Goal: Information Seeking & Learning: Learn about a topic

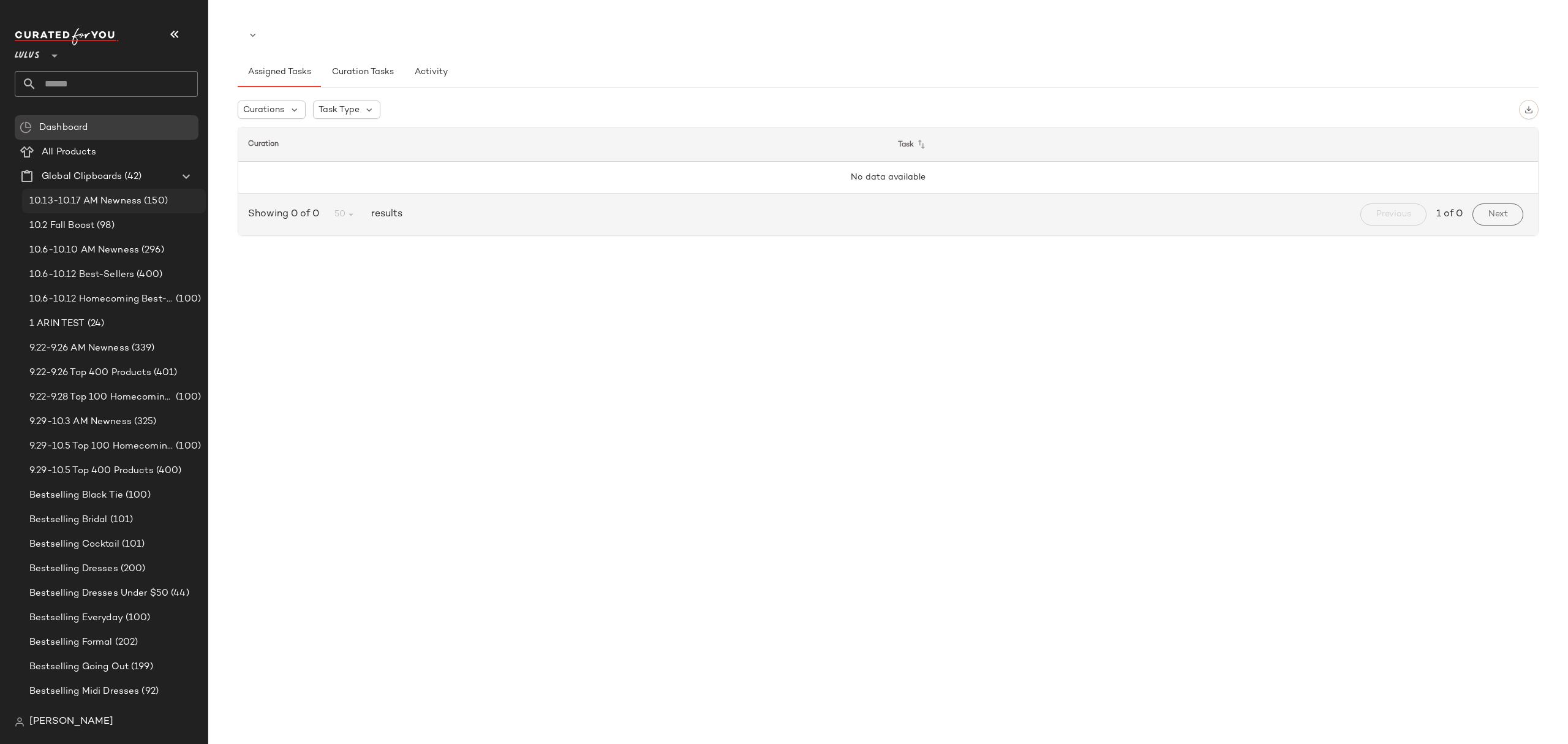
click at [101, 197] on span "10.13-10.17 AM Newness" at bounding box center [85, 201] width 112 height 14
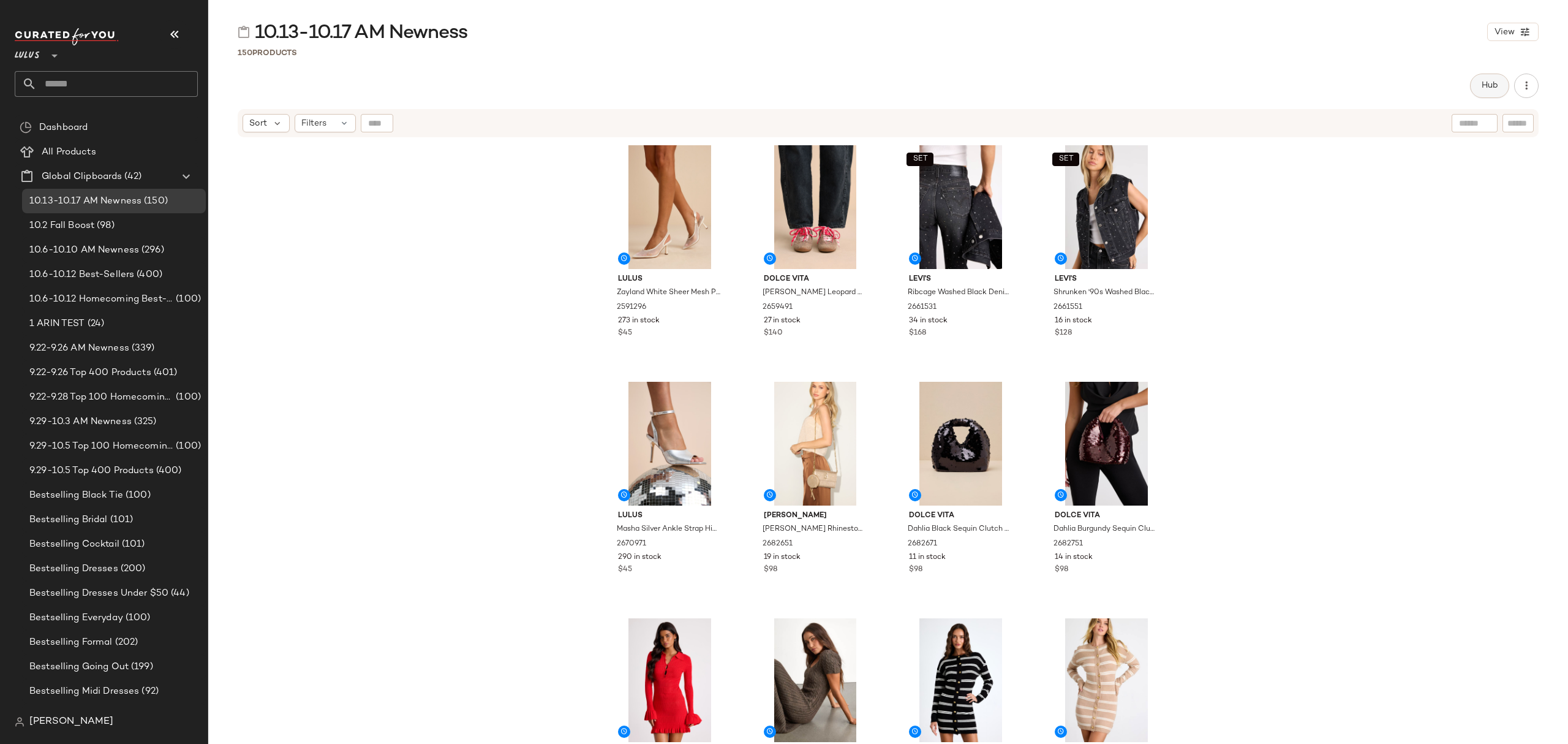
click at [1484, 84] on span "Hub" at bounding box center [1489, 86] width 18 height 10
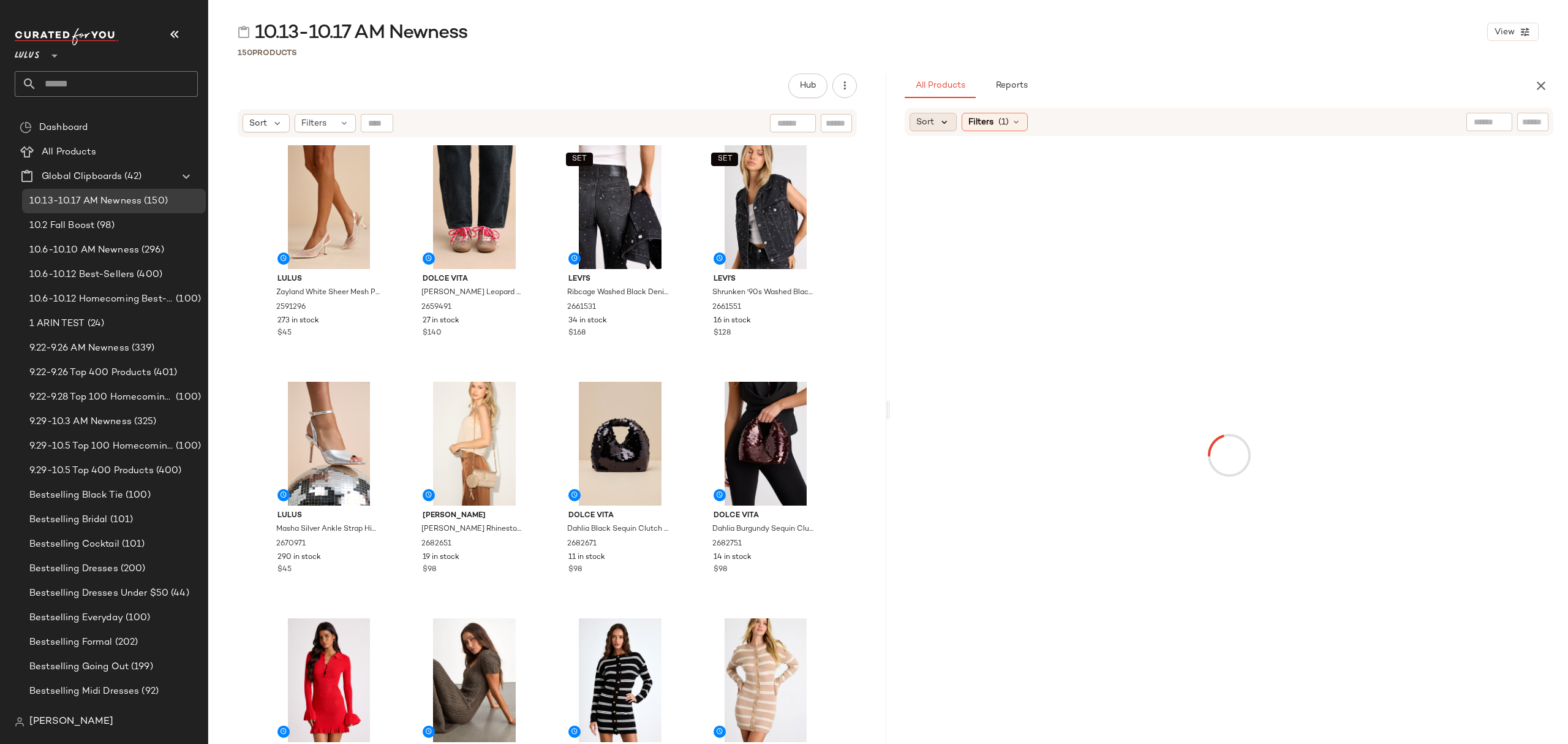
click at [942, 123] on icon at bounding box center [944, 121] width 11 height 11
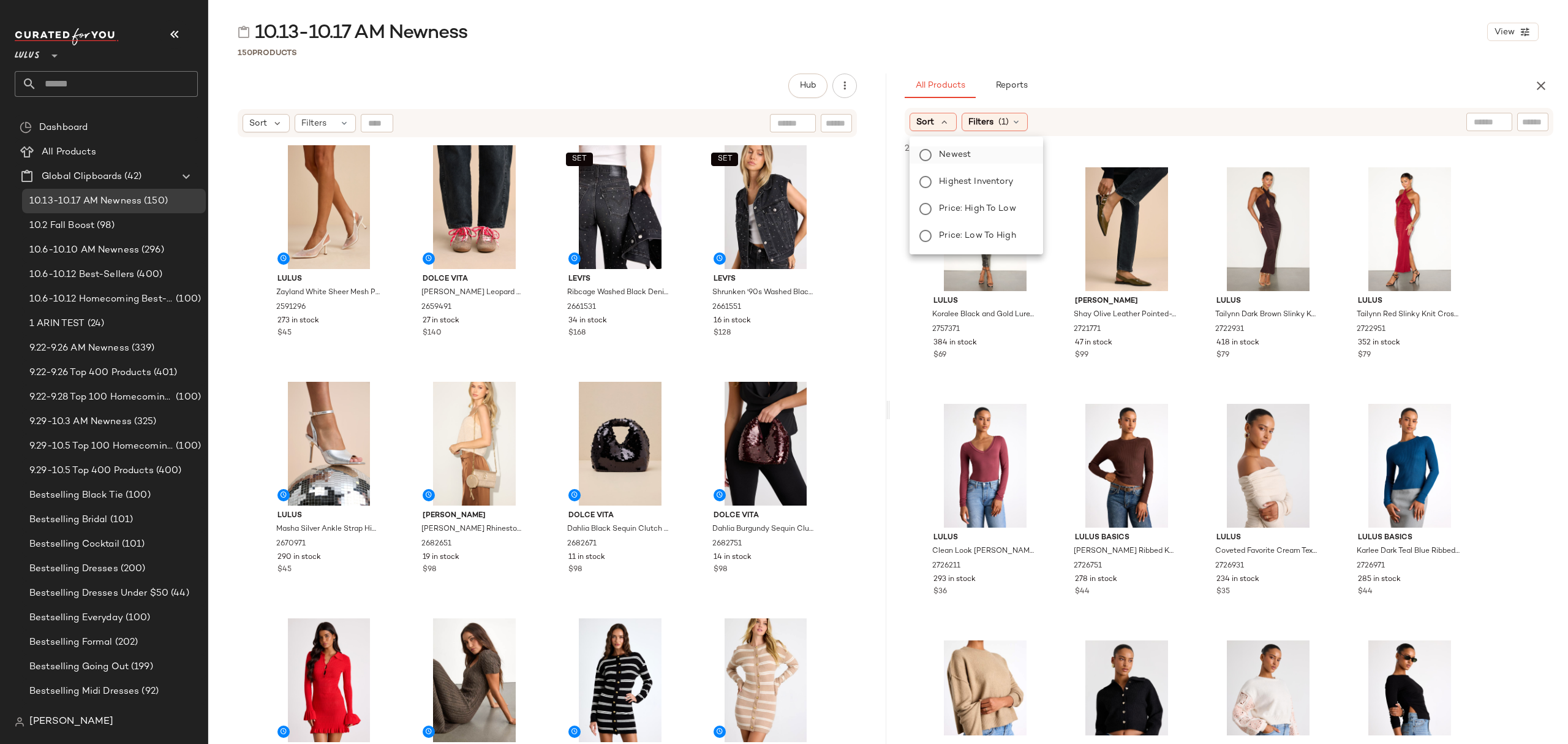
click at [955, 155] on span "Newest" at bounding box center [955, 154] width 32 height 13
click at [1020, 124] on span "Filters" at bounding box center [1014, 122] width 25 height 13
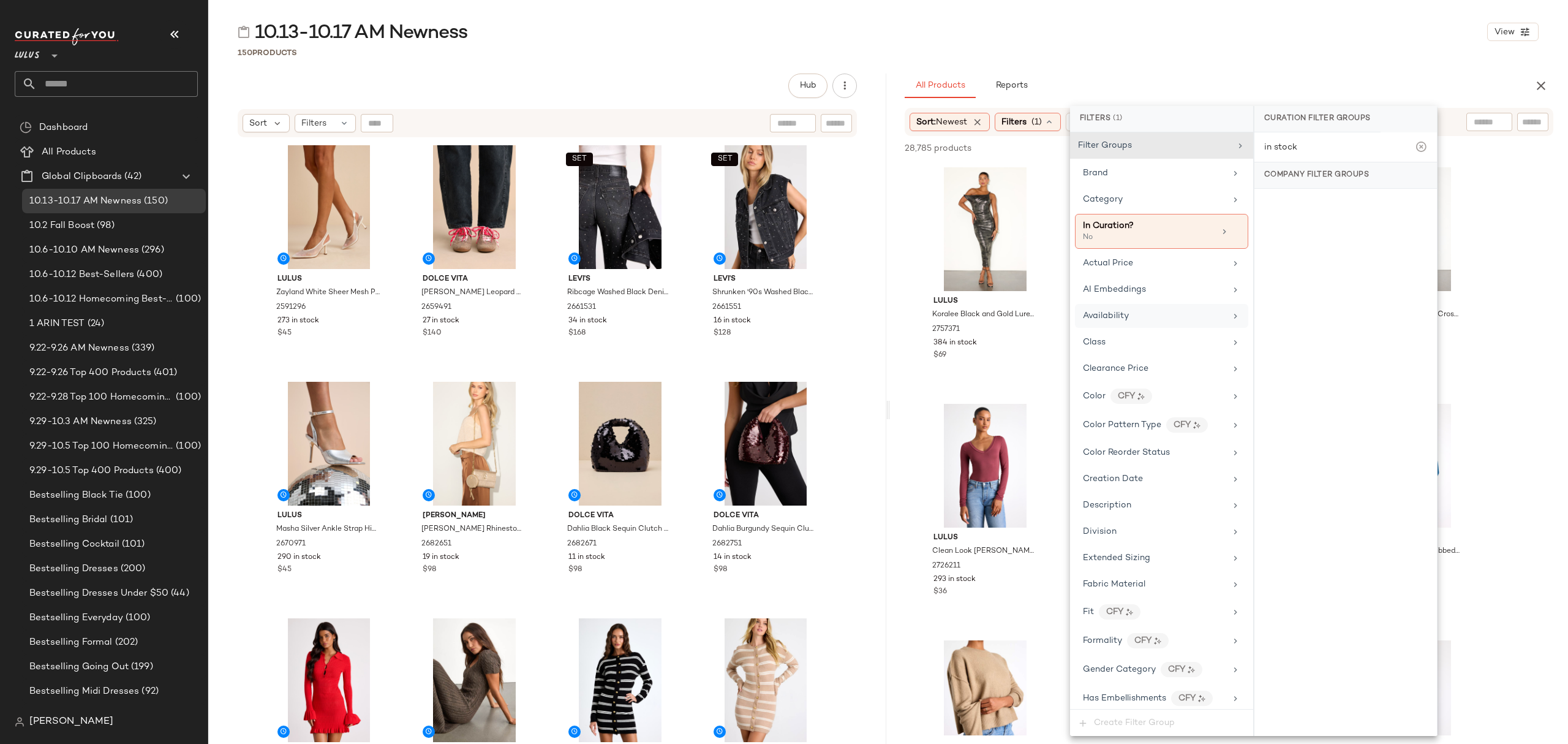
click at [1144, 323] on div "Availability" at bounding box center [1154, 315] width 143 height 13
click at [1292, 208] on div "in_stock" at bounding box center [1346, 208] width 182 height 29
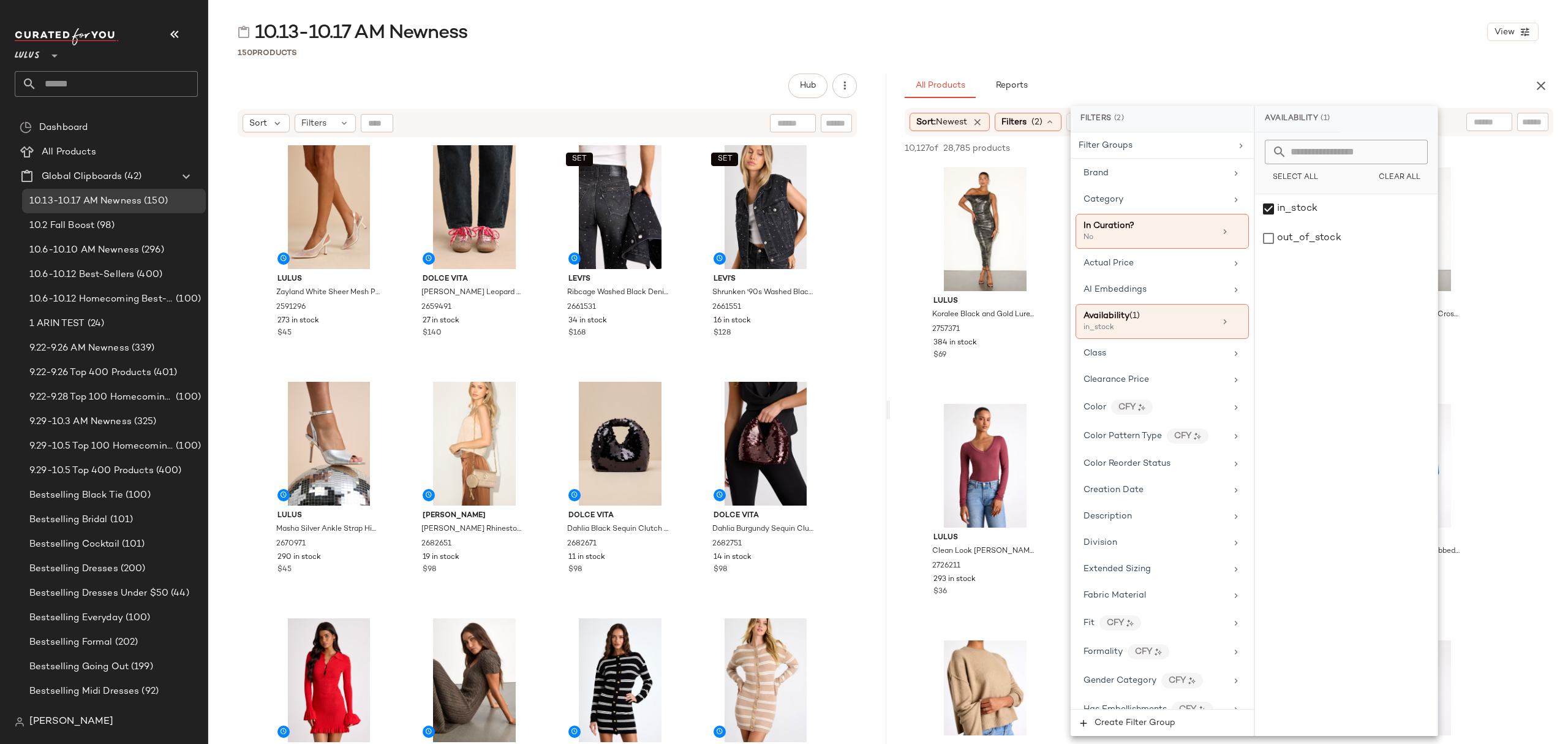
click at [1226, 57] on div "150 Products" at bounding box center [888, 53] width 1360 height 13
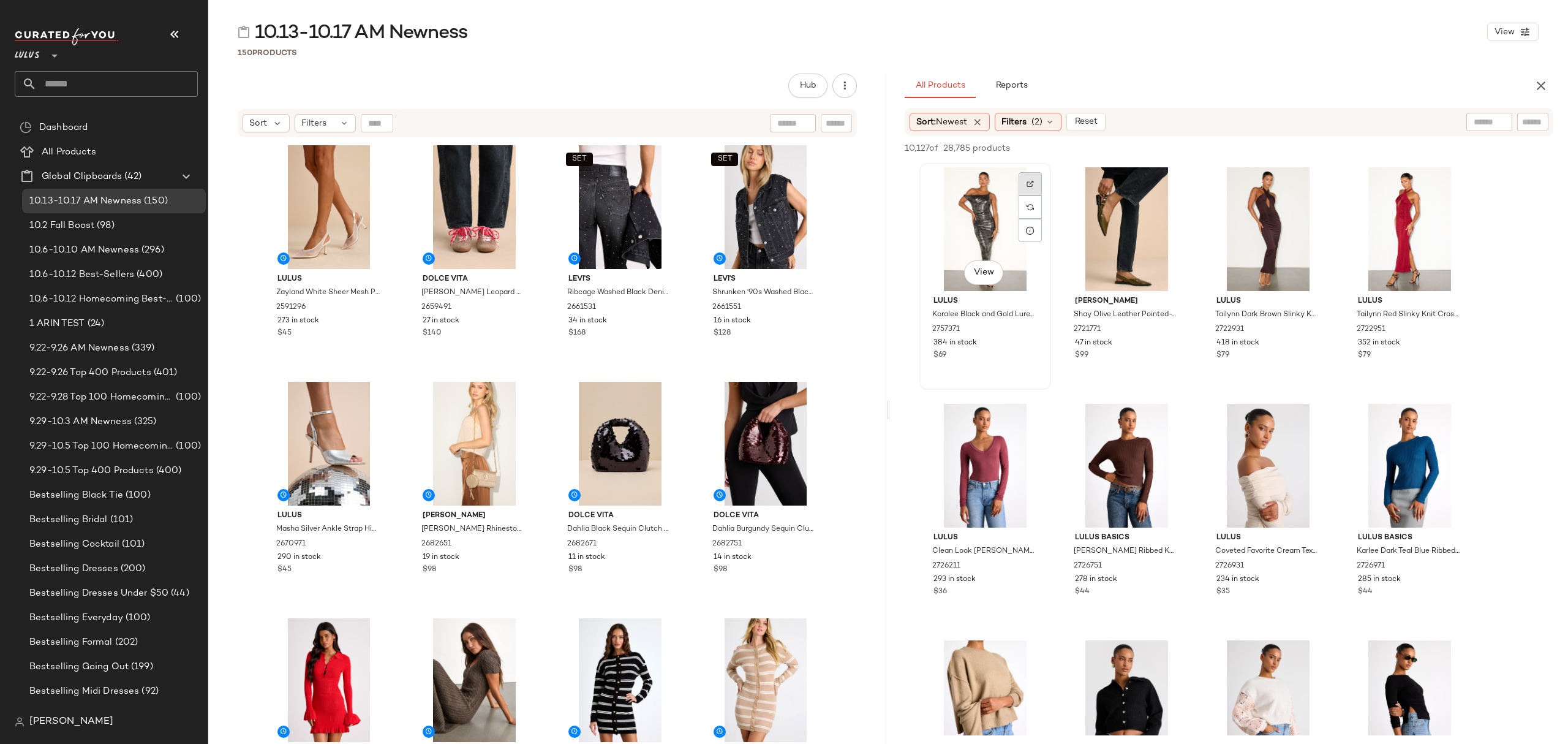
click at [1031, 176] on div at bounding box center [1031, 184] width 23 height 23
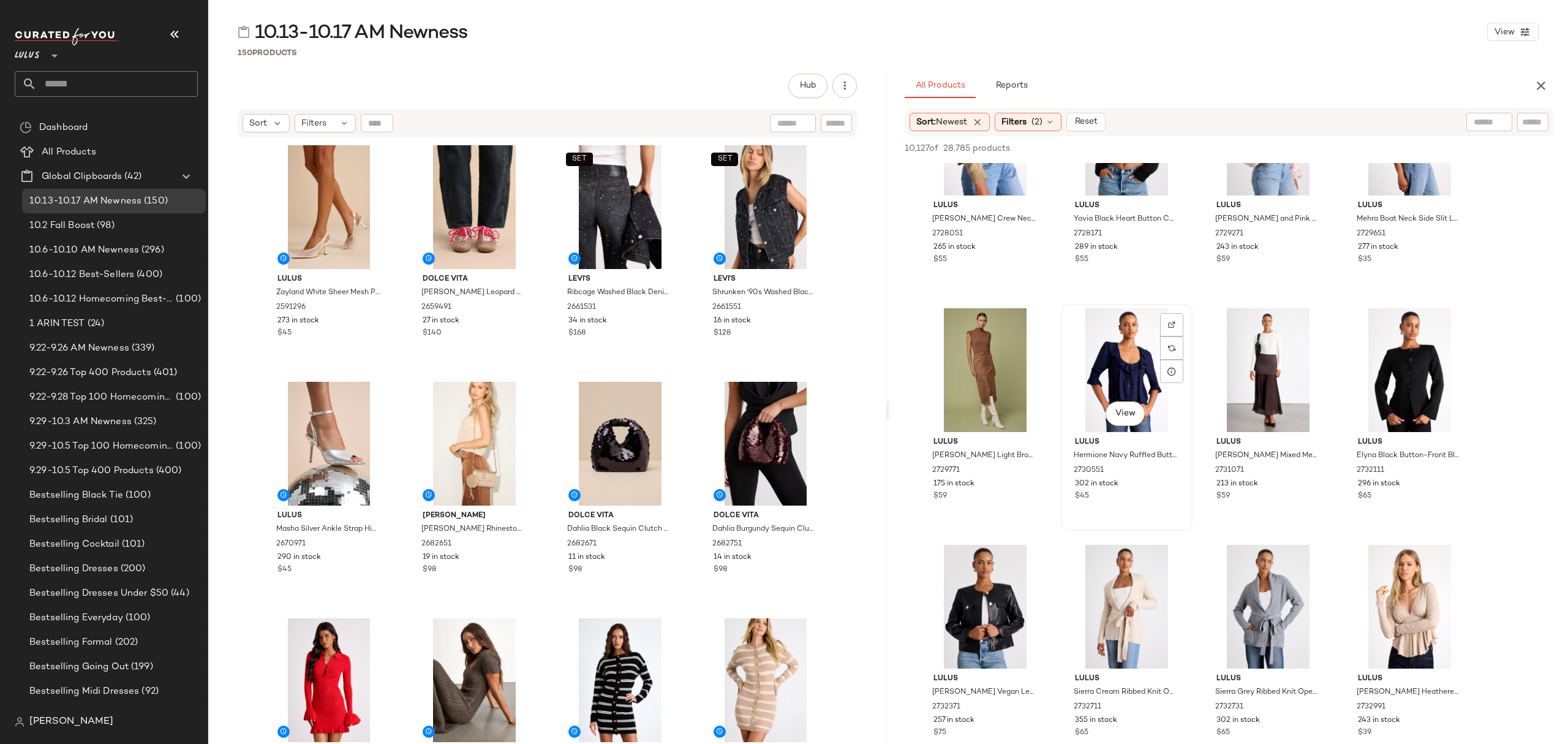
scroll to position [572, 0]
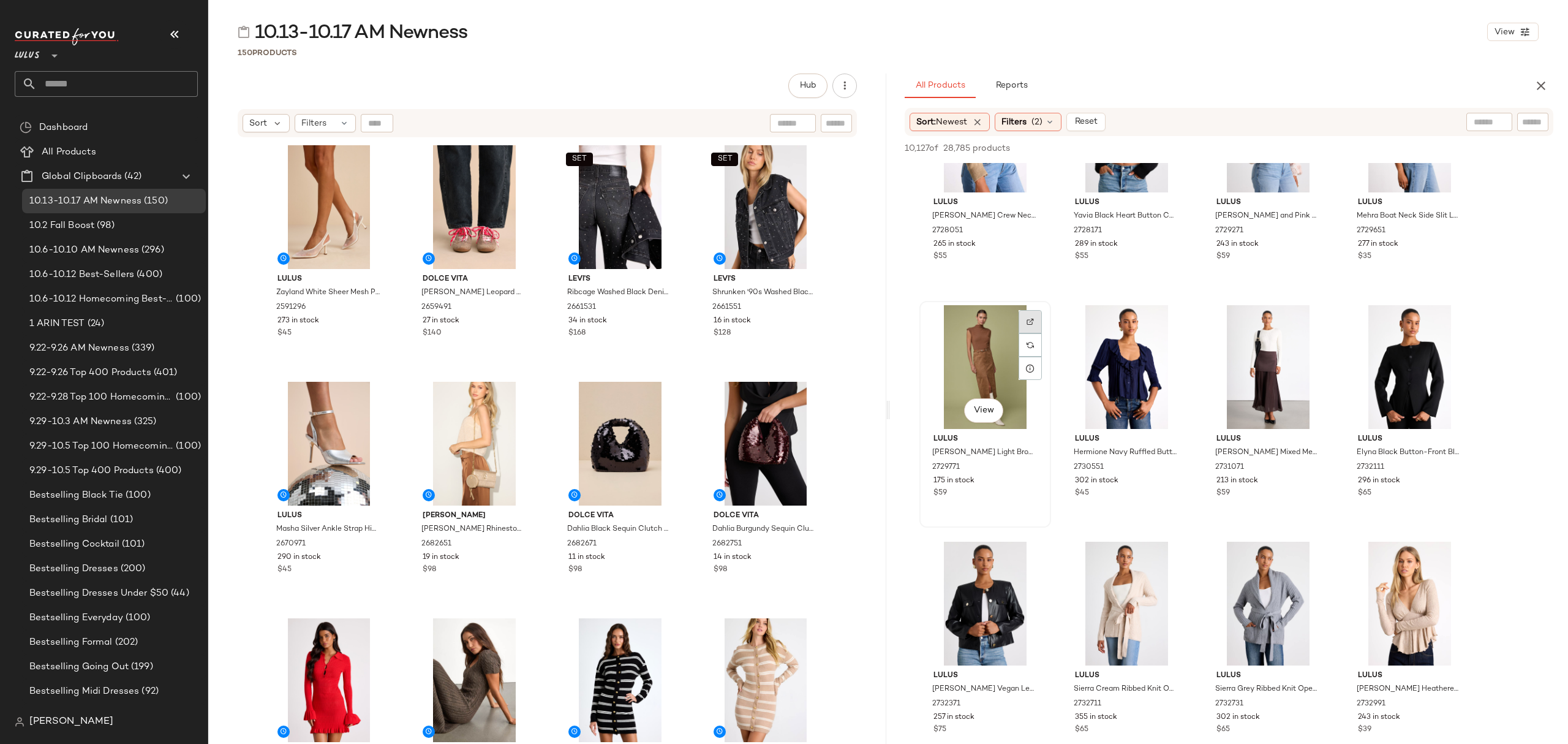
click at [1036, 317] on div at bounding box center [1031, 322] width 23 height 23
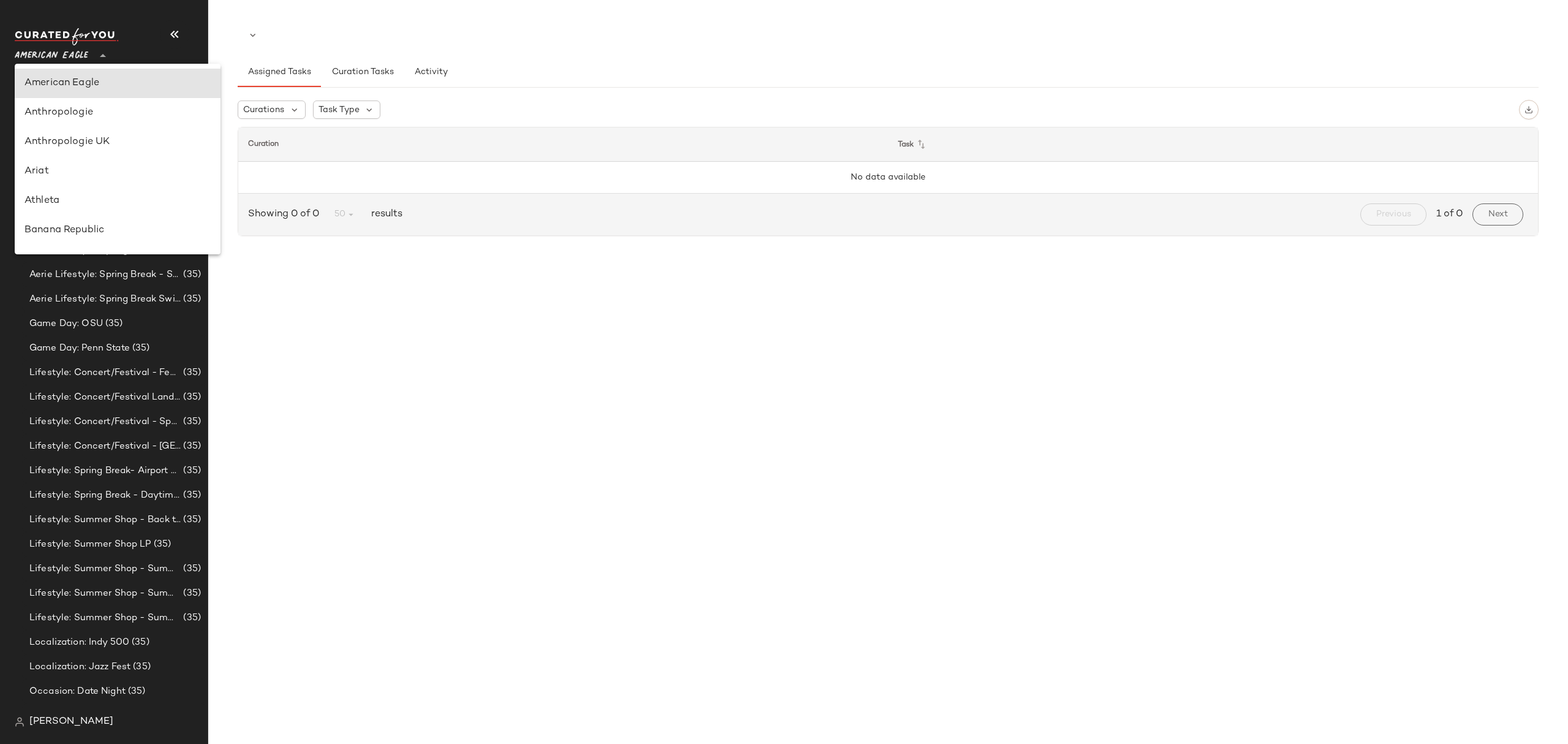
click at [92, 57] on div "American Eagle **" at bounding box center [54, 48] width 79 height 31
click at [105, 139] on div "Saks OFF 5TH" at bounding box center [117, 140] width 186 height 15
type input "**"
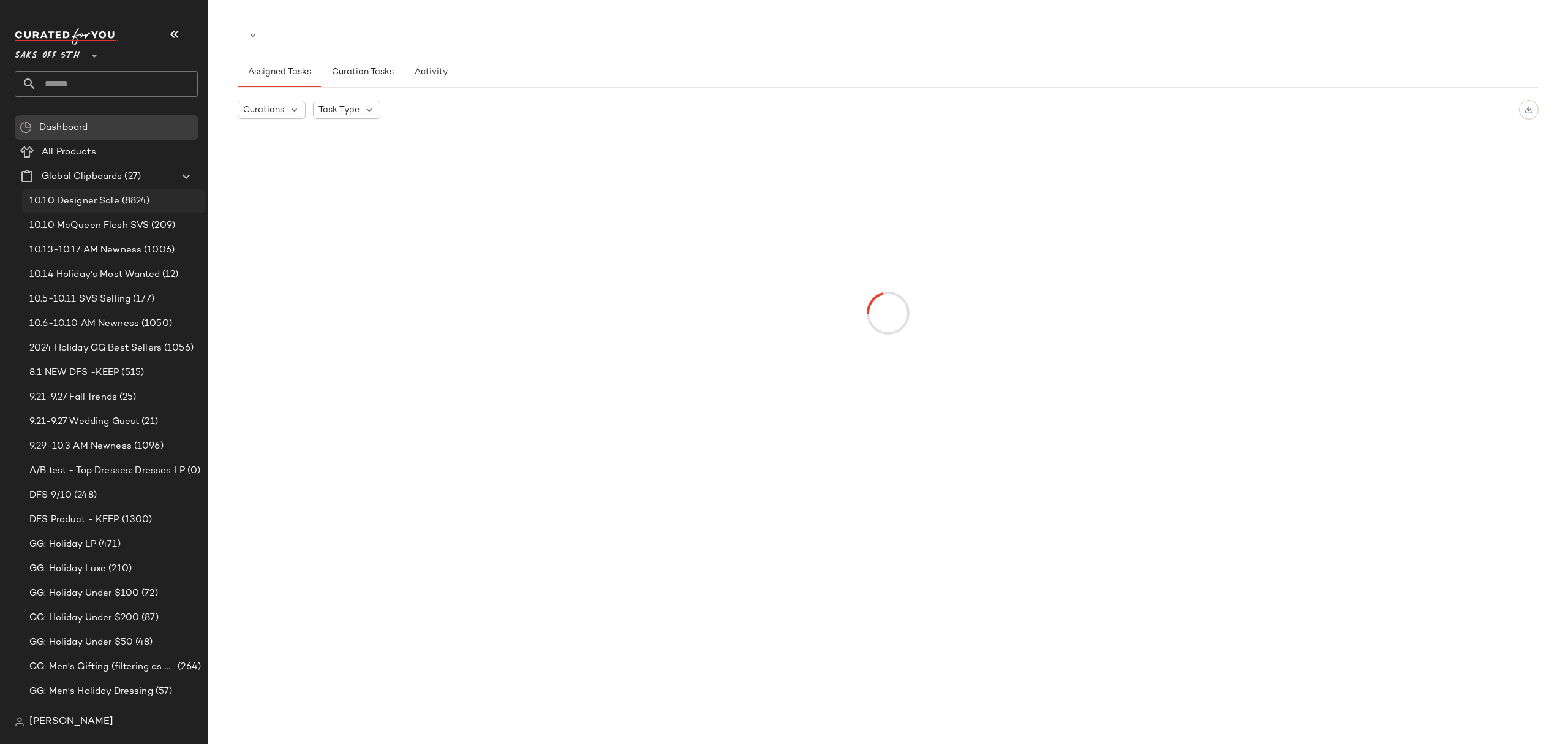
click at [120, 197] on span "(8824)" at bounding box center [135, 201] width 31 height 14
click at [111, 243] on span "10.13-10.17 AM Newness" at bounding box center [85, 250] width 112 height 14
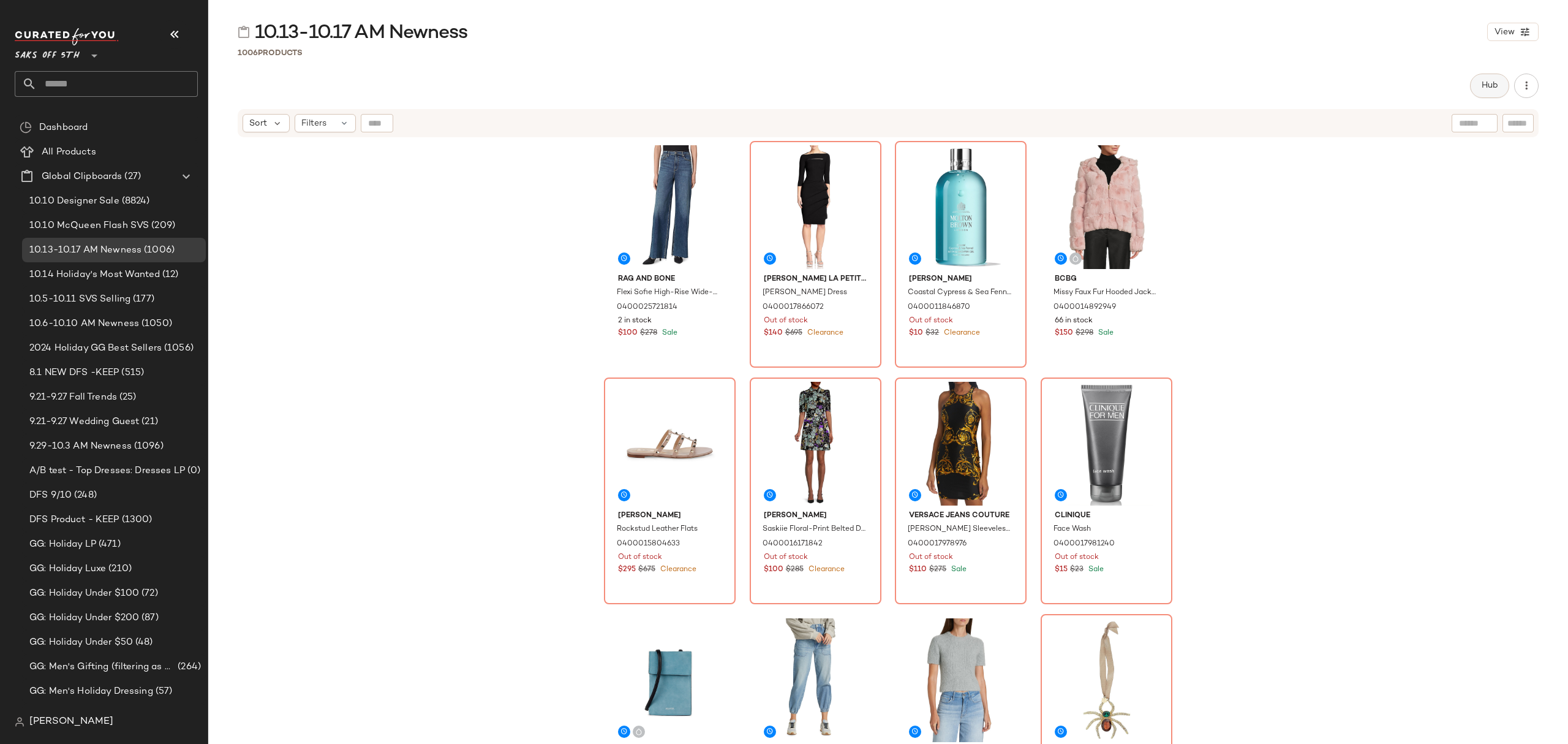
click at [1494, 90] on span "Hub" at bounding box center [1489, 86] width 18 height 10
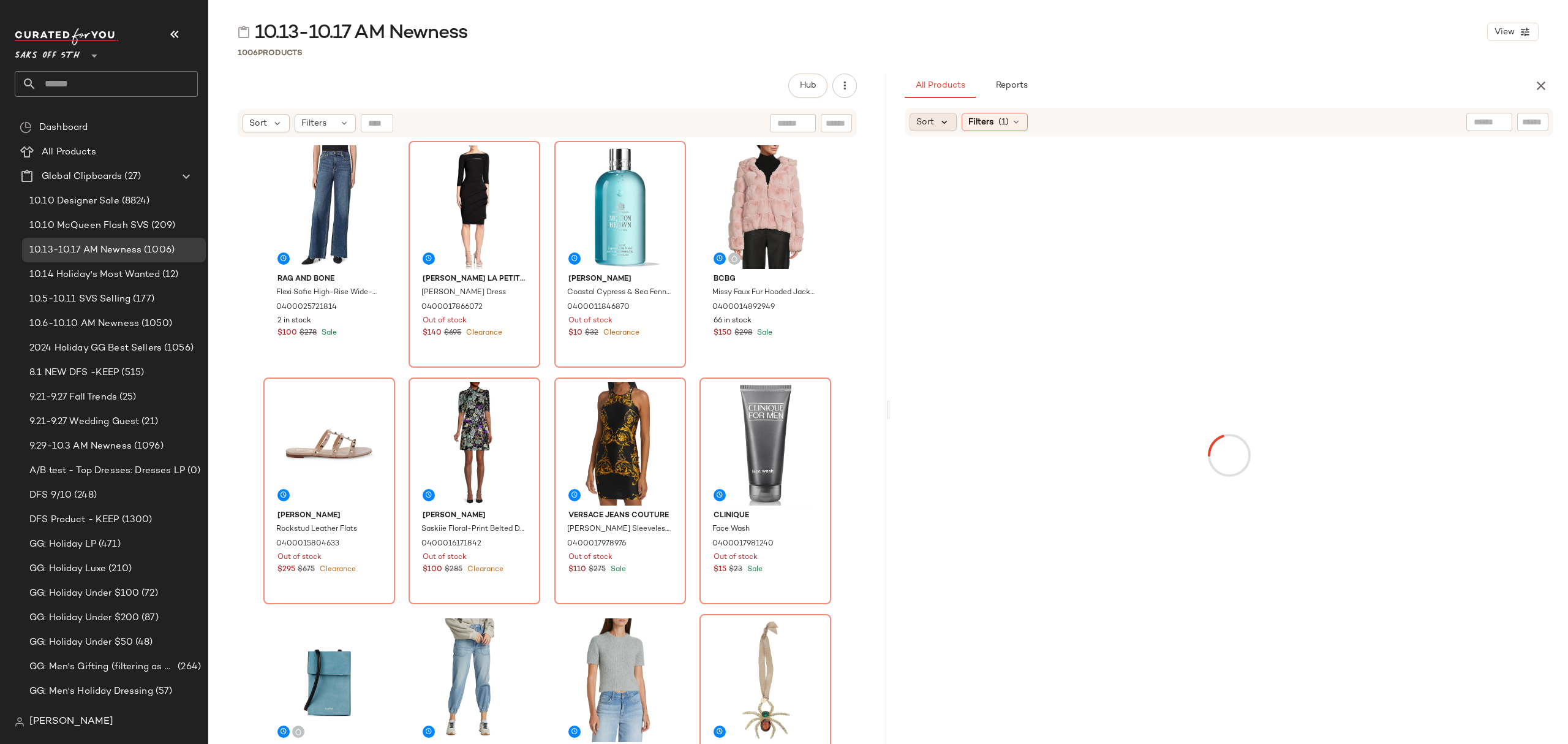
click at [941, 118] on icon at bounding box center [944, 121] width 11 height 11
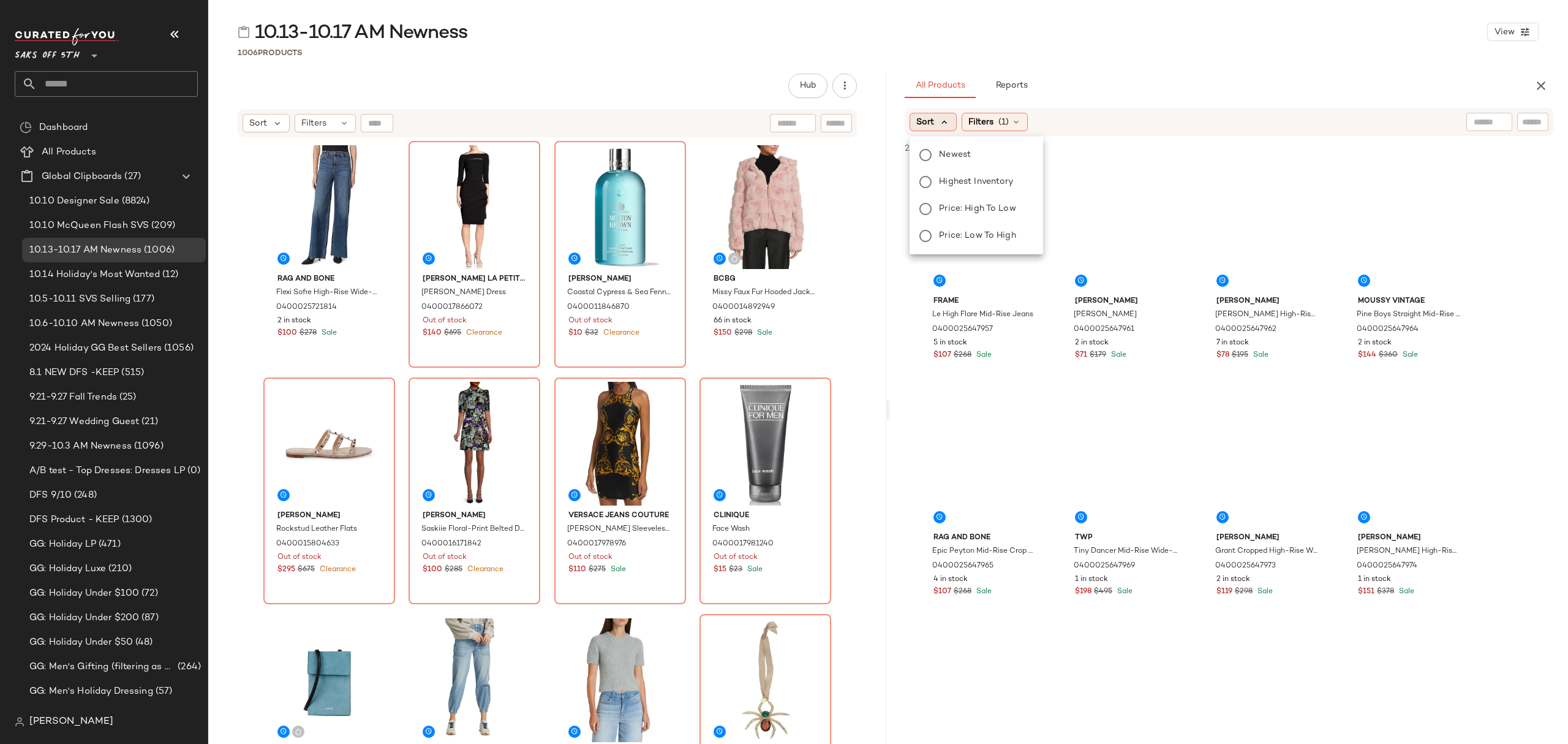
click at [979, 155] on label "Newest" at bounding box center [984, 155] width 99 height 18
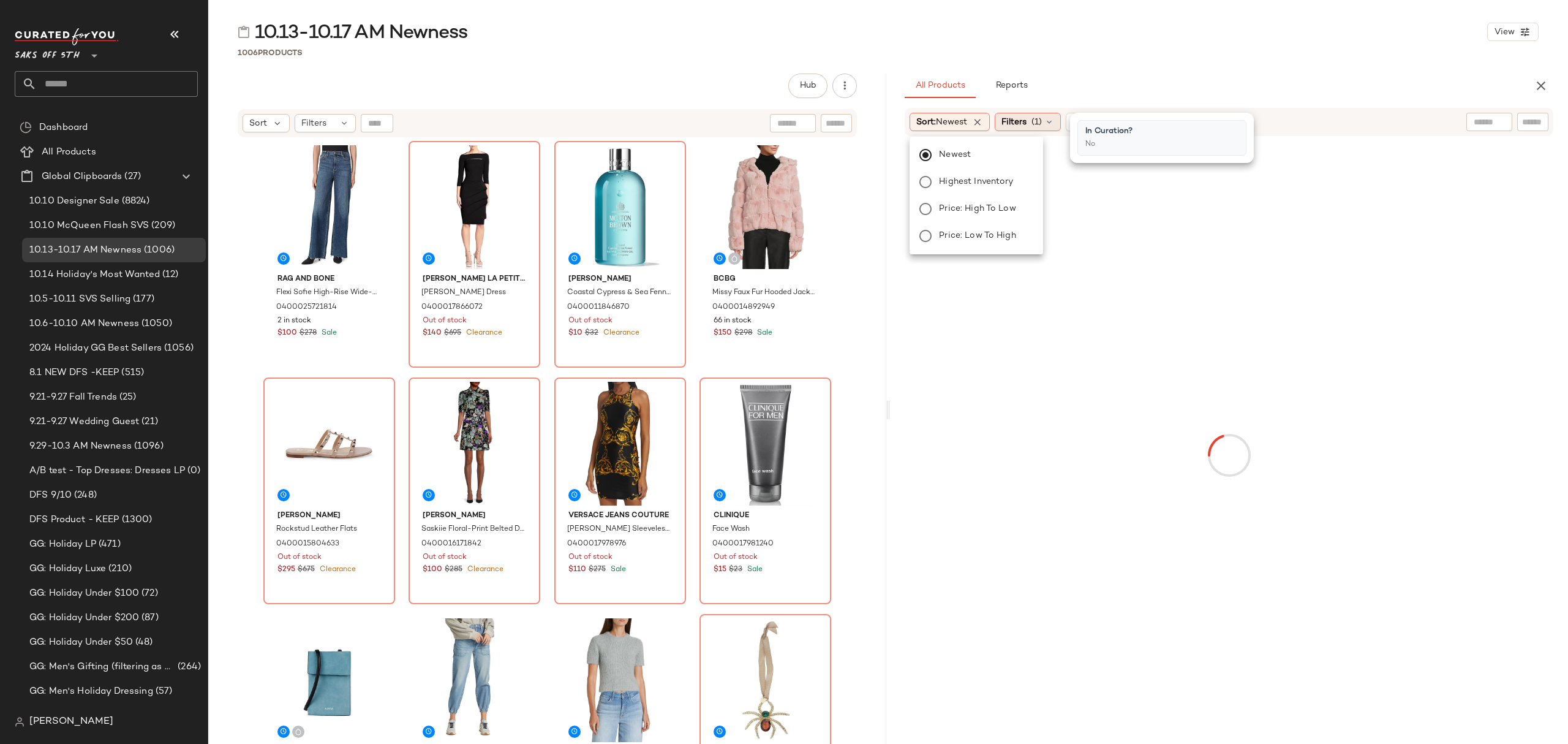
click at [1017, 118] on span "Filters" at bounding box center [1014, 122] width 25 height 13
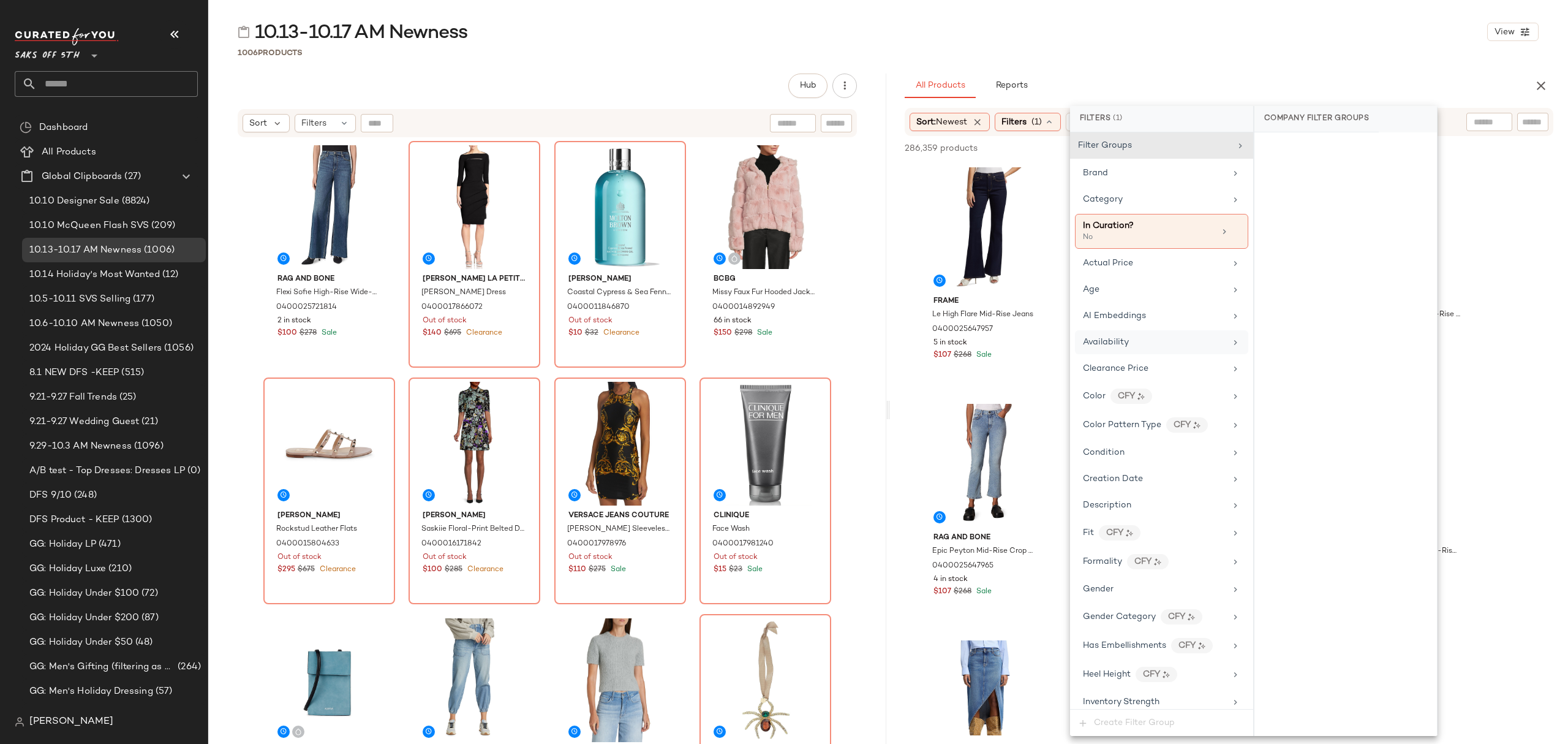
click at [1133, 339] on div "Availability" at bounding box center [1154, 342] width 143 height 13
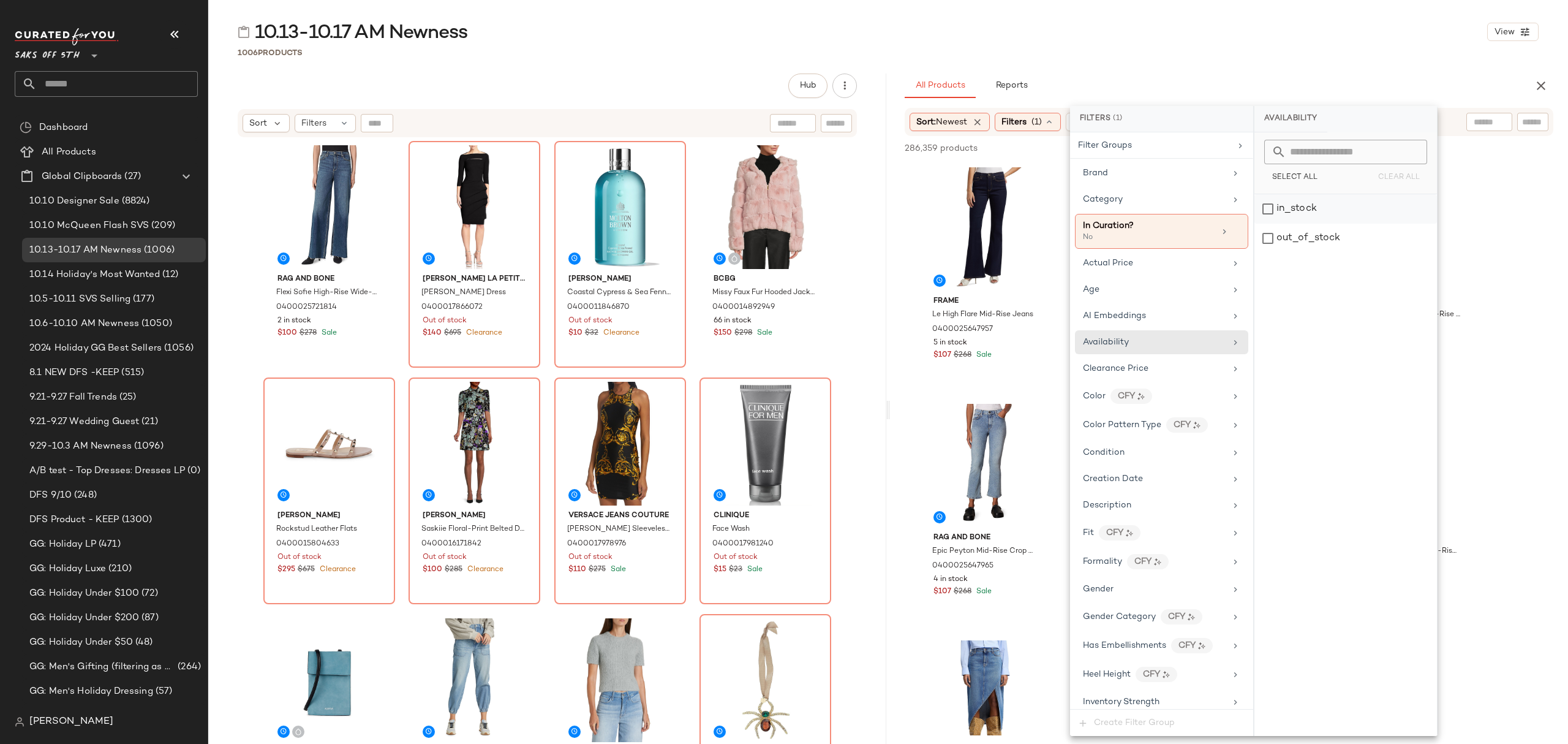
click at [1310, 207] on div "in_stock" at bounding box center [1346, 208] width 182 height 29
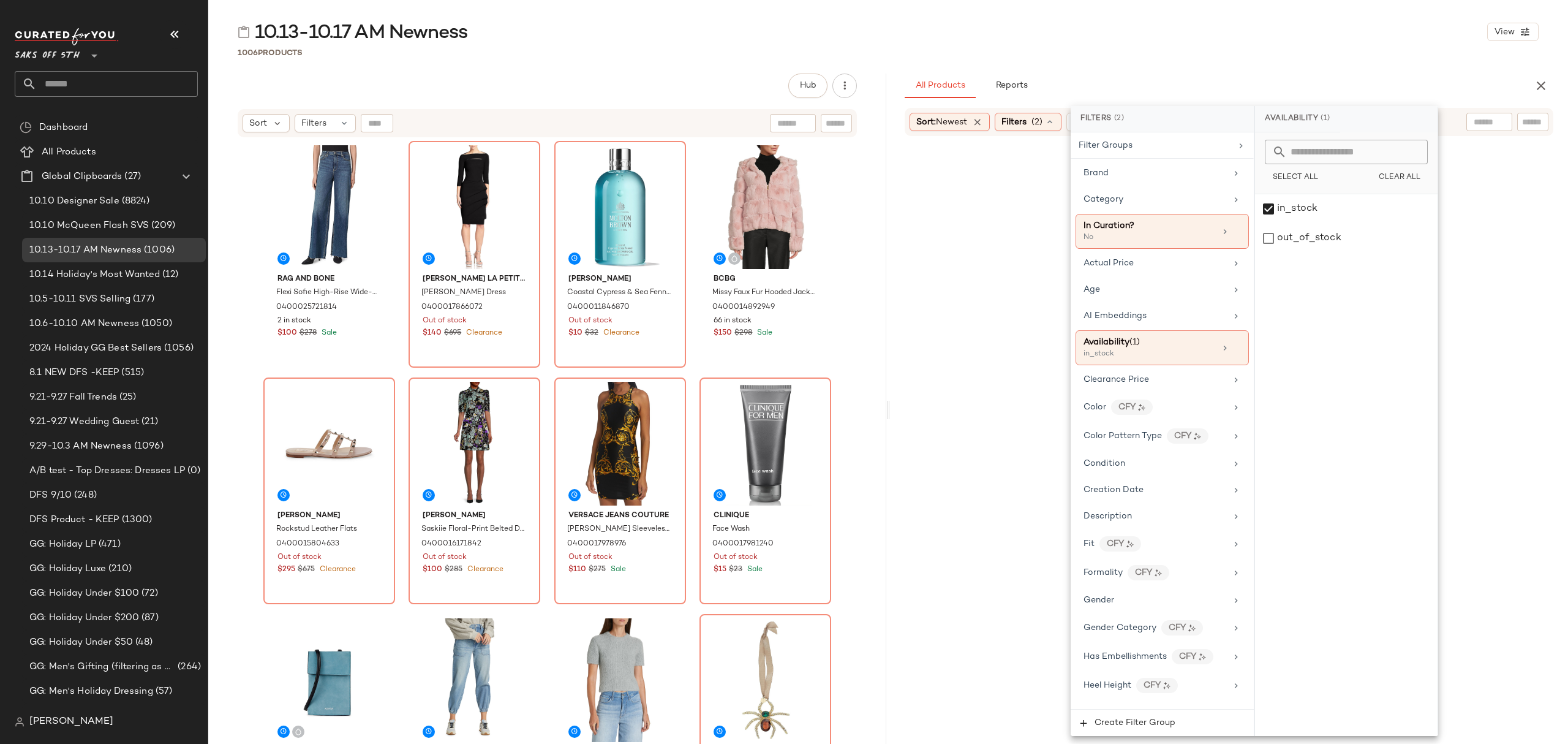
click at [1295, 54] on div "1006 Products" at bounding box center [888, 53] width 1360 height 13
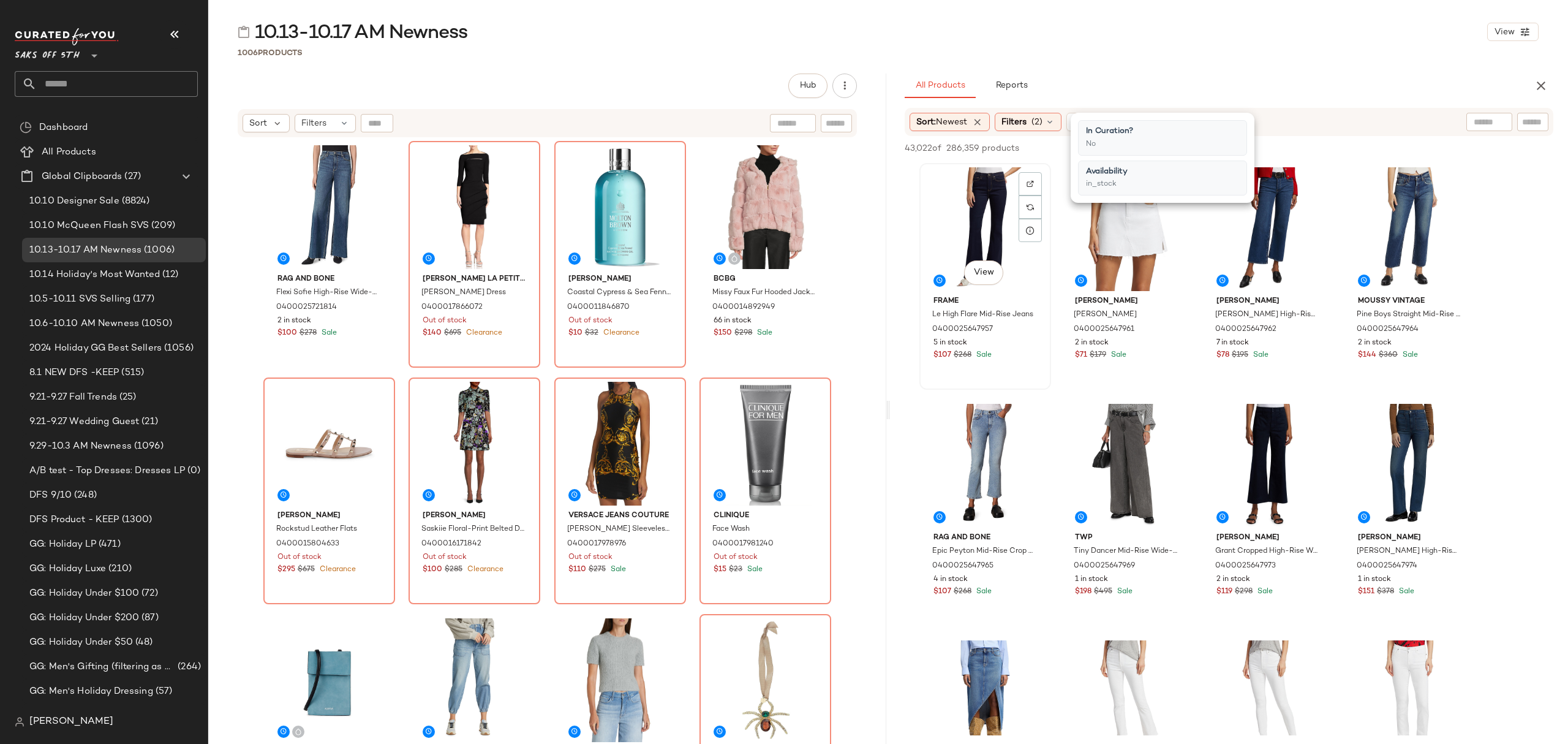
click at [985, 211] on div "View" at bounding box center [985, 229] width 123 height 124
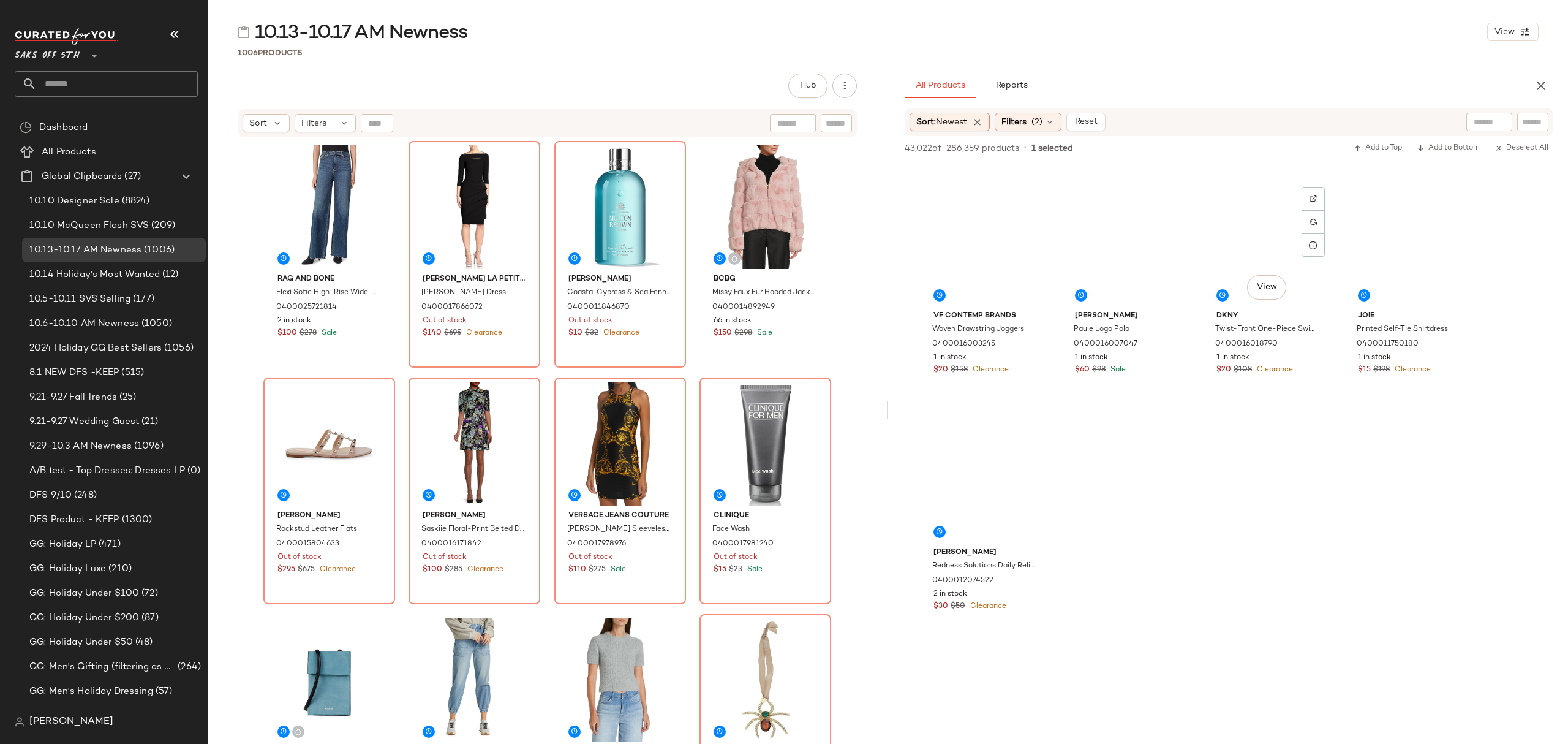
scroll to position [43545, 0]
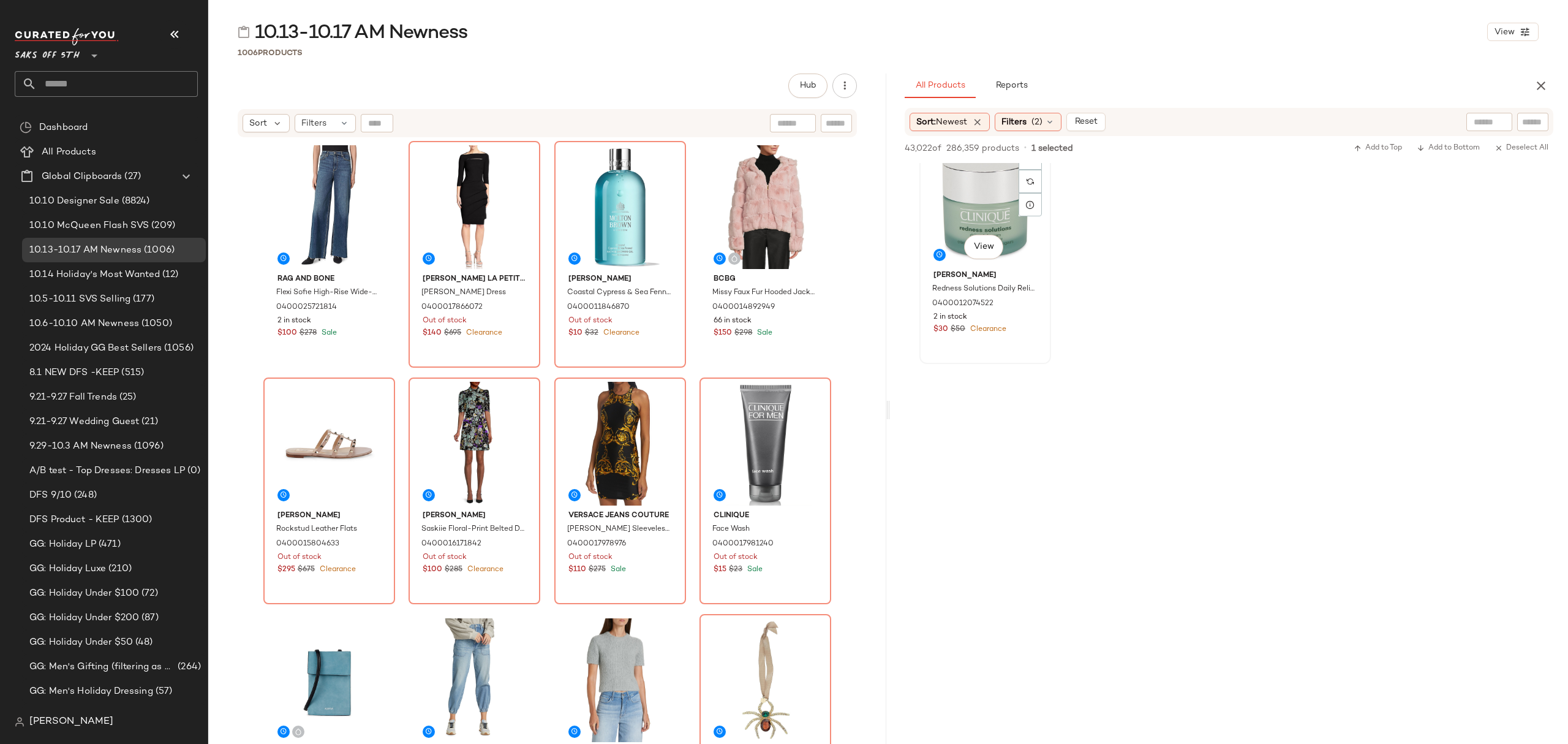
click at [1034, 332] on div "$30 $50 Clearance" at bounding box center [985, 329] width 104 height 11
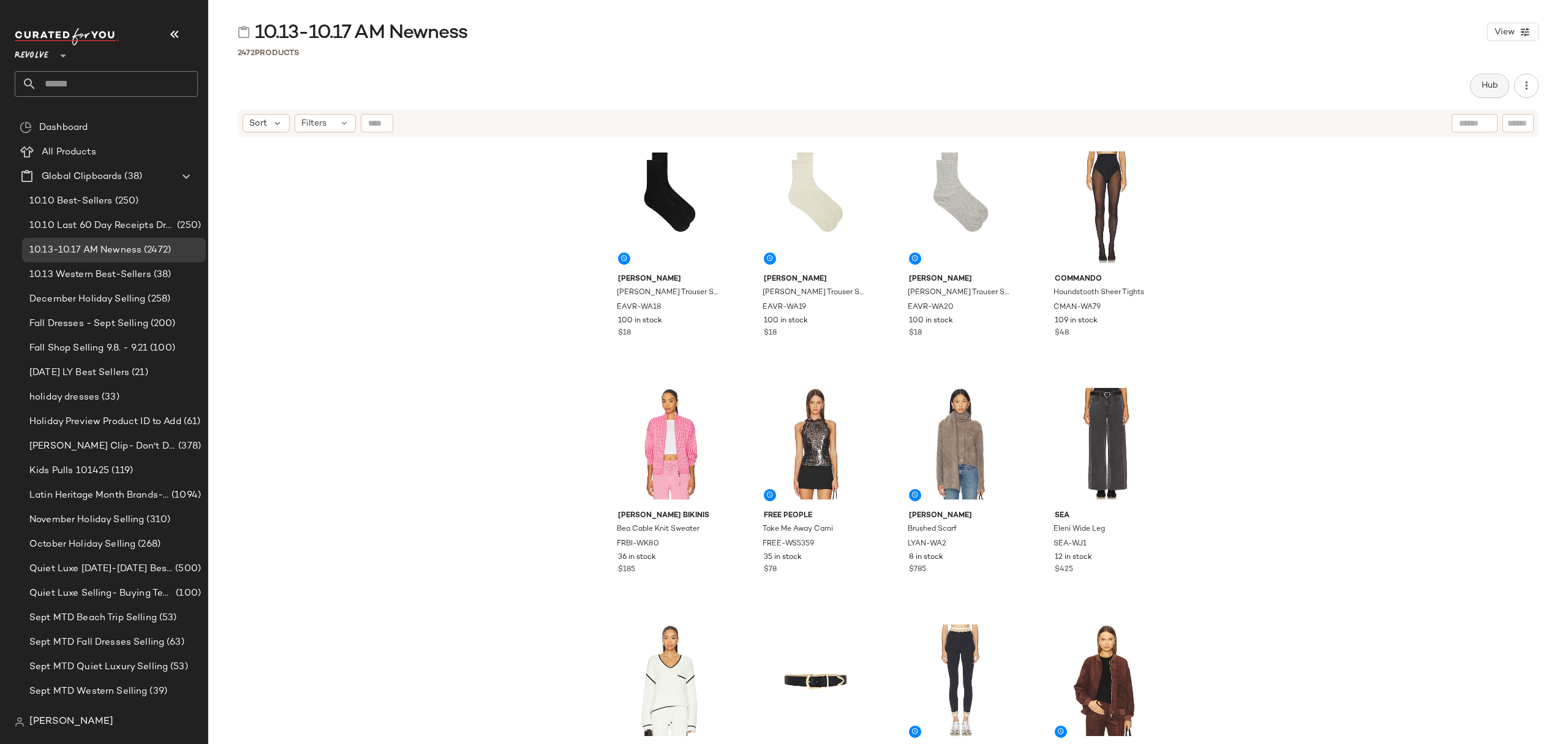
click at [1483, 91] on button "Hub" at bounding box center [1489, 85] width 39 height 24
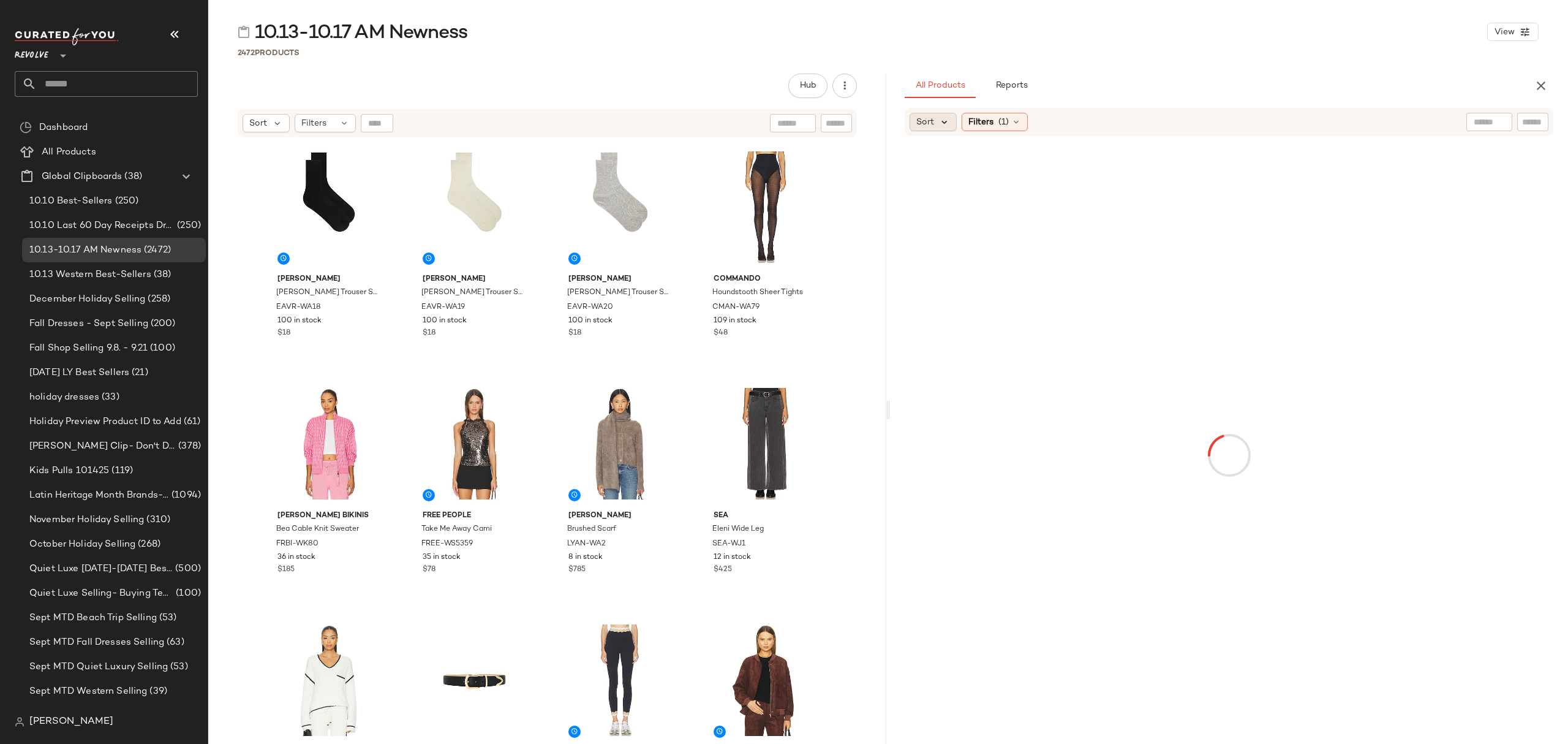
click at [944, 121] on icon at bounding box center [944, 121] width 11 height 11
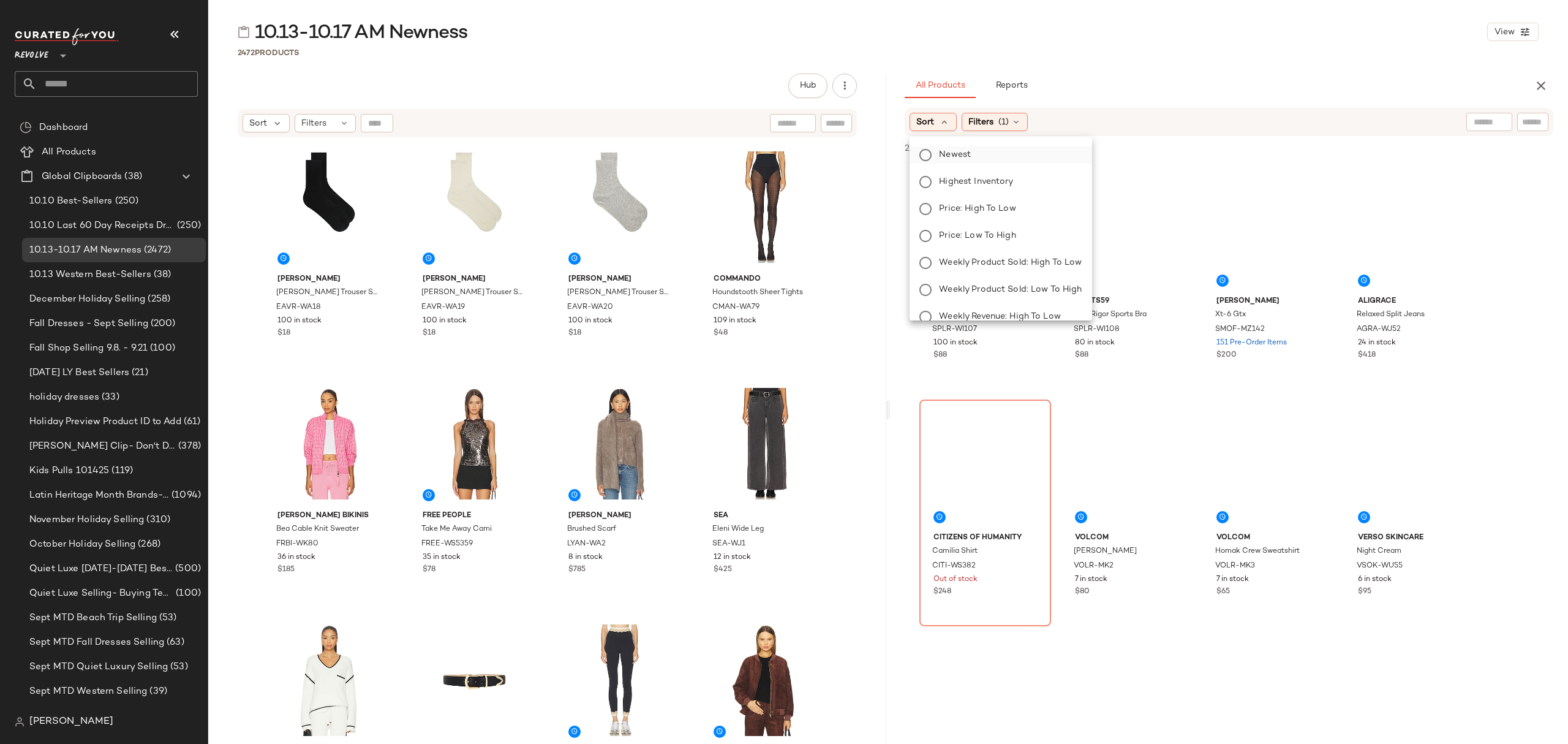
click at [958, 153] on span "Newest" at bounding box center [955, 154] width 32 height 13
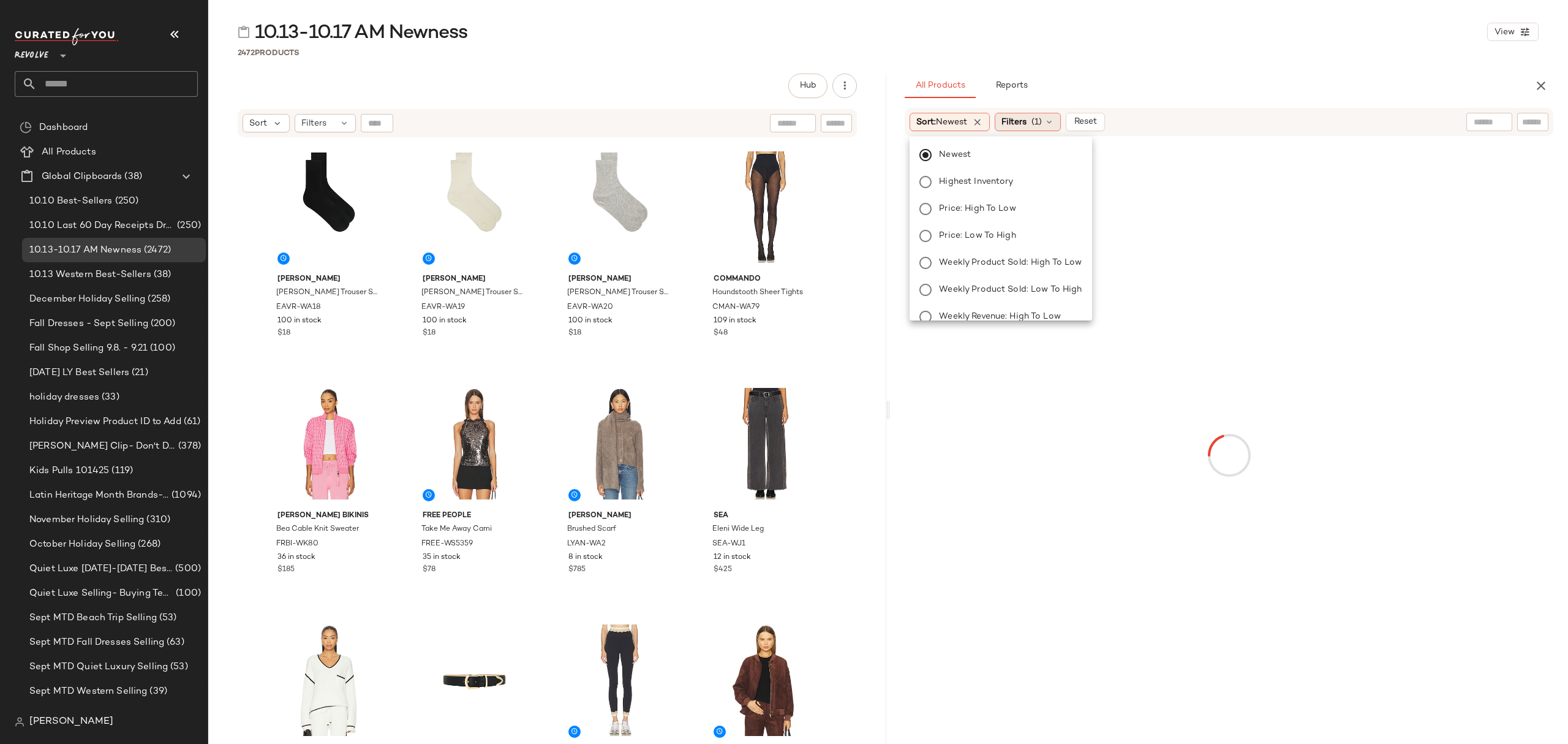
click at [1017, 123] on span "Filters" at bounding box center [1014, 122] width 25 height 13
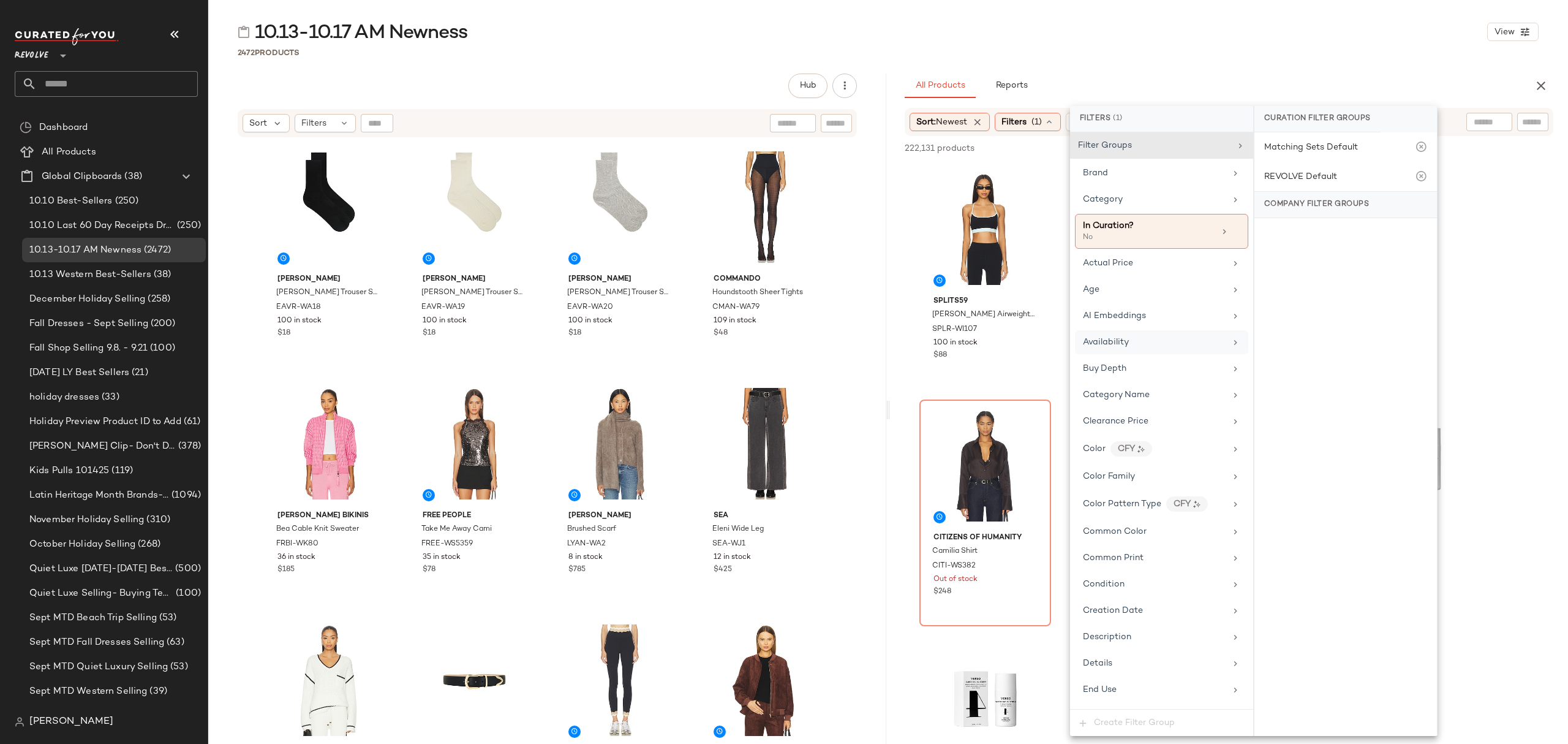
click at [1138, 341] on div "Availability" at bounding box center [1154, 342] width 143 height 13
click at [1336, 218] on div "in_stock" at bounding box center [1346, 208] width 182 height 29
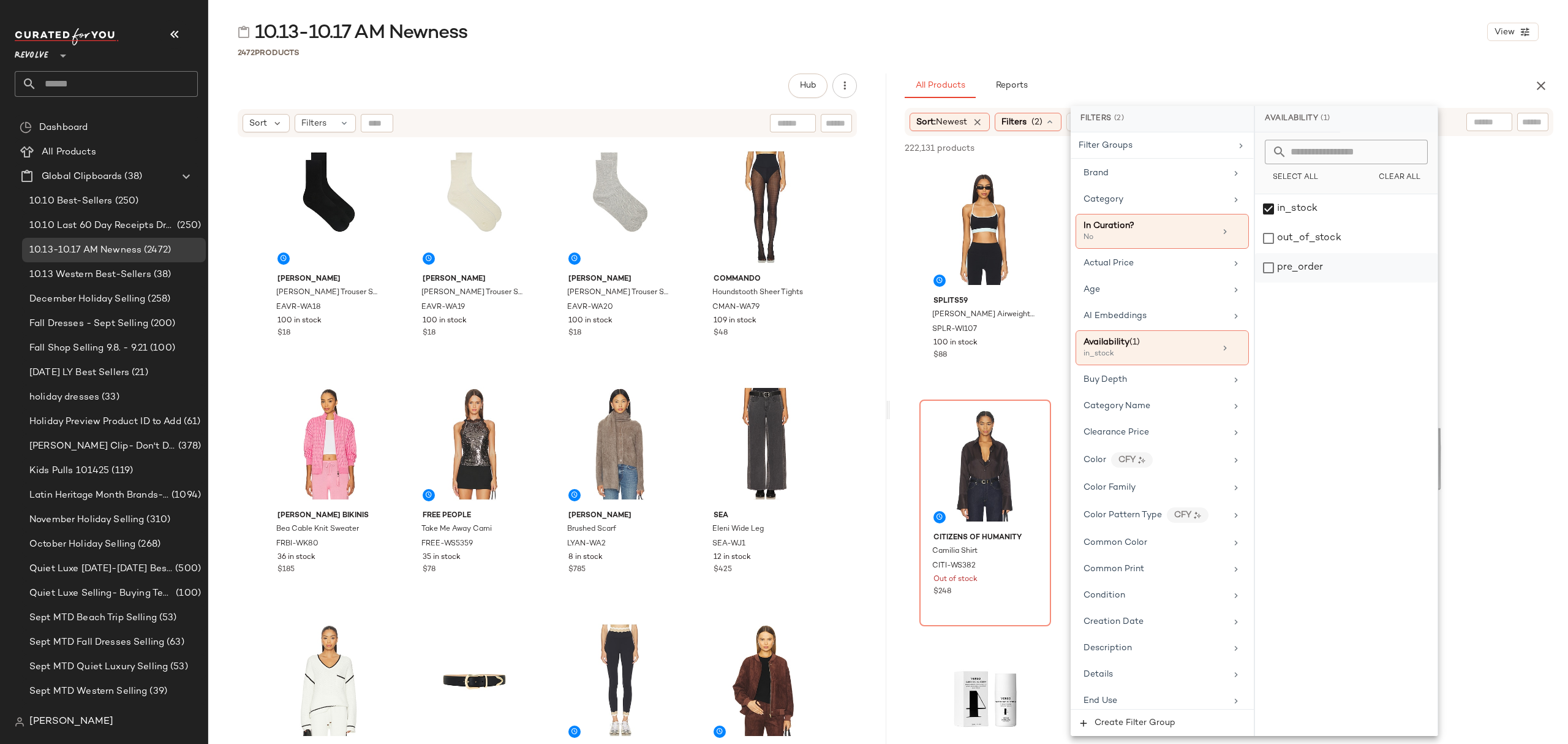
click at [1321, 261] on div "pre_order" at bounding box center [1347, 268] width 182 height 29
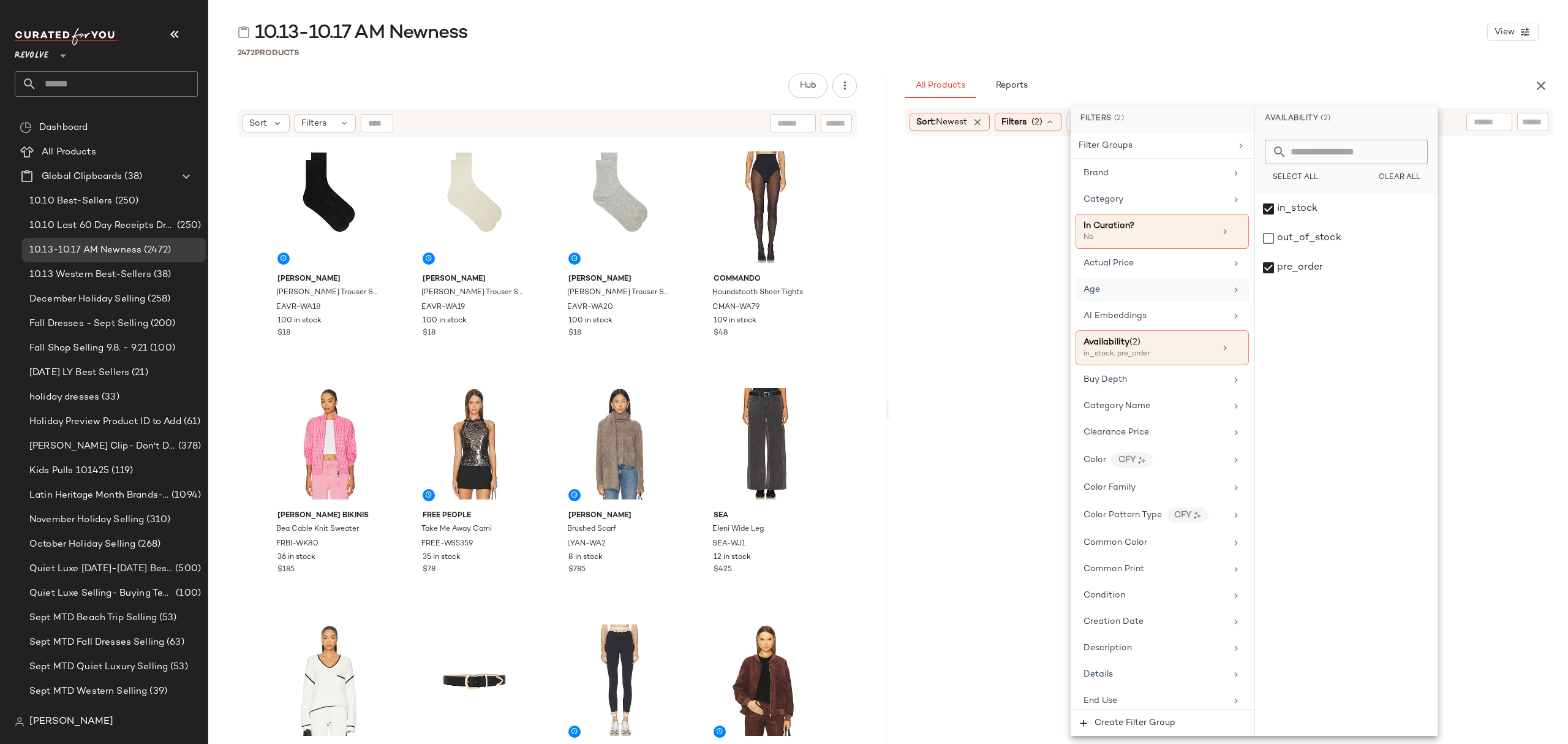
click at [1149, 286] on div "Age" at bounding box center [1155, 289] width 143 height 13
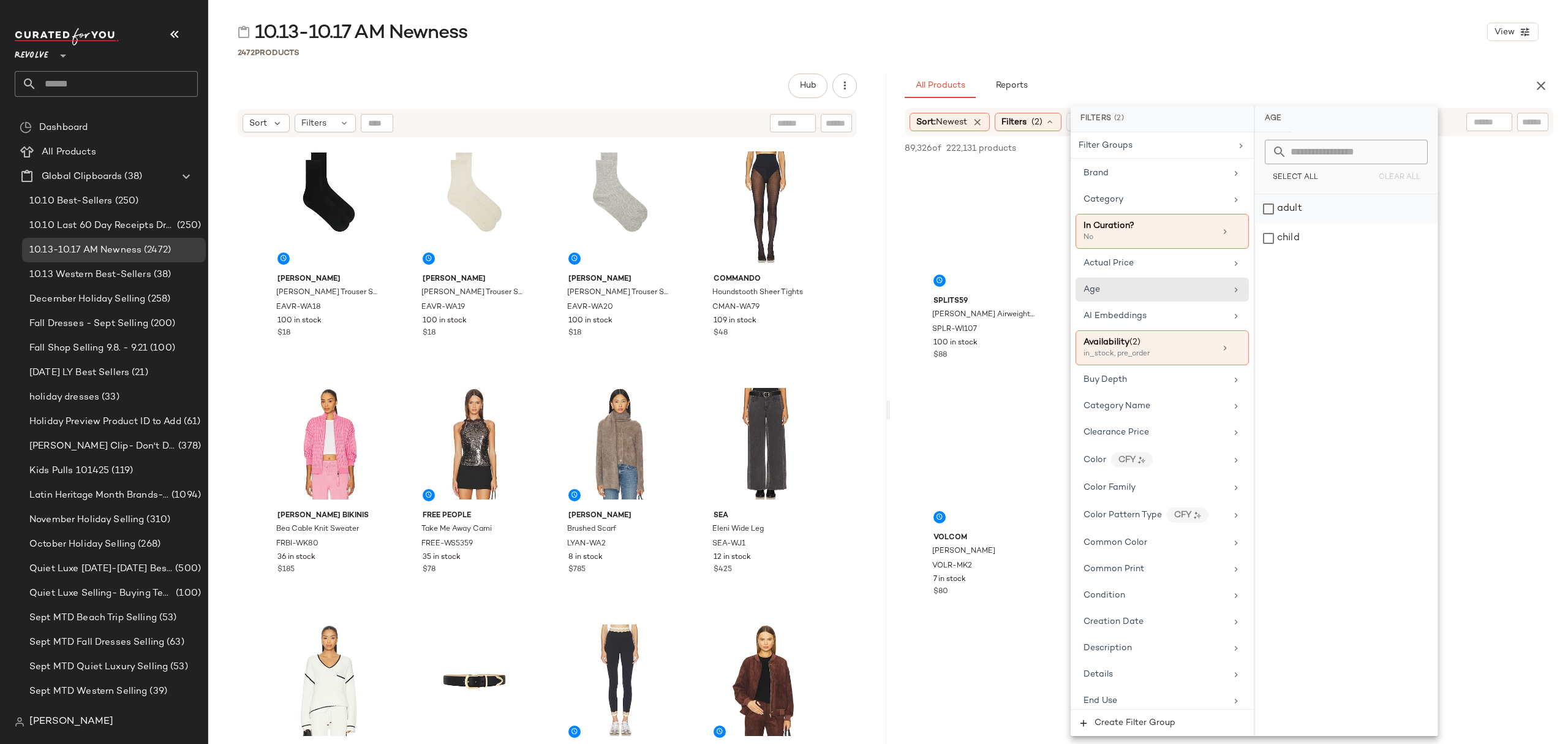
click at [1310, 210] on div "adult" at bounding box center [1347, 208] width 182 height 29
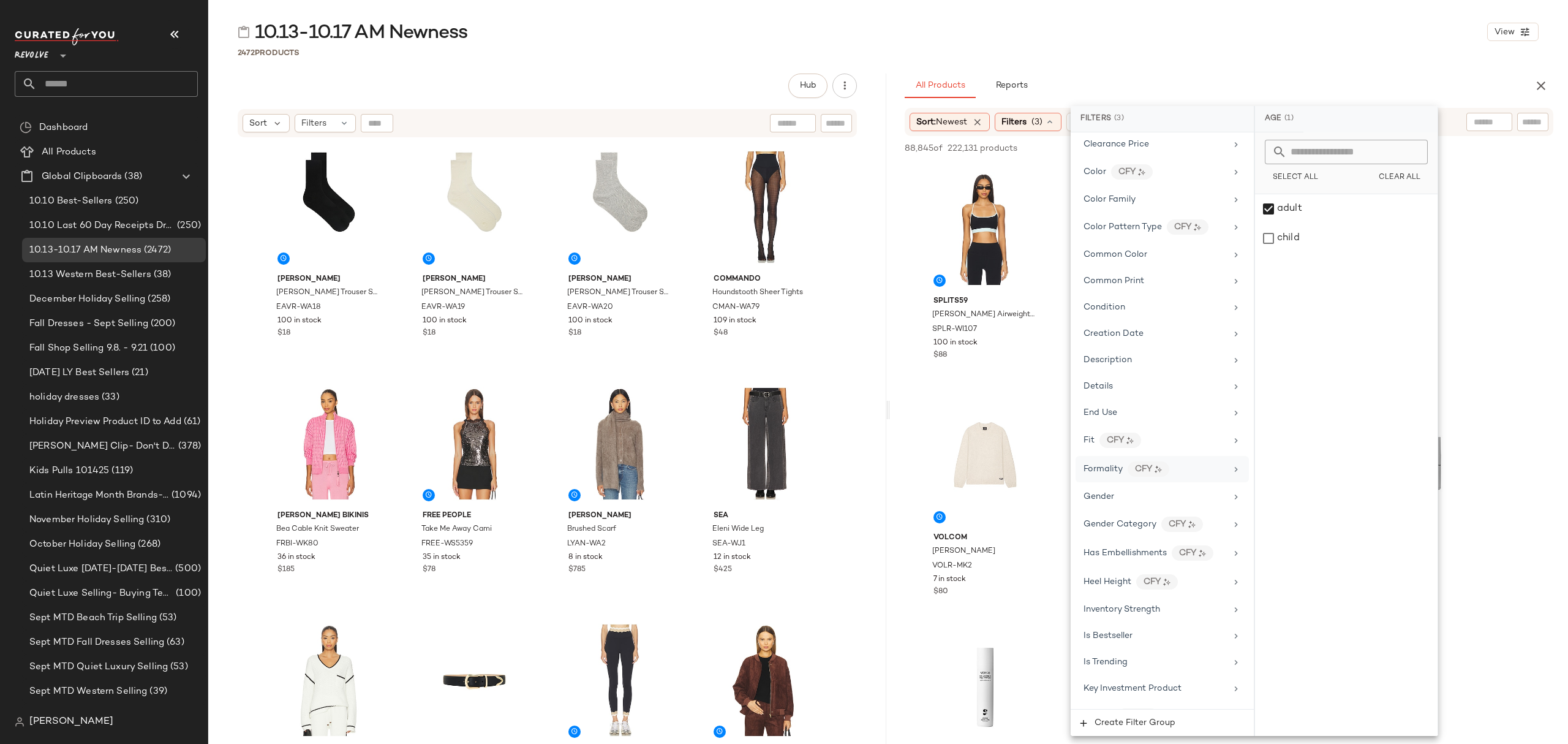
scroll to position [327, 0]
click at [1173, 473] on div "Gender" at bounding box center [1155, 468] width 143 height 13
click at [1339, 201] on div "female" at bounding box center [1347, 208] width 182 height 29
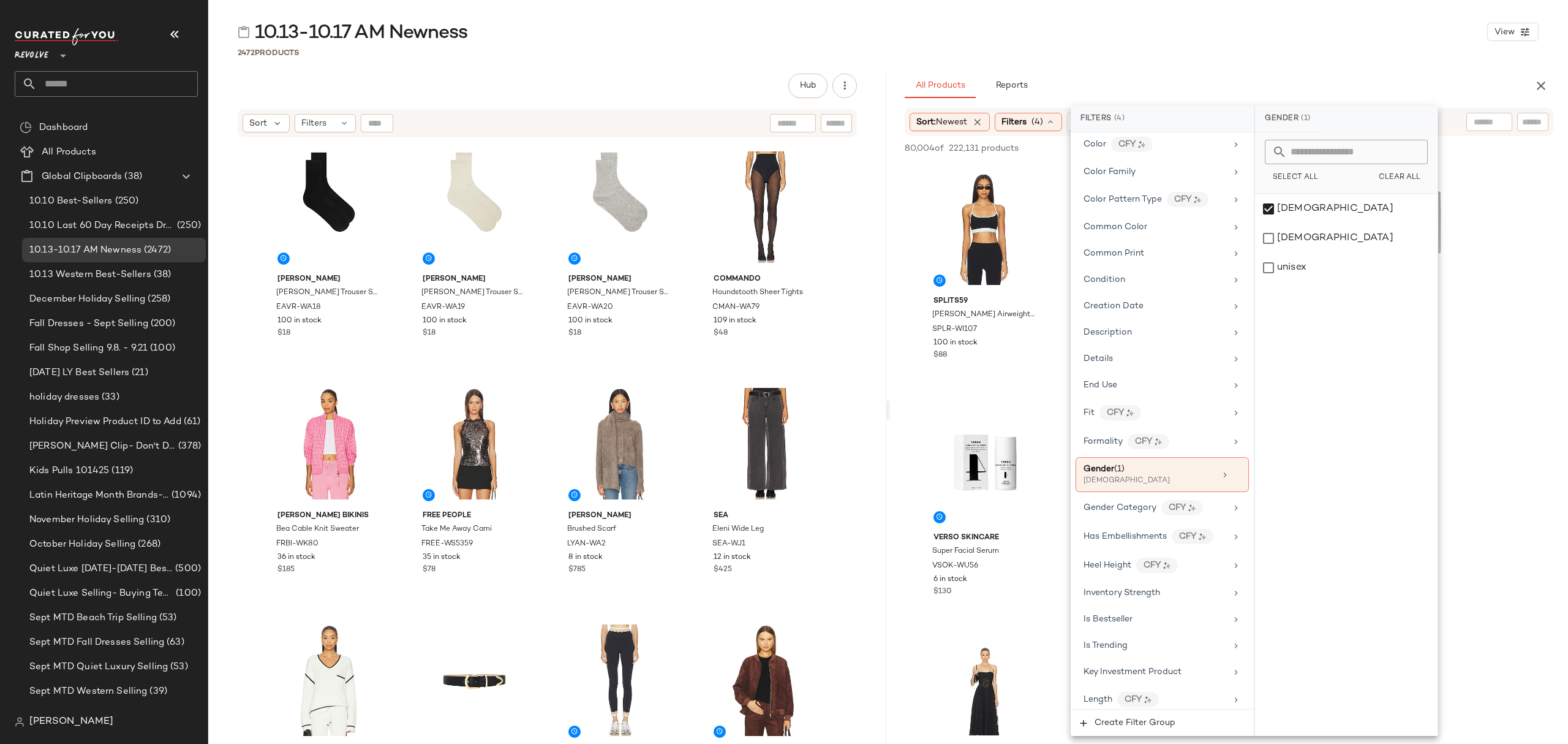
click at [1233, 43] on div "10.13-10.17 AM Newness View" at bounding box center [888, 31] width 1360 height 24
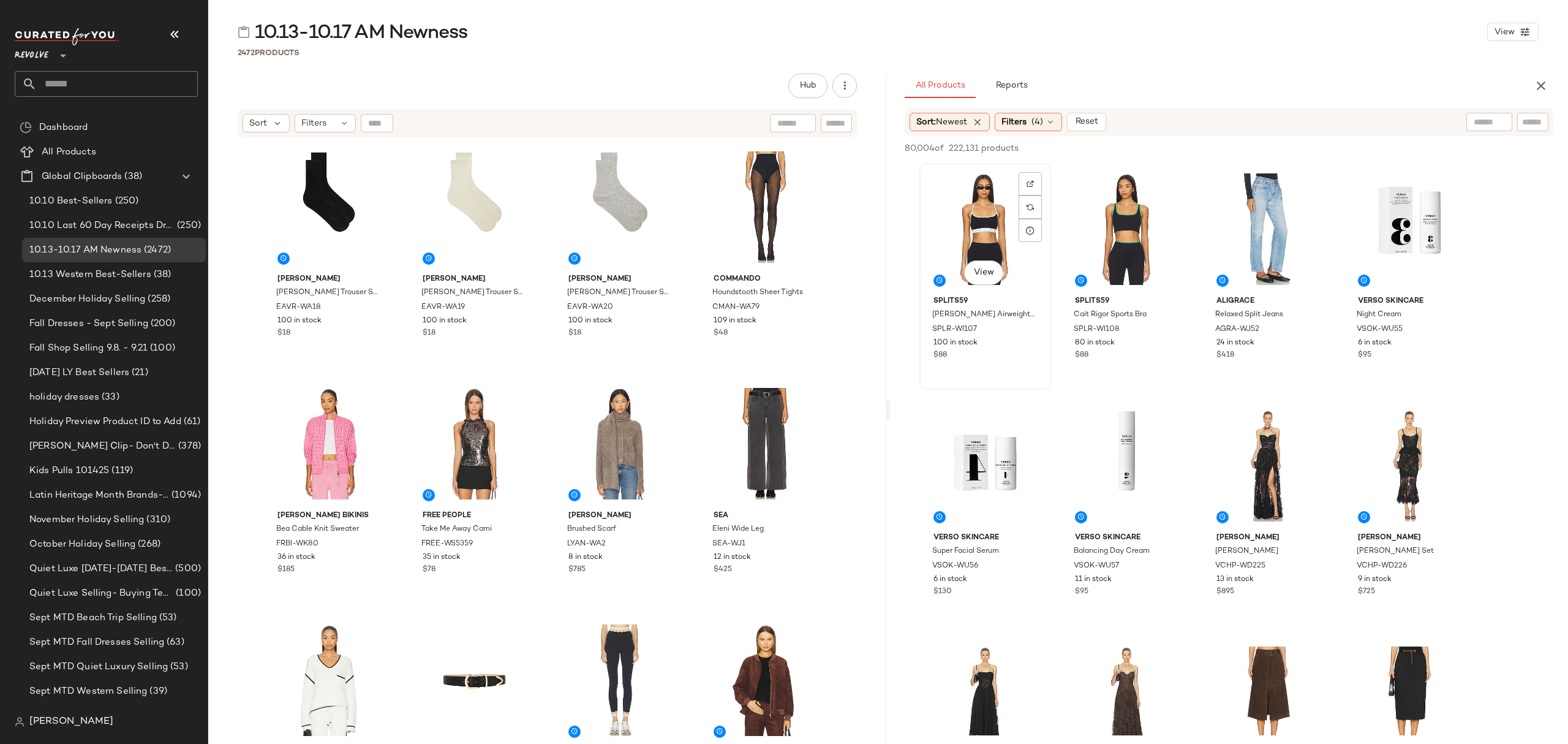
click at [957, 218] on div "View" at bounding box center [985, 229] width 123 height 124
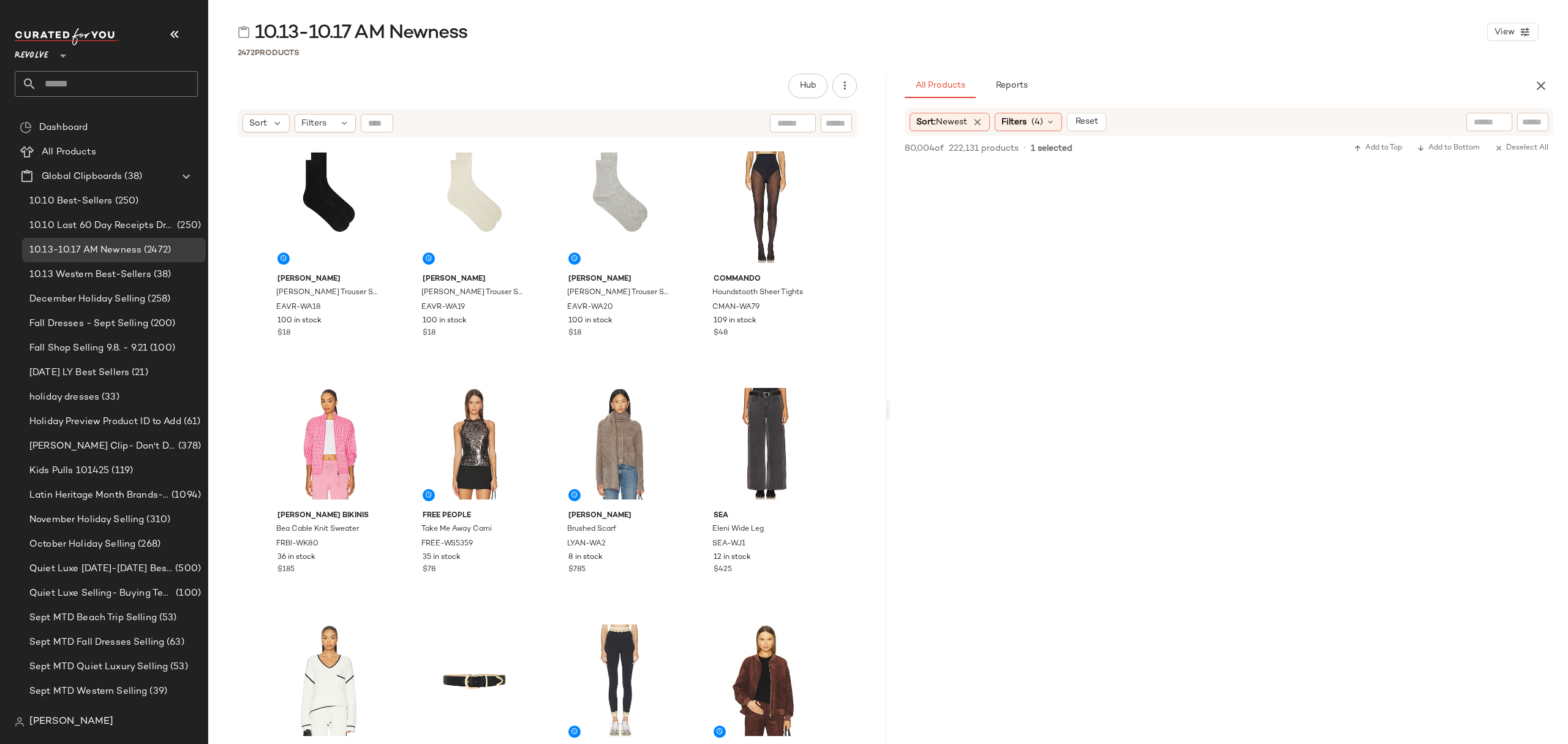
scroll to position [16666, 0]
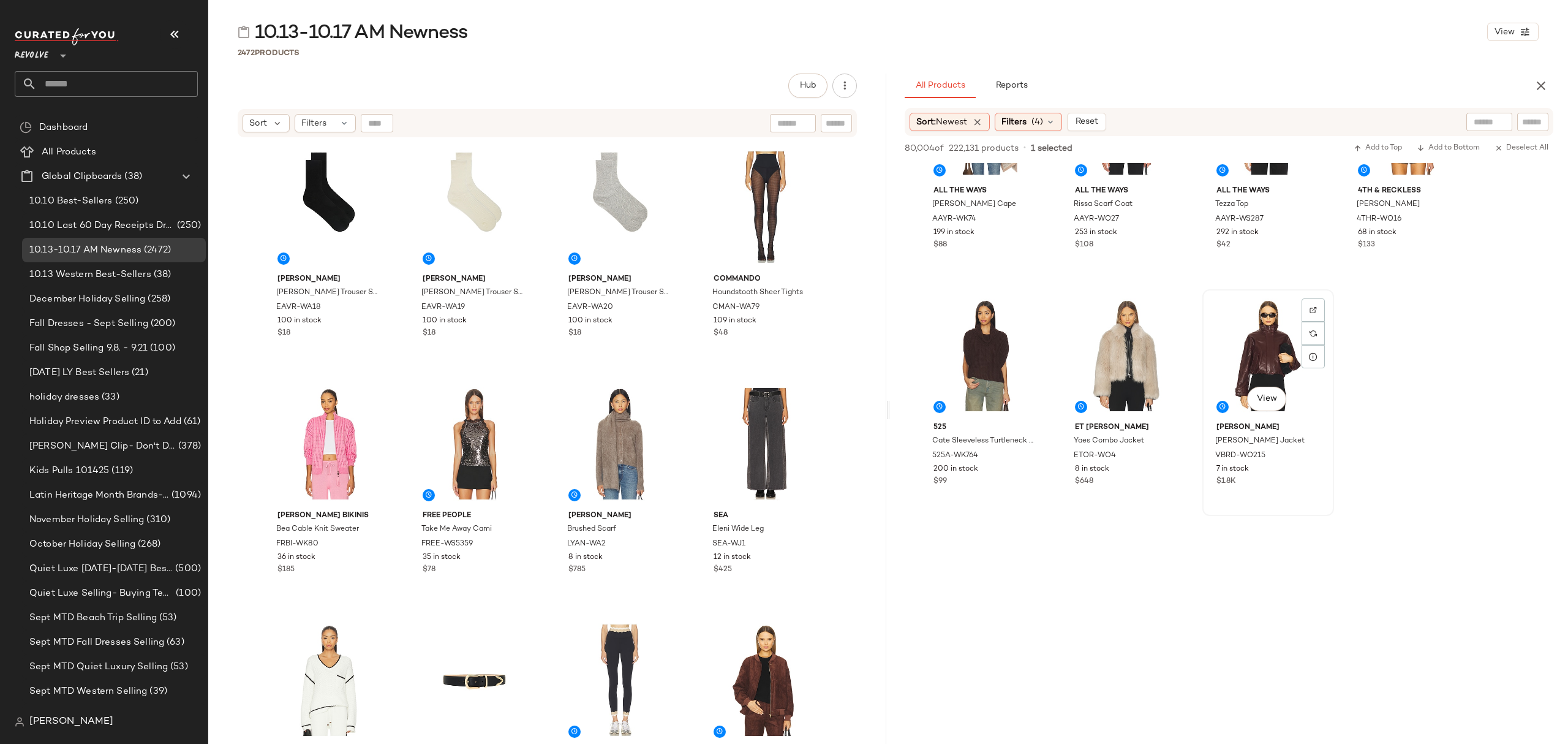
click at [1293, 469] on div "7 in stock" at bounding box center [1269, 469] width 104 height 11
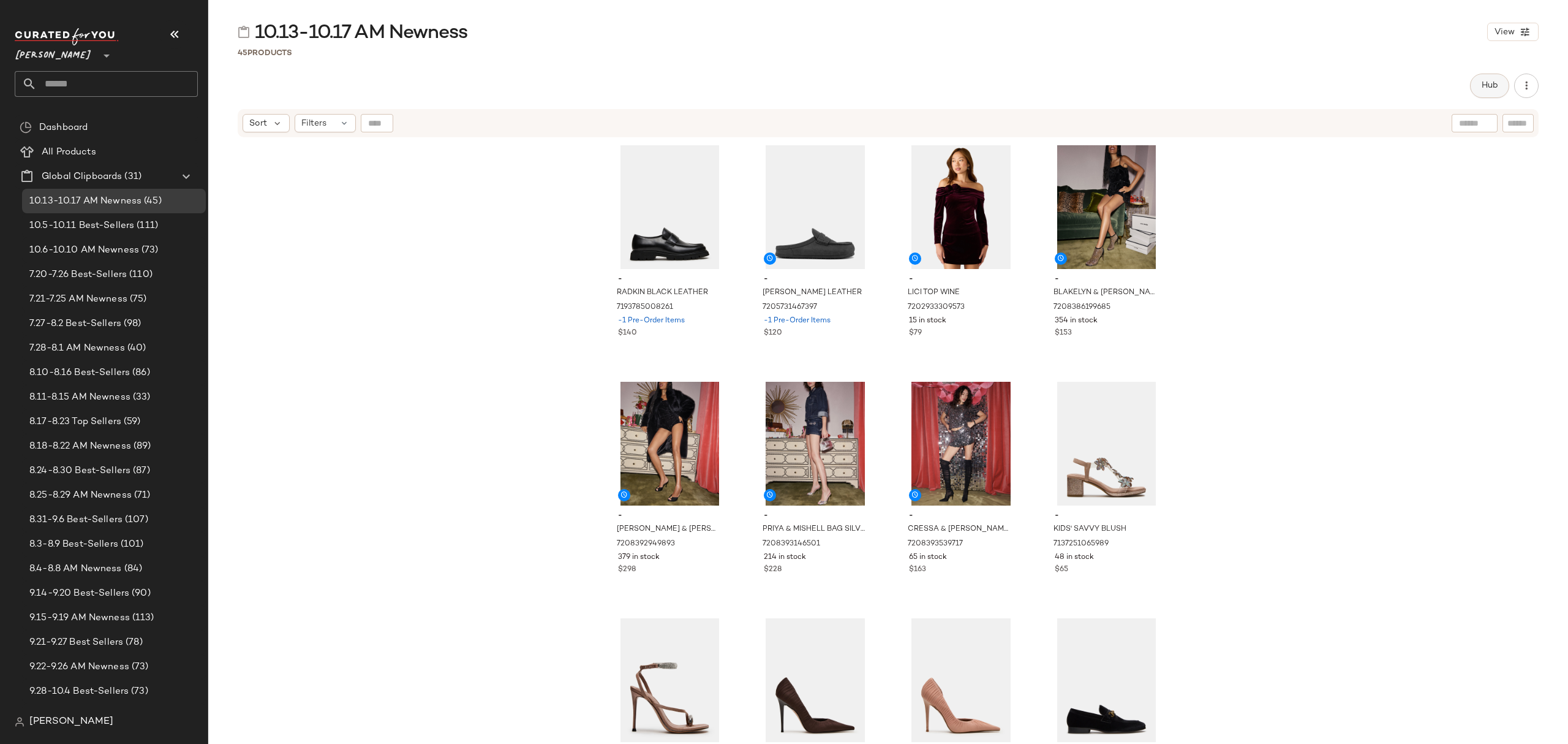
click at [1485, 86] on span "Hub" at bounding box center [1489, 86] width 18 height 10
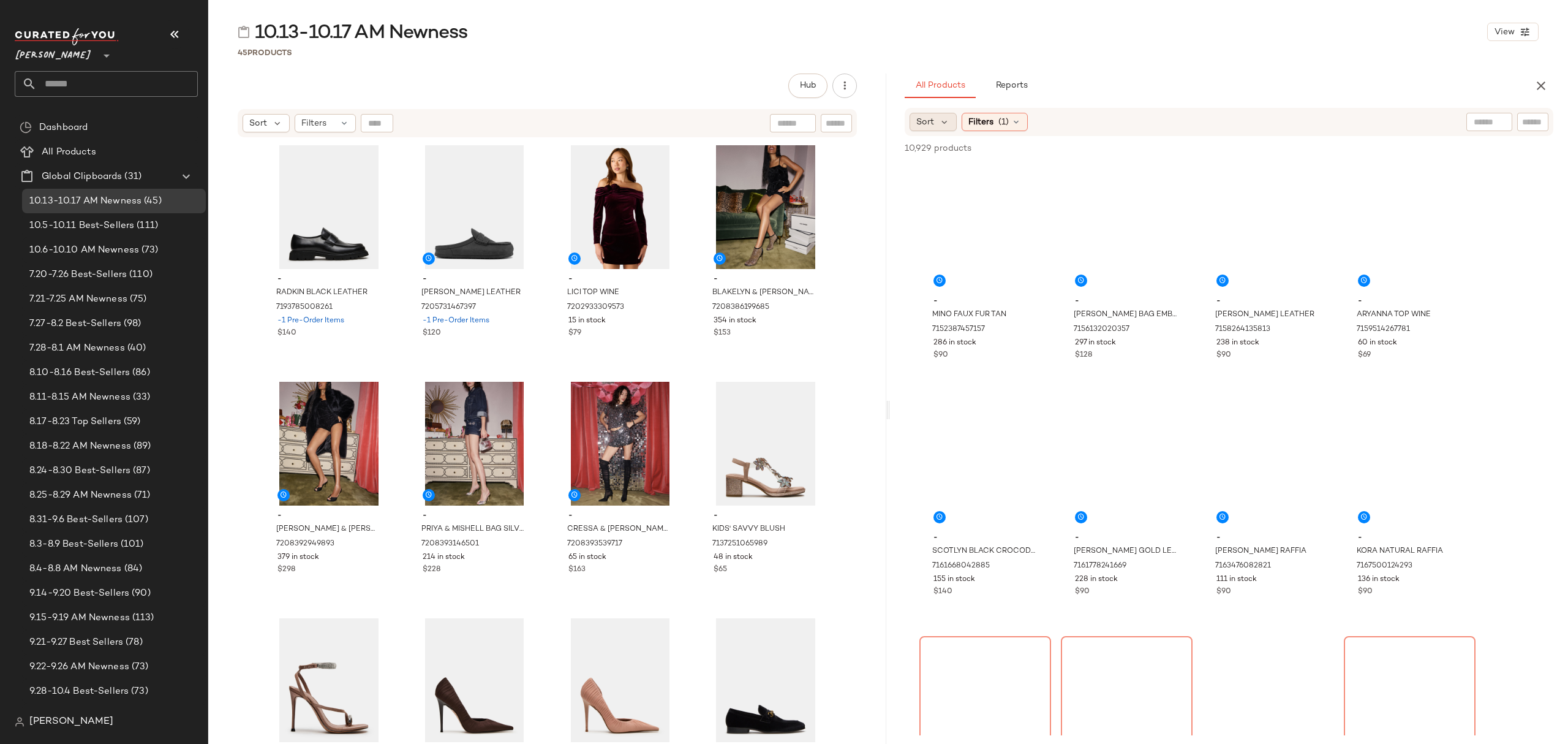
click at [929, 123] on span "Sort" at bounding box center [925, 122] width 18 height 13
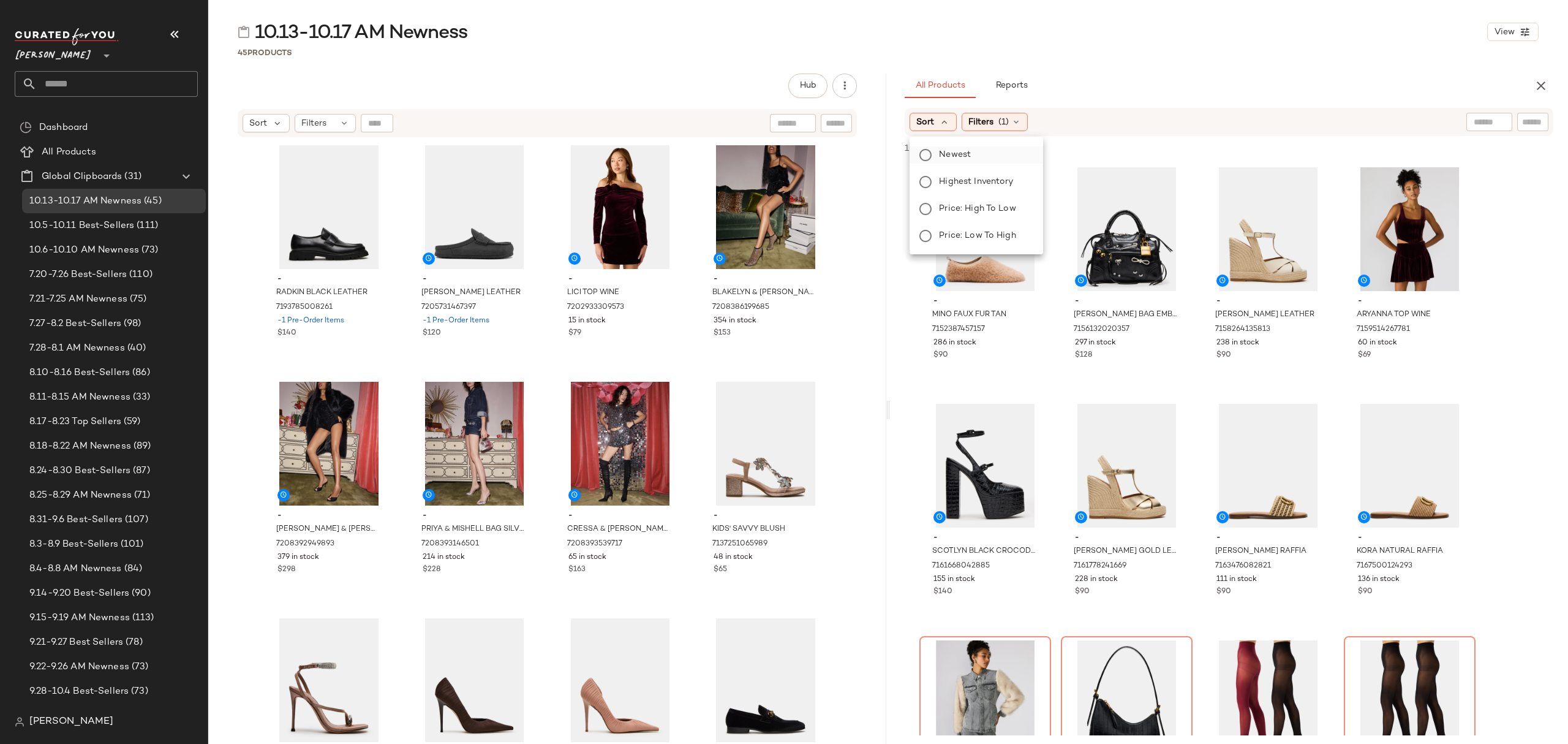
click at [939, 152] on span "Newest" at bounding box center [955, 154] width 32 height 13
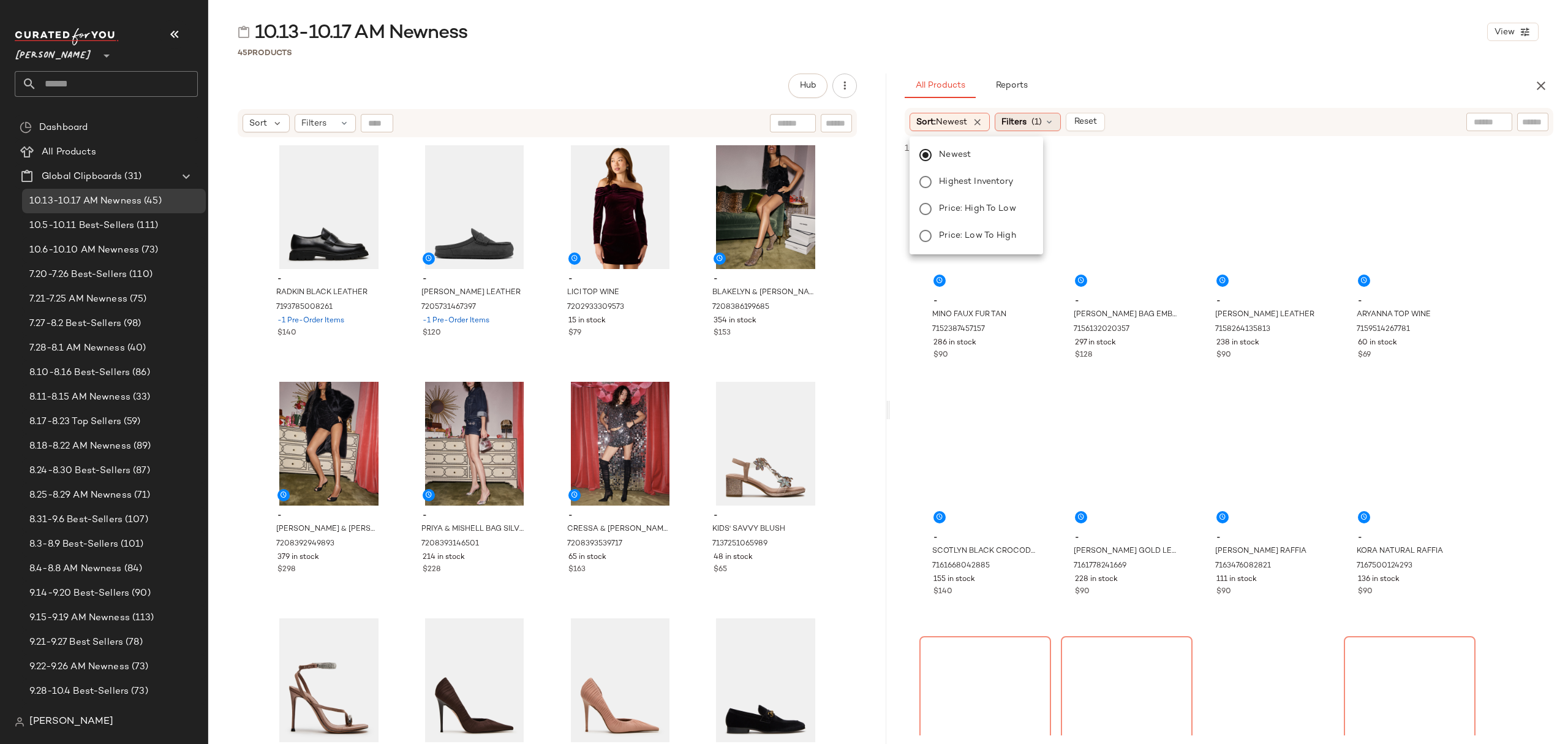
click at [1033, 120] on div "Filters (1)" at bounding box center [1027, 122] width 66 height 18
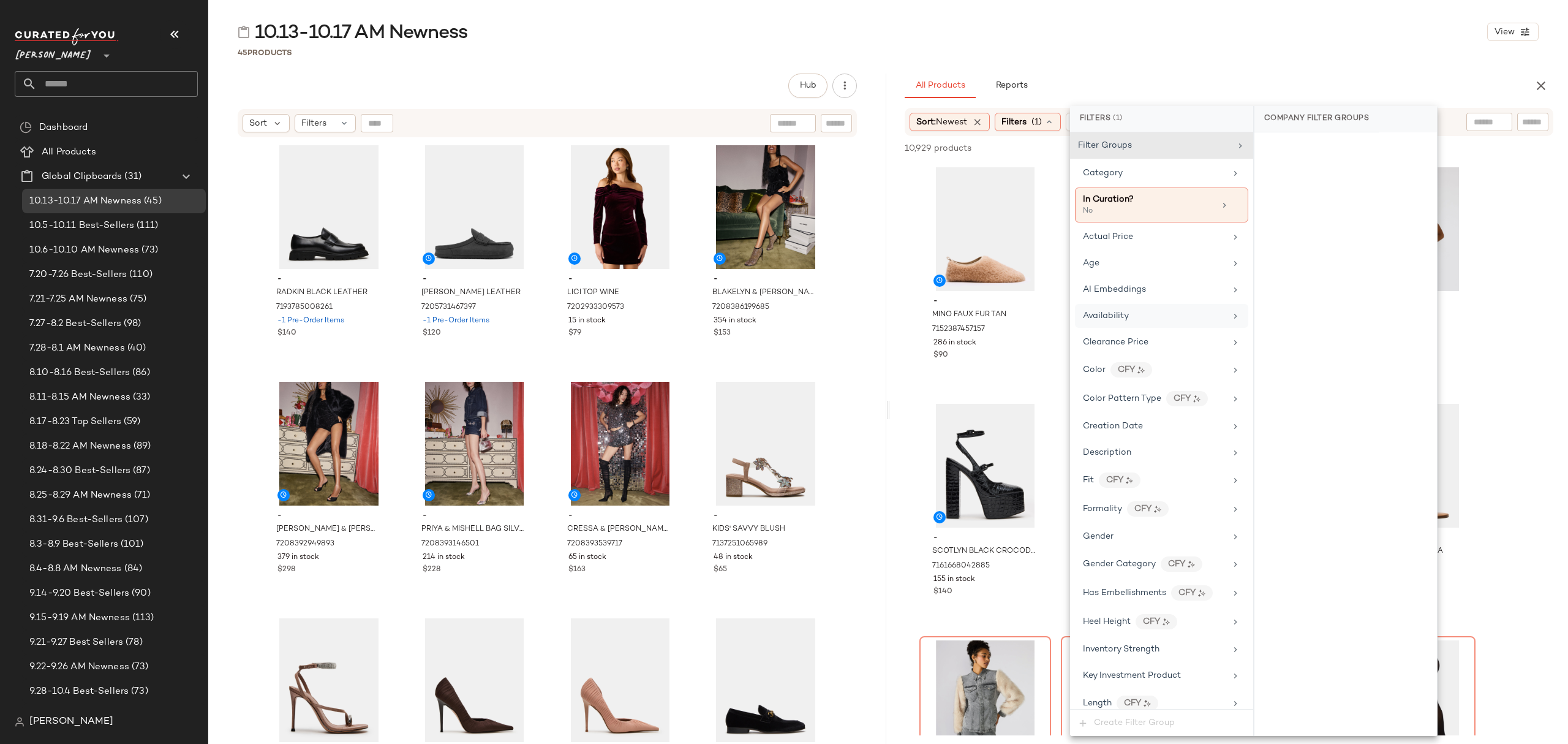
click at [1159, 319] on div "Availability" at bounding box center [1154, 315] width 143 height 13
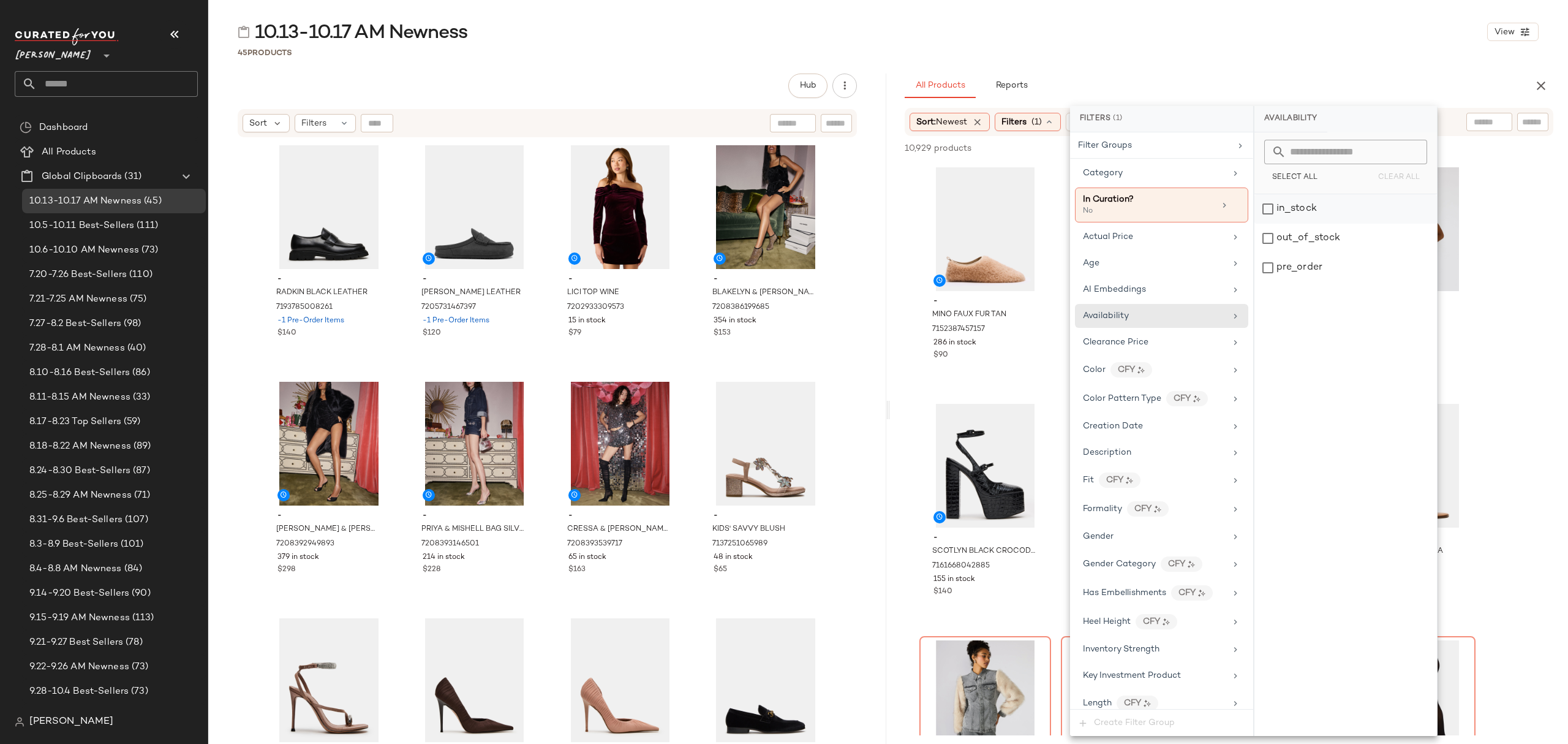
click at [1380, 215] on div "in_stock" at bounding box center [1346, 208] width 182 height 29
click at [1352, 261] on div "pre_order" at bounding box center [1347, 268] width 182 height 29
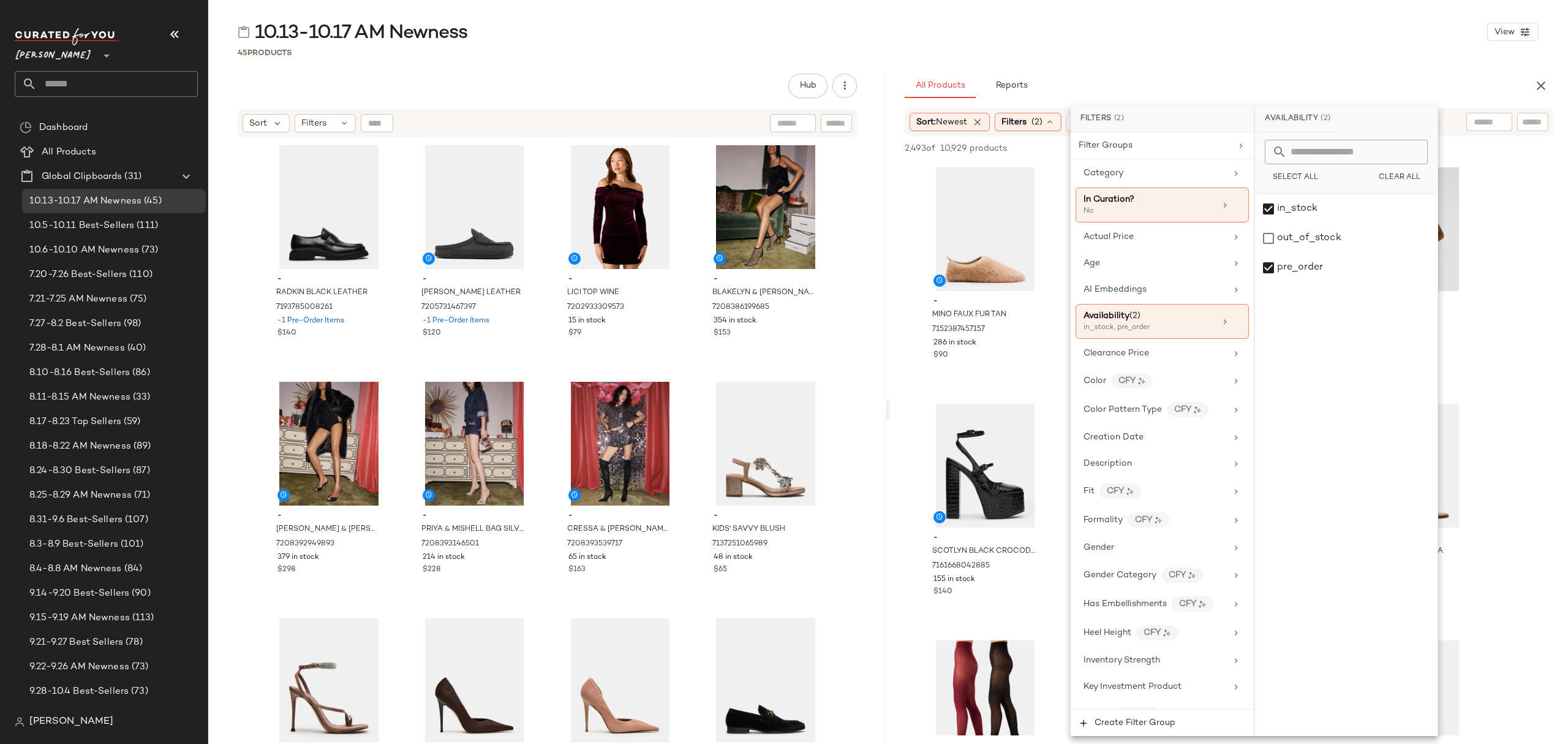
click at [1270, 56] on div "45 Products" at bounding box center [888, 53] width 1360 height 13
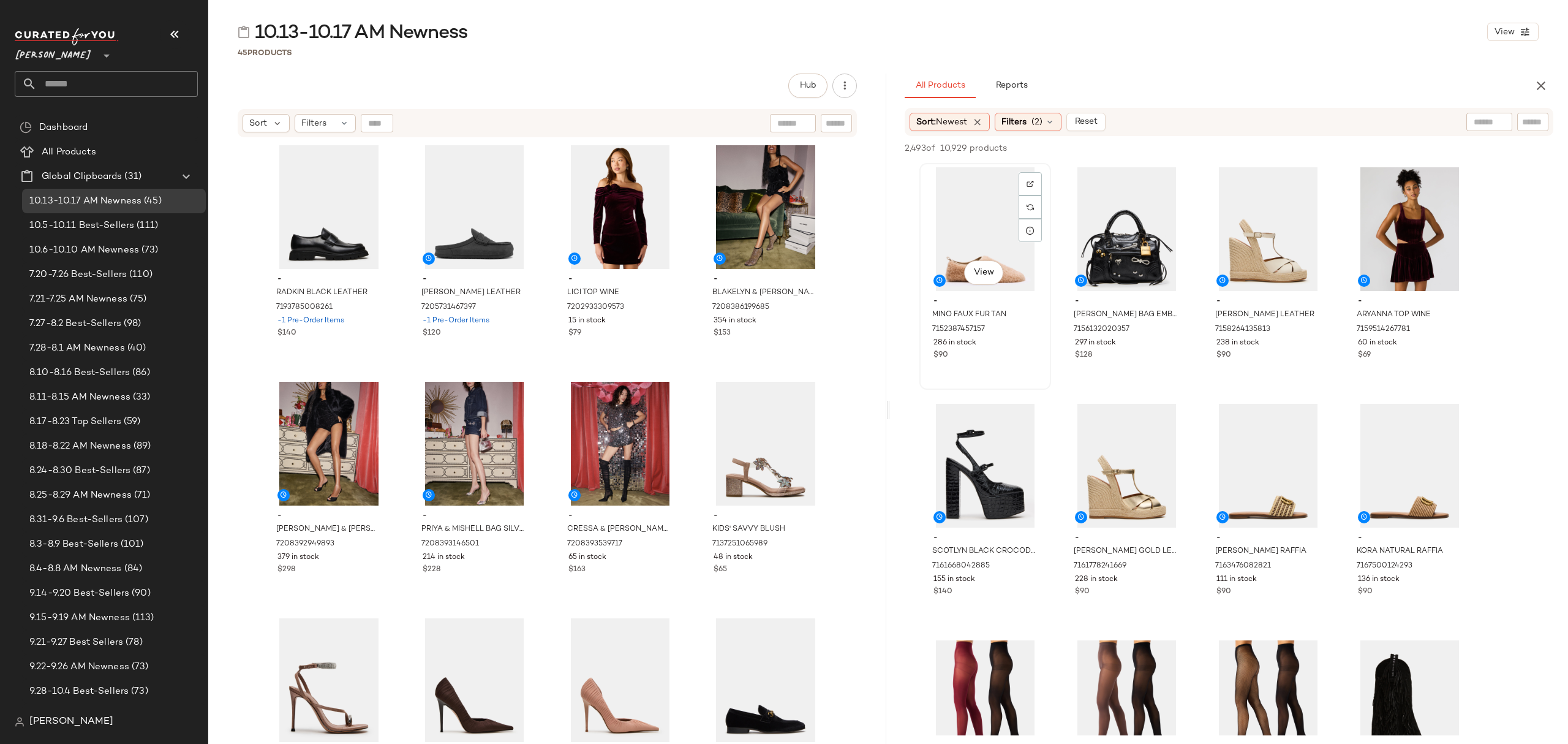
click at [960, 198] on div "View" at bounding box center [985, 229] width 123 height 124
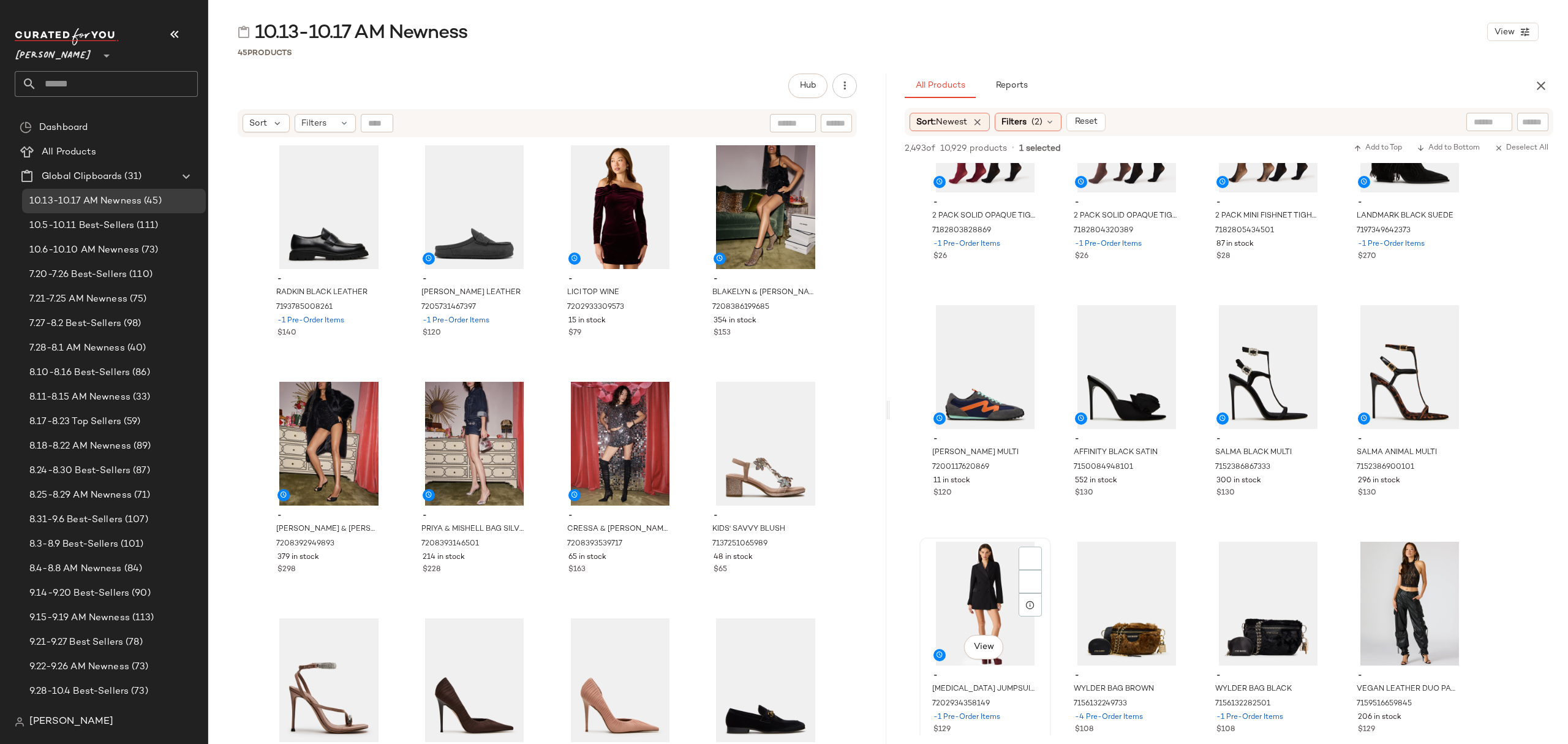
scroll to position [736, 0]
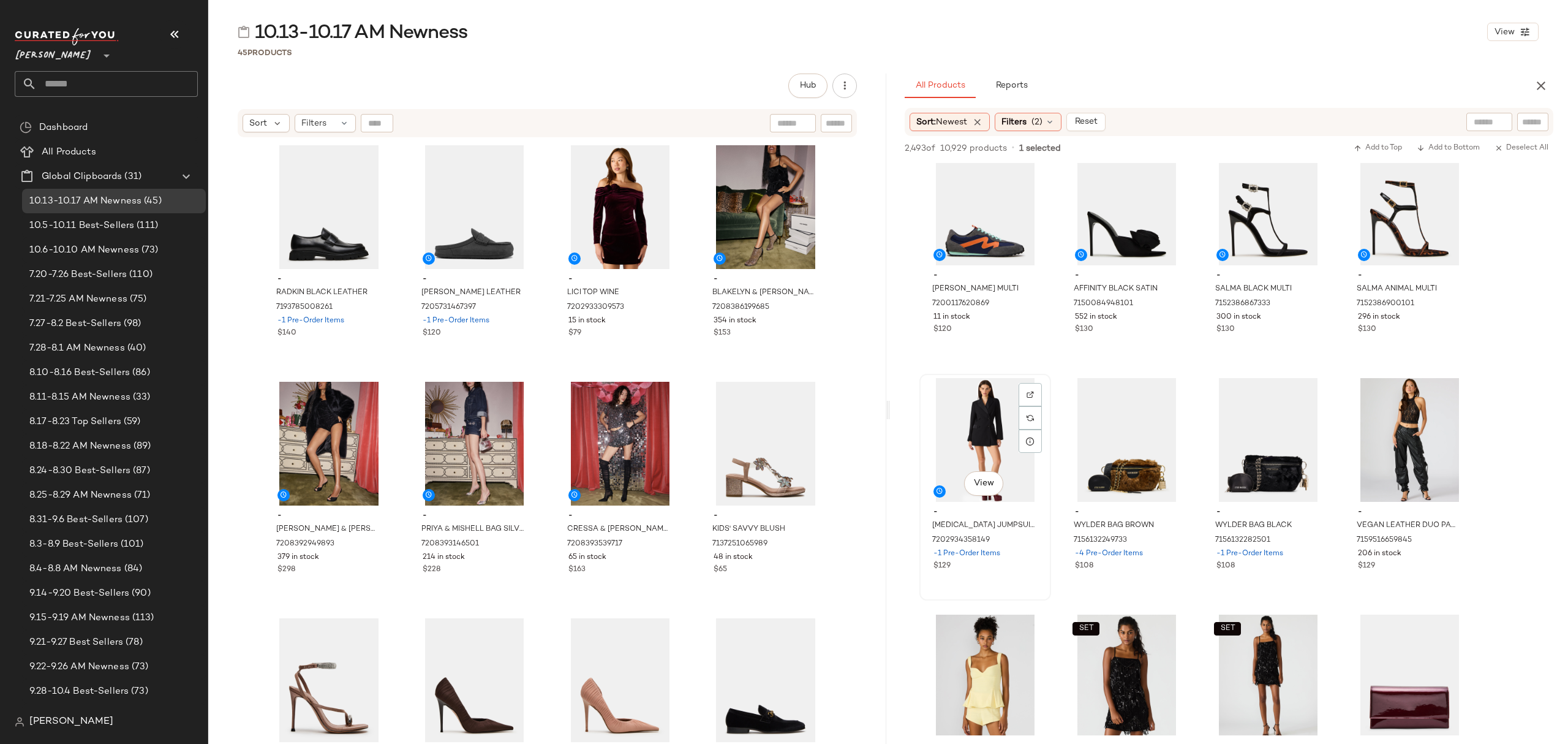
click at [1005, 548] on div "- MERIDIA JUMPSUIT BLACK 7202934358149 -1 Pre-Order Items $129" at bounding box center [985, 537] width 123 height 71
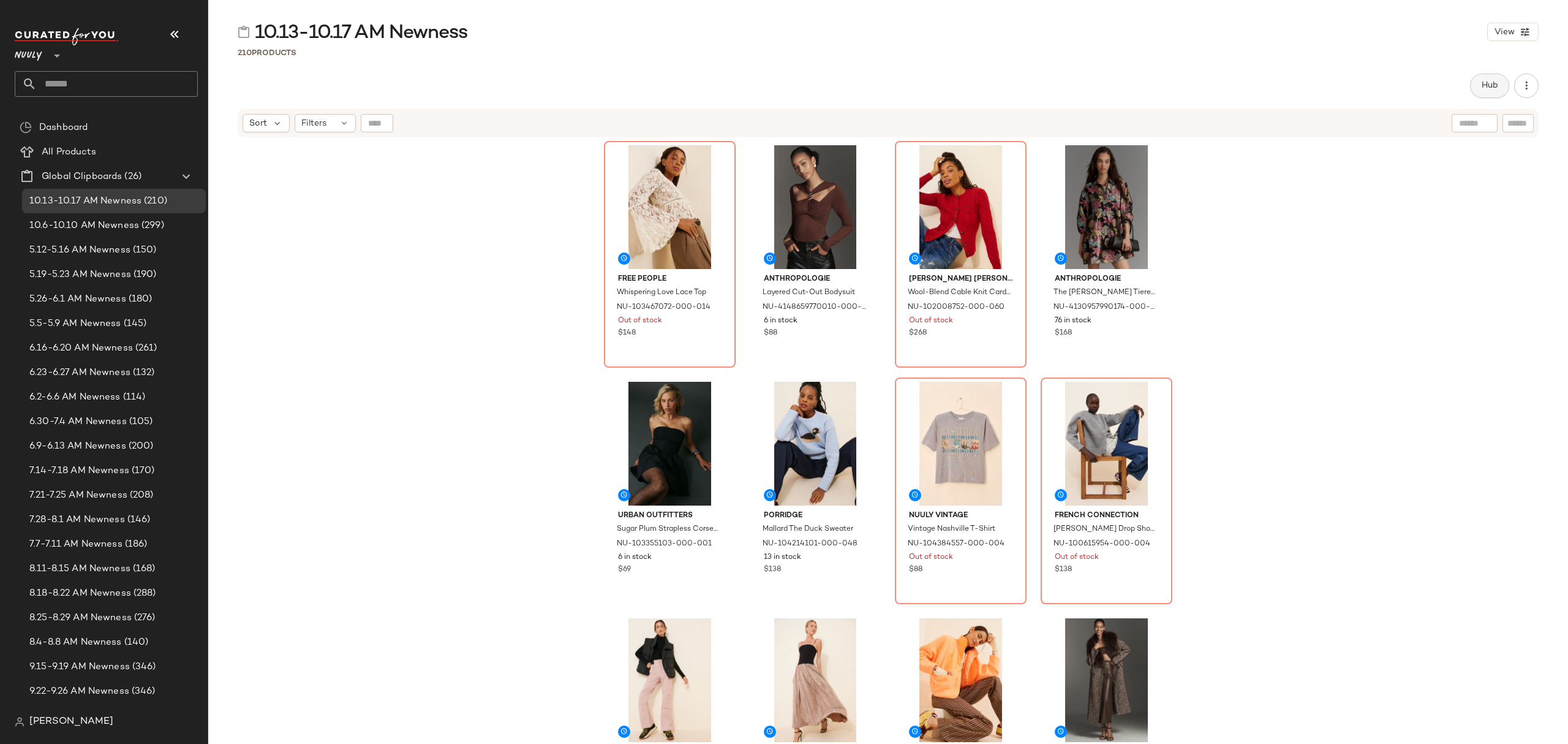
click at [1501, 86] on button "Hub" at bounding box center [1489, 85] width 39 height 24
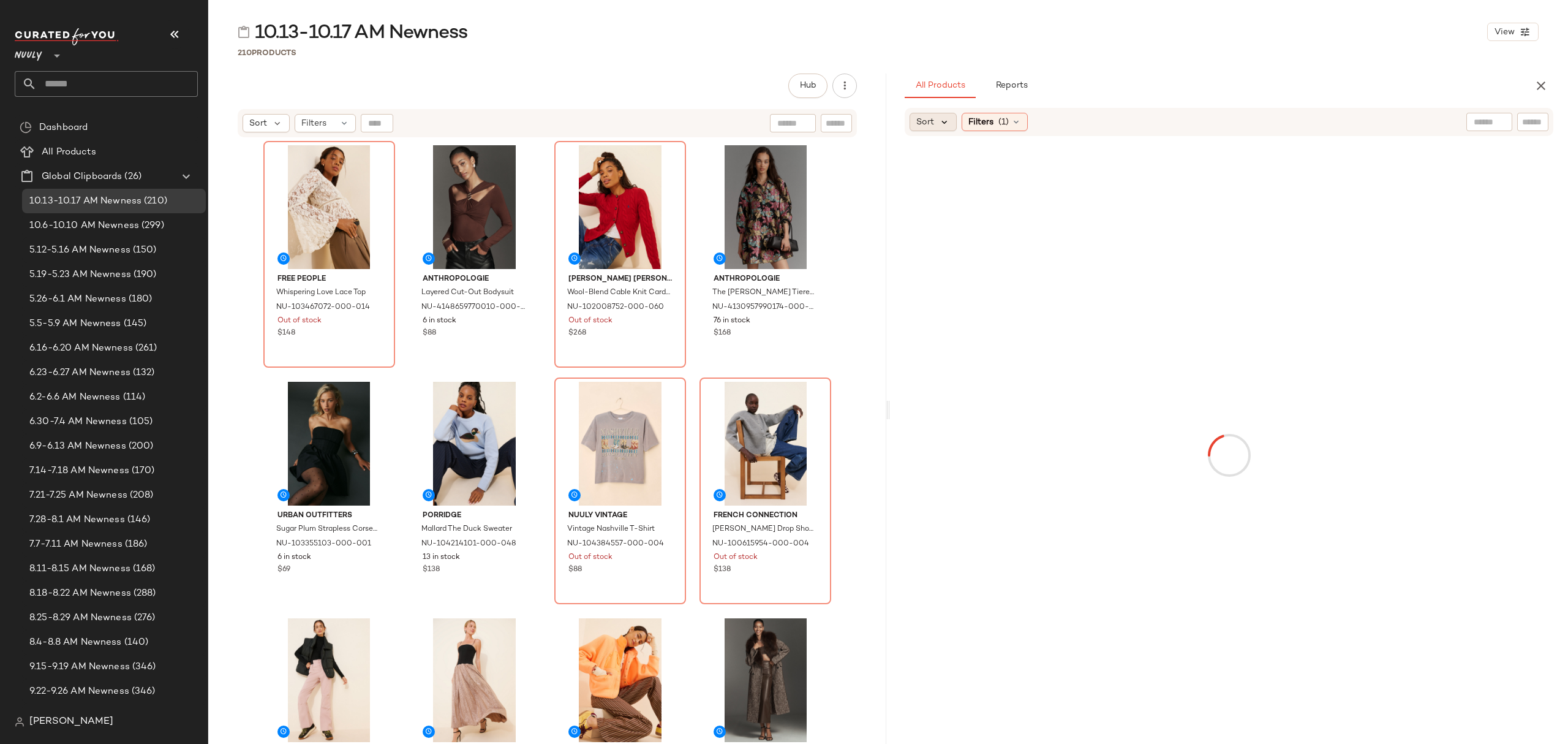
click at [939, 118] on icon at bounding box center [944, 121] width 11 height 11
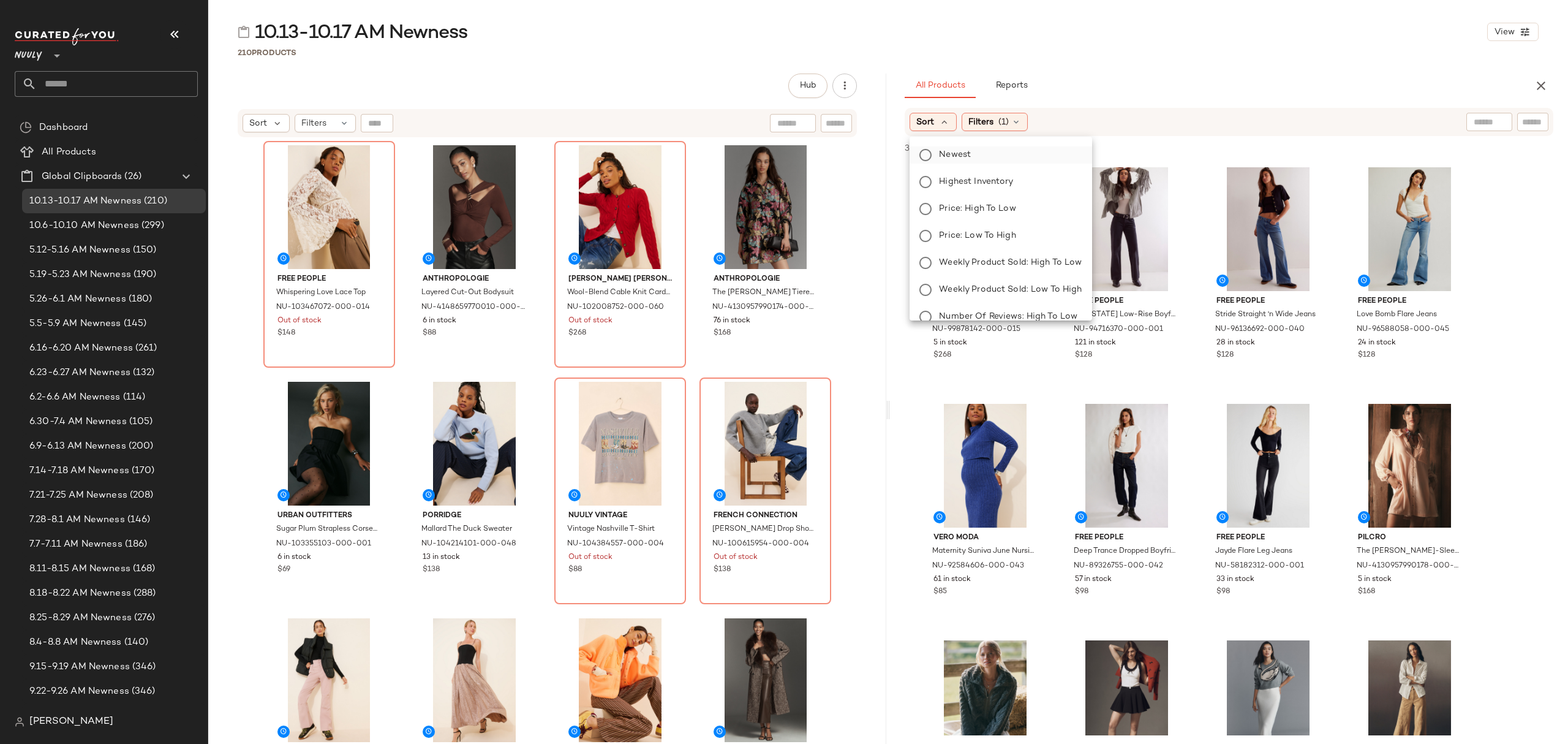
click at [957, 155] on span "Newest" at bounding box center [955, 154] width 32 height 13
click at [1041, 127] on span "(1)" at bounding box center [1036, 122] width 10 height 13
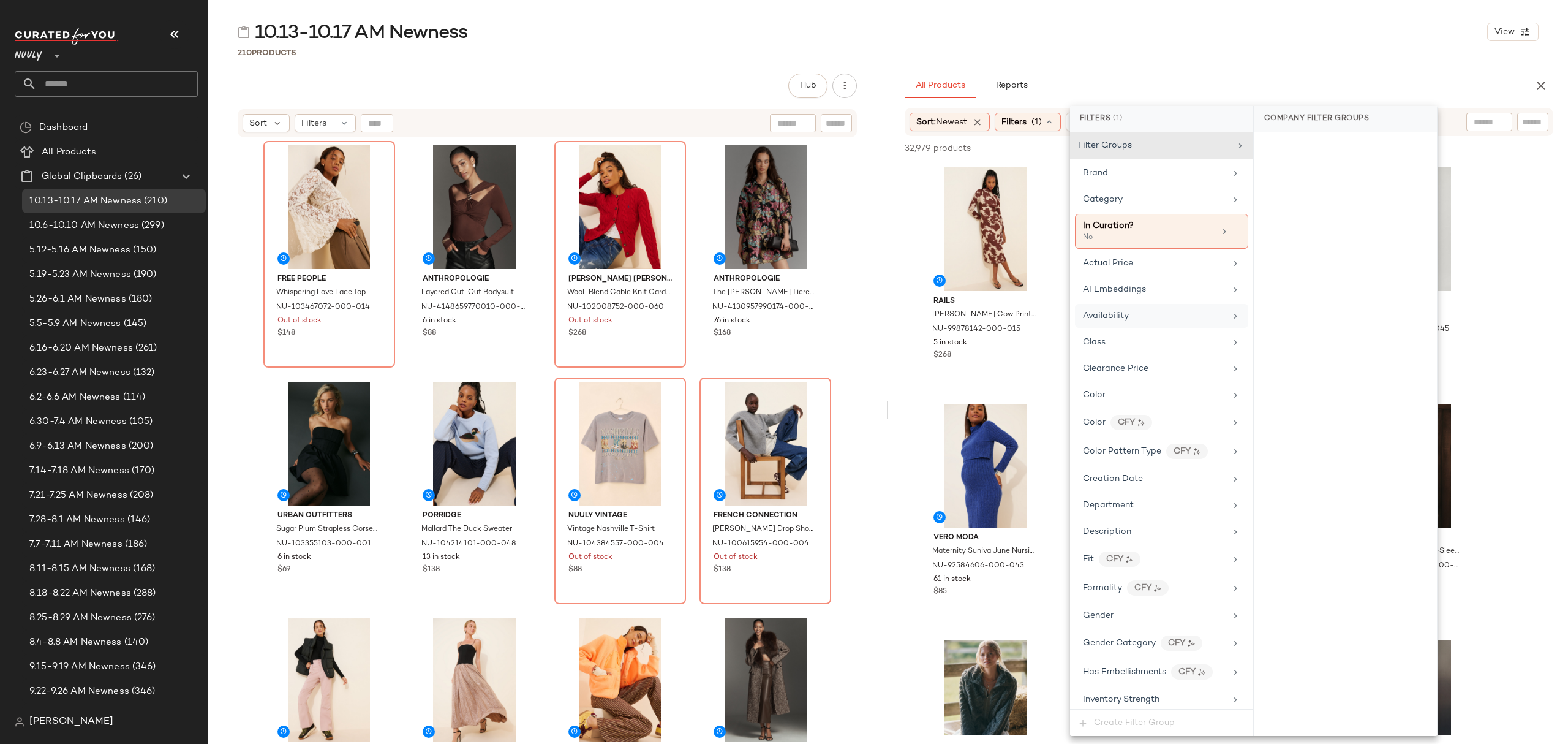
click at [1120, 320] on span "Availability" at bounding box center [1106, 315] width 46 height 9
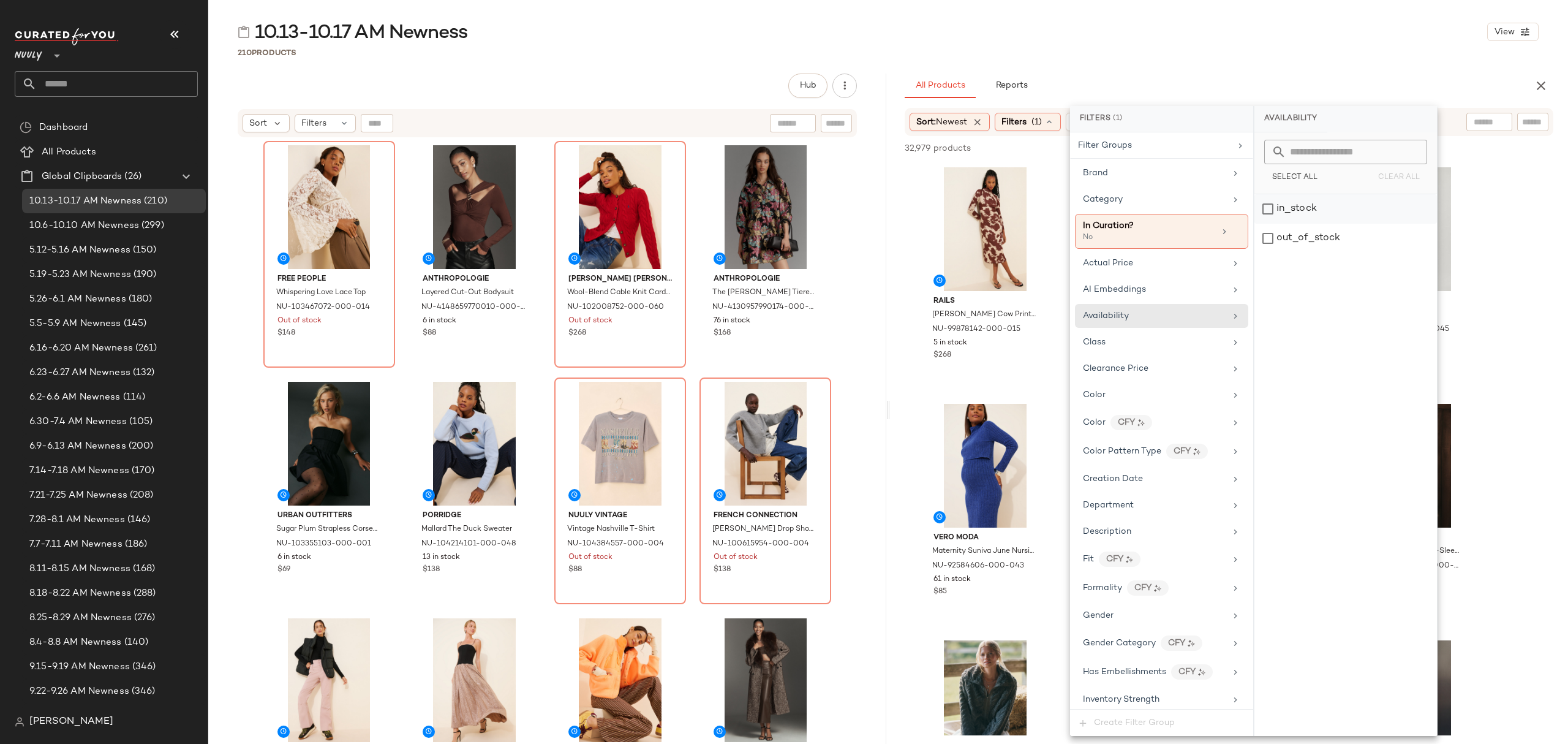
click at [1336, 217] on div "in_stock" at bounding box center [1346, 208] width 182 height 29
click at [1178, 84] on div "All Products Reports" at bounding box center [1209, 85] width 609 height 24
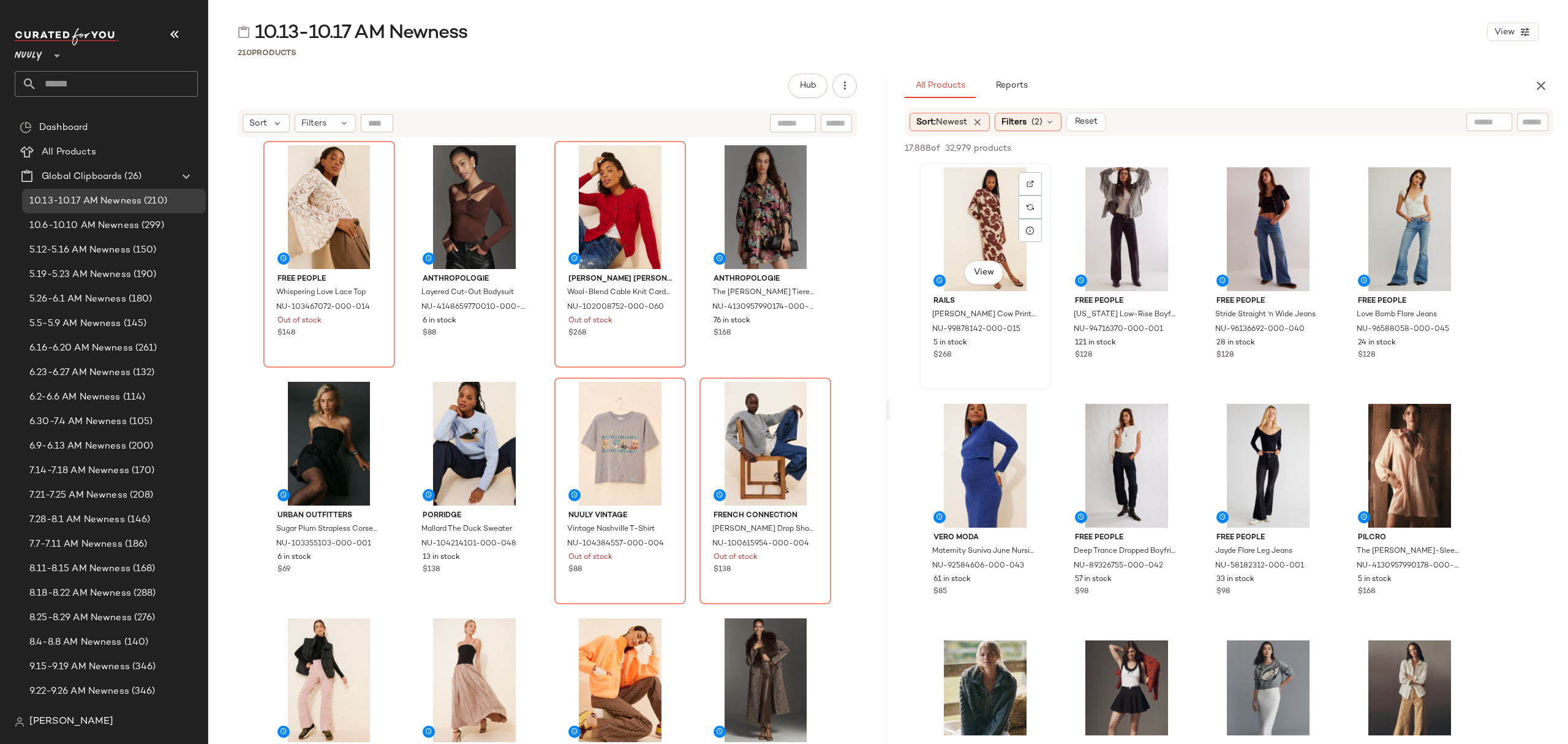
click at [974, 226] on div "View" at bounding box center [985, 229] width 123 height 124
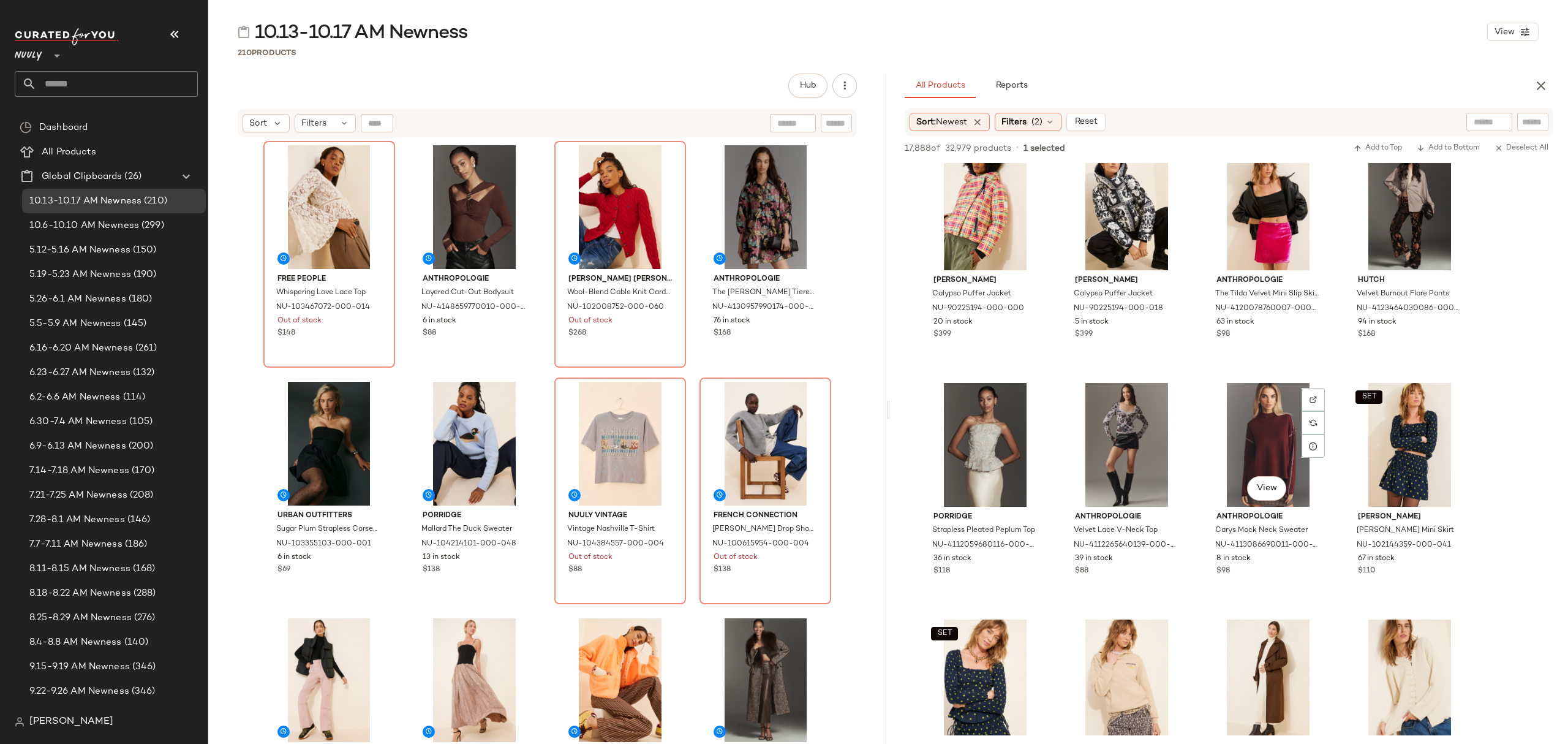
scroll to position [2532, 0]
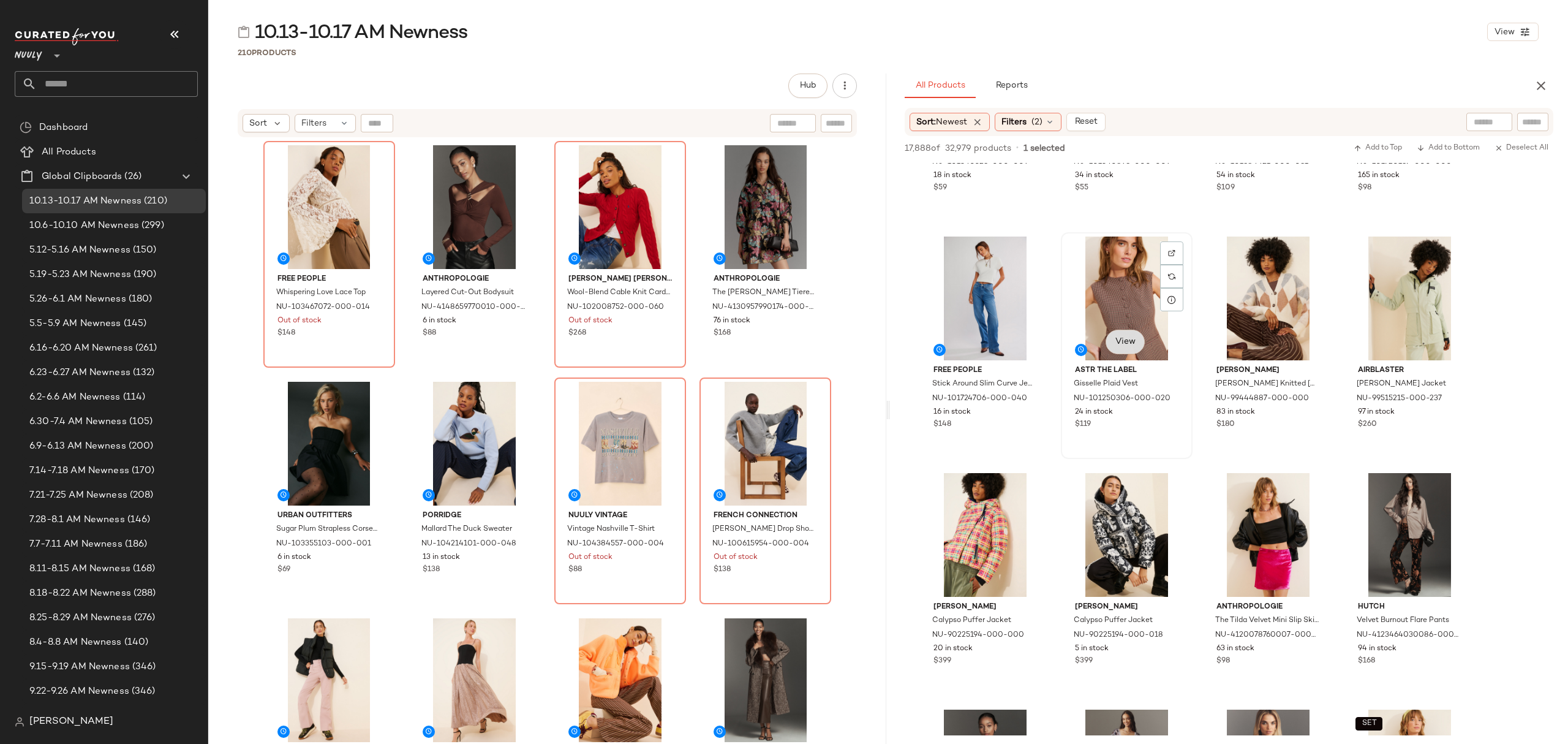
click at [1146, 413] on div "24 in stock" at bounding box center [1127, 412] width 104 height 11
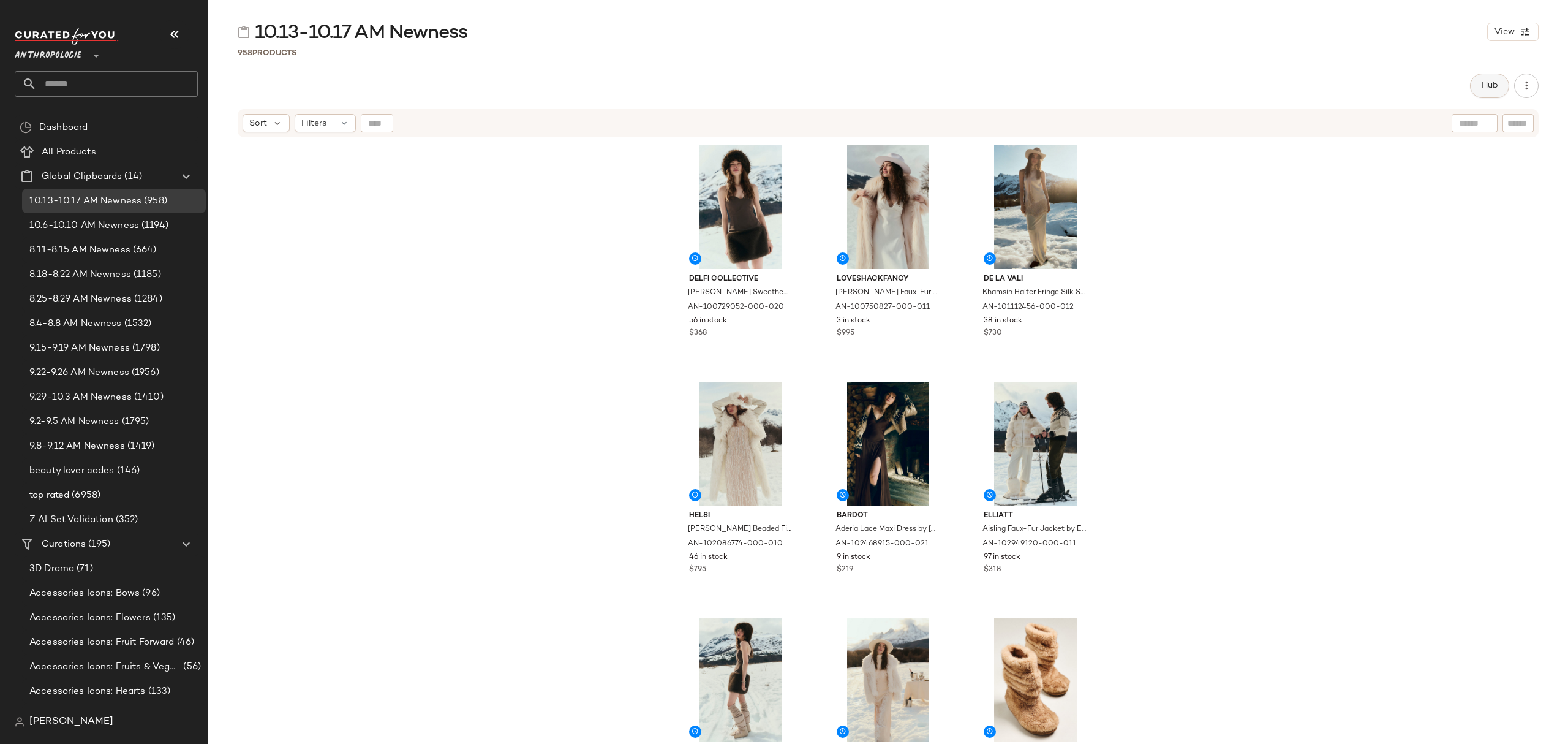
click at [1488, 79] on button "Hub" at bounding box center [1489, 85] width 39 height 24
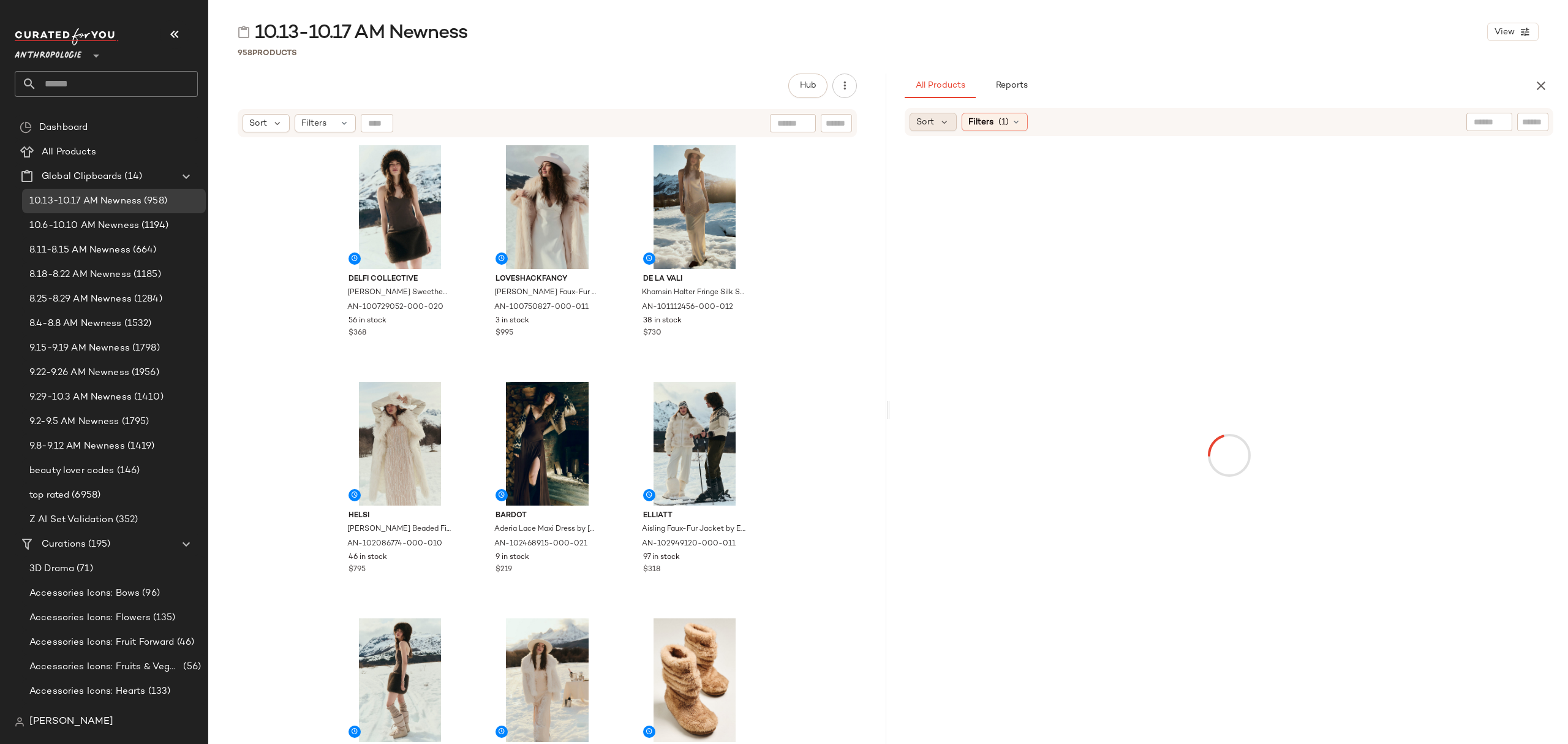
click at [935, 123] on div "Sort" at bounding box center [933, 122] width 47 height 18
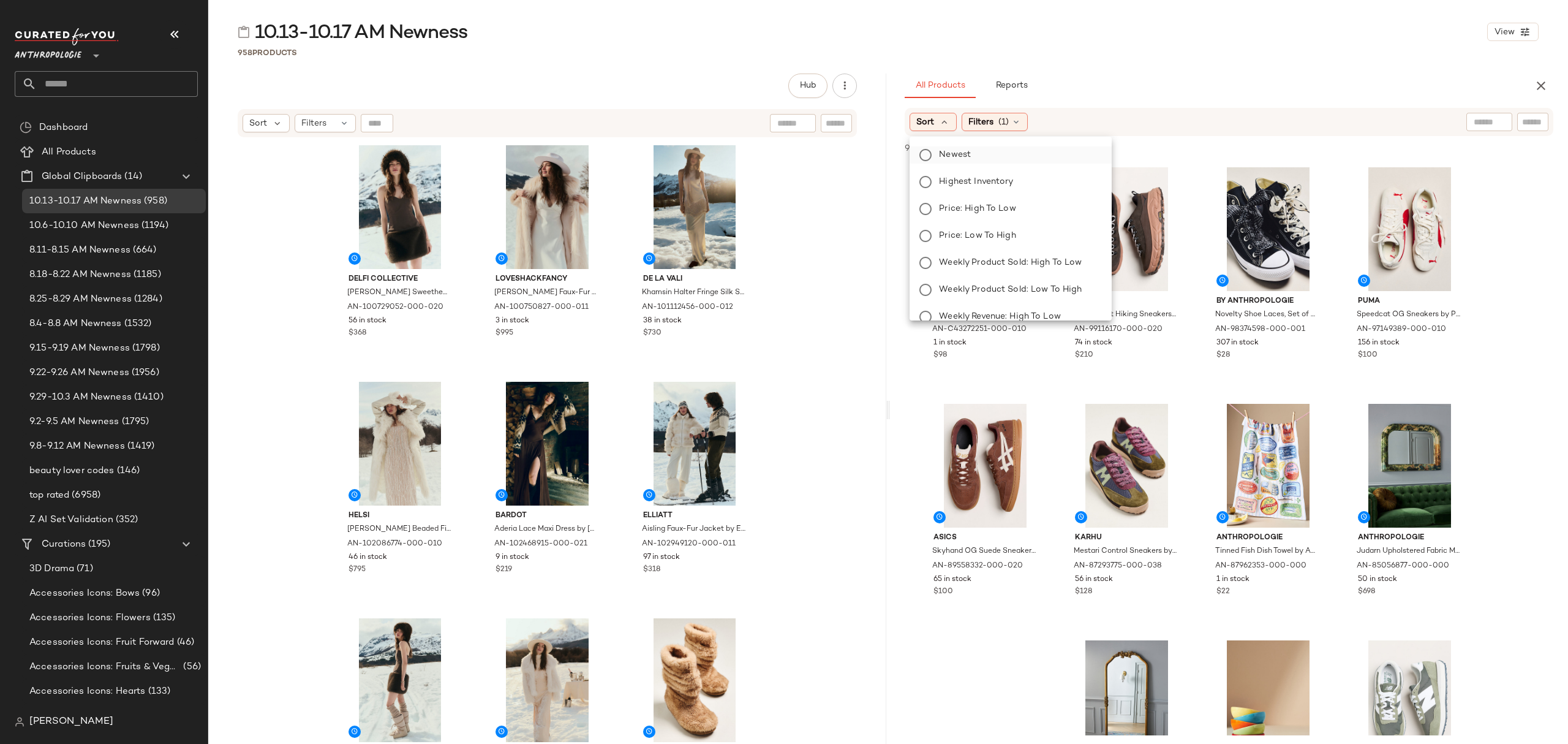
click at [951, 155] on span "Newest" at bounding box center [955, 154] width 32 height 13
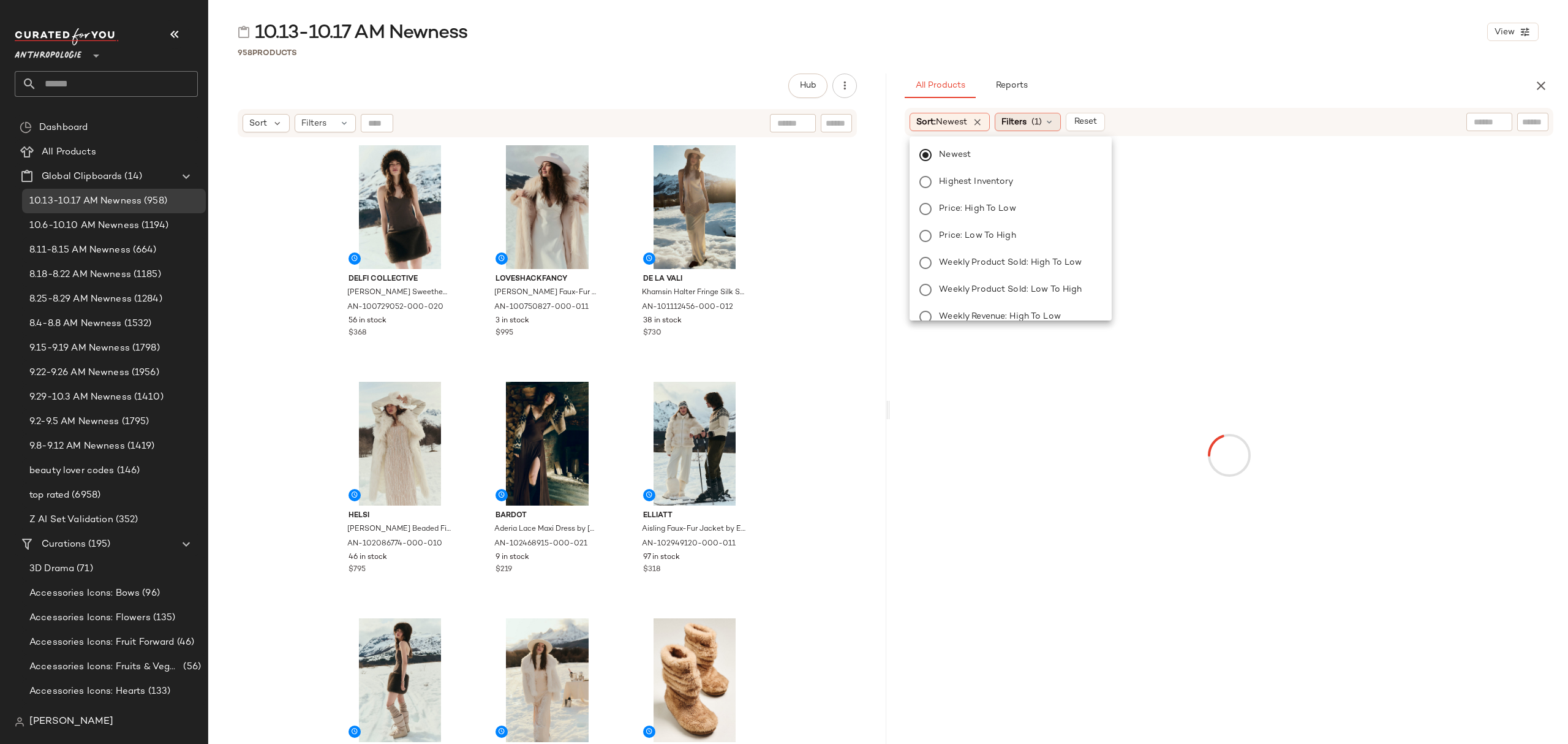
click at [1042, 125] on span "(1)" at bounding box center [1036, 122] width 10 height 13
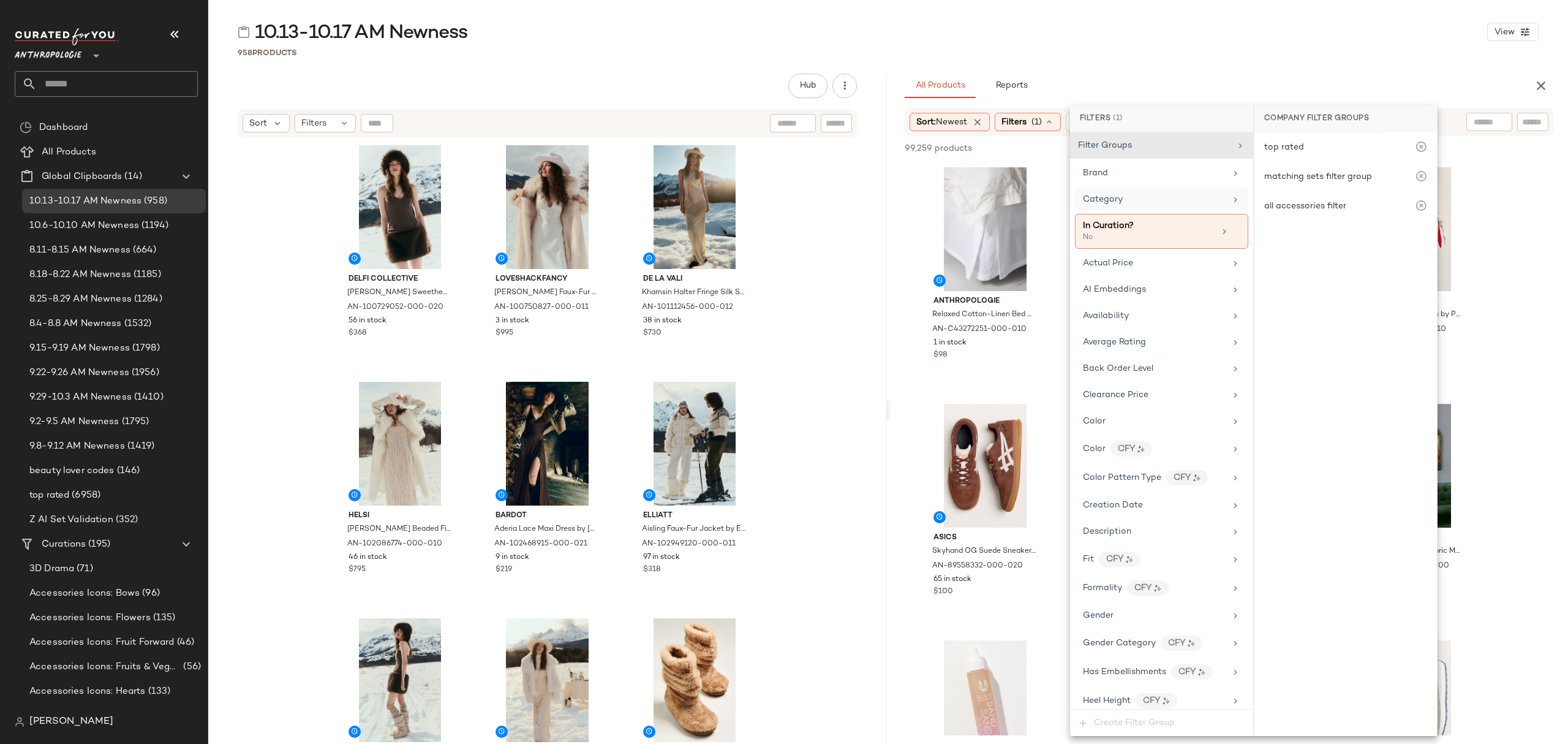
click at [1148, 201] on div "Category" at bounding box center [1154, 199] width 143 height 13
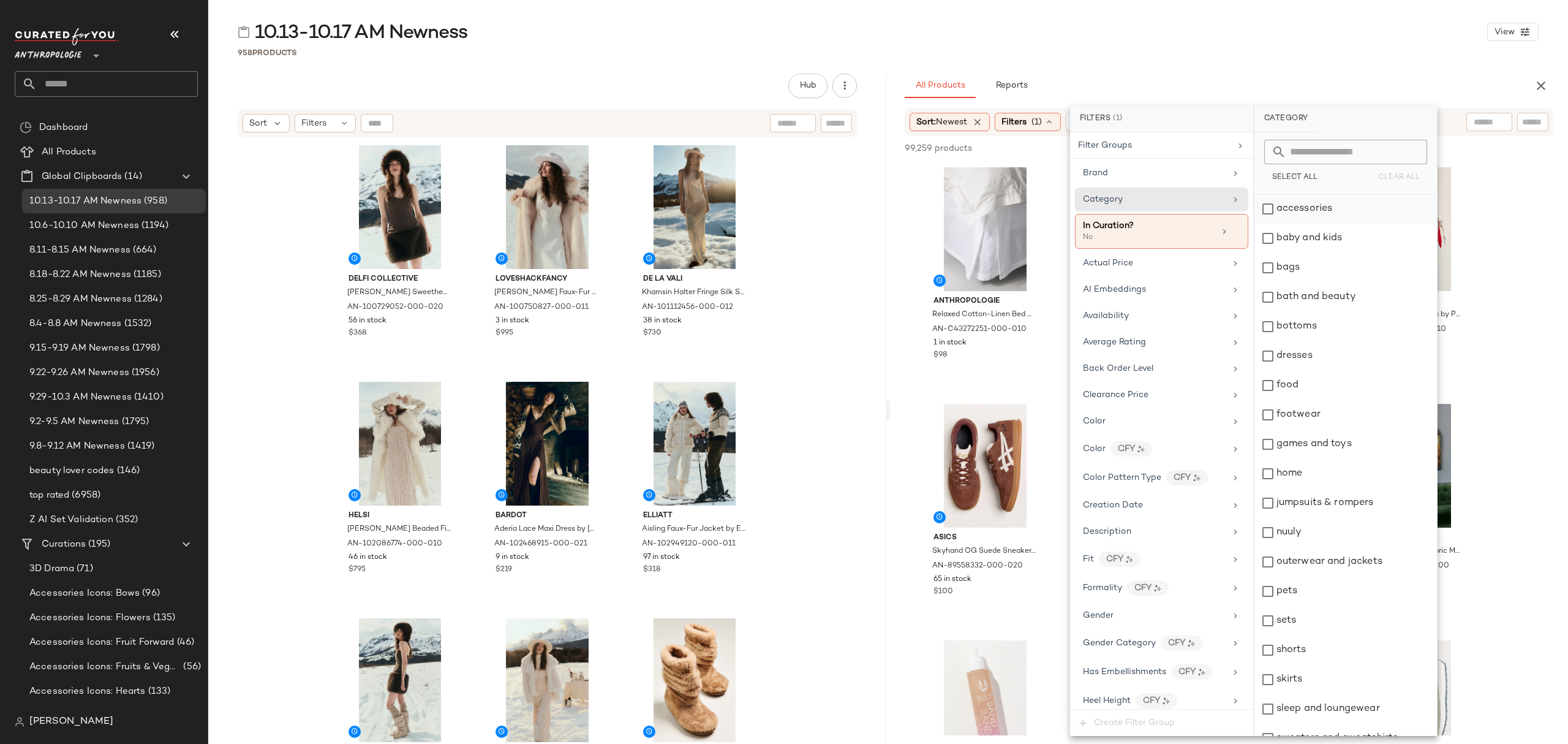
click at [1310, 203] on div "accessories" at bounding box center [1346, 208] width 182 height 29
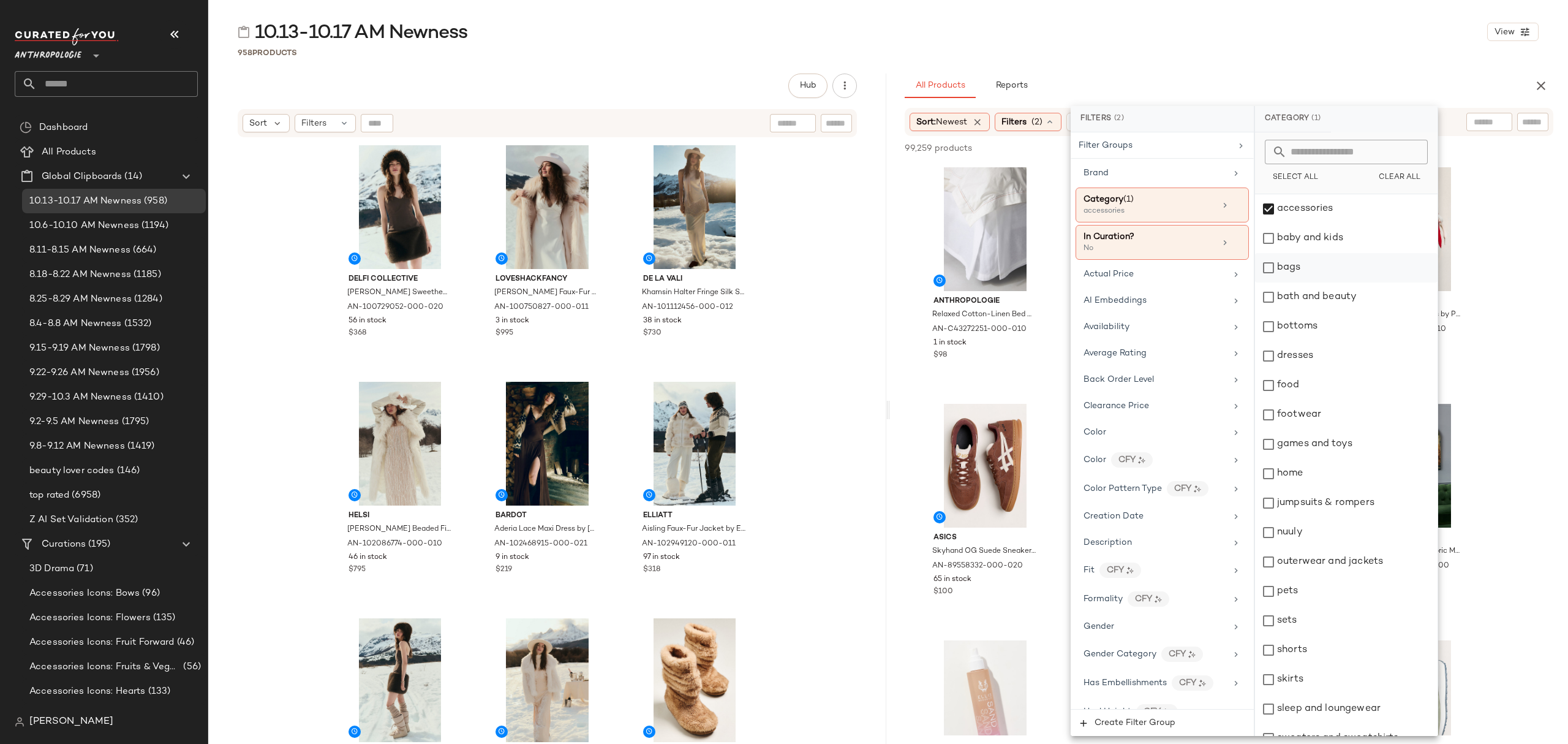
click at [1327, 275] on div "bags" at bounding box center [1347, 268] width 182 height 29
click at [1333, 327] on div "bottoms" at bounding box center [1347, 326] width 182 height 29
click at [1331, 354] on div "dresses" at bounding box center [1347, 355] width 182 height 29
click at [1328, 420] on div "footwear" at bounding box center [1347, 415] width 182 height 29
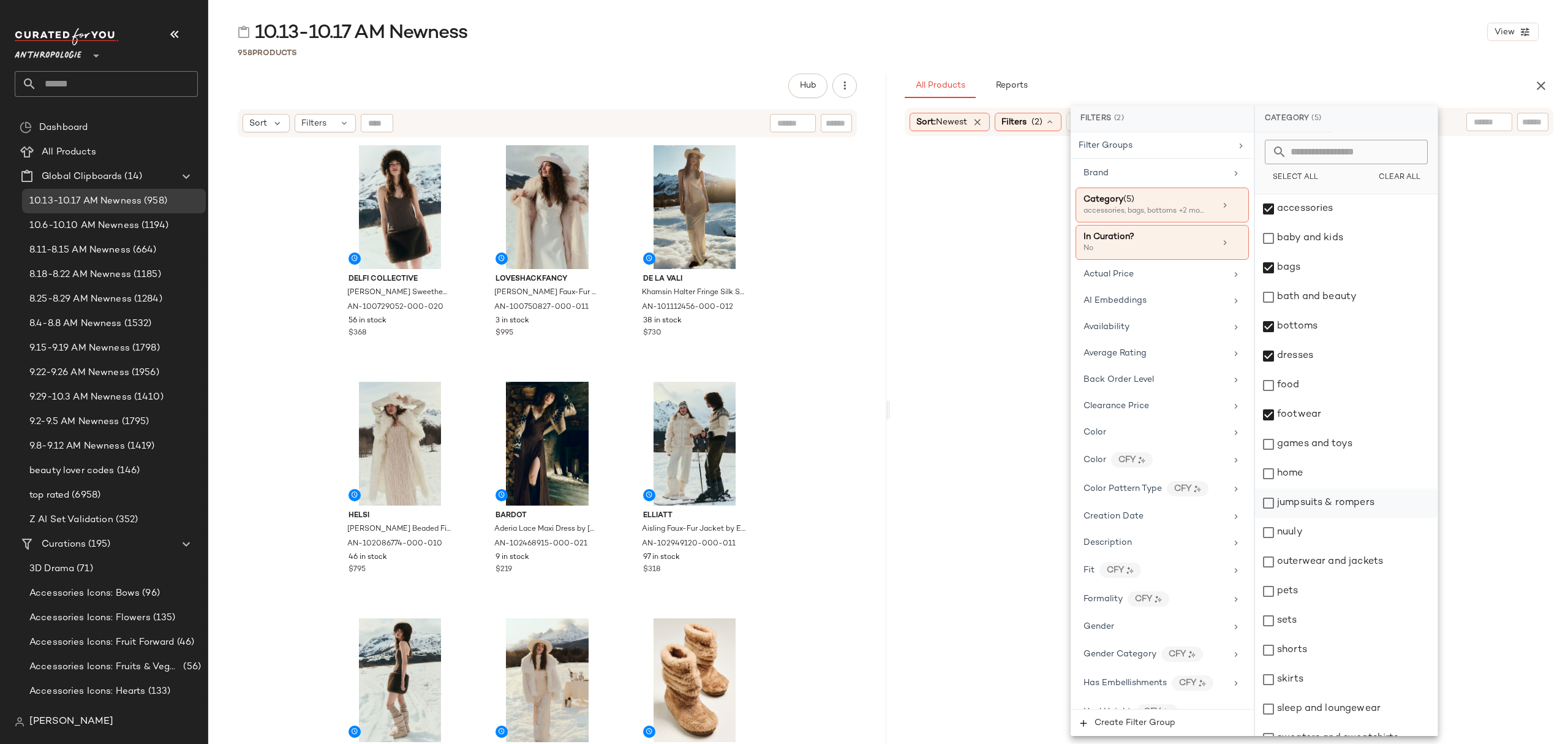
click at [1331, 510] on div "jumpsuits & rompers" at bounding box center [1347, 502] width 182 height 29
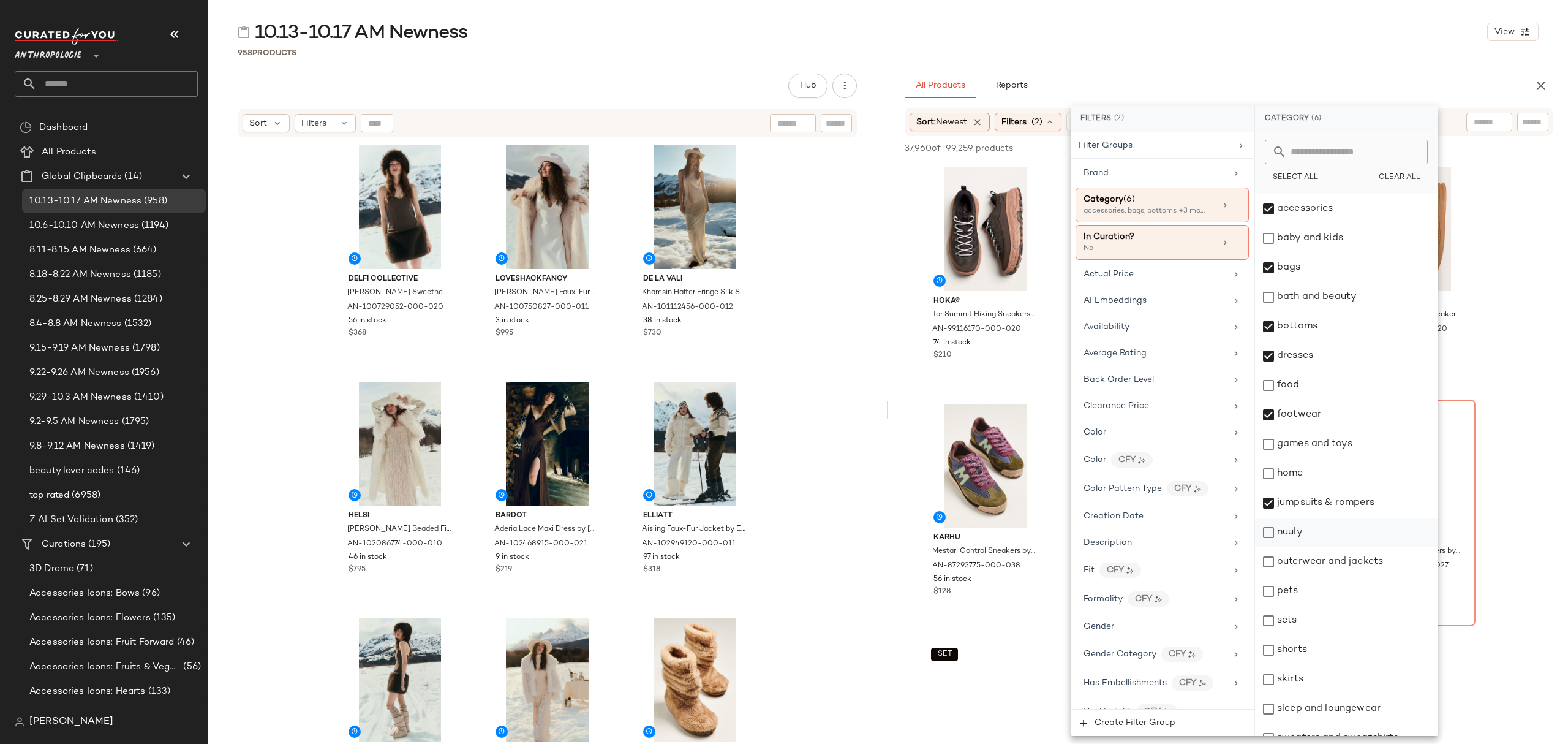
click at [1310, 534] on div "nuuly" at bounding box center [1347, 532] width 182 height 29
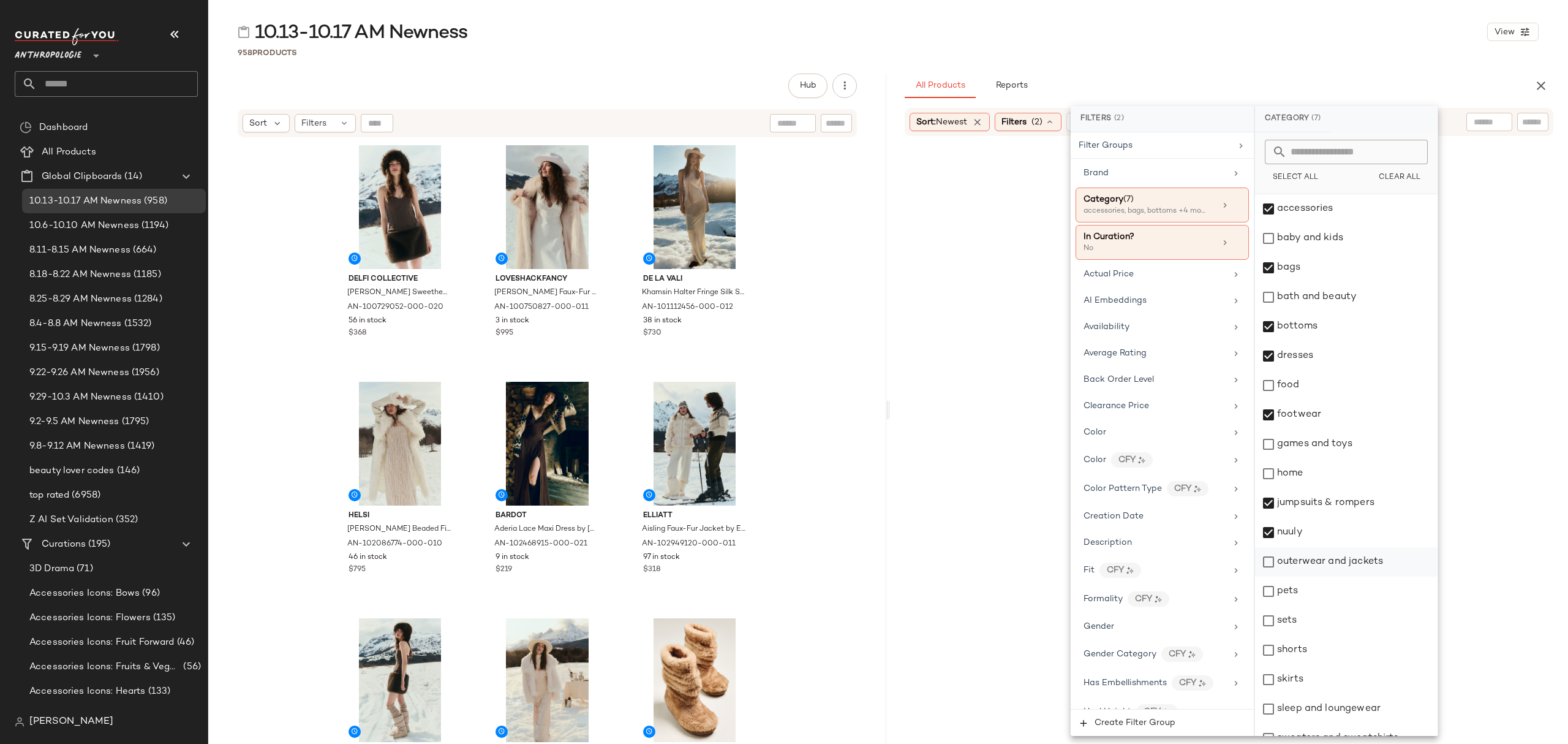
click at [1336, 565] on div "outerwear and jackets" at bounding box center [1347, 562] width 182 height 29
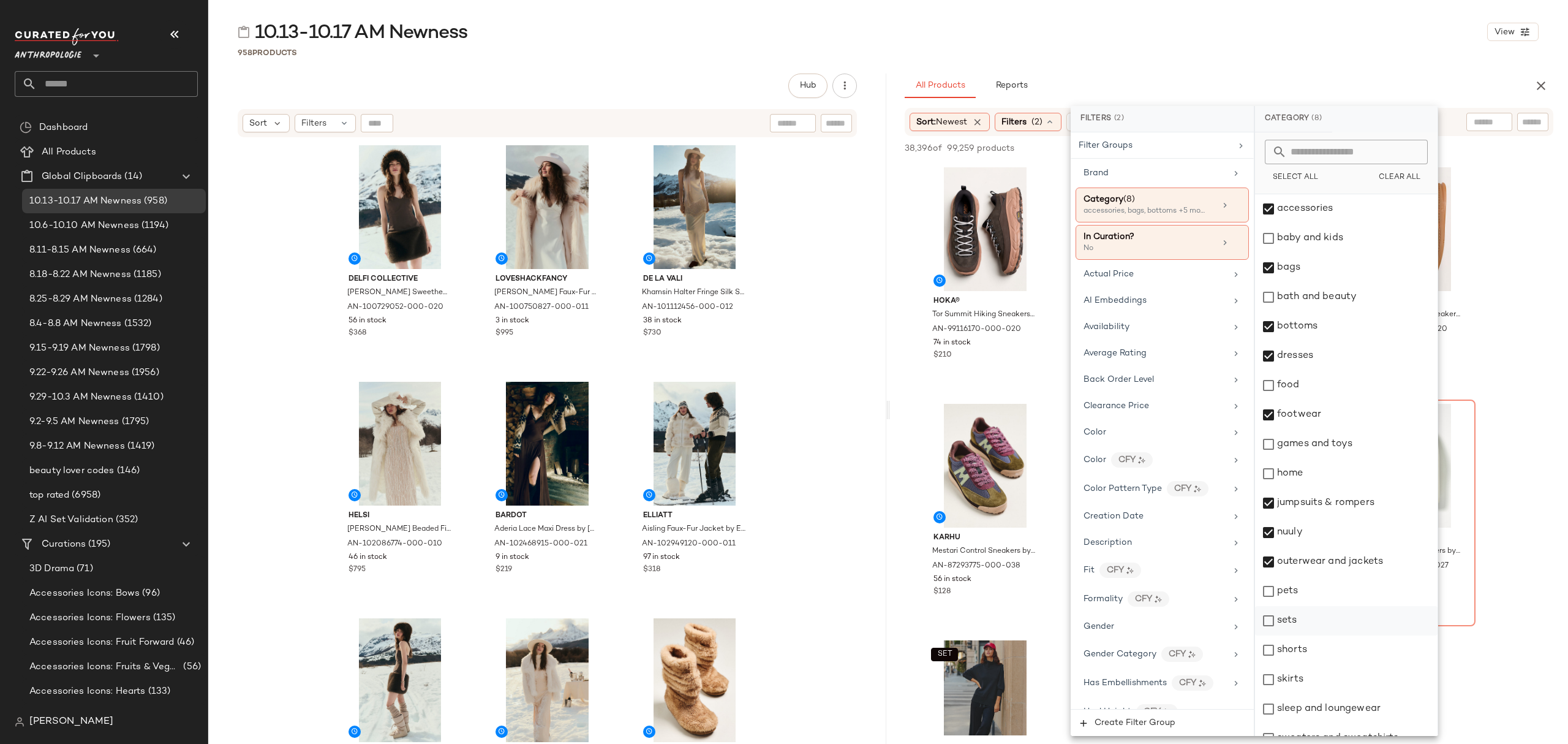
click at [1321, 626] on div "sets" at bounding box center [1347, 620] width 182 height 29
click at [1314, 650] on div "shorts" at bounding box center [1347, 650] width 182 height 29
drag, startPoint x: 1314, startPoint y: 677, endPoint x: 1316, endPoint y: 692, distance: 15.1
click at [1314, 676] on div "skirts" at bounding box center [1347, 679] width 182 height 29
click at [1318, 701] on div "sleep and loungewear" at bounding box center [1347, 708] width 182 height 29
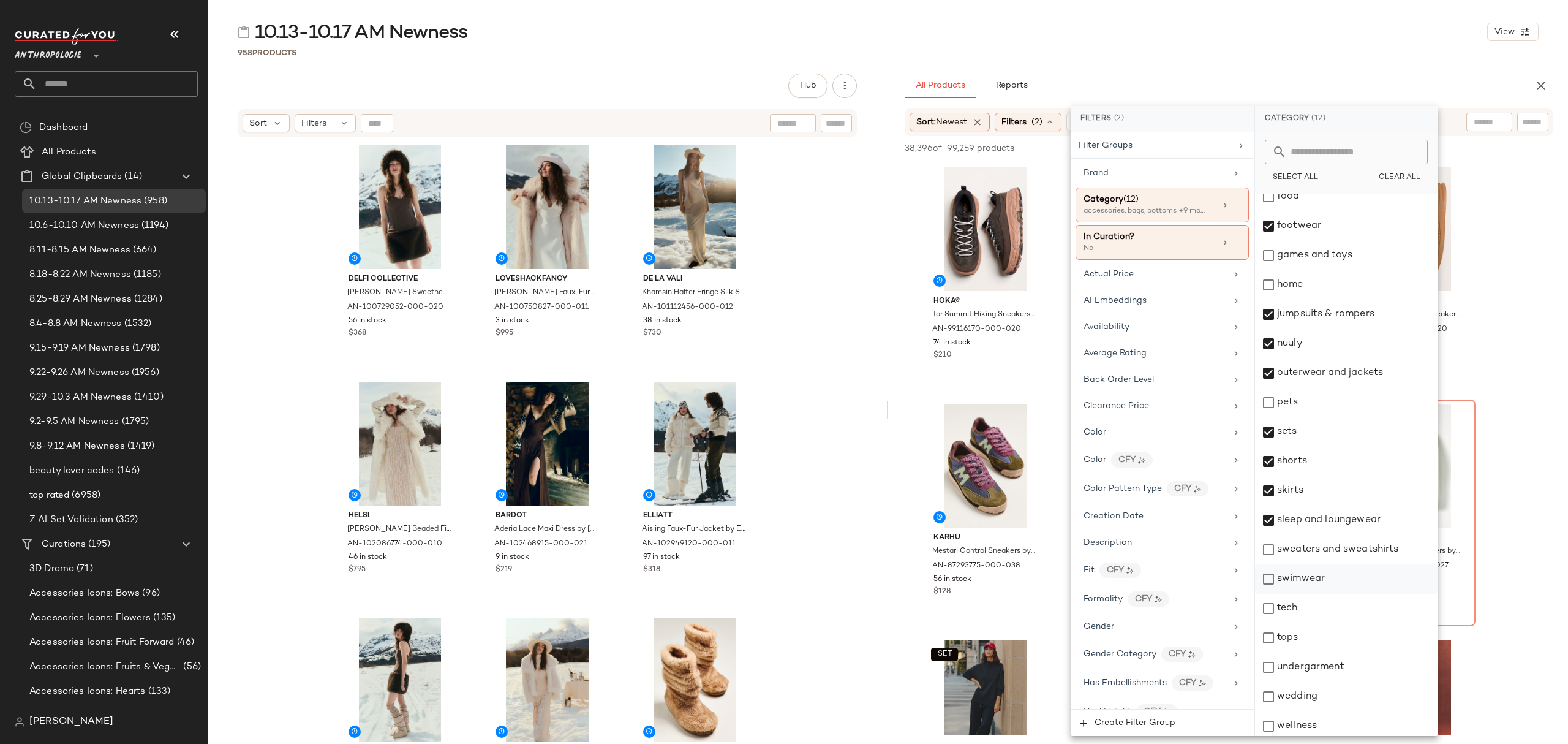
scroll to position [194, 0]
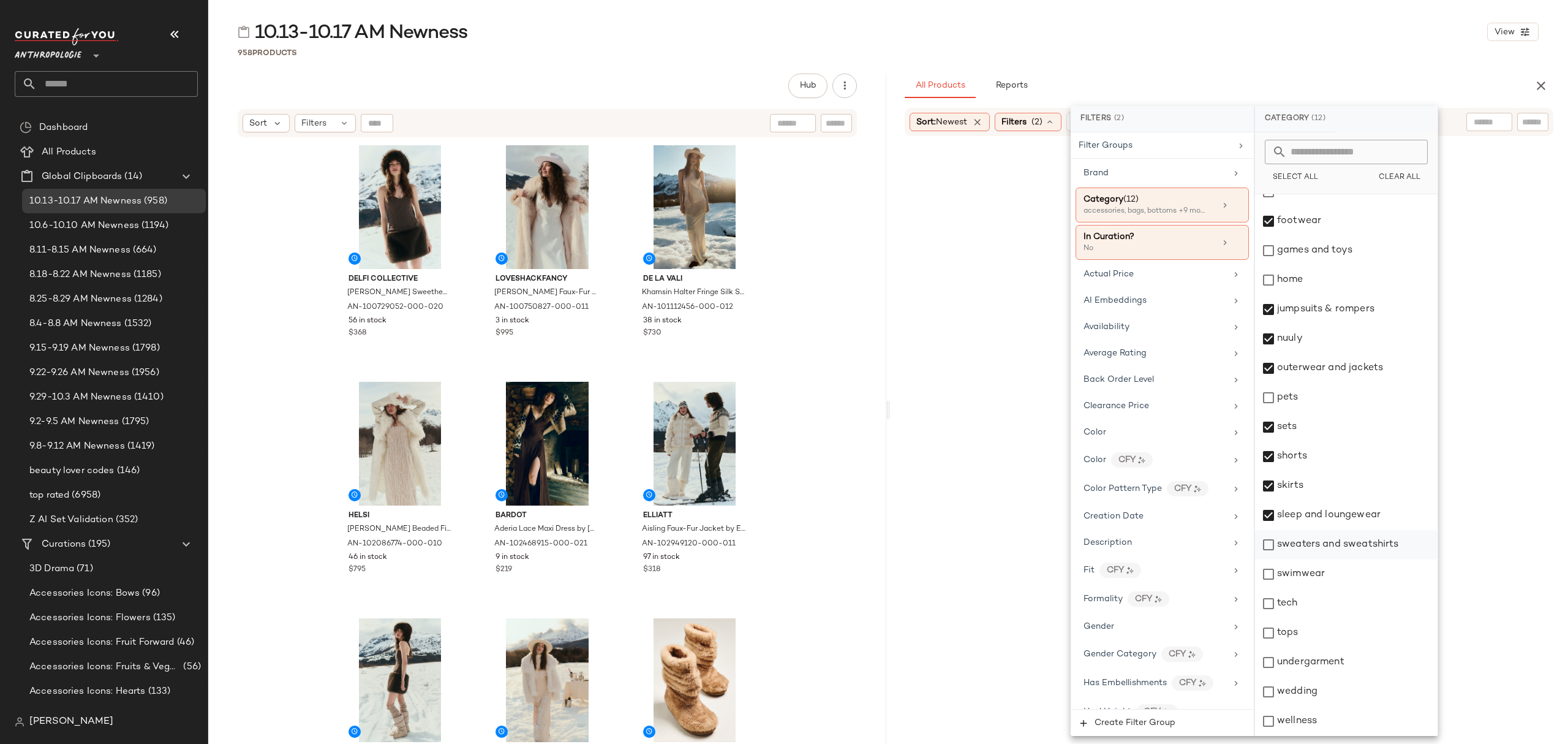
click at [1334, 539] on div "sweaters and sweatshirts" at bounding box center [1347, 544] width 182 height 29
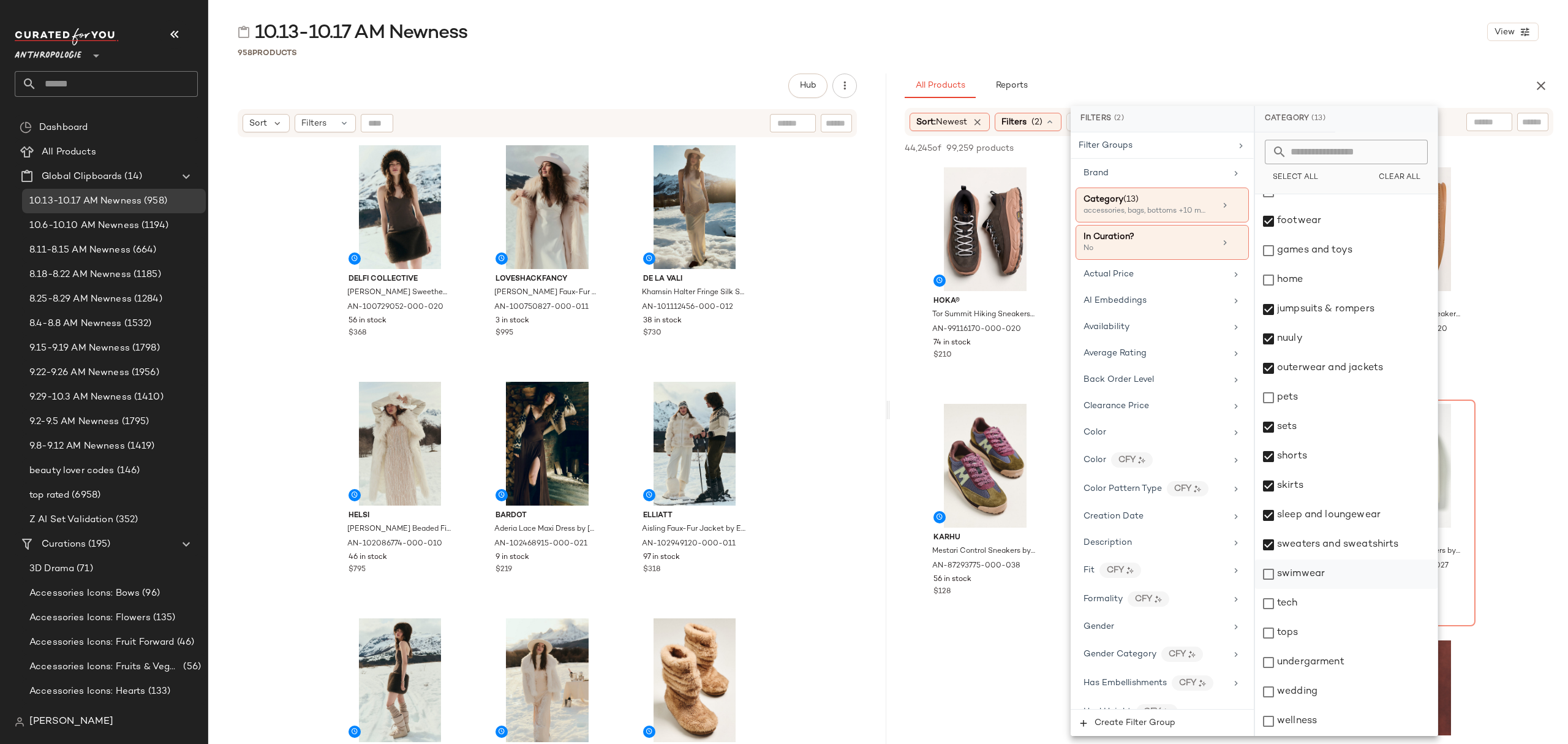
click at [1326, 572] on div "swimwear" at bounding box center [1347, 573] width 182 height 29
drag, startPoint x: 1315, startPoint y: 625, endPoint x: 1317, endPoint y: 647, distance: 22.1
click at [1315, 625] on div "tops" at bounding box center [1347, 633] width 182 height 29
click at [1329, 670] on div "undergarment" at bounding box center [1347, 662] width 182 height 29
click at [1316, 696] on div "wedding" at bounding box center [1347, 691] width 182 height 29
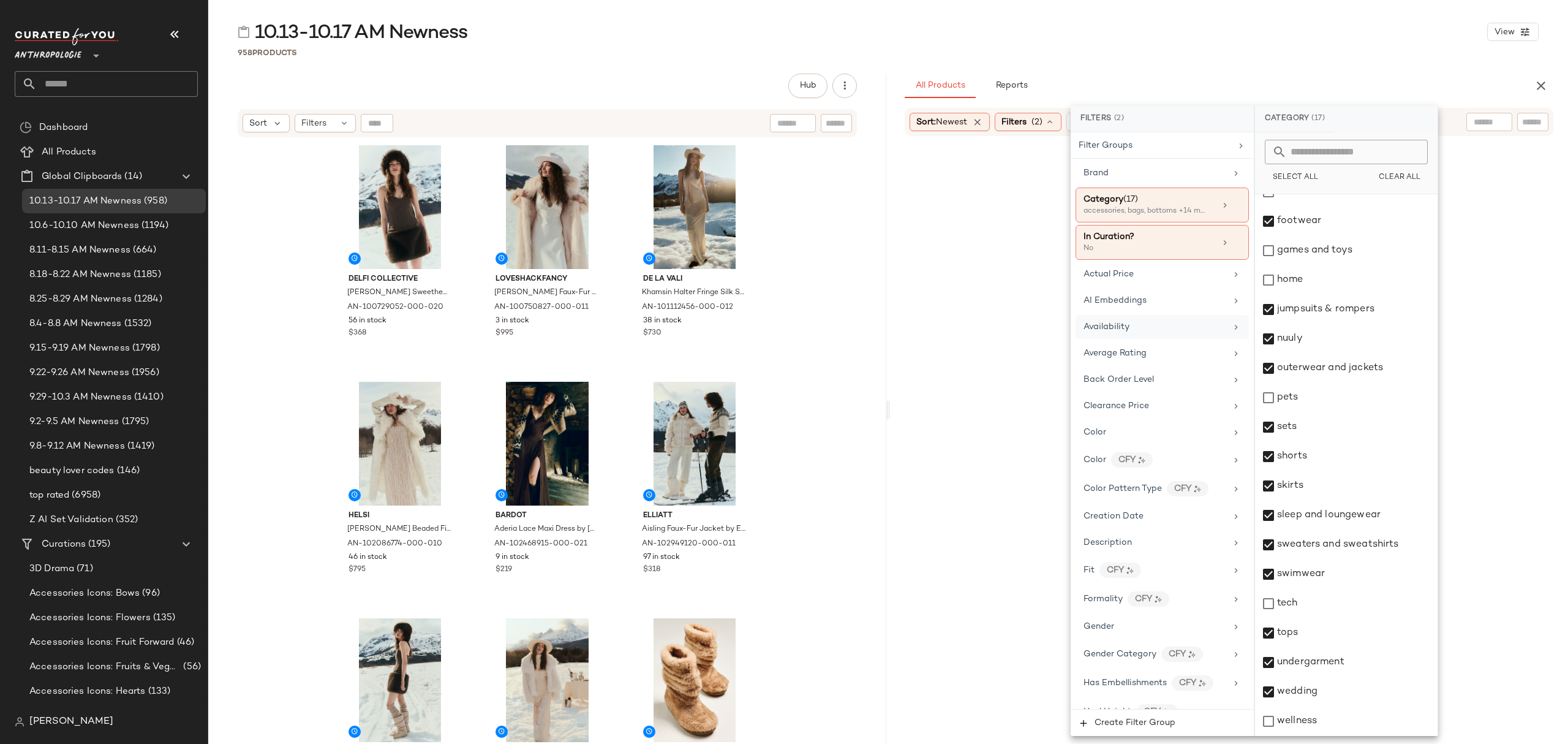
click at [1155, 331] on div "Availability" at bounding box center [1155, 326] width 143 height 13
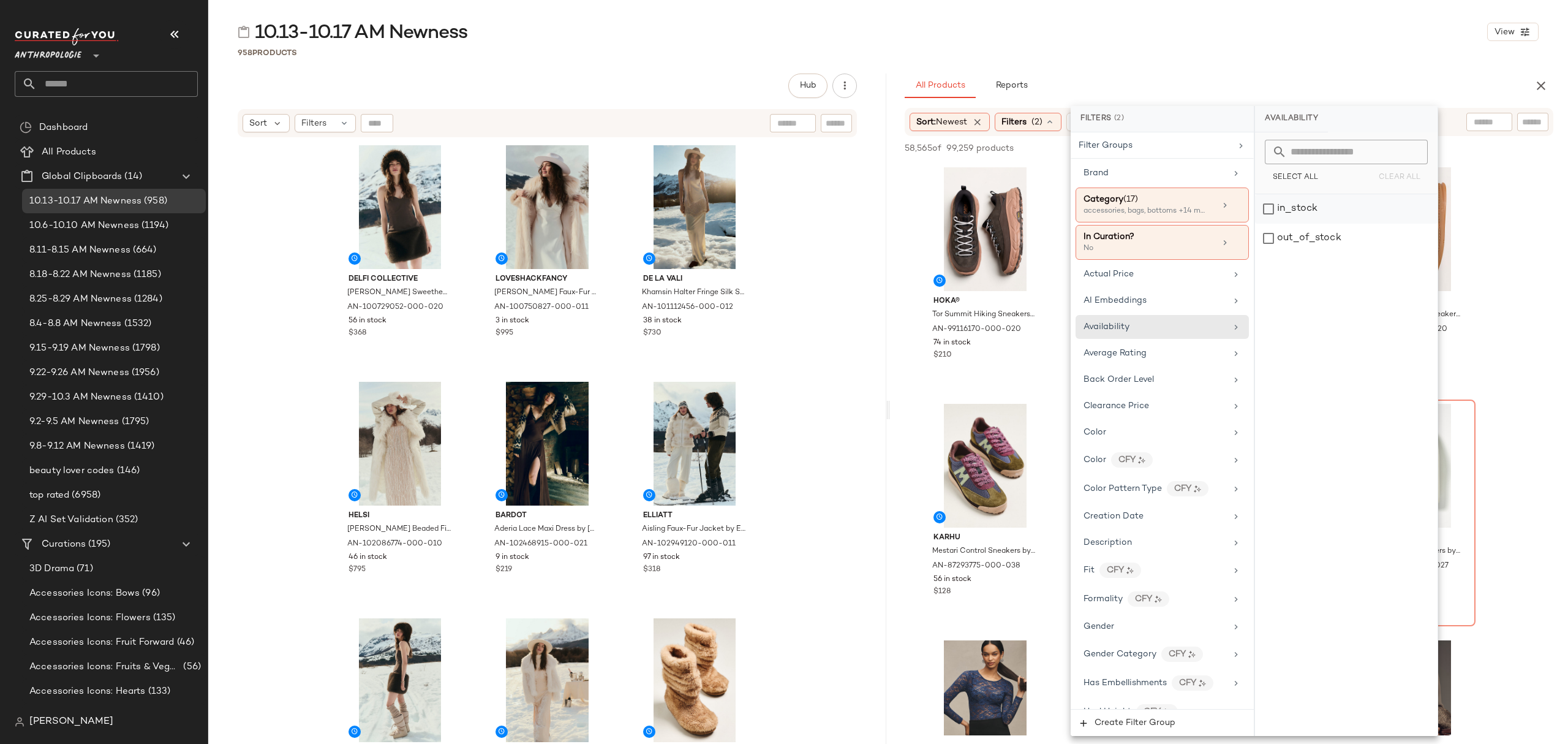
click at [1348, 206] on div "in_stock" at bounding box center [1347, 208] width 182 height 29
click at [1336, 68] on div "10.13-10.17 AM Newness View 958 Products Hub Send for Review External Review In…" at bounding box center [888, 381] width 1360 height 724
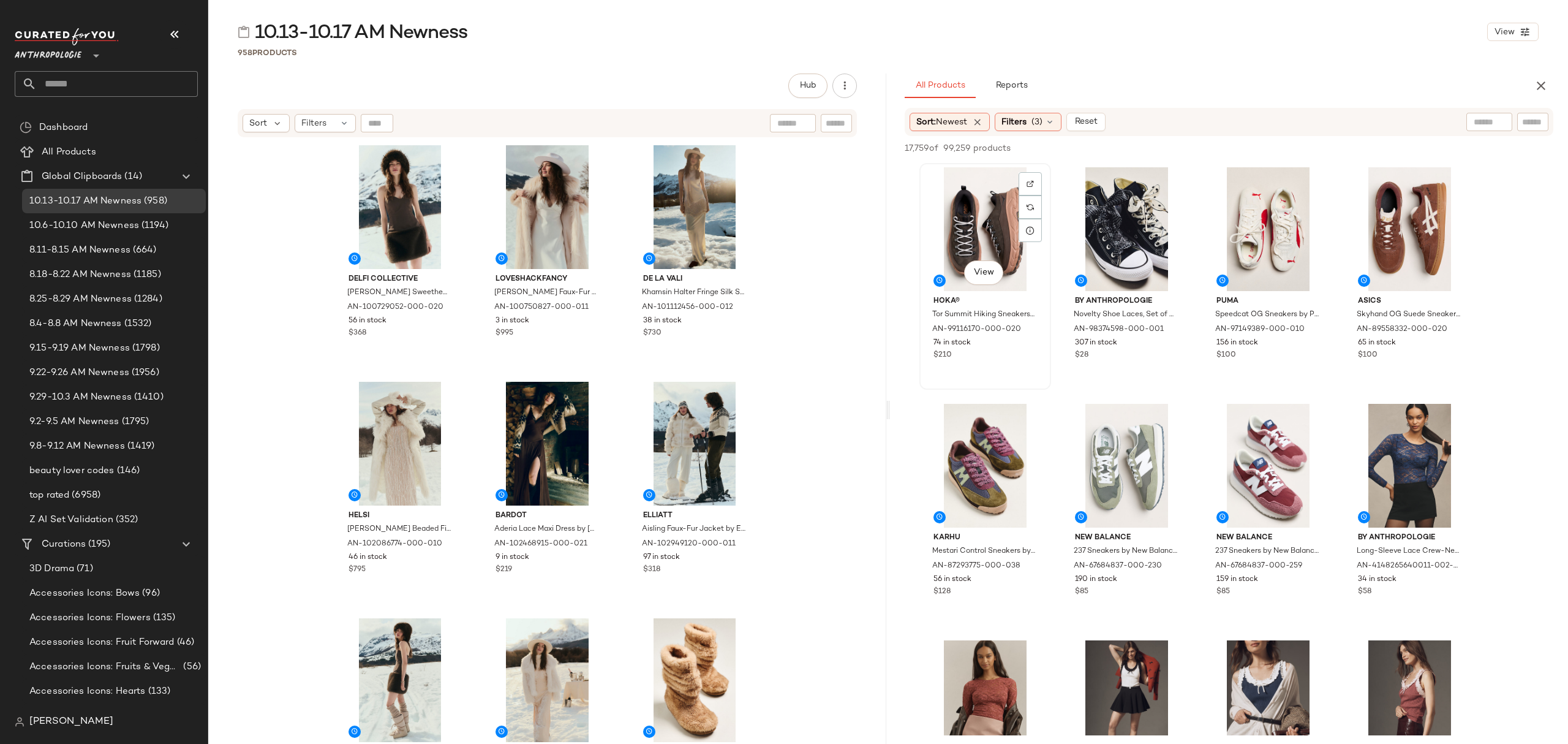
click at [970, 199] on div "View" at bounding box center [985, 229] width 123 height 124
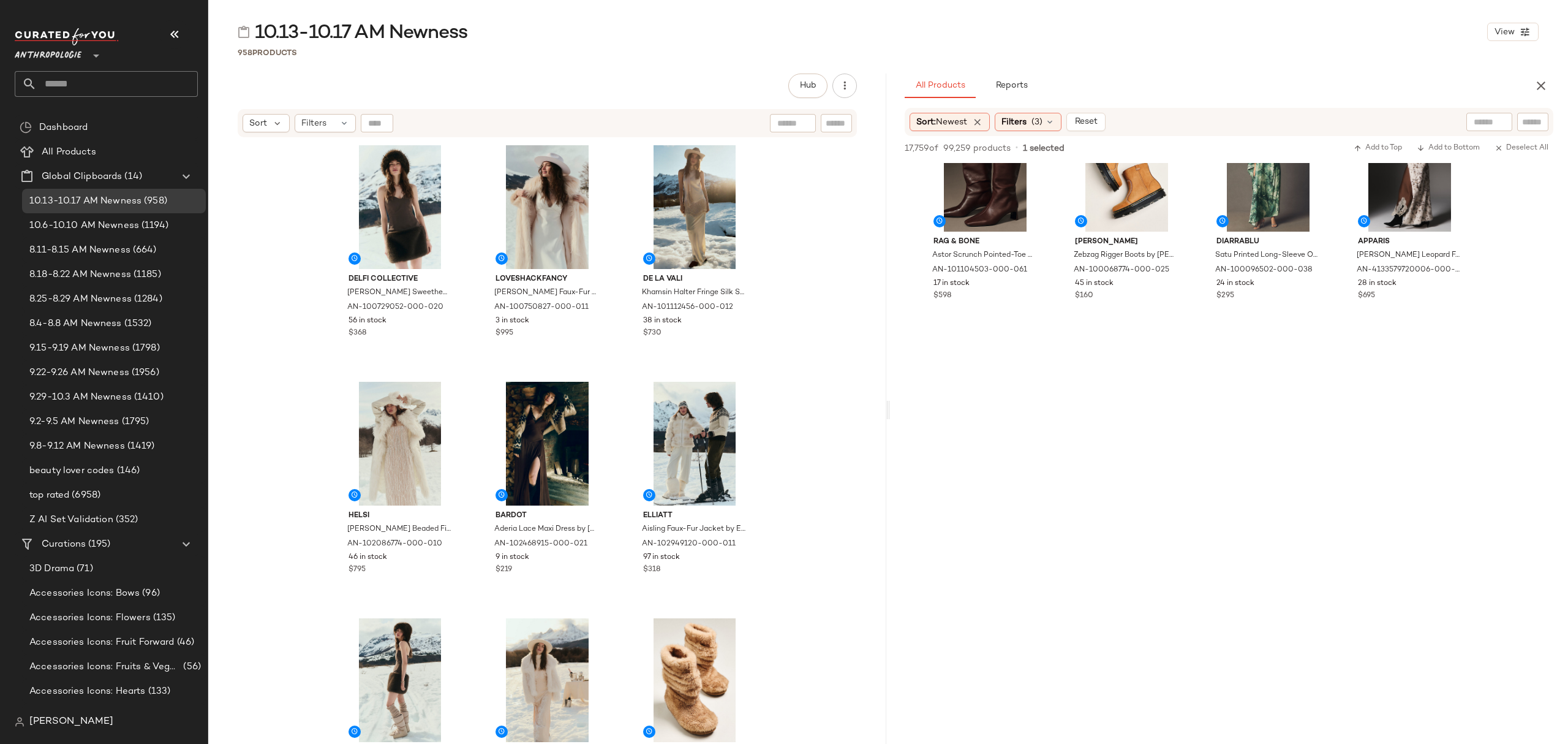
scroll to position [12255, 0]
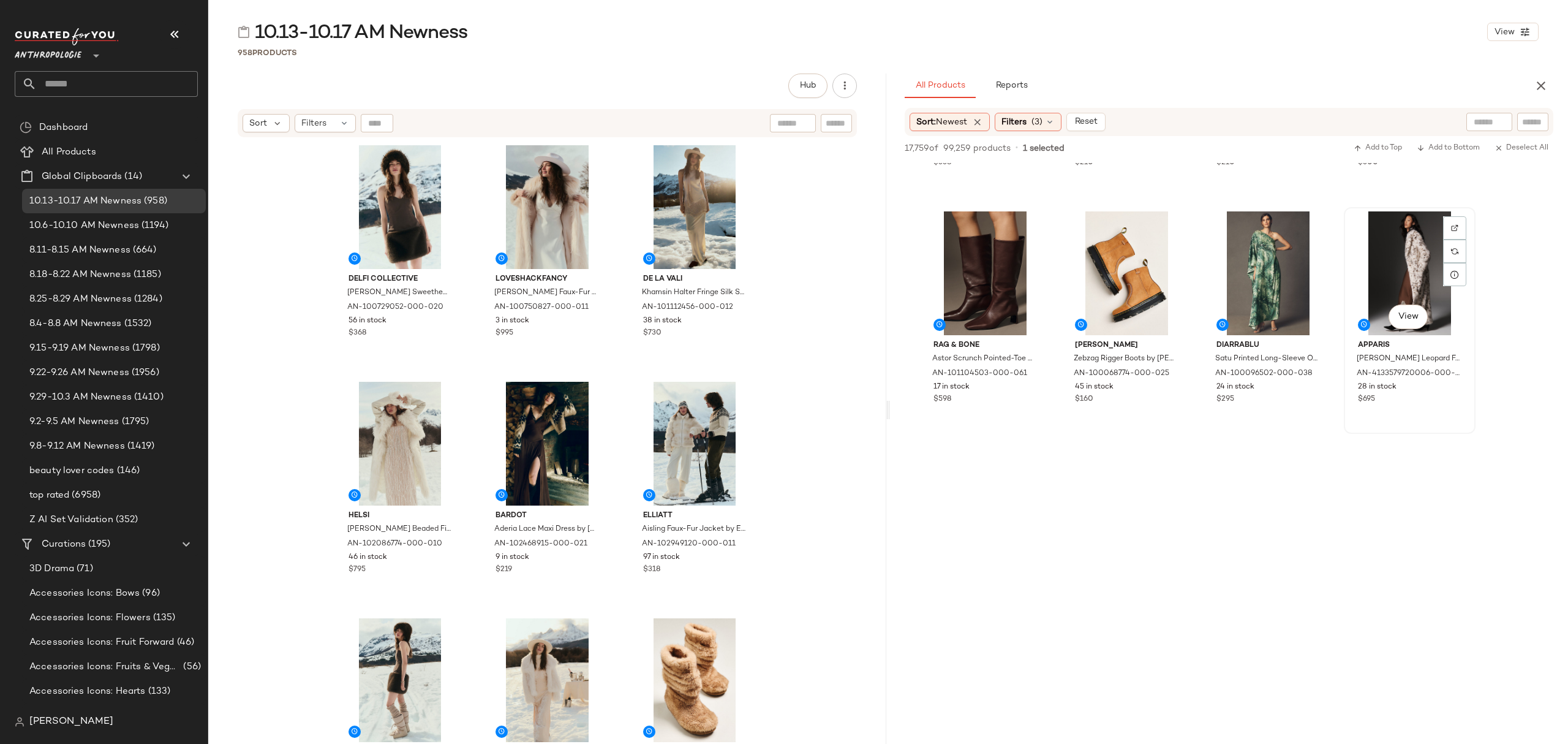
click at [1442, 410] on div "View APPARIS Gabrielle Snow Leopard Faux-Fur Coat Jacket by APPARIS in Beige, W…" at bounding box center [1410, 320] width 130 height 224
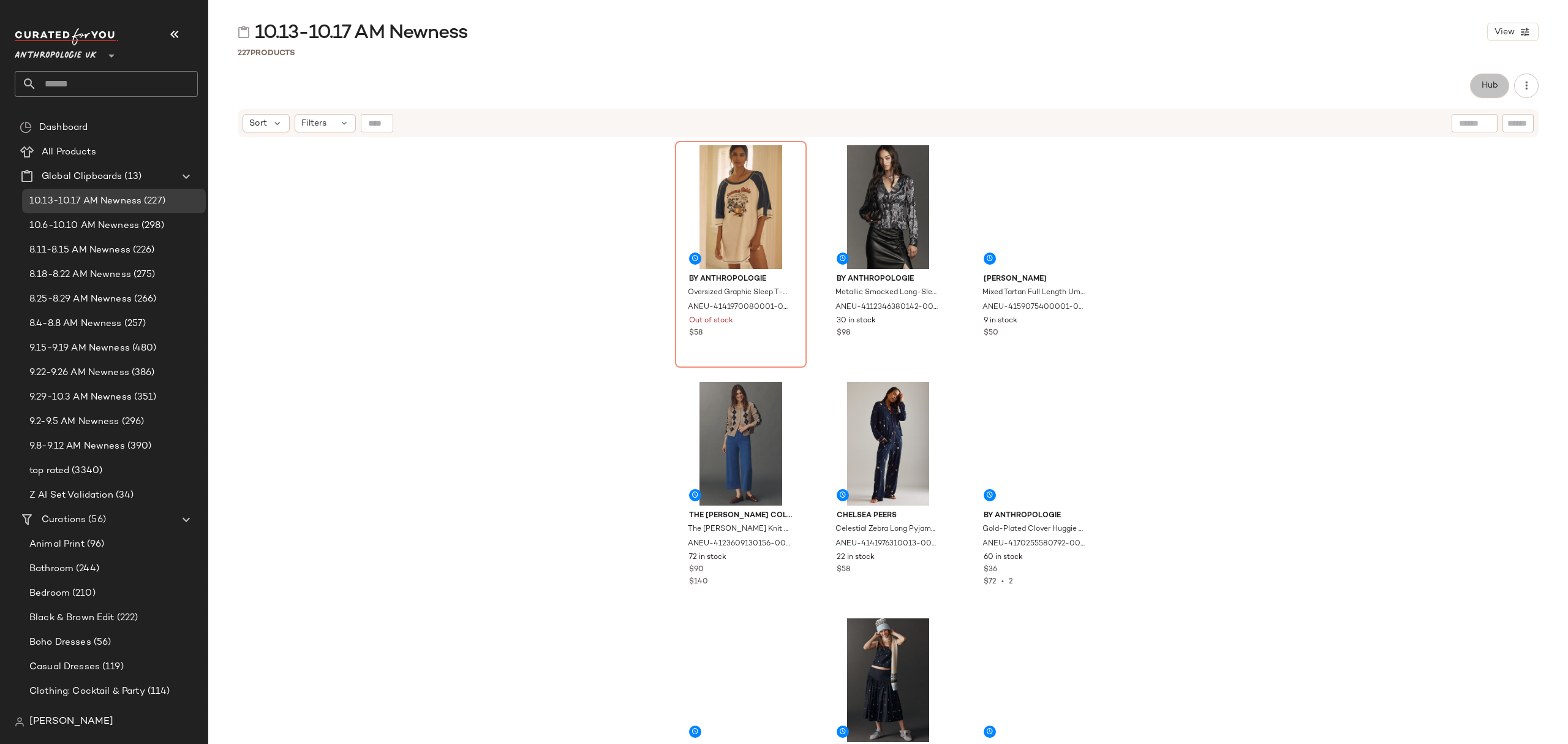
click at [1490, 89] on span "Hub" at bounding box center [1489, 86] width 18 height 10
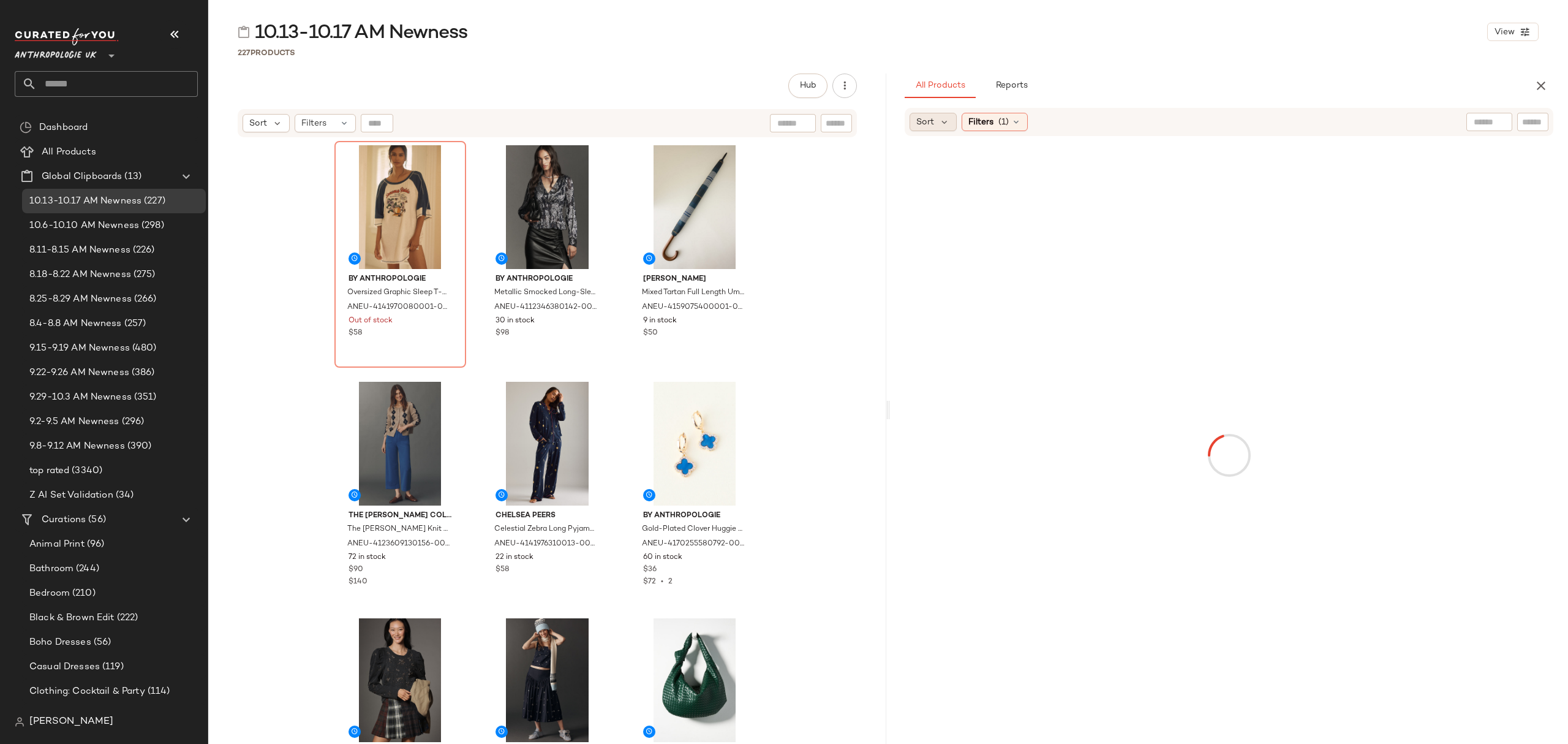
click at [919, 119] on span "Sort" at bounding box center [925, 122] width 18 height 13
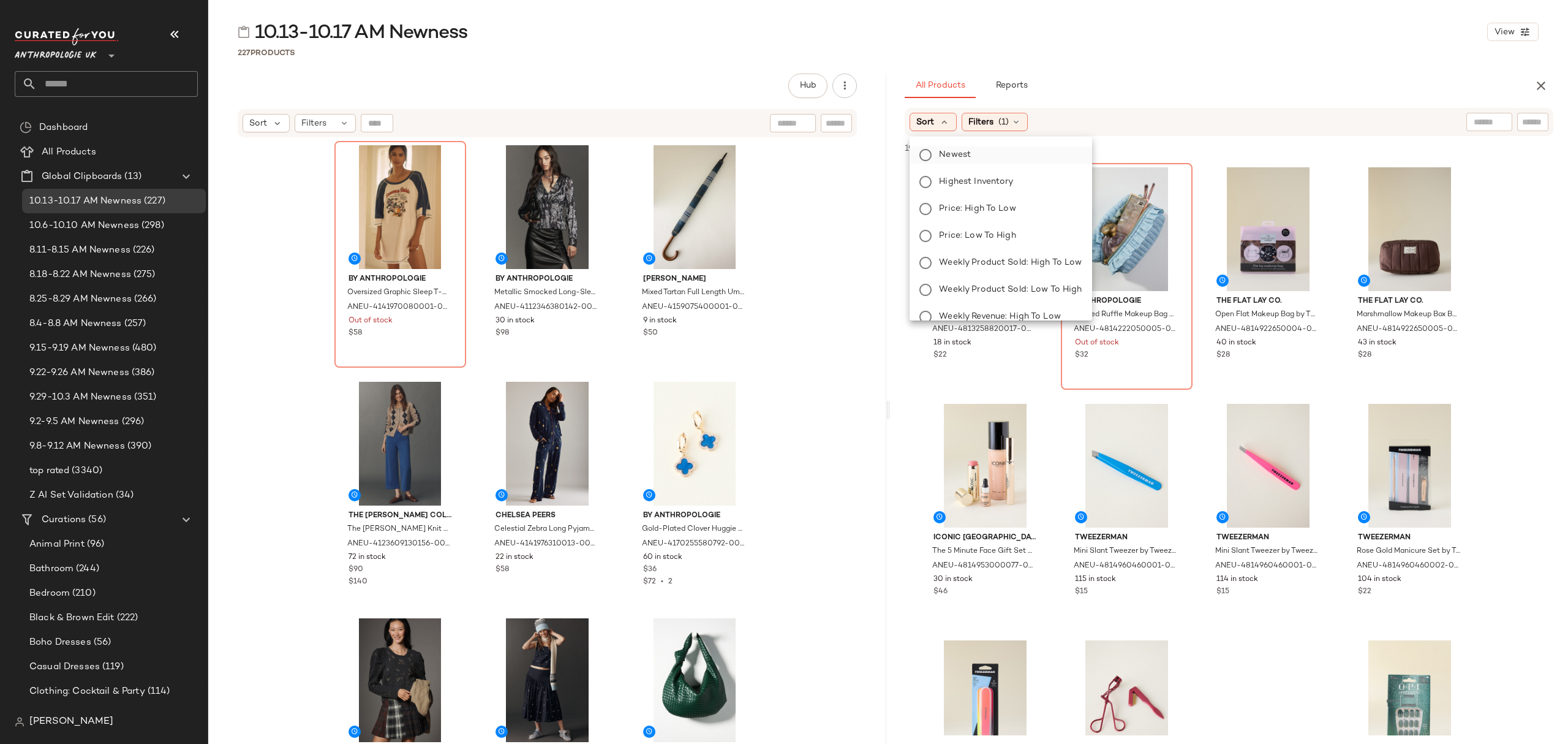
click at [1013, 160] on label "Newest" at bounding box center [1008, 155] width 148 height 18
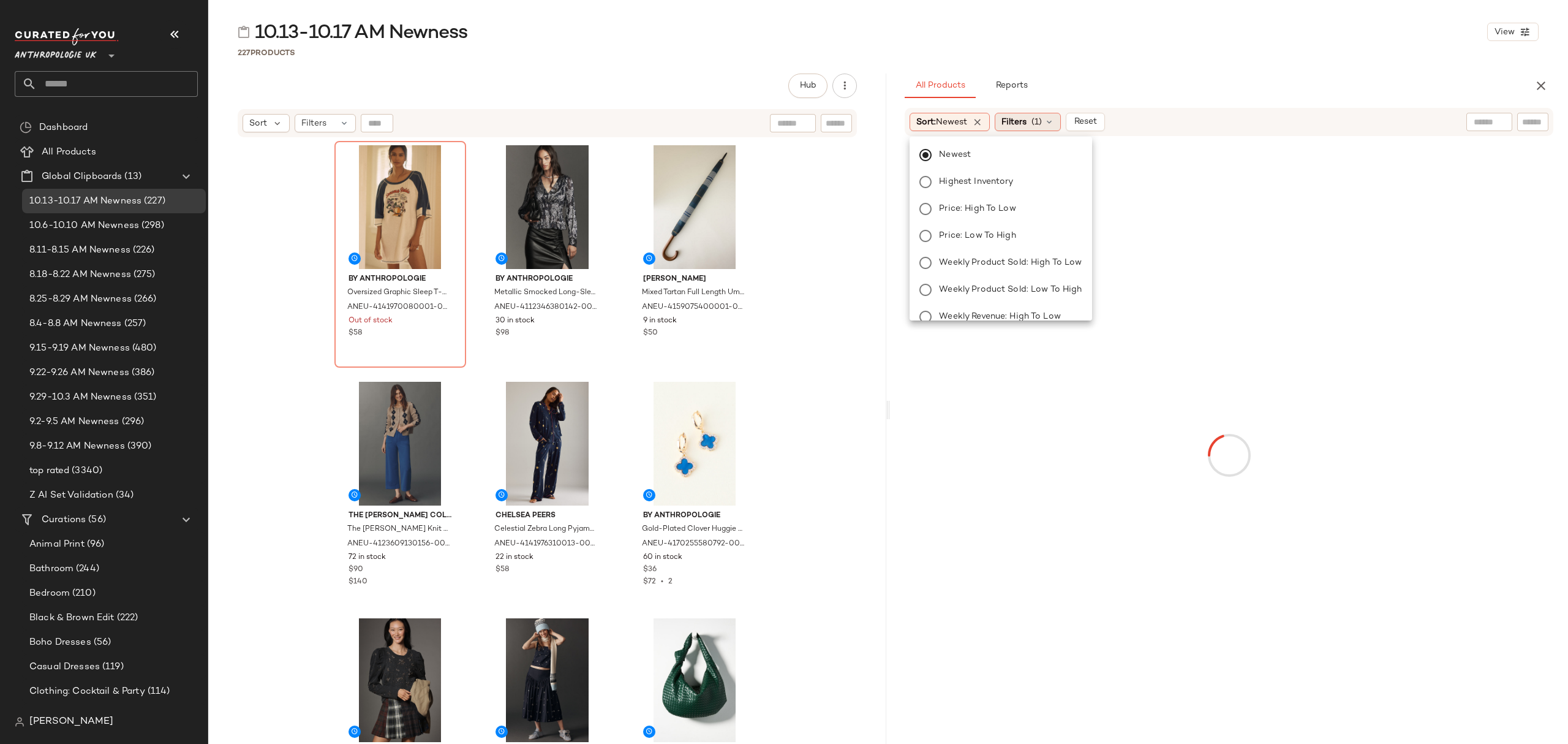
click at [1022, 123] on span "Filters" at bounding box center [1014, 122] width 25 height 13
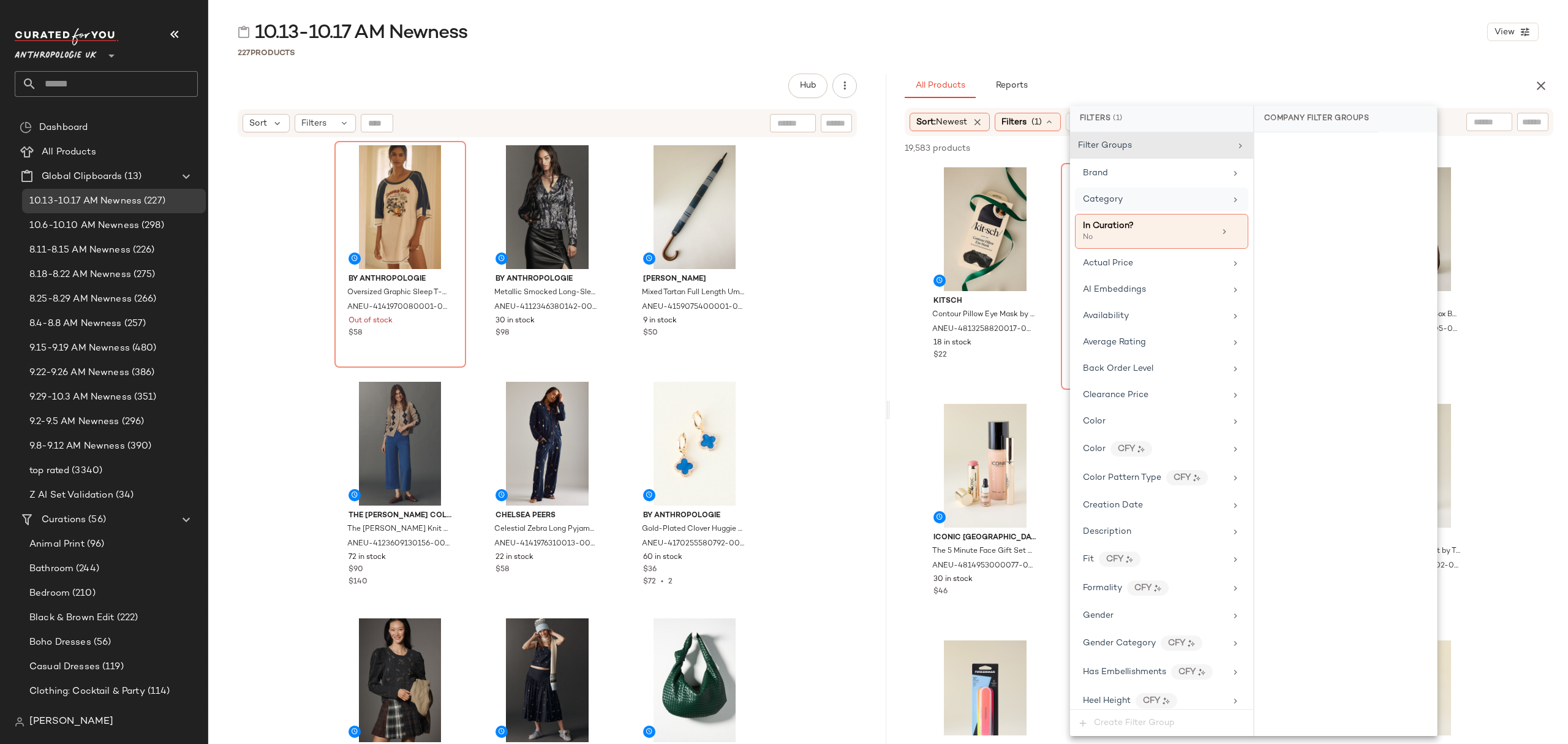
click at [1155, 205] on div "Category" at bounding box center [1154, 199] width 143 height 13
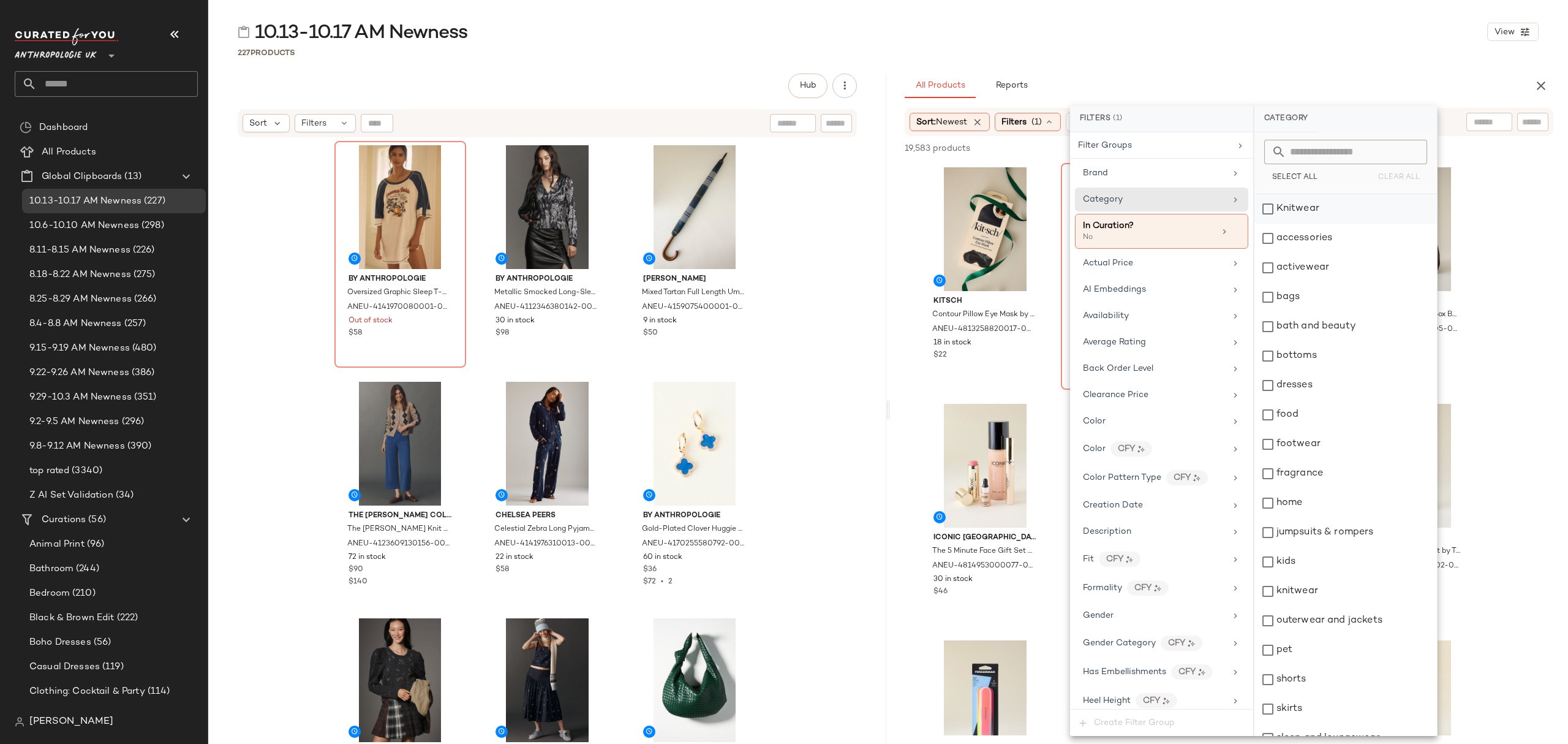
click at [1343, 209] on div "Knitwear" at bounding box center [1346, 208] width 182 height 29
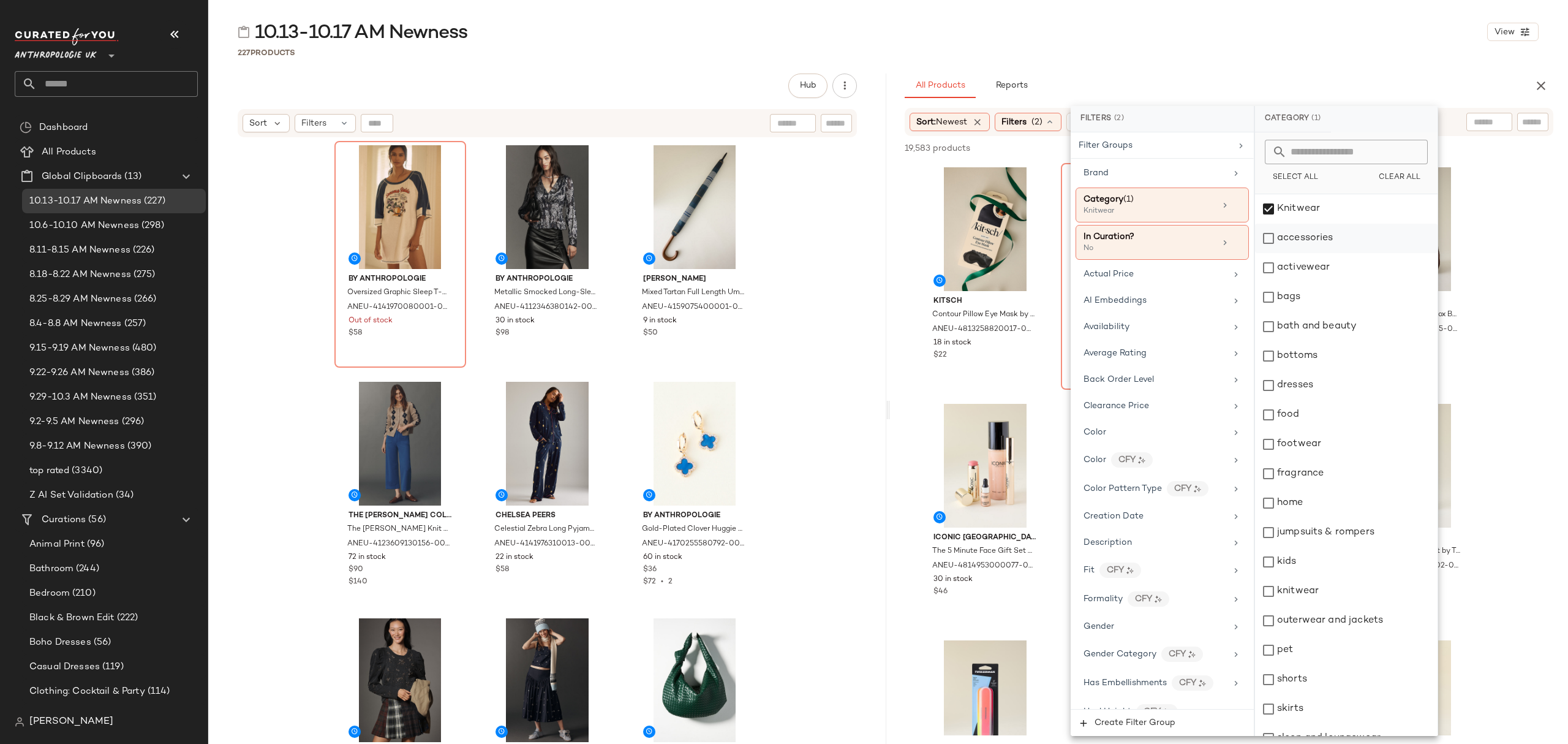
click at [1339, 235] on div "accessories" at bounding box center [1347, 238] width 182 height 29
click at [1341, 271] on div "activewear" at bounding box center [1347, 268] width 182 height 29
click at [1333, 295] on div "bags" at bounding box center [1347, 297] width 182 height 29
click at [1347, 352] on div "bottoms" at bounding box center [1347, 355] width 182 height 29
click at [1341, 382] on div "dresses" at bounding box center [1347, 385] width 182 height 29
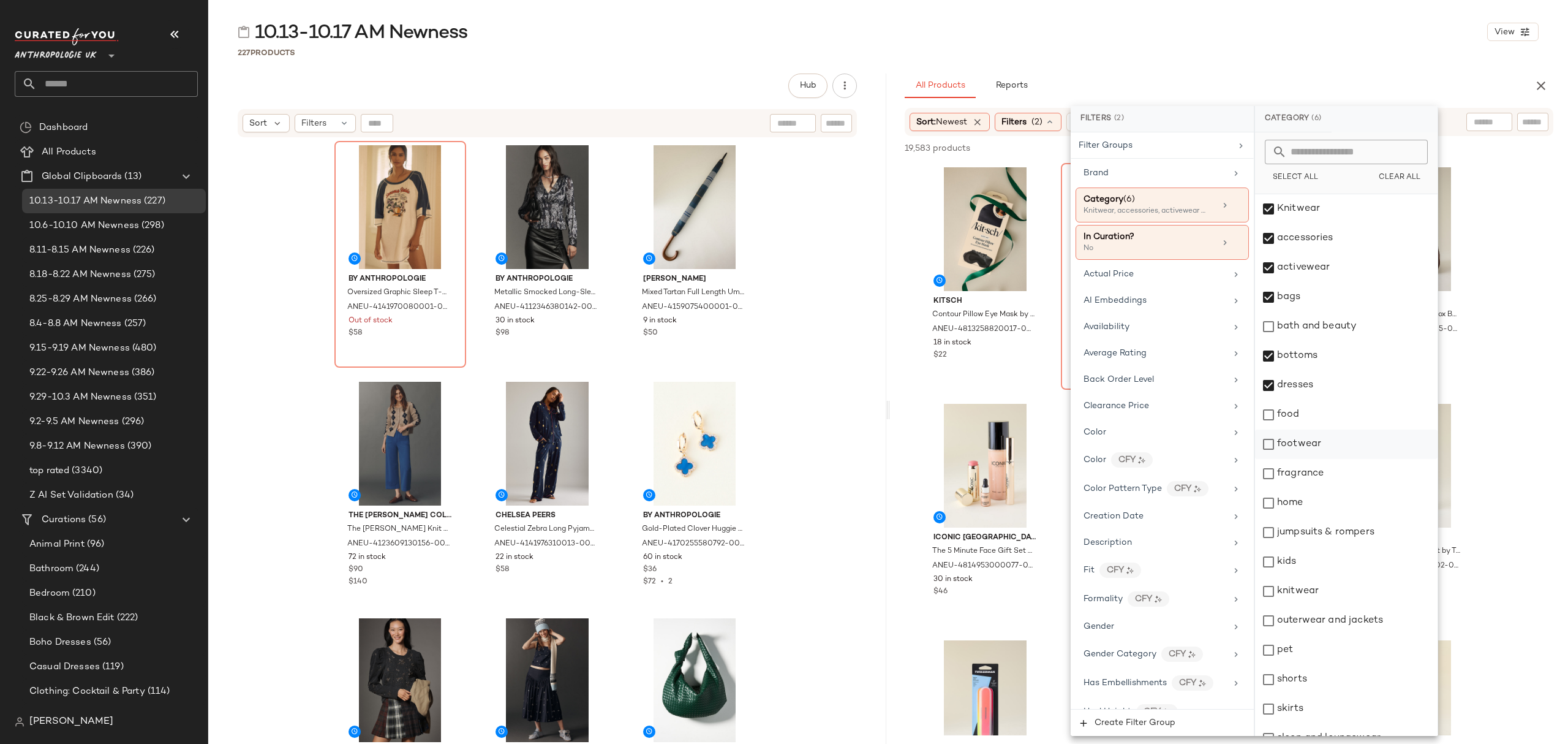
click at [1341, 442] on div "footwear" at bounding box center [1347, 444] width 182 height 29
click at [1352, 527] on div "jumpsuits & rompers" at bounding box center [1347, 532] width 182 height 29
click at [1341, 569] on div "kids" at bounding box center [1347, 562] width 182 height 29
click at [1341, 568] on div "kids" at bounding box center [1347, 562] width 182 height 29
click at [1334, 589] on div "knitwear" at bounding box center [1347, 591] width 182 height 29
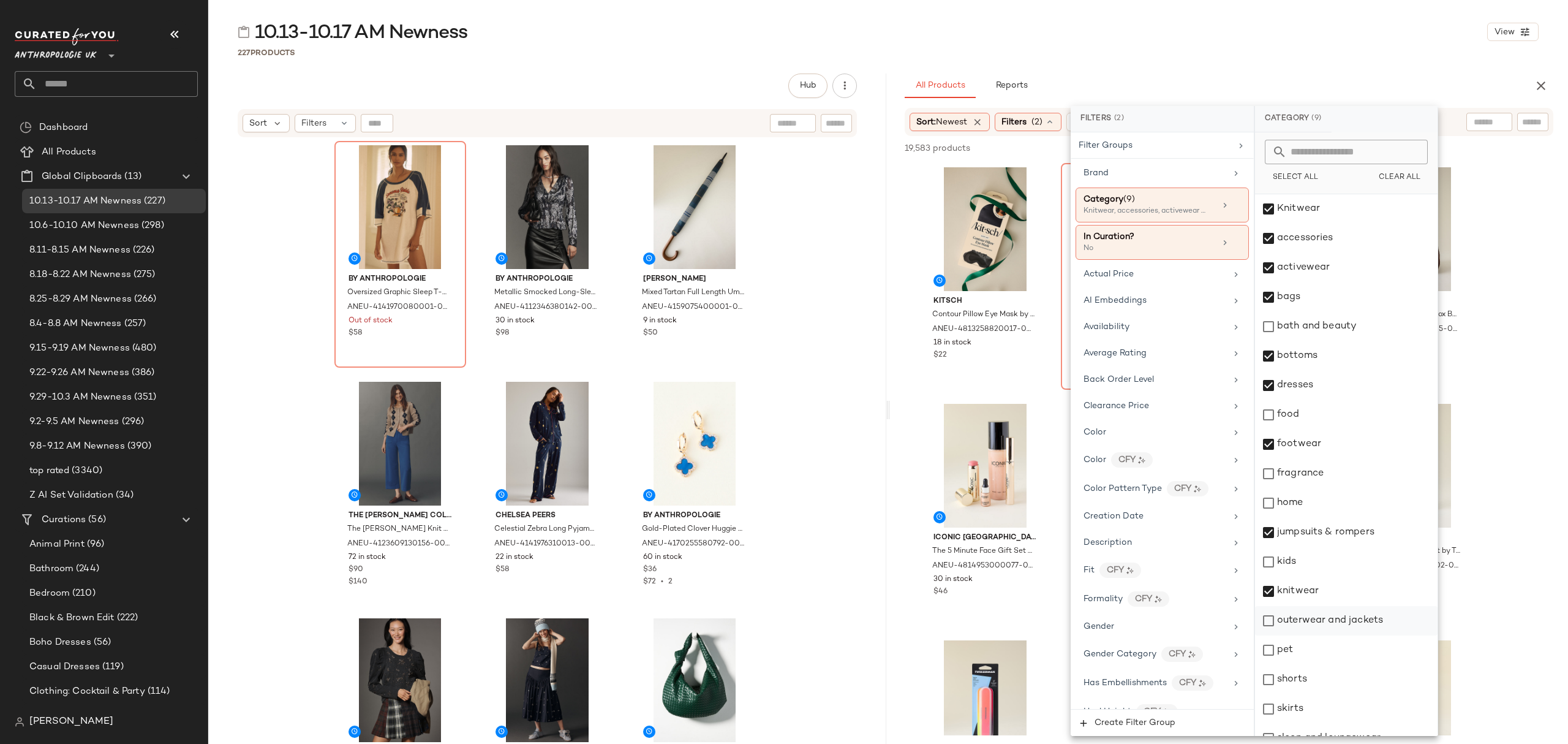
click at [1336, 620] on div "outerwear and jackets" at bounding box center [1347, 620] width 182 height 29
click at [1325, 680] on div "shorts" at bounding box center [1347, 679] width 182 height 29
click at [1314, 711] on div "skirts" at bounding box center [1347, 708] width 182 height 29
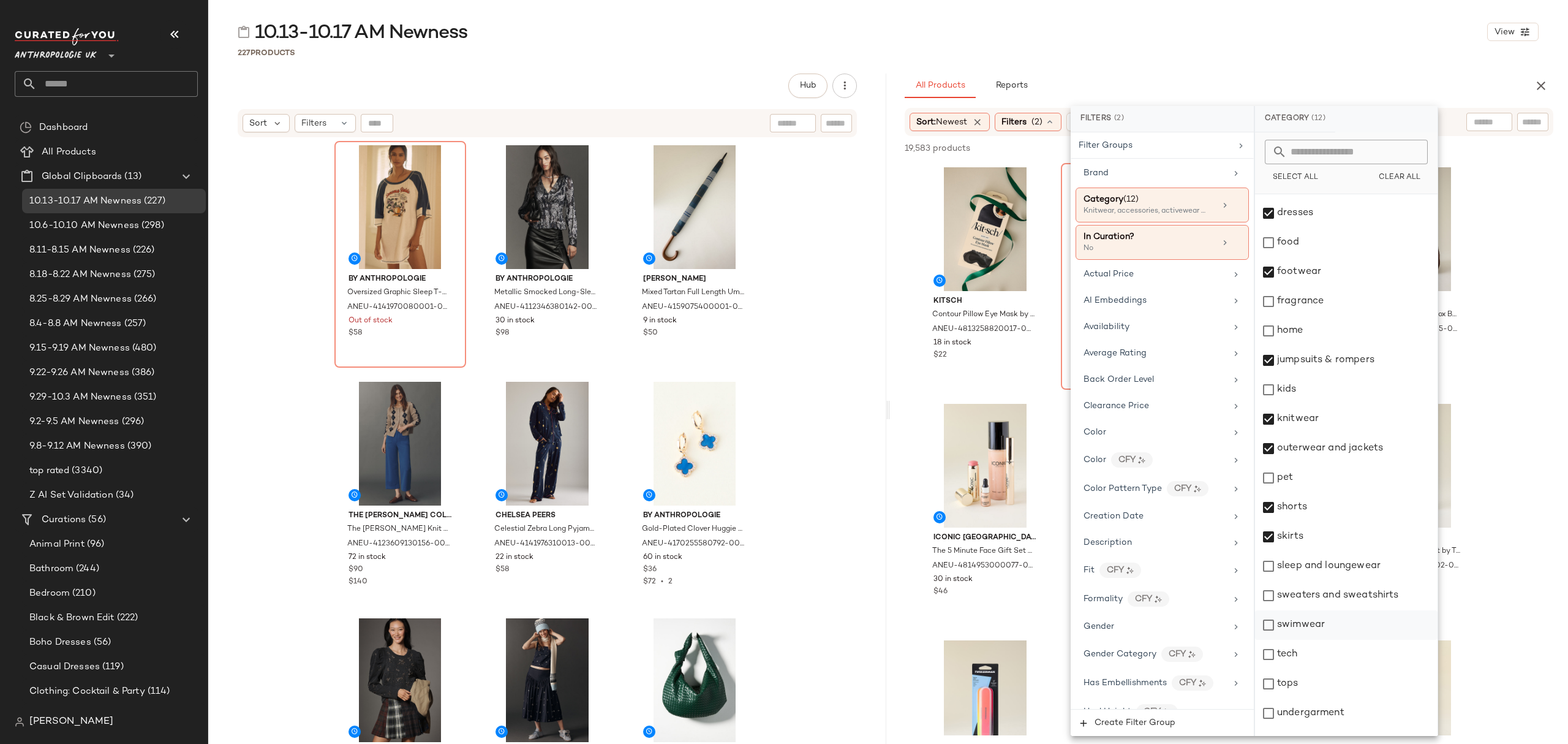
scroll to position [194, 0]
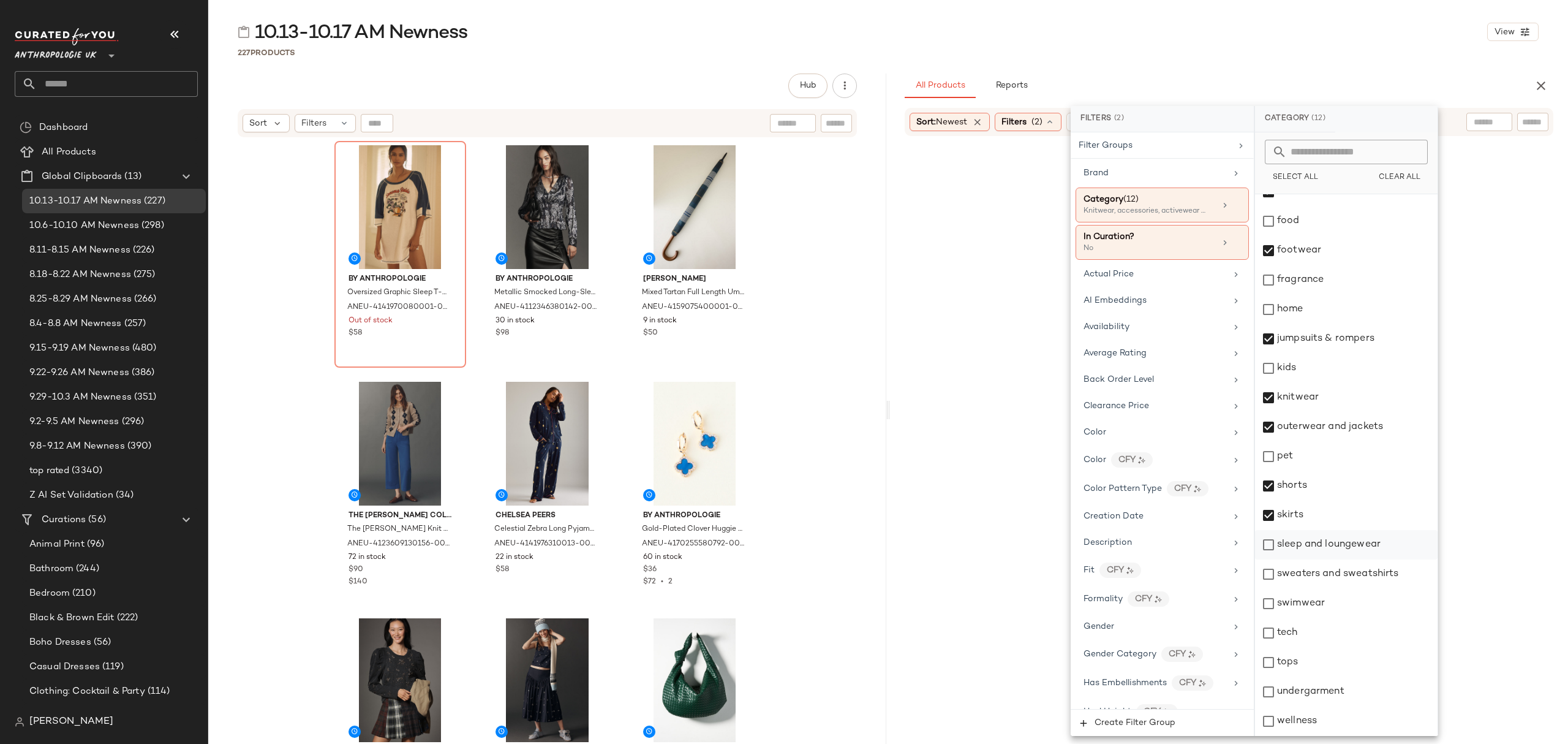
click at [1330, 547] on div "sleep and loungewear" at bounding box center [1347, 544] width 182 height 29
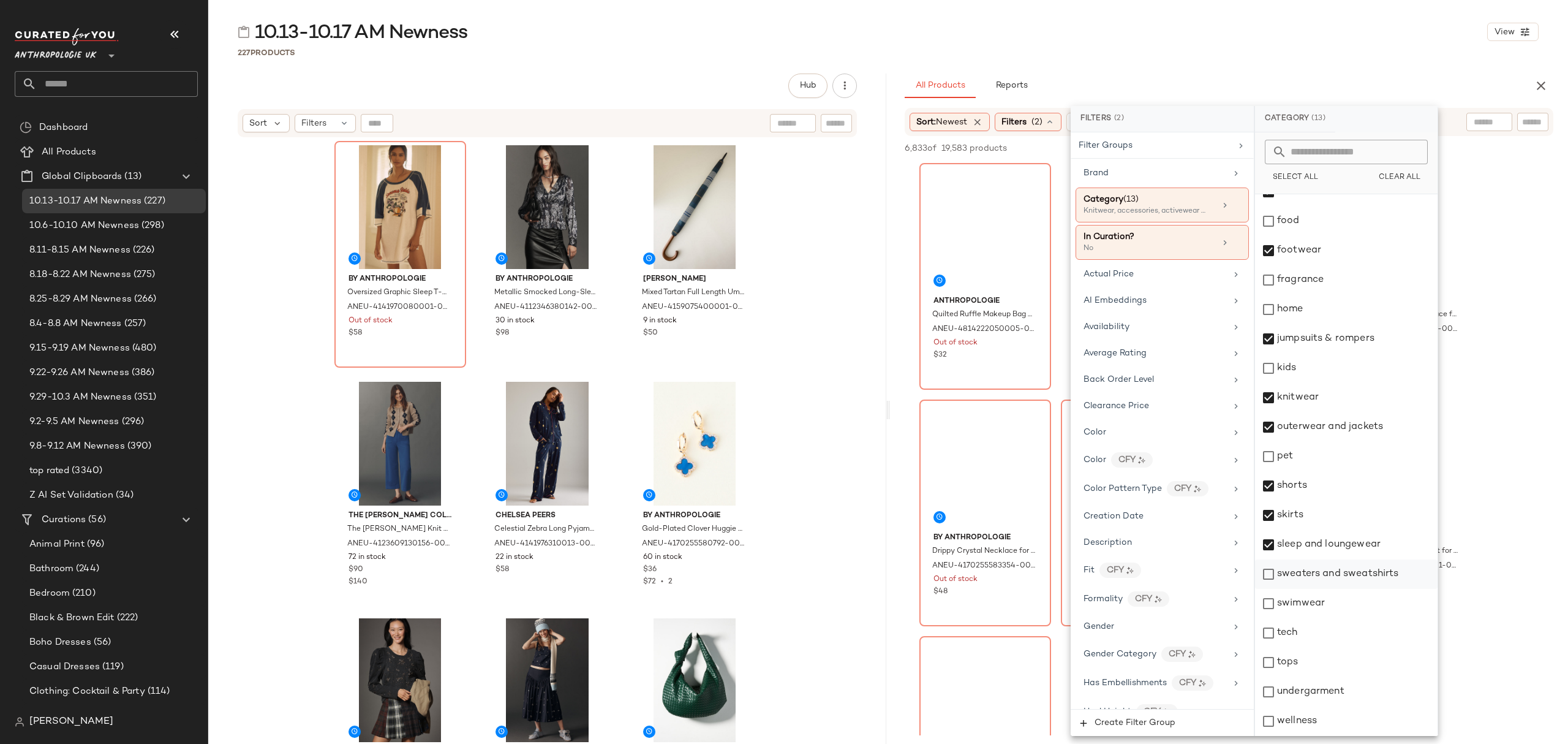
click at [1329, 582] on div "sweaters and sweatshirts" at bounding box center [1347, 573] width 182 height 29
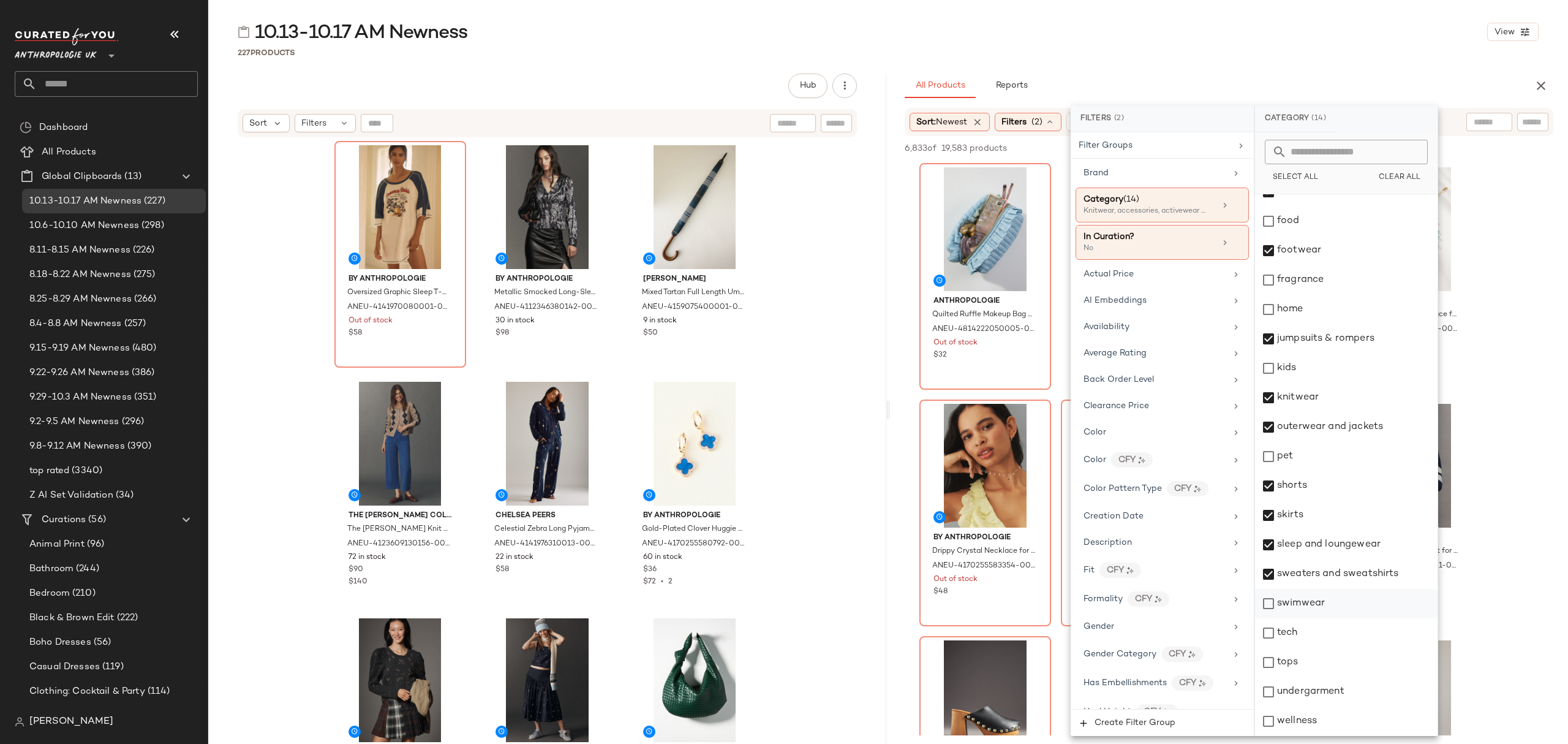
click at [1325, 604] on div "swimwear" at bounding box center [1347, 603] width 182 height 29
click at [1302, 665] on div "tops" at bounding box center [1347, 662] width 182 height 29
click at [1309, 690] on div "undergarment" at bounding box center [1347, 691] width 182 height 29
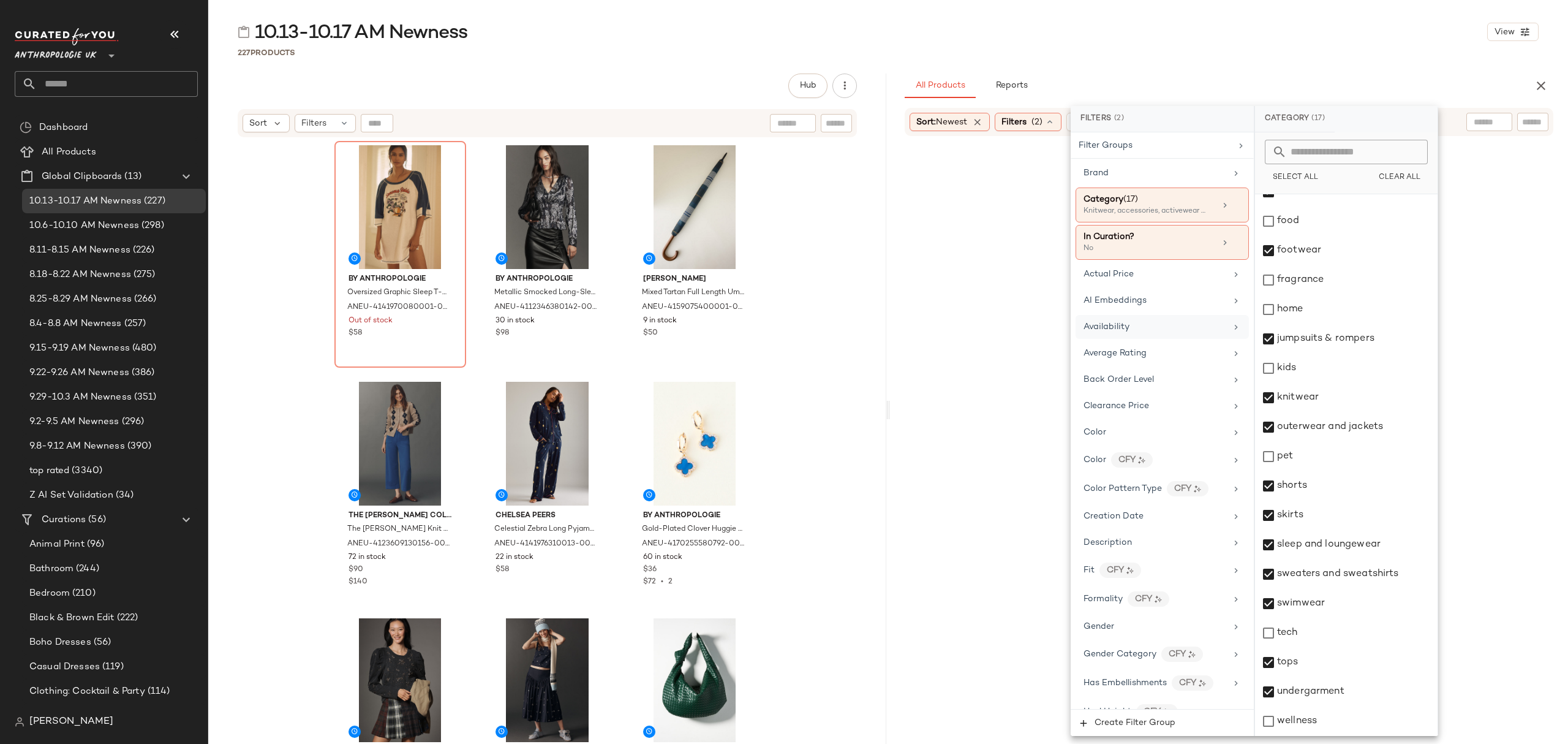
click at [1153, 336] on div "Availability" at bounding box center [1162, 327] width 173 height 24
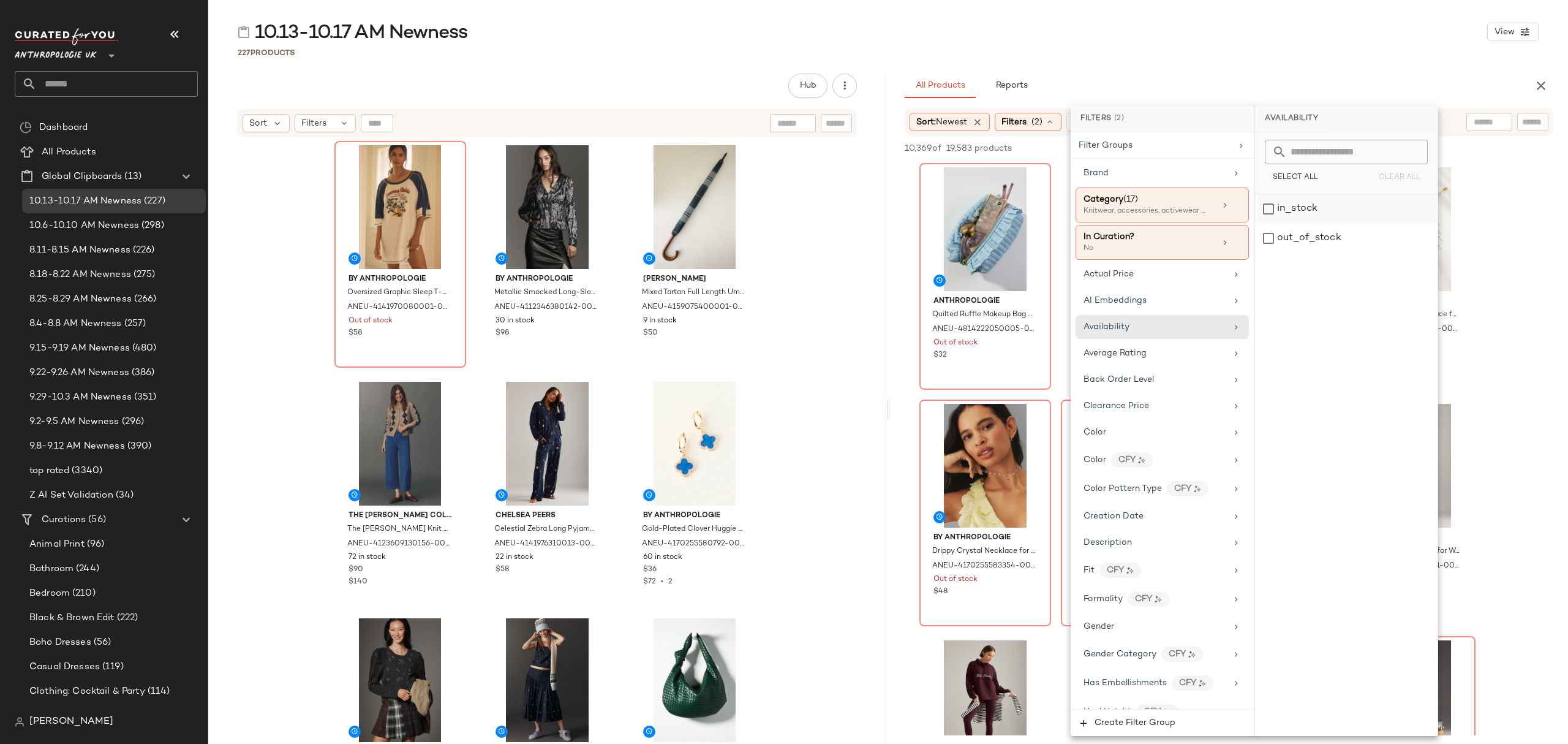
click at [1316, 217] on div "in_stock" at bounding box center [1347, 208] width 182 height 29
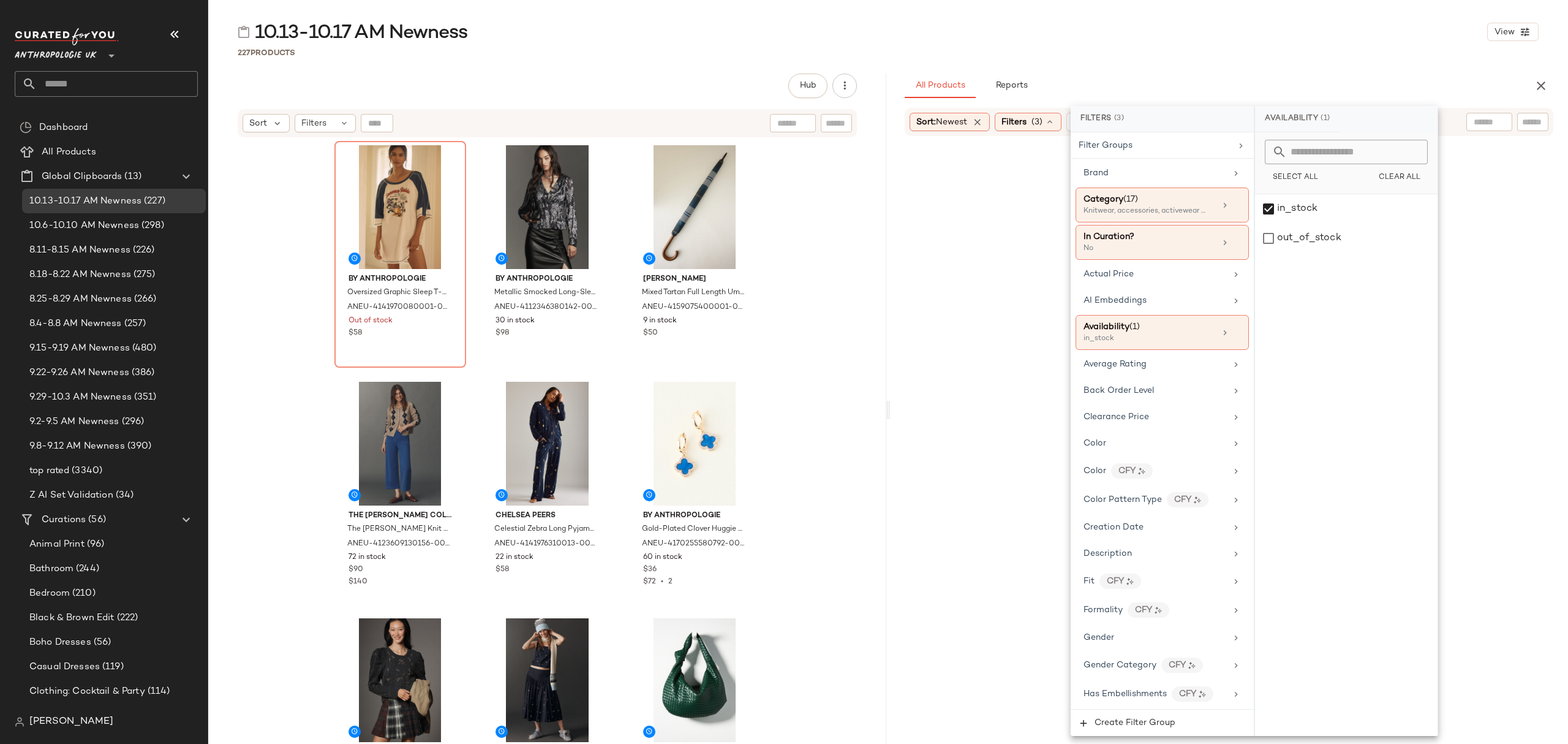
click at [1267, 59] on div "10.13-10.17 AM Newness View 227 Products Hub Send for Review External Review In…" at bounding box center [888, 381] width 1360 height 724
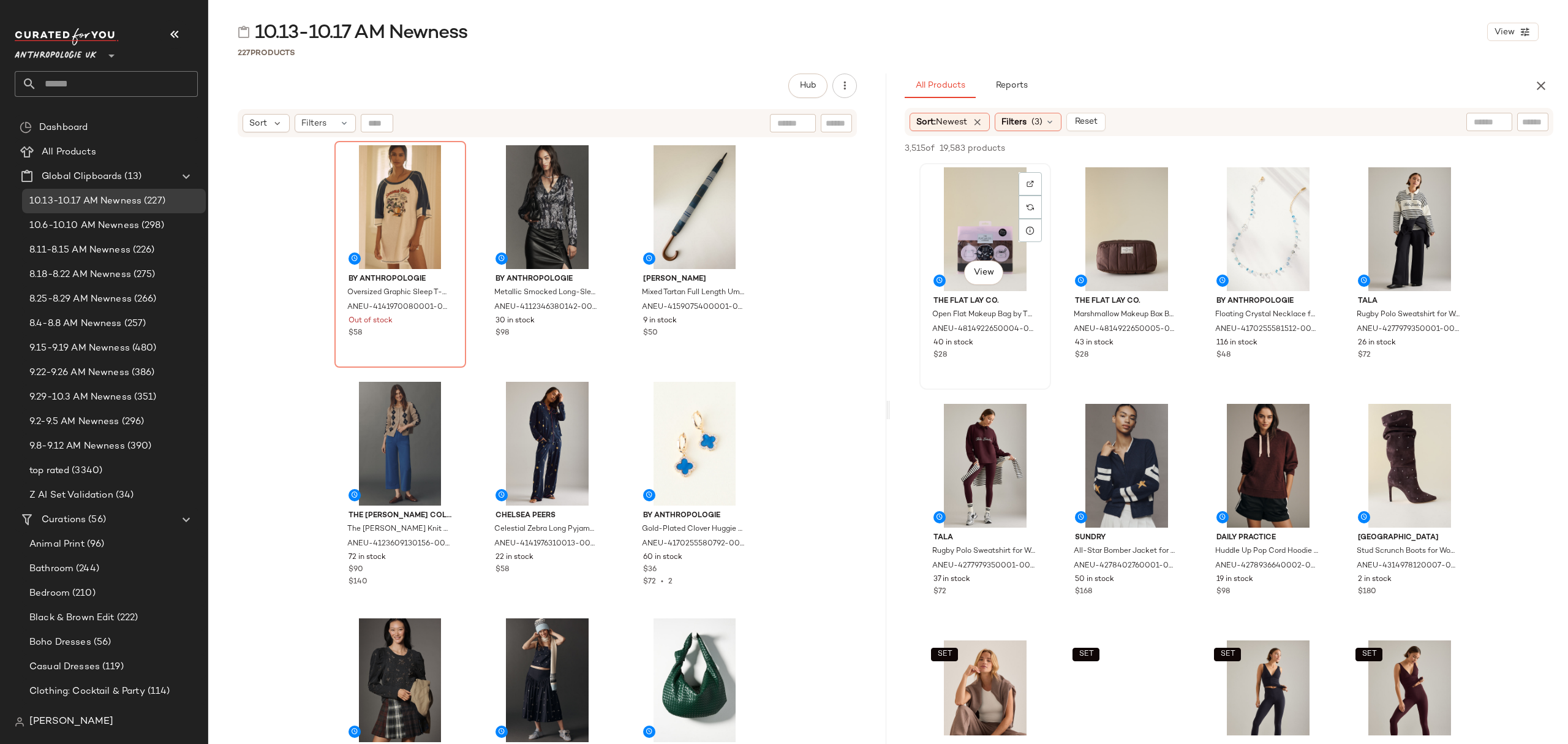
click at [981, 206] on div "View" at bounding box center [985, 229] width 123 height 124
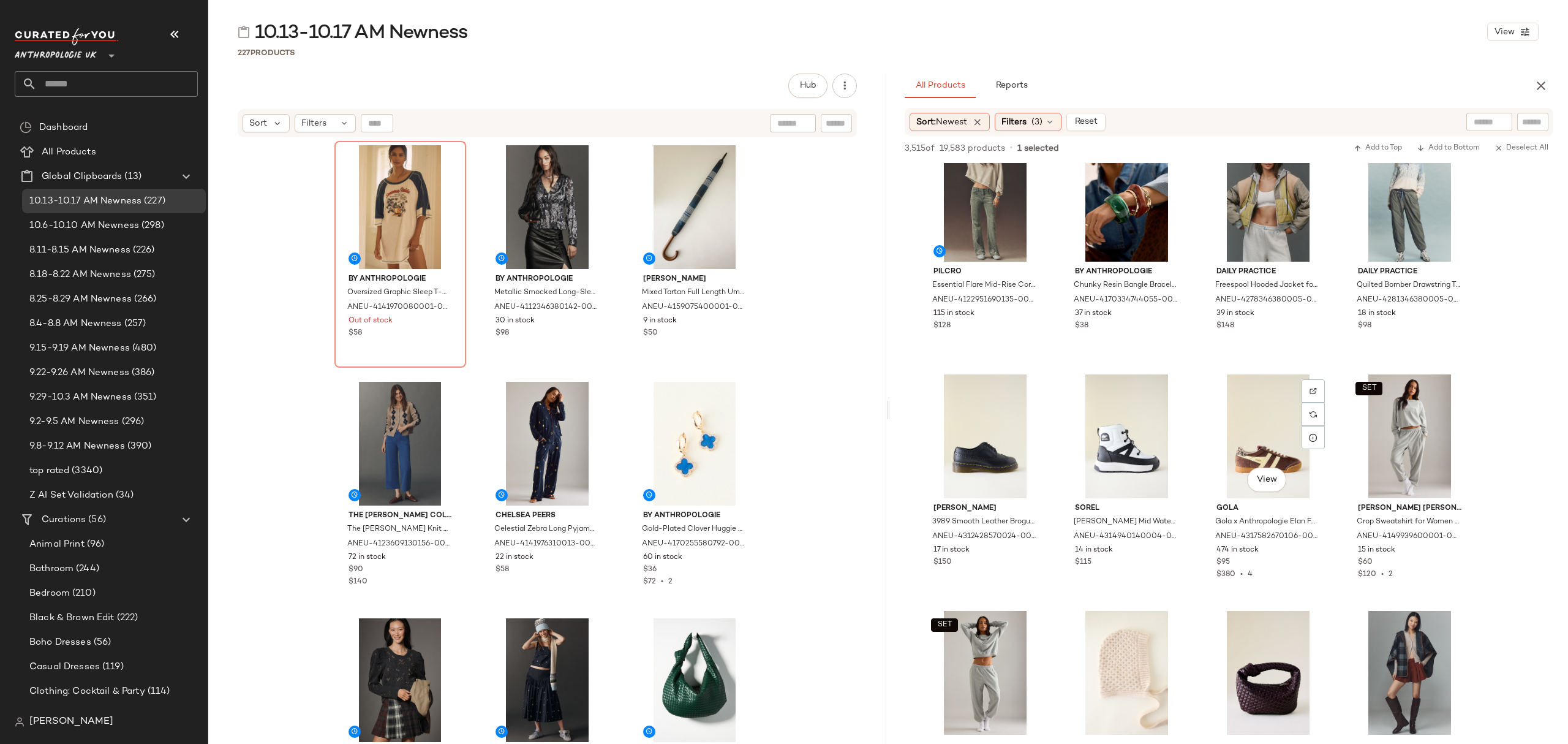
scroll to position [2859, 0]
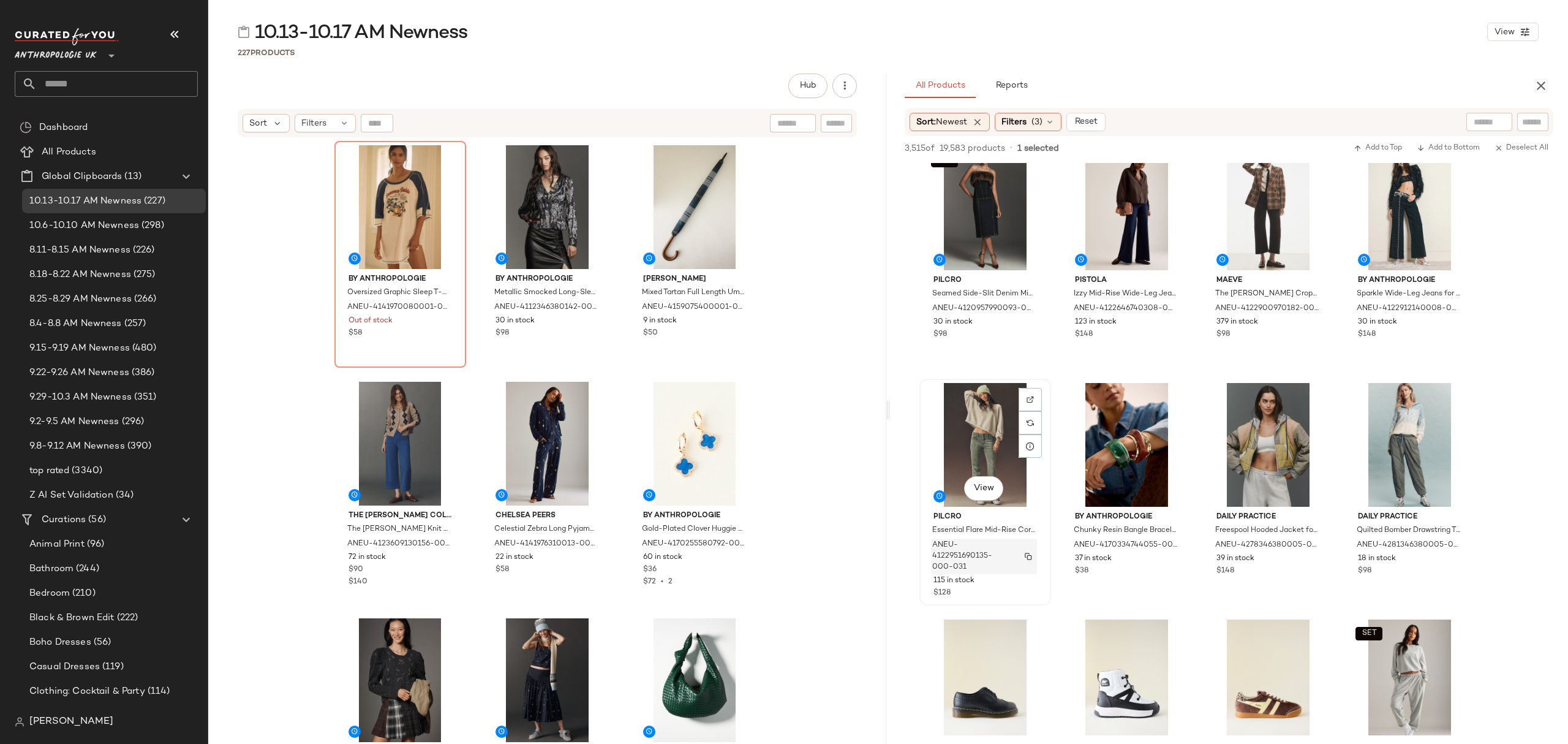
click at [1013, 567] on span "ANEU-4122951690135-000-031" at bounding box center [973, 557] width 80 height 33
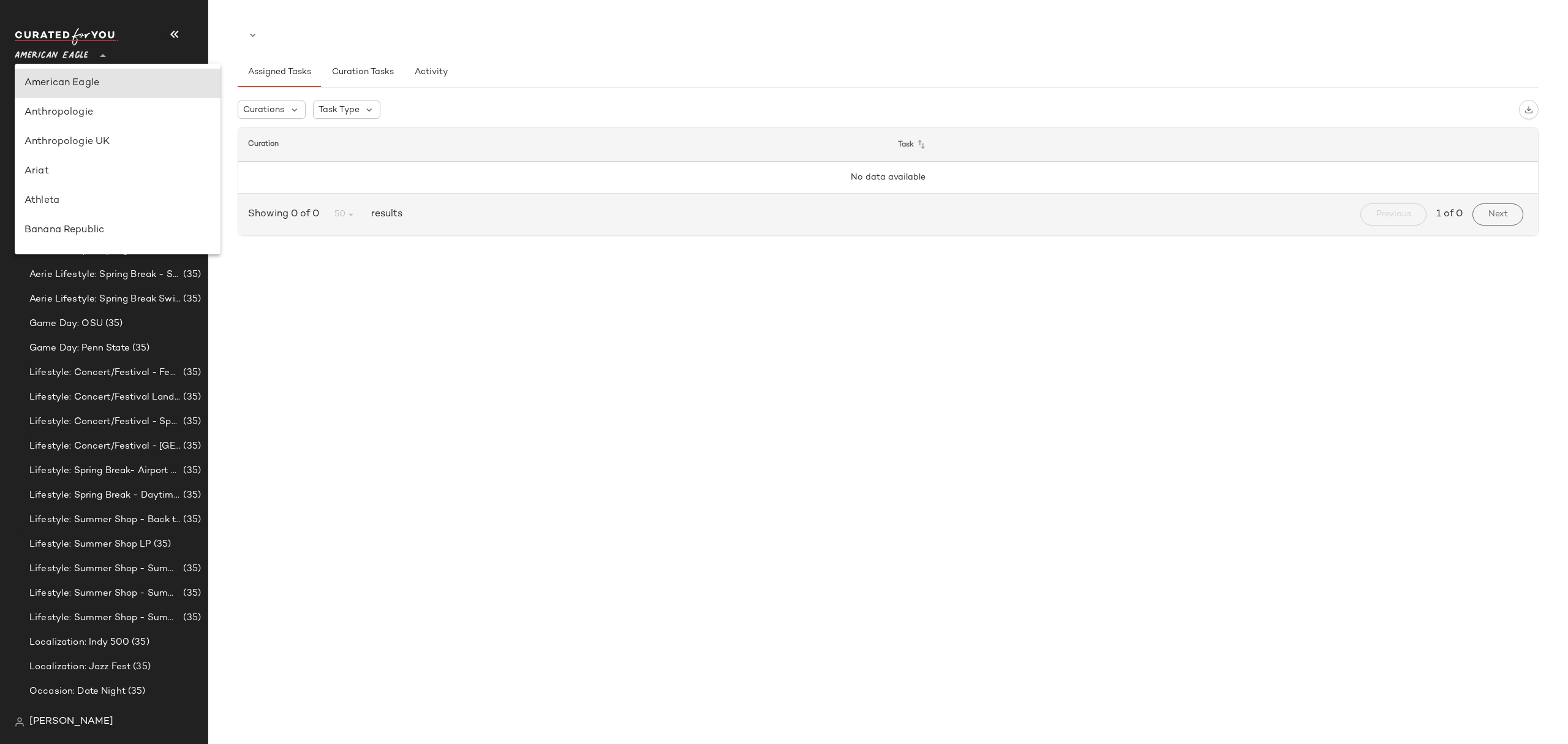
click at [103, 49] on icon at bounding box center [103, 56] width 15 height 15
click at [105, 111] on div "Free People" at bounding box center [118, 103] width 206 height 29
type input "**"
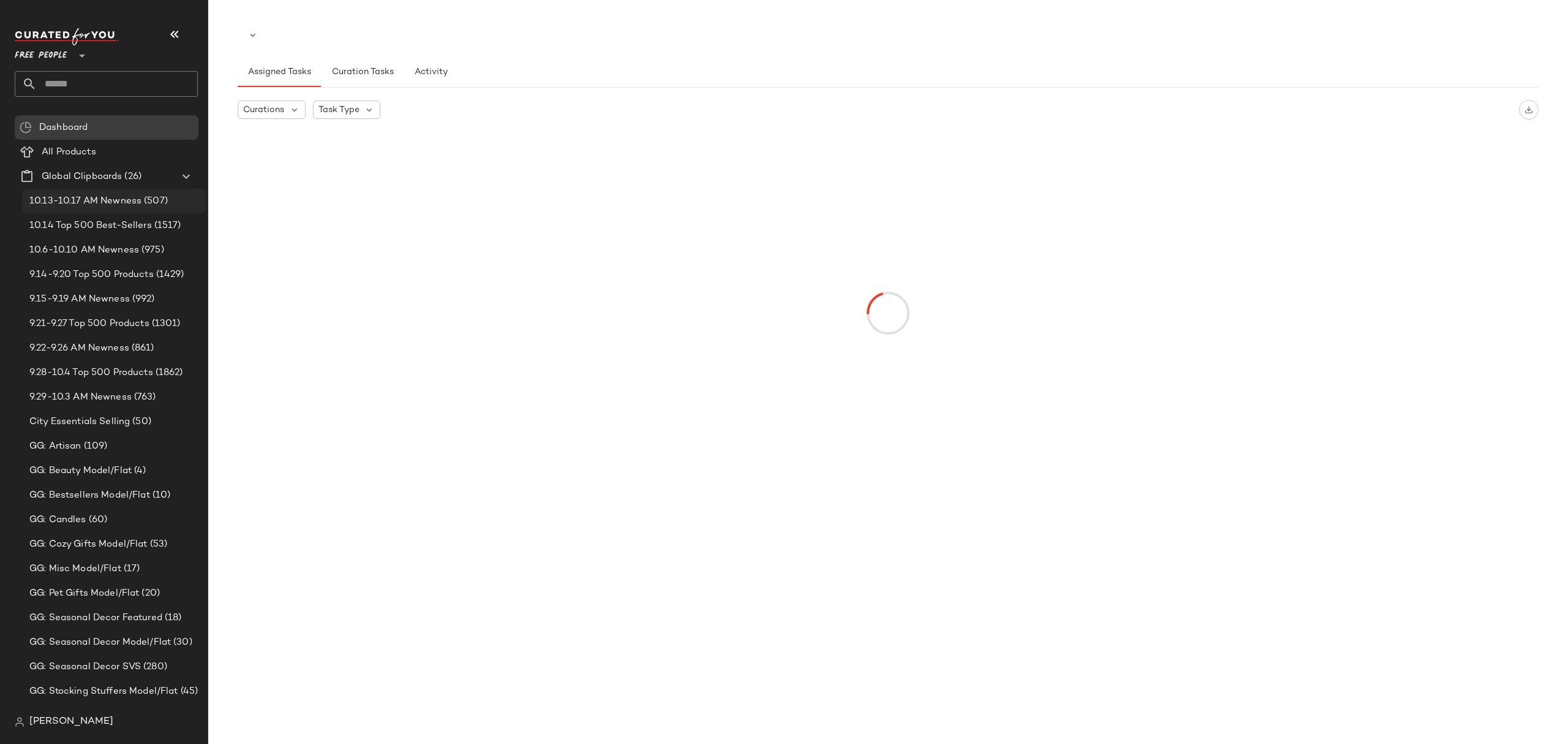
click at [123, 203] on span "10.13-10.17 AM Newness" at bounding box center [85, 201] width 112 height 14
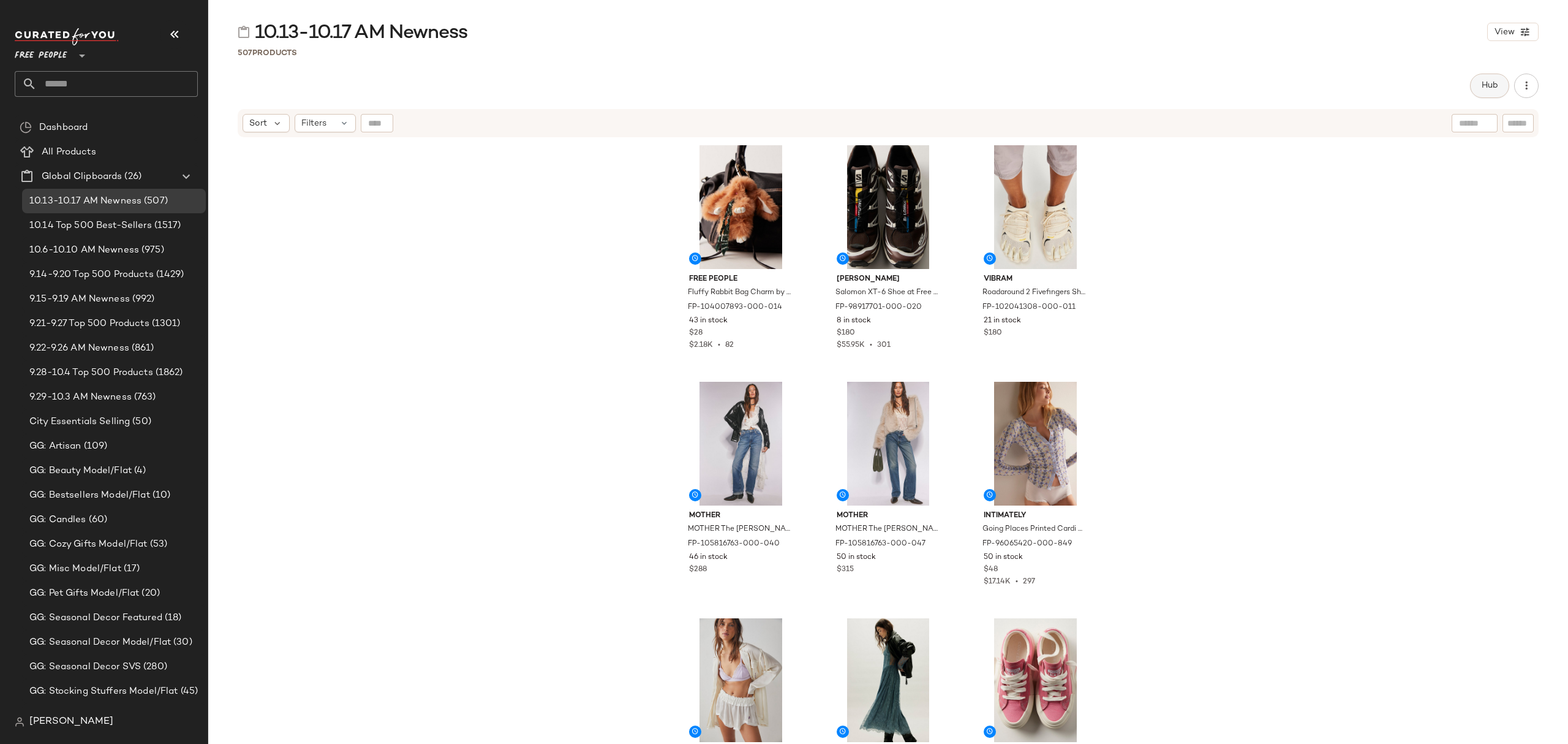
click at [1485, 81] on span "Hub" at bounding box center [1489, 86] width 18 height 10
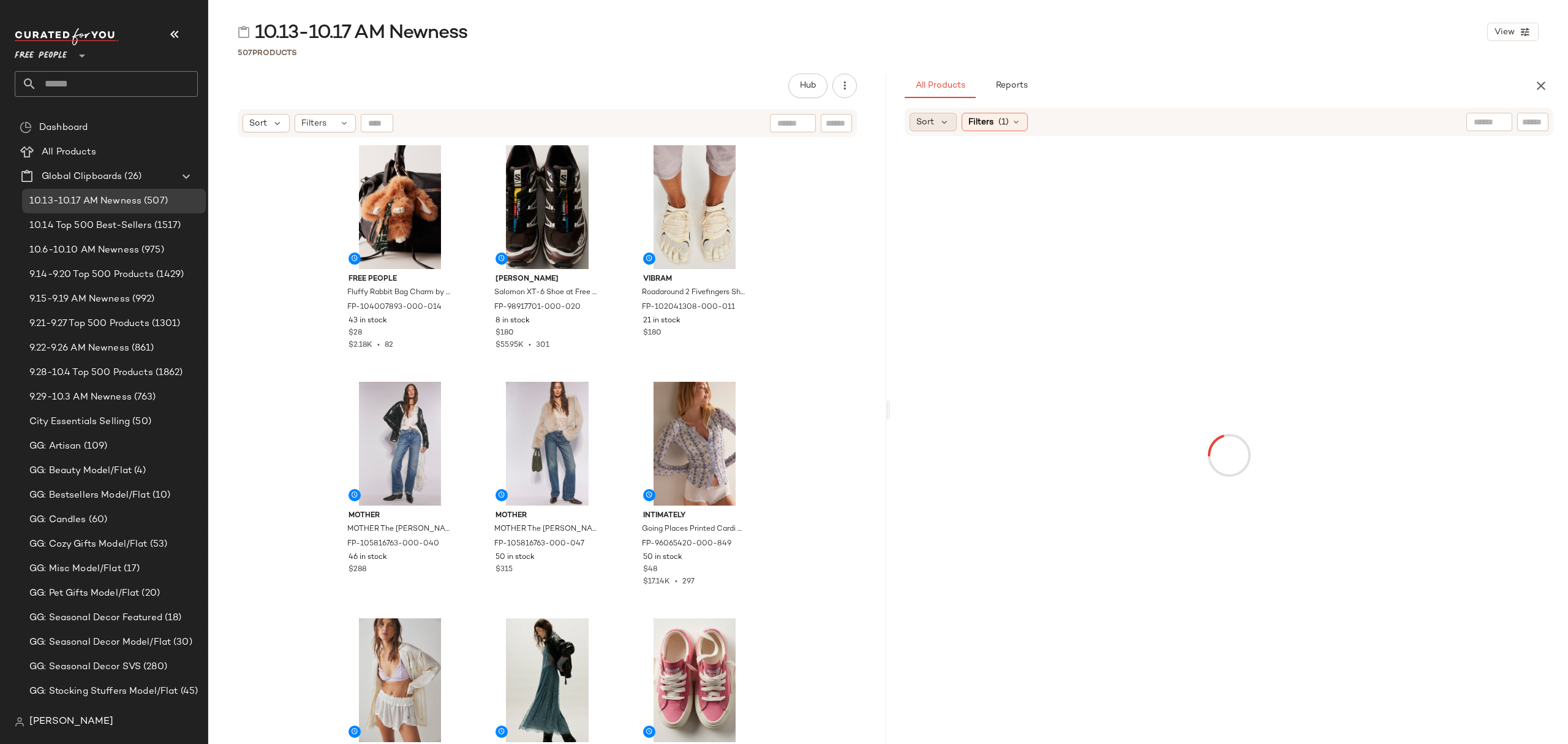
click at [929, 125] on span "Sort" at bounding box center [925, 122] width 18 height 13
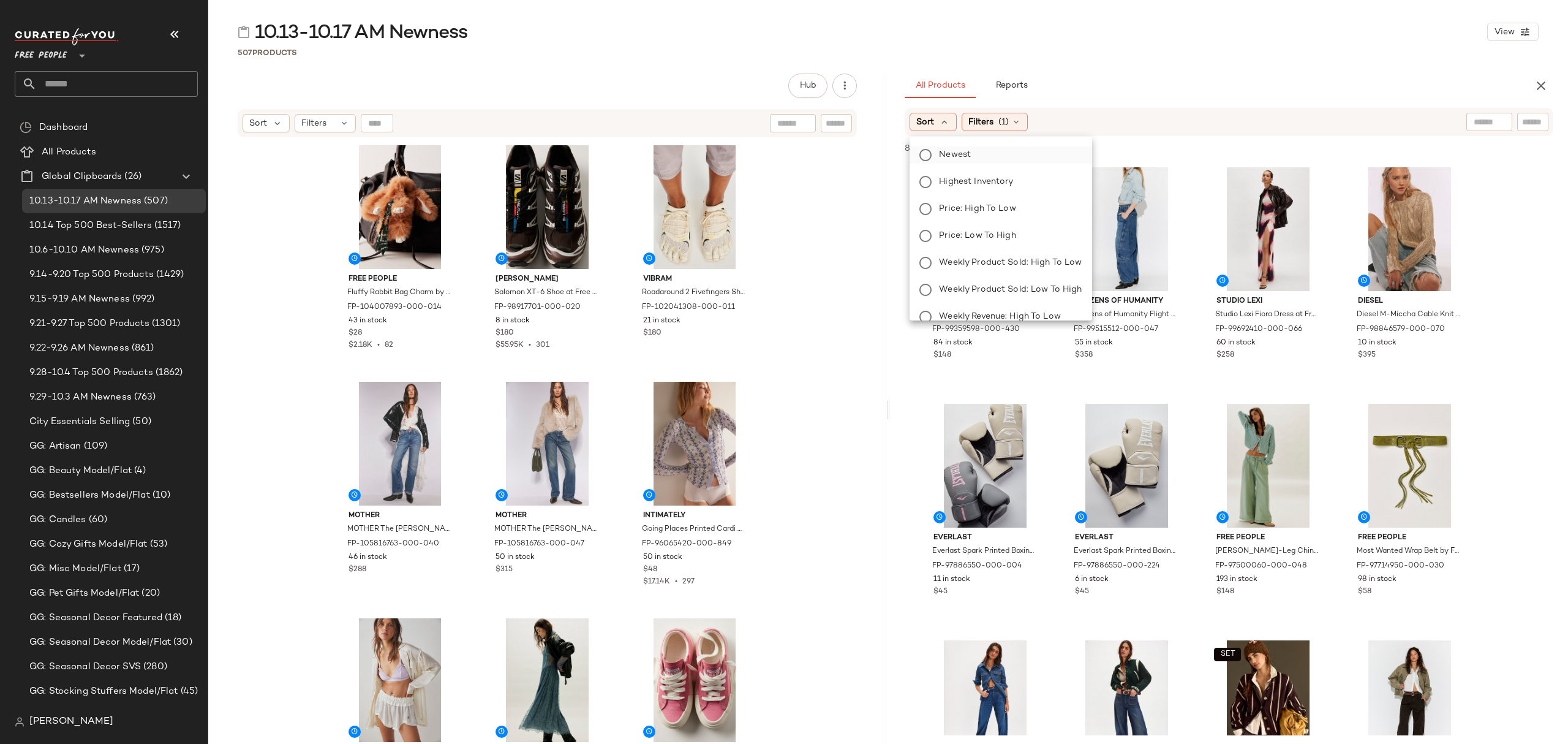
click at [956, 157] on span "Newest" at bounding box center [955, 154] width 32 height 13
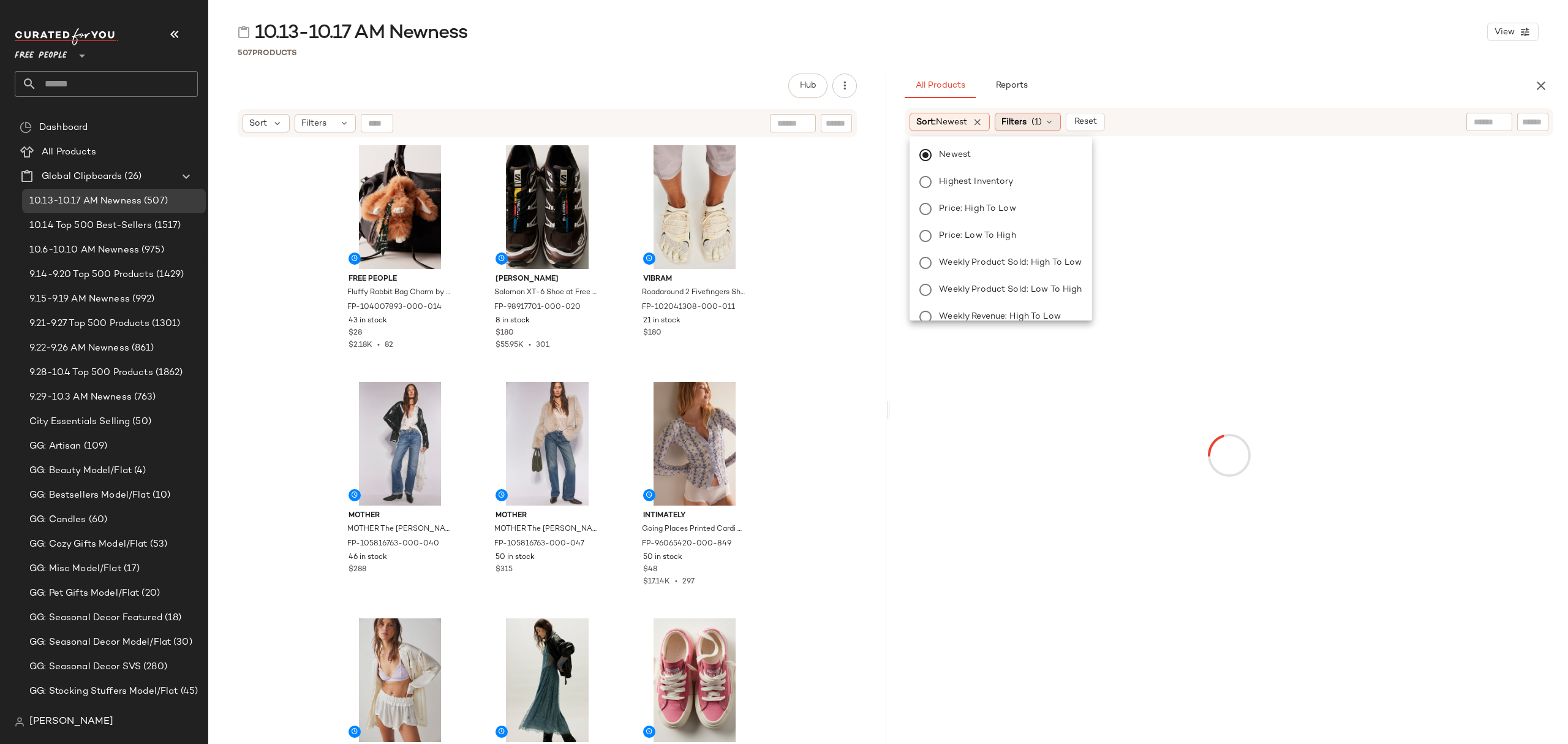
click at [1050, 124] on icon at bounding box center [1050, 122] width 10 height 10
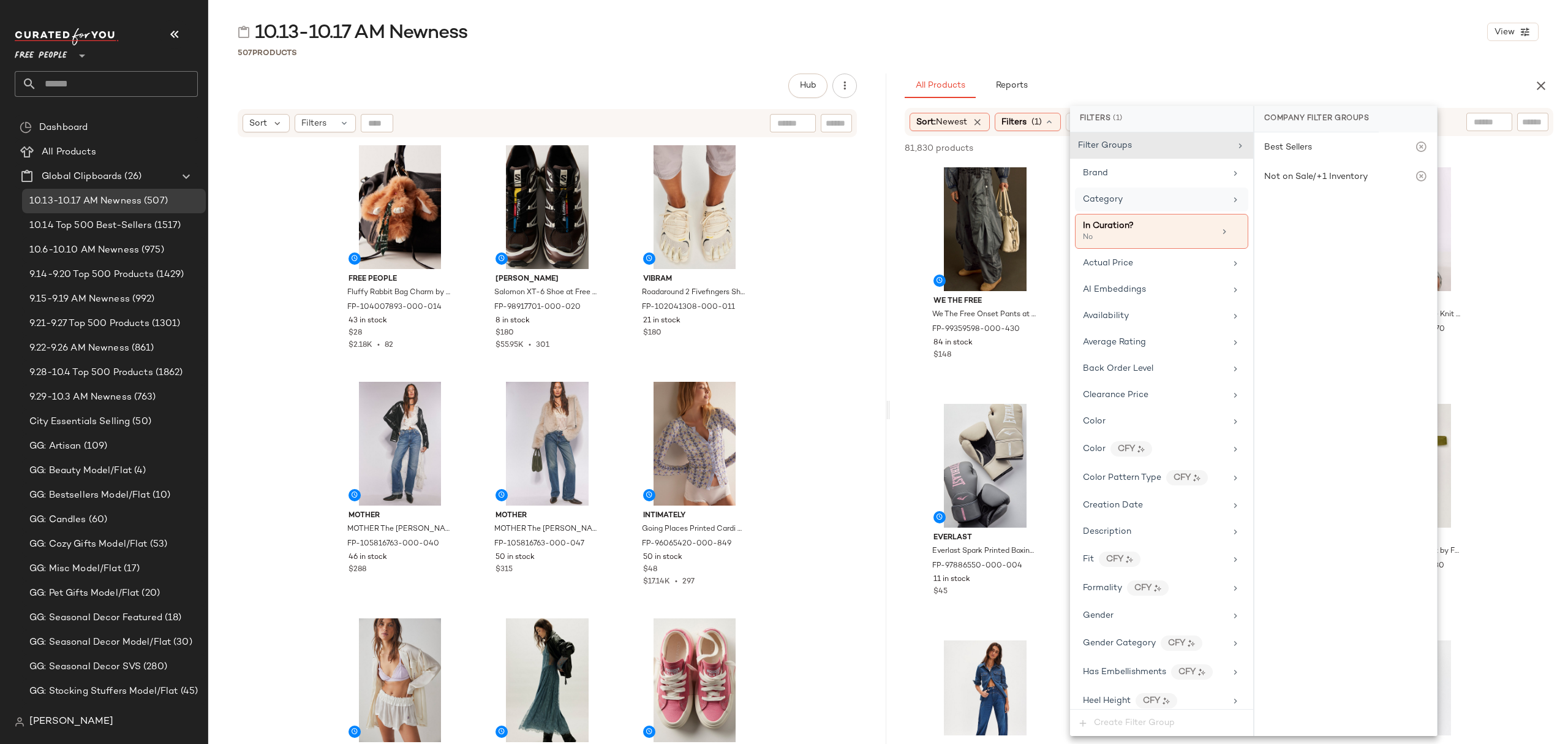
click at [1147, 205] on div "Category" at bounding box center [1154, 199] width 143 height 13
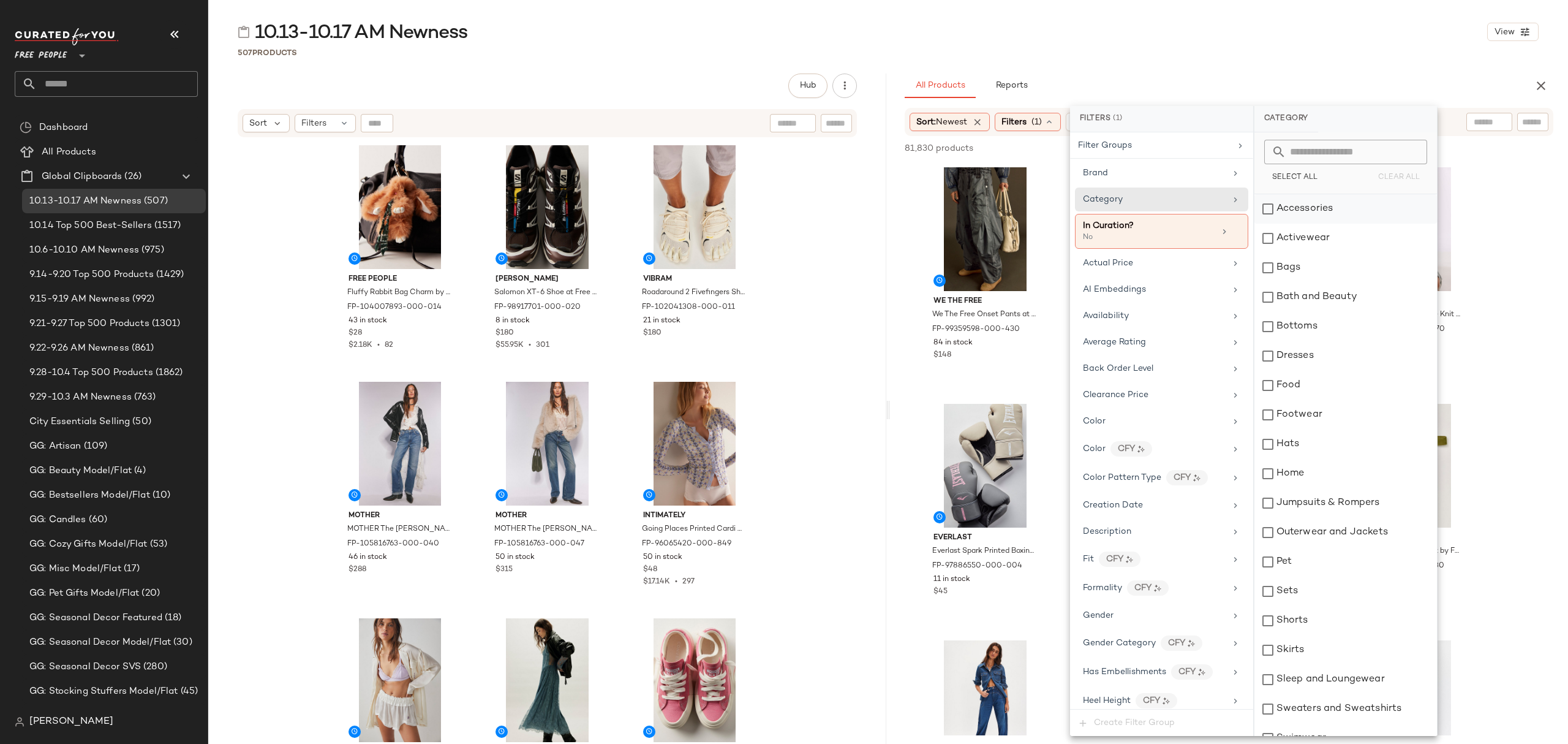
click at [1387, 216] on div "Accessories" at bounding box center [1346, 208] width 182 height 29
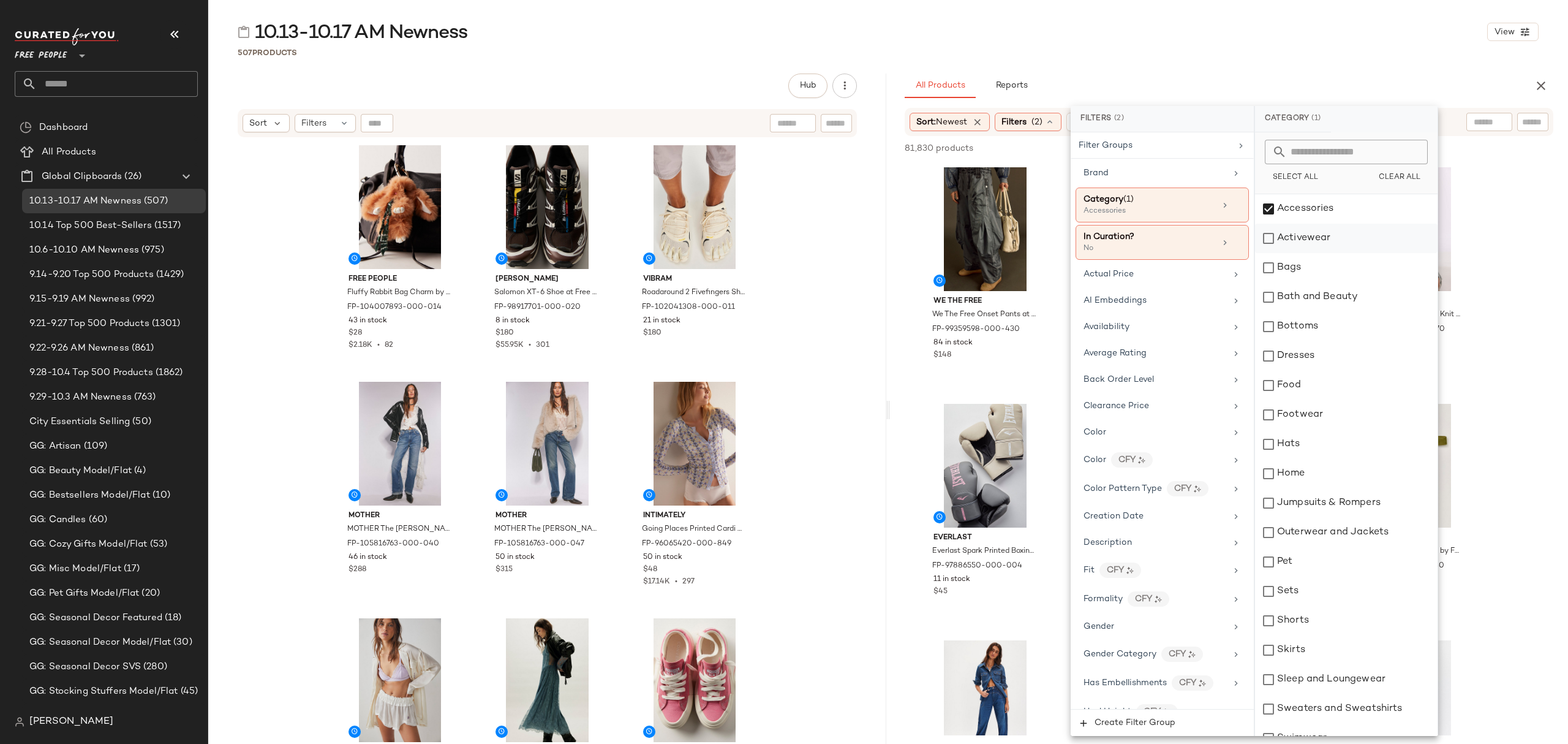
click at [1372, 242] on div "Activewear" at bounding box center [1347, 238] width 182 height 29
click at [1348, 270] on div "Bags" at bounding box center [1347, 268] width 182 height 29
click at [1344, 324] on div "Bottoms" at bounding box center [1347, 326] width 182 height 29
click at [1339, 359] on div "Dresses" at bounding box center [1347, 355] width 182 height 29
click at [1325, 415] on div "Footwear" at bounding box center [1347, 415] width 182 height 29
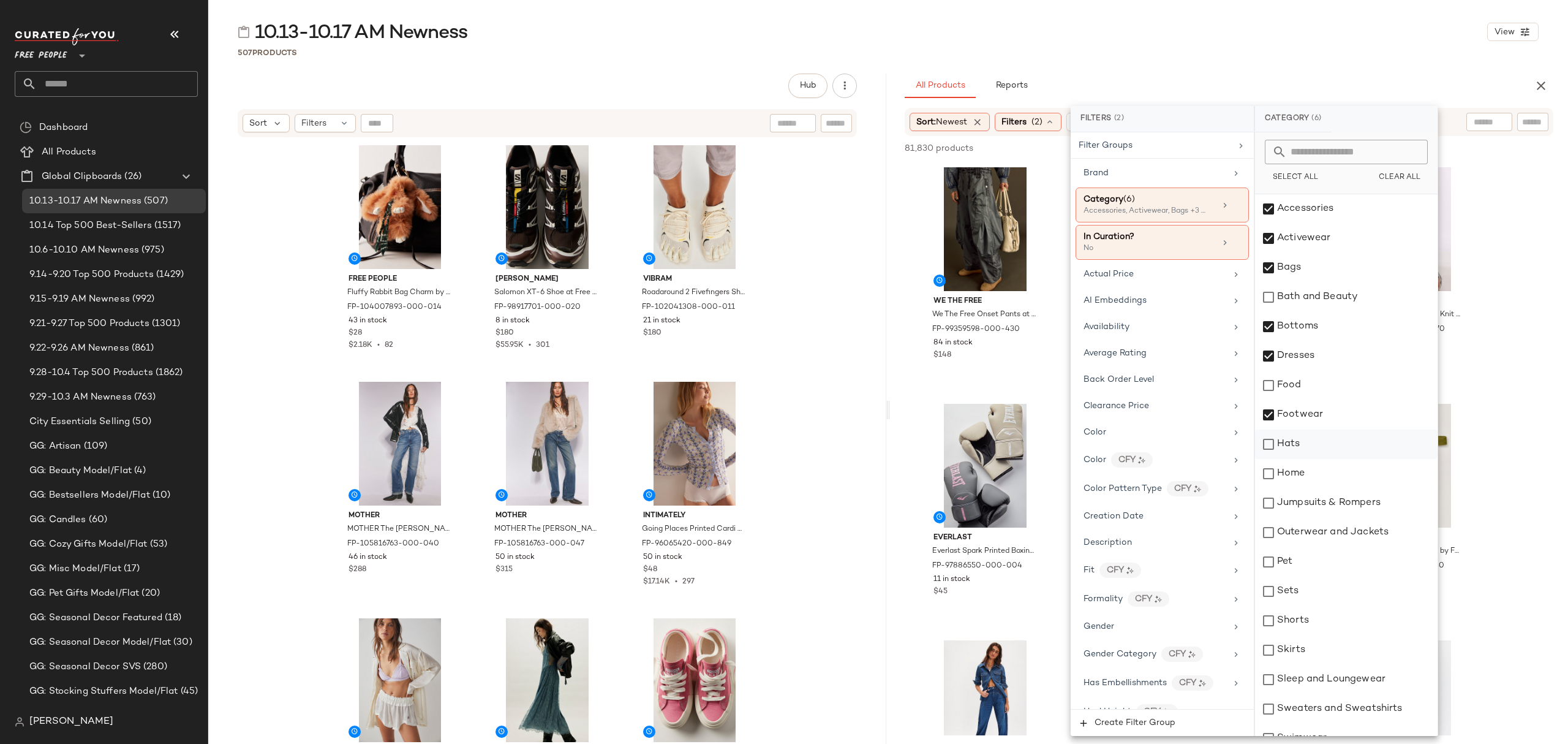
click at [1334, 442] on div "Hats" at bounding box center [1347, 444] width 182 height 29
click at [1359, 508] on div "Jumpsuits & Rompers" at bounding box center [1347, 502] width 182 height 29
click at [1363, 527] on div "Outerwear and Jackets" at bounding box center [1347, 532] width 182 height 29
click at [1321, 608] on div "Shorts" at bounding box center [1347, 620] width 182 height 29
click at [1321, 592] on div "Sets" at bounding box center [1347, 591] width 182 height 29
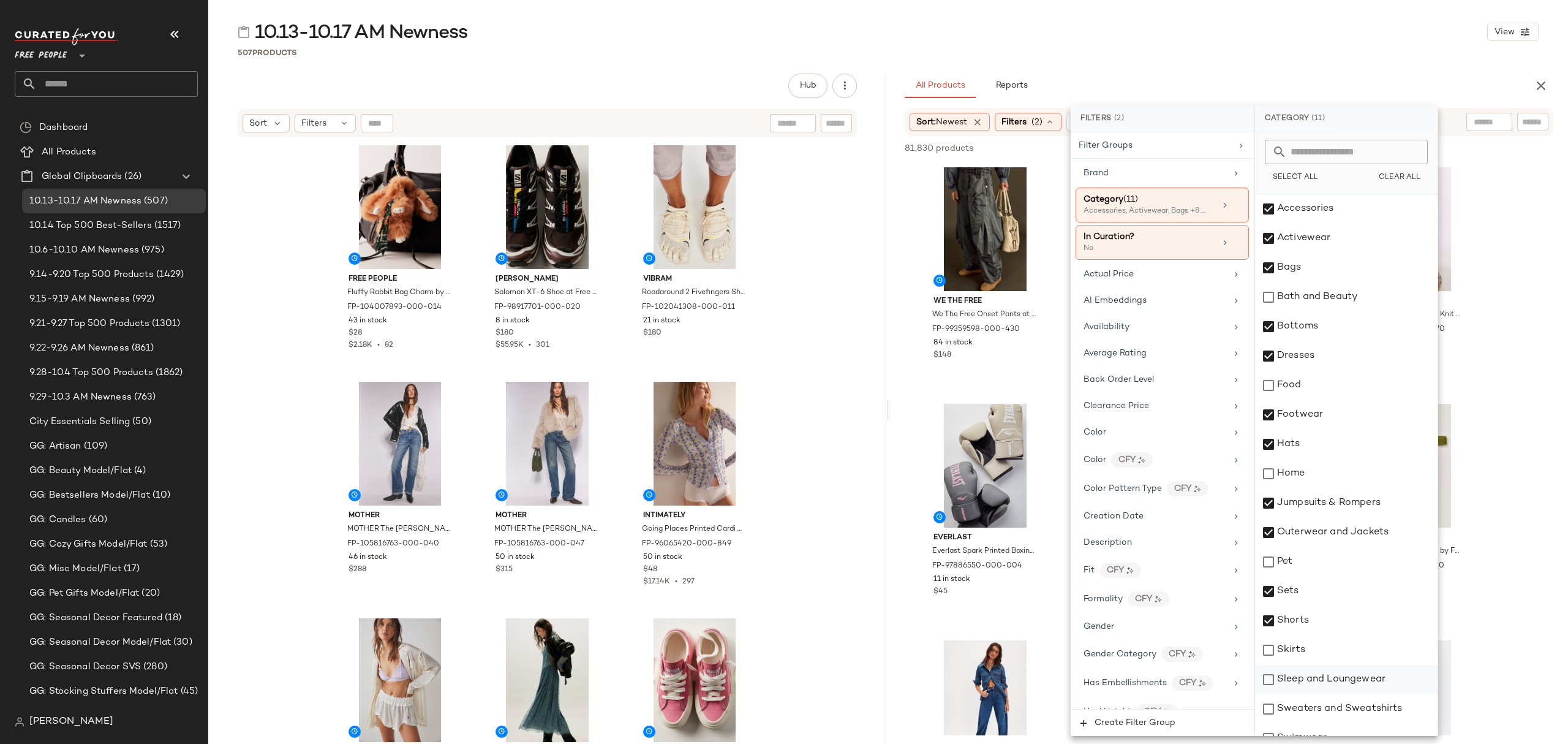
click at [1325, 665] on div "Sleep and Loungewear" at bounding box center [1347, 679] width 182 height 29
click at [1326, 645] on div "Skirts" at bounding box center [1347, 650] width 182 height 29
drag, startPoint x: 1348, startPoint y: 706, endPoint x: 1350, endPoint y: 690, distance: 16.1
click at [1348, 706] on div "Sweaters and Sweatshirts" at bounding box center [1347, 708] width 182 height 29
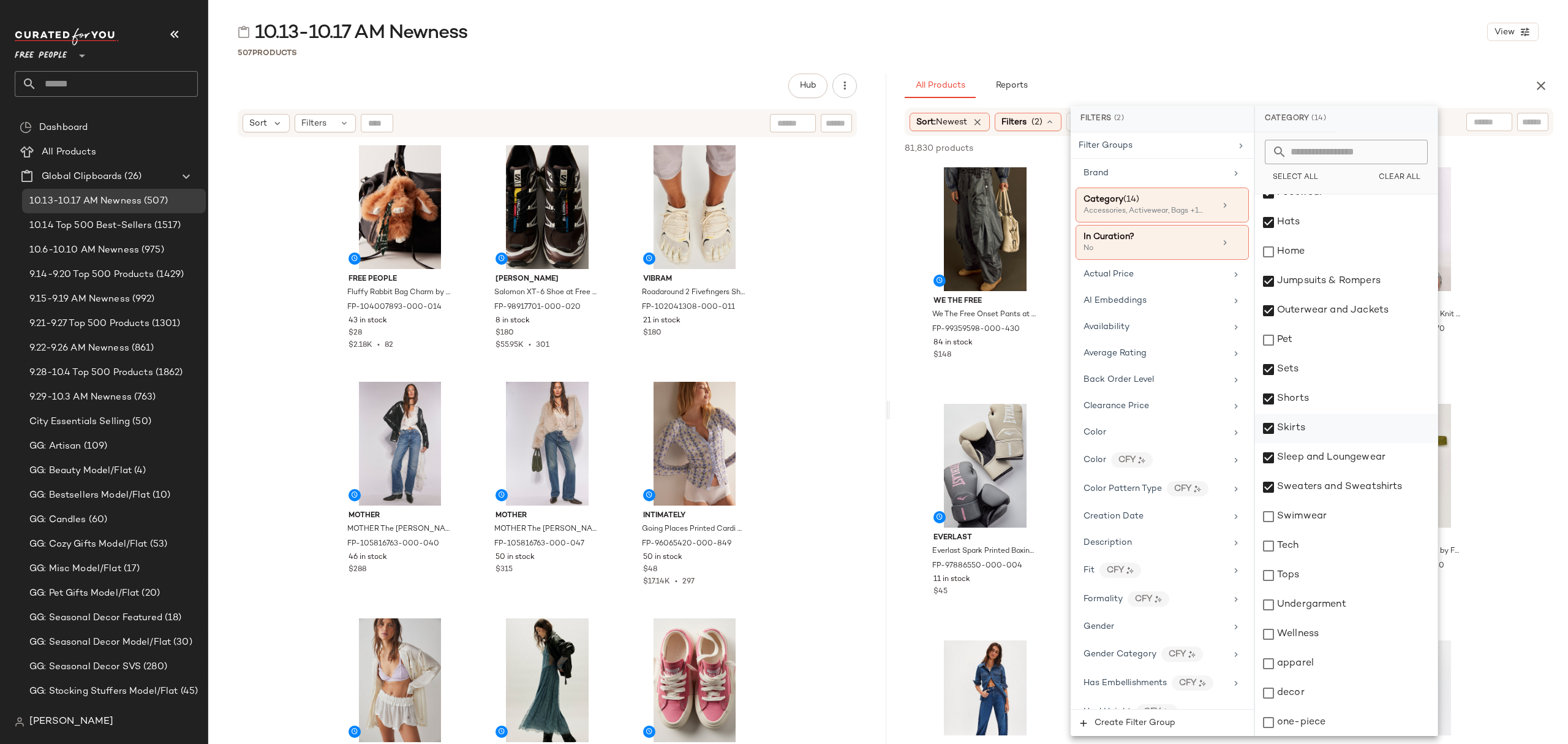
scroll to position [223, 0]
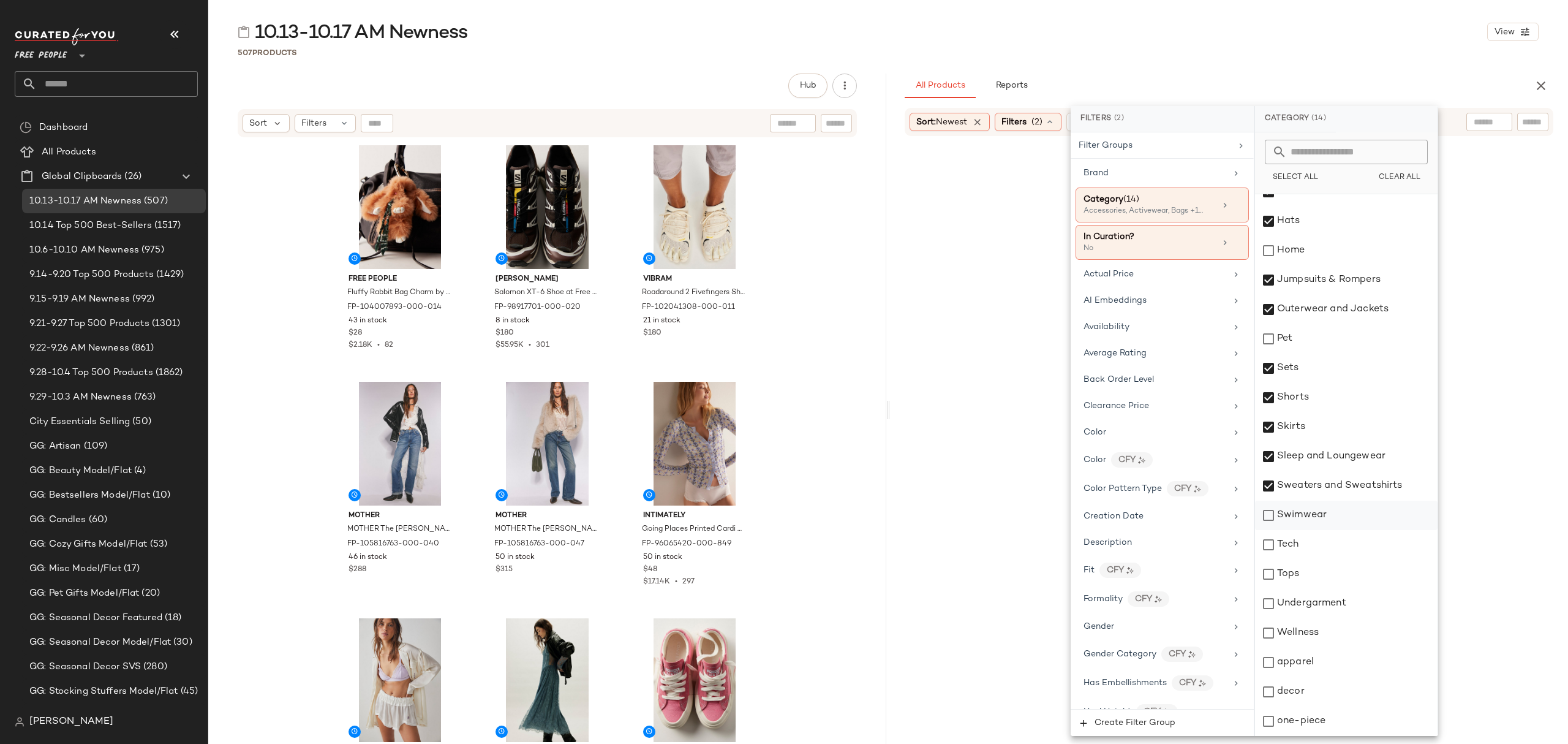
click at [1304, 521] on div "Swimwear" at bounding box center [1347, 515] width 182 height 29
click at [1302, 570] on div "Tops" at bounding box center [1347, 573] width 182 height 29
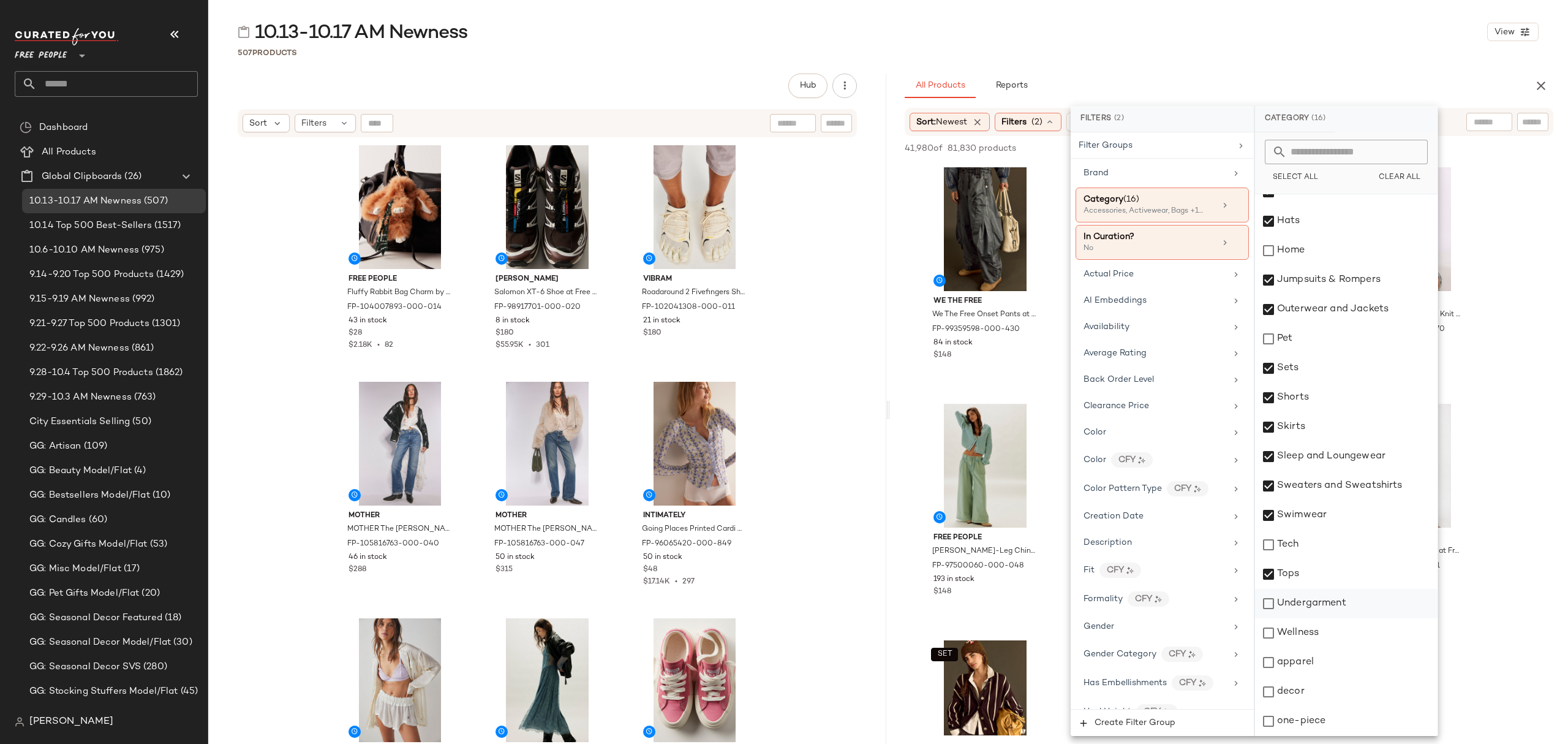
click at [1314, 607] on div "Undergarment" at bounding box center [1347, 603] width 182 height 29
click at [1315, 658] on div "apparel" at bounding box center [1347, 662] width 182 height 29
click at [1305, 723] on div "one-piece" at bounding box center [1347, 721] width 182 height 29
drag, startPoint x: 1138, startPoint y: 324, endPoint x: 1214, endPoint y: 321, distance: 76.1
click at [1138, 326] on div "Availability" at bounding box center [1155, 326] width 143 height 13
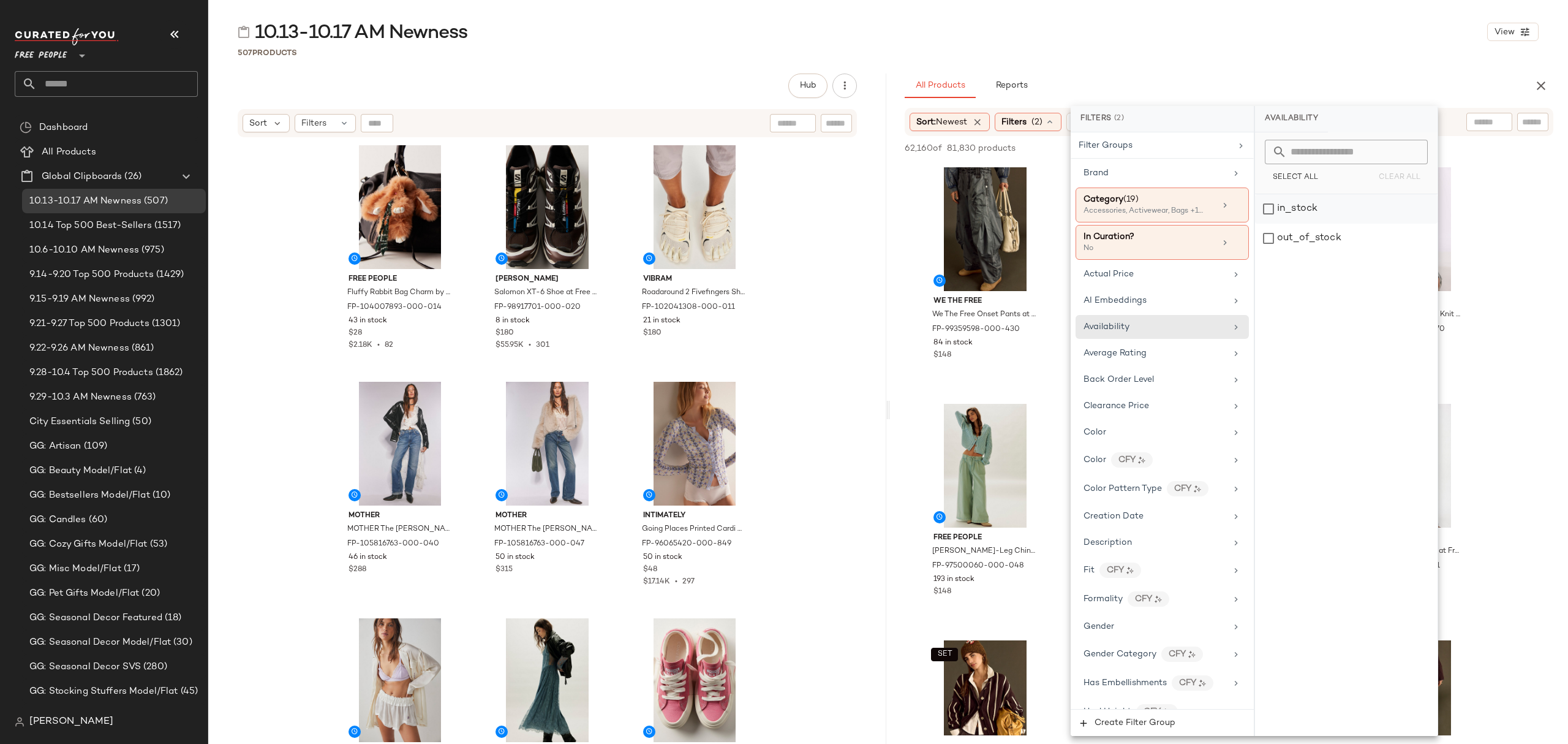
click at [1349, 219] on div "in_stock" at bounding box center [1347, 208] width 182 height 29
click at [1286, 77] on div "All Products Reports" at bounding box center [1209, 85] width 609 height 24
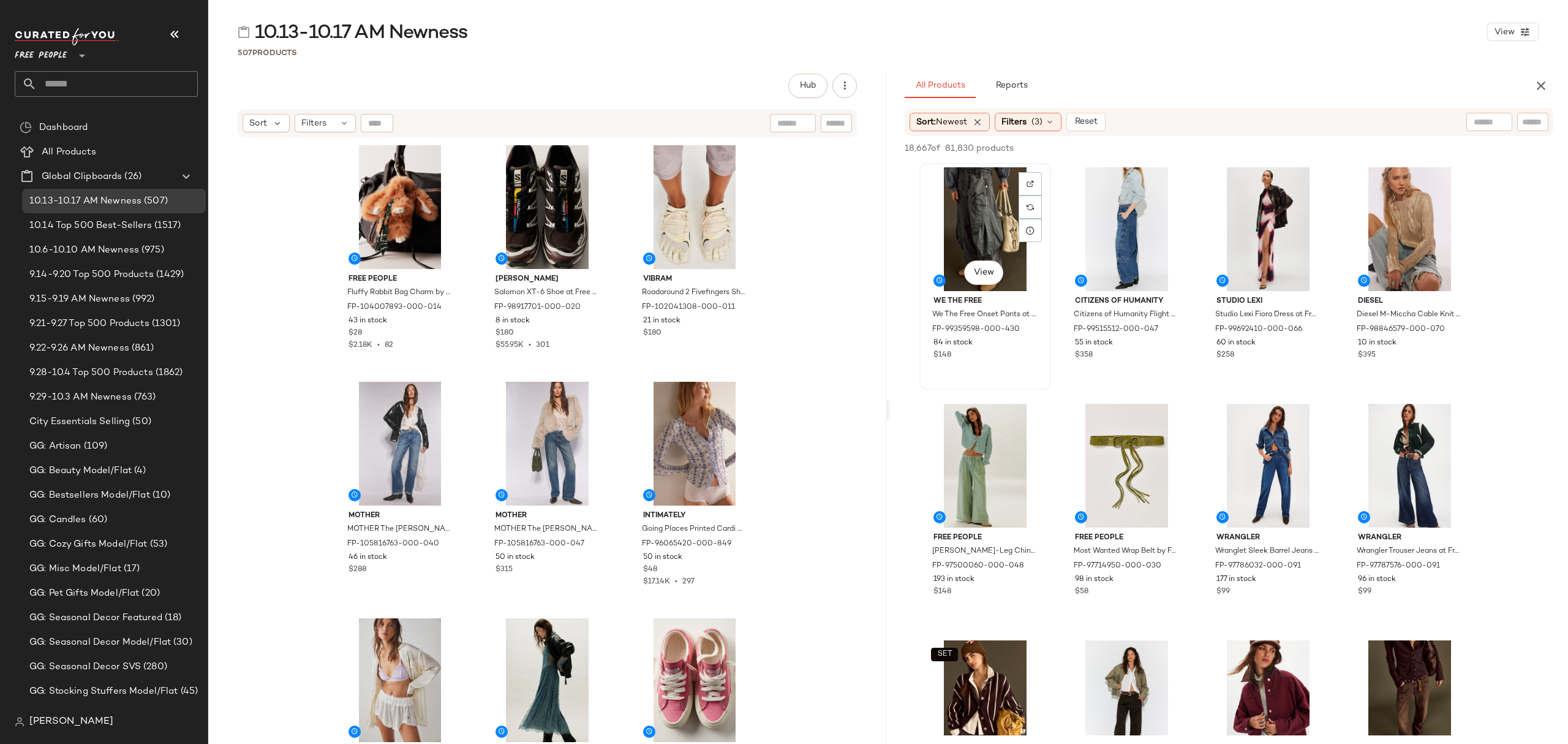
click at [937, 185] on div "View" at bounding box center [985, 229] width 123 height 124
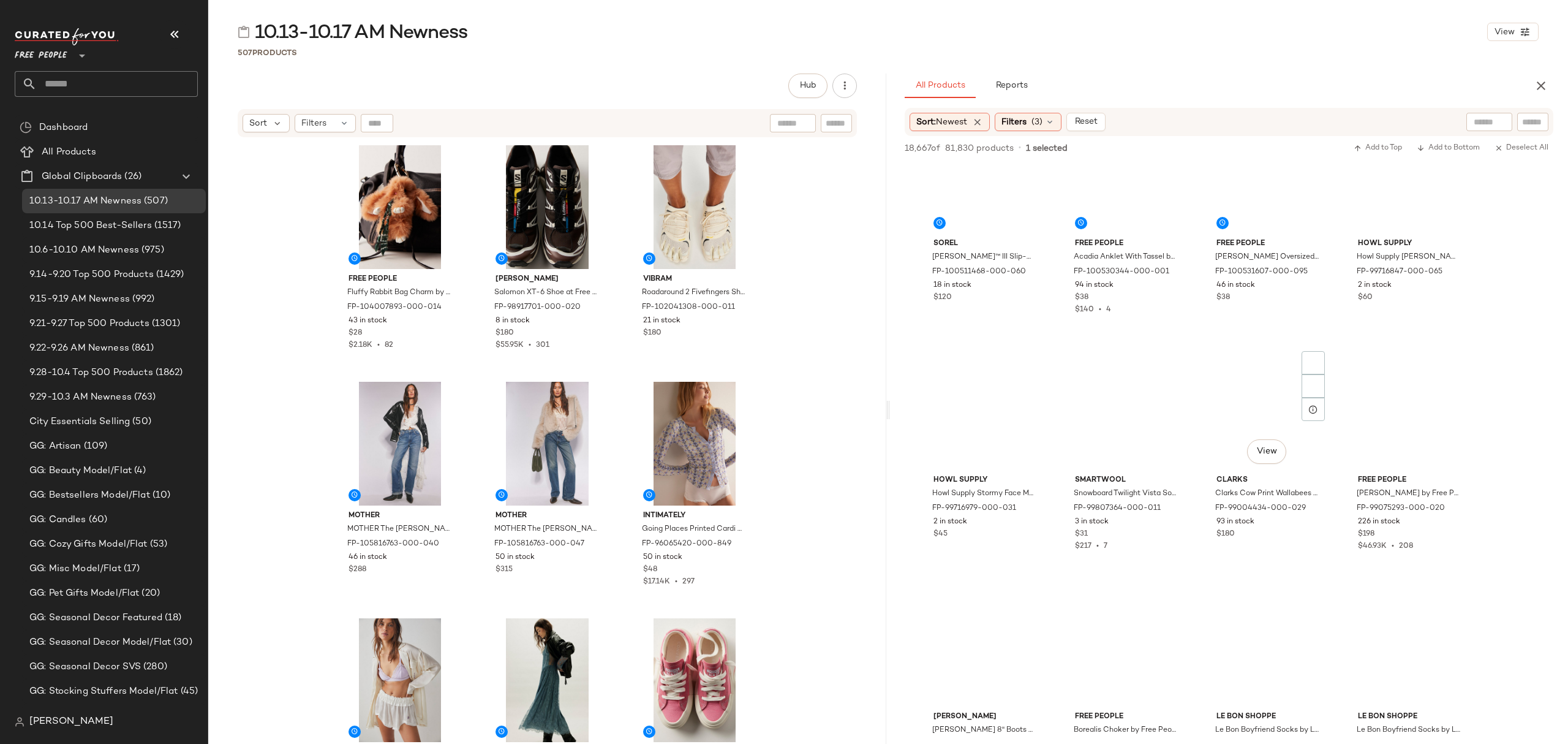
scroll to position [14951, 0]
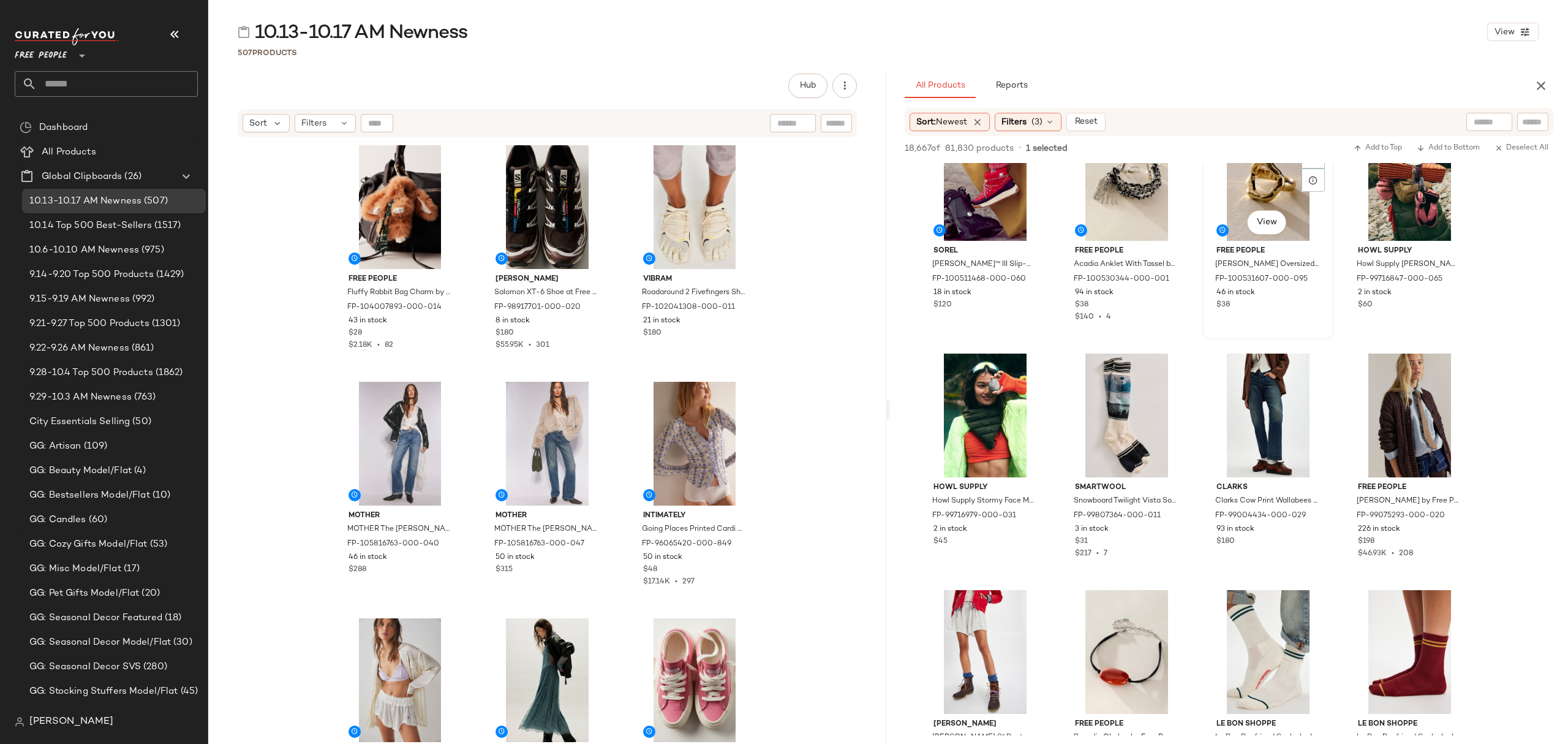
drag, startPoint x: 1285, startPoint y: 300, endPoint x: 1259, endPoint y: 247, distance: 59.0
click at [1285, 302] on div "$38" at bounding box center [1269, 304] width 104 height 11
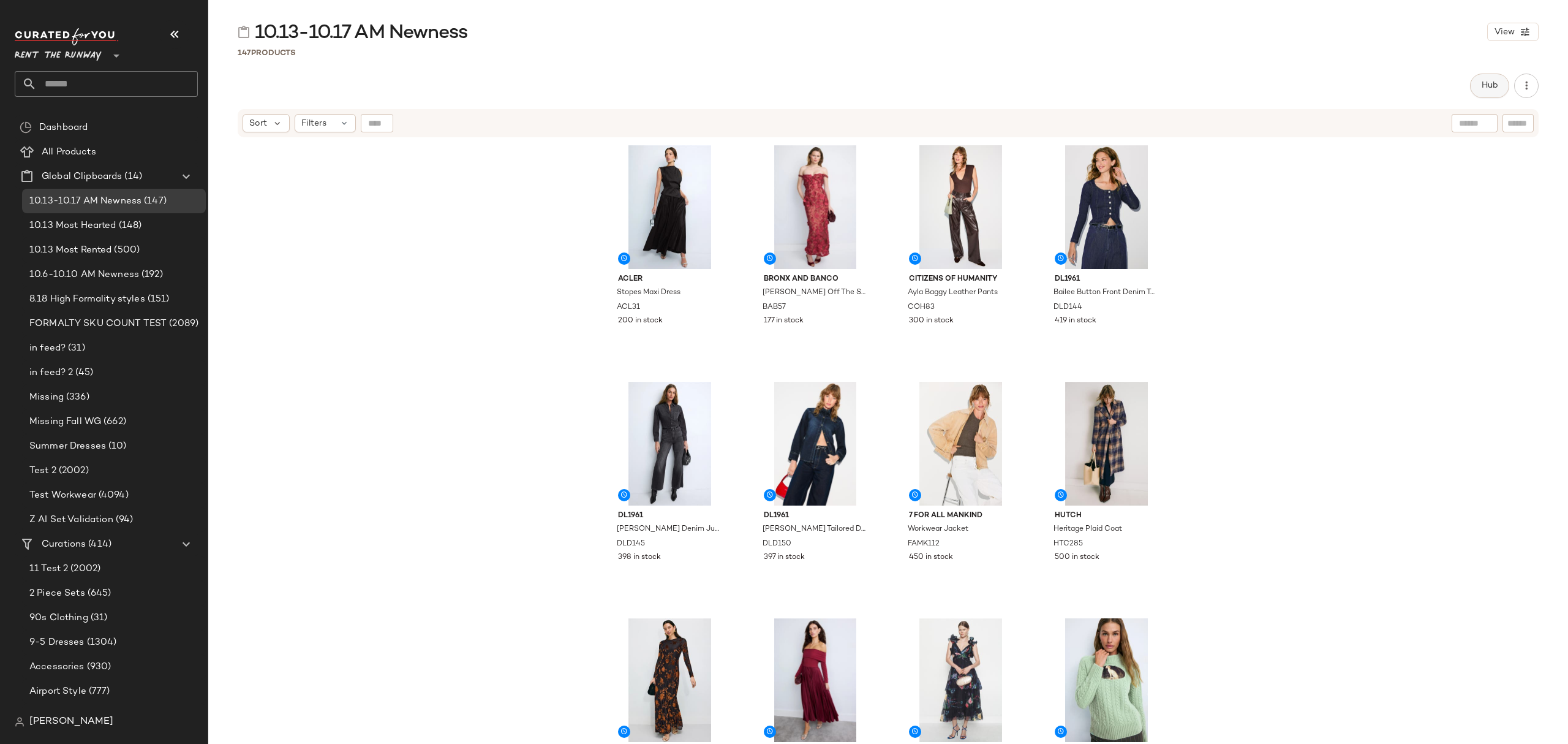
click at [1481, 81] on span "Hub" at bounding box center [1489, 86] width 18 height 10
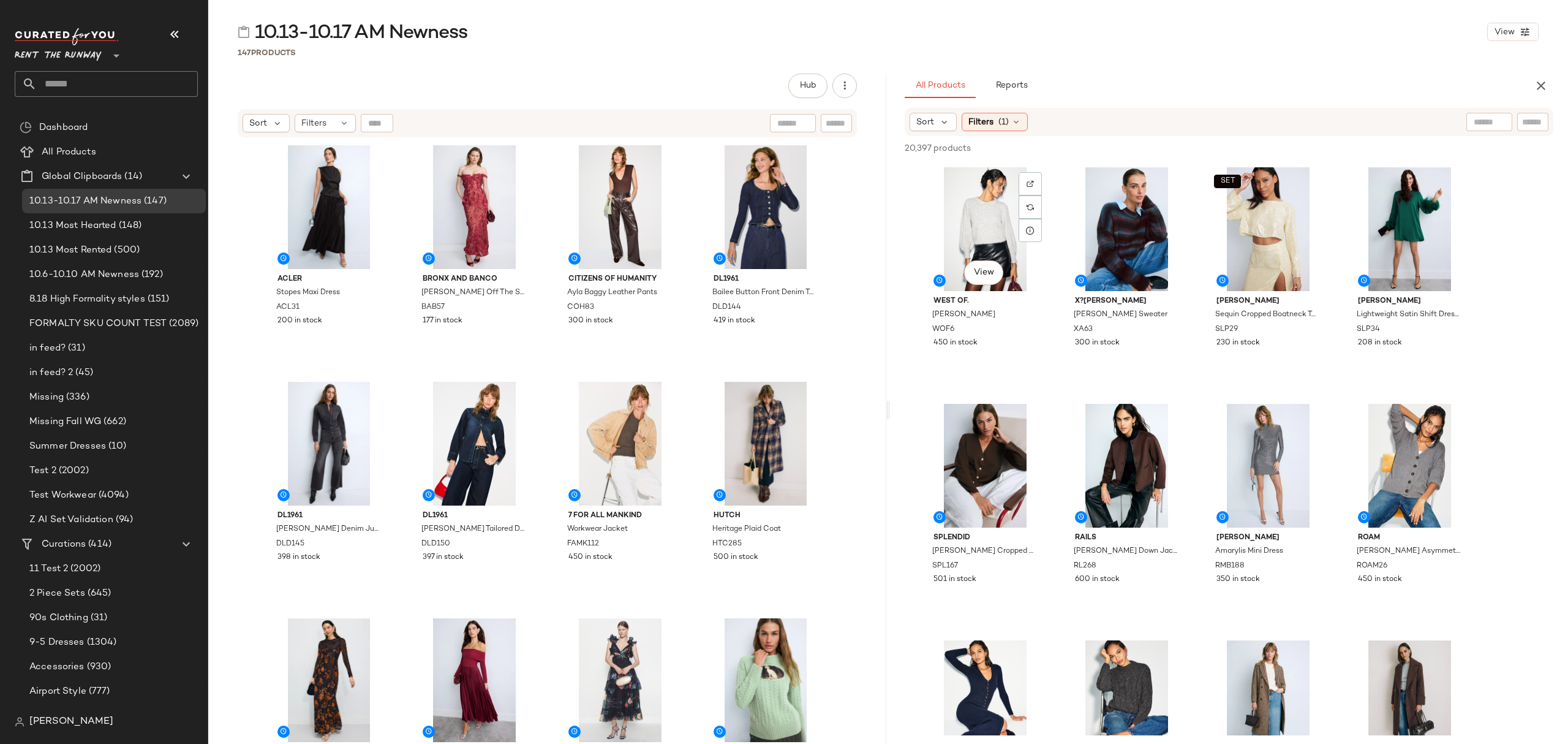
click at [946, 200] on div "View" at bounding box center [985, 229] width 123 height 124
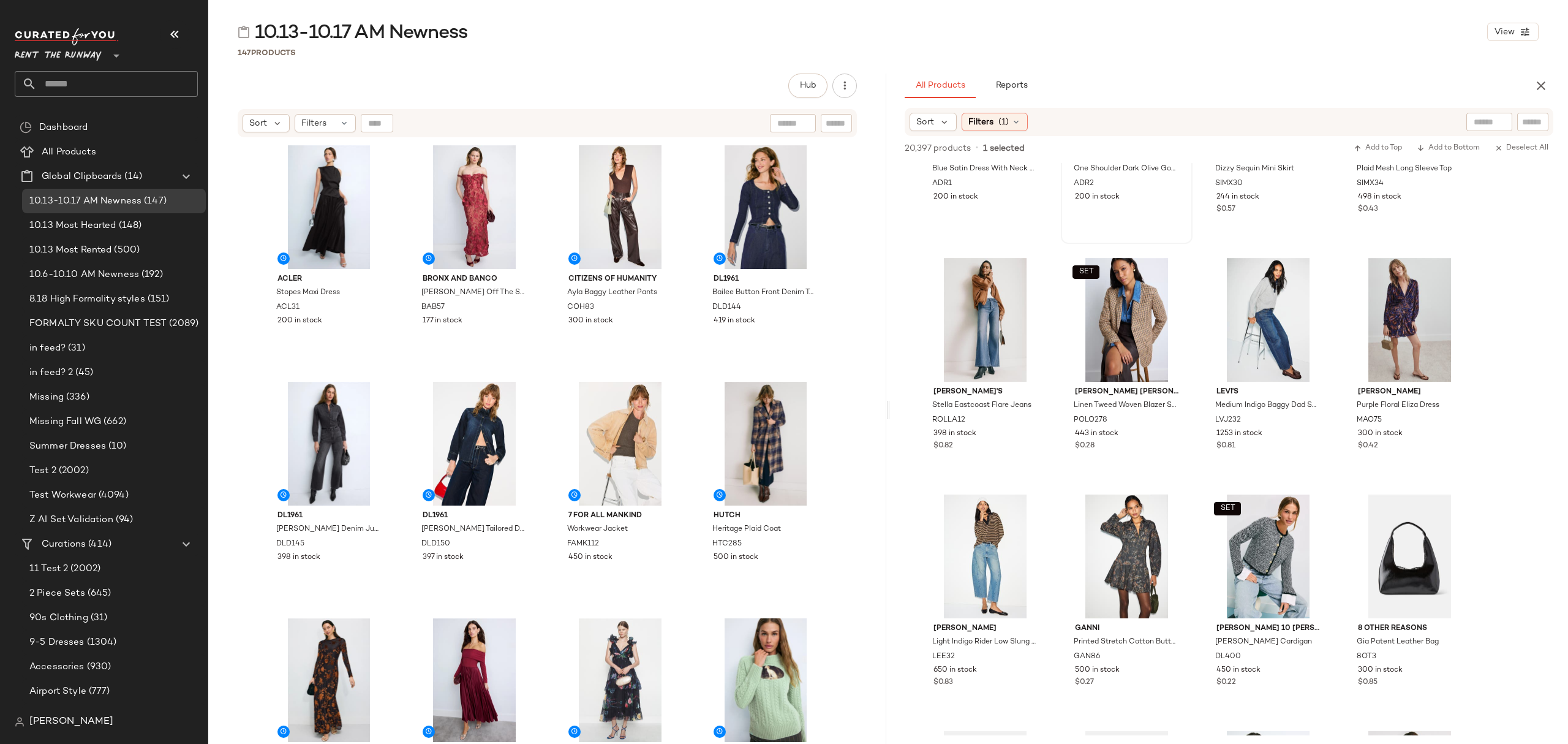
scroll to position [2287, 0]
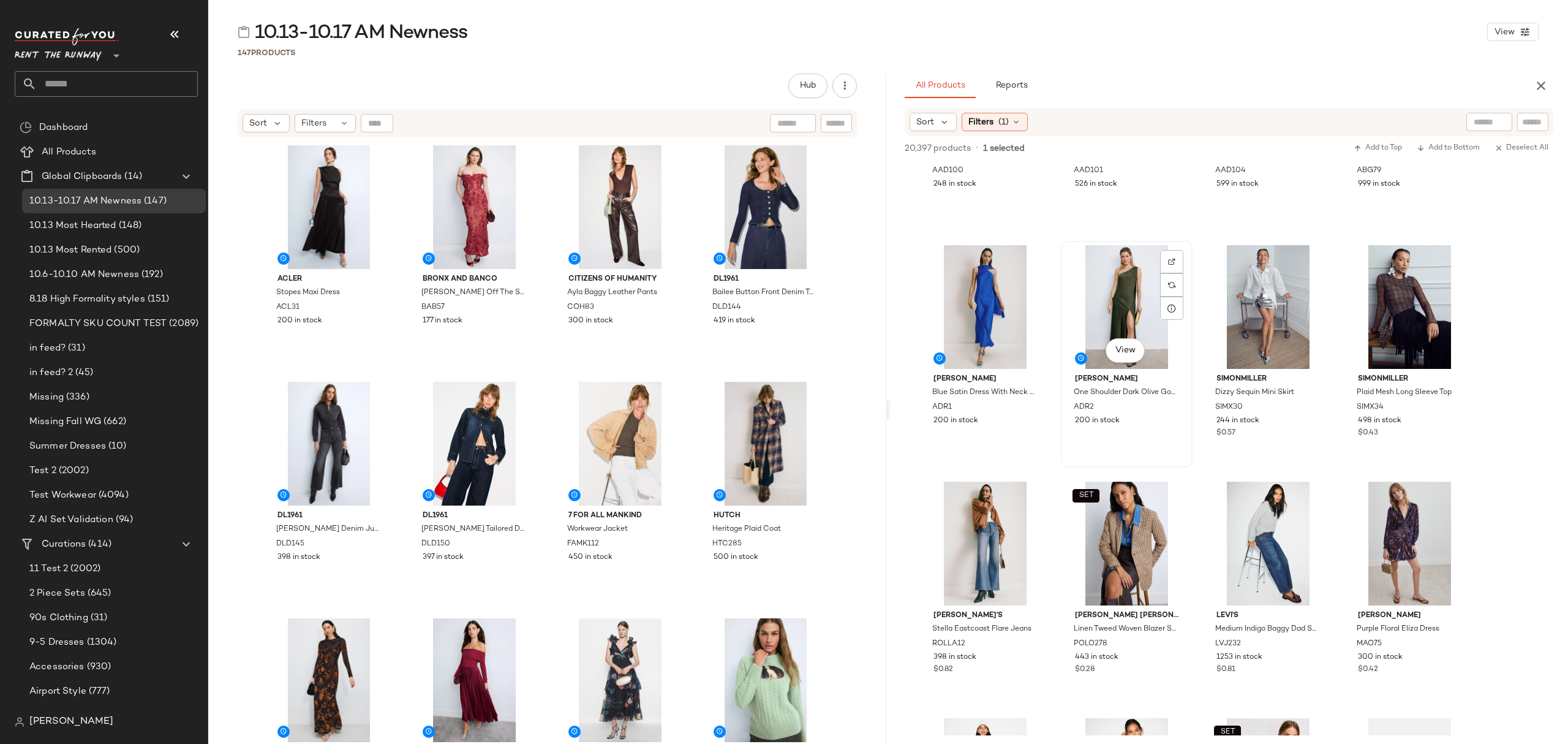
click at [1165, 440] on div "View [PERSON_NAME] One Shoulder Dark Olive Gown ADR2 200 in stock" at bounding box center [1127, 354] width 130 height 224
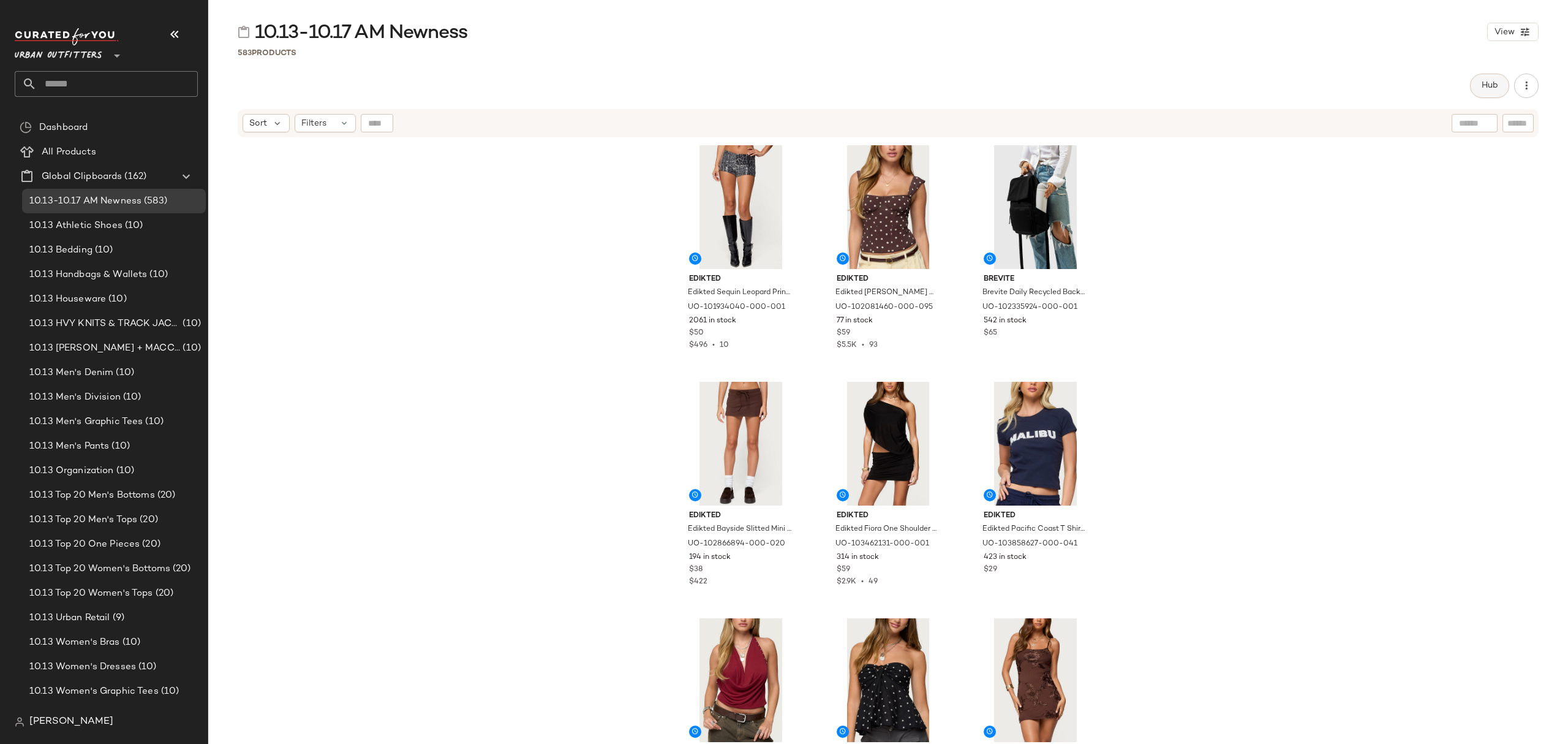
click at [1485, 74] on button "Hub" at bounding box center [1489, 85] width 39 height 24
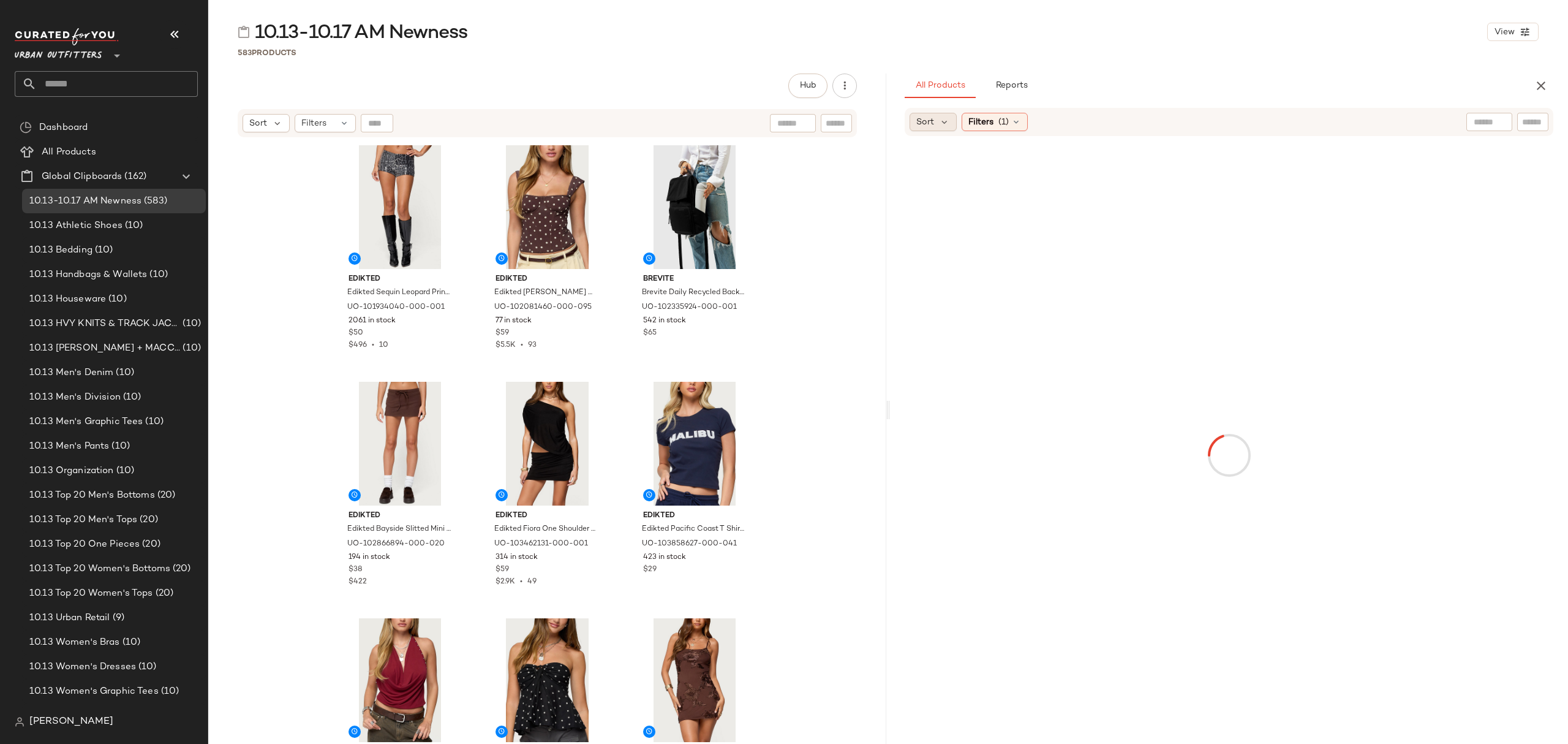
click at [937, 124] on div "Sort" at bounding box center [933, 122] width 47 height 18
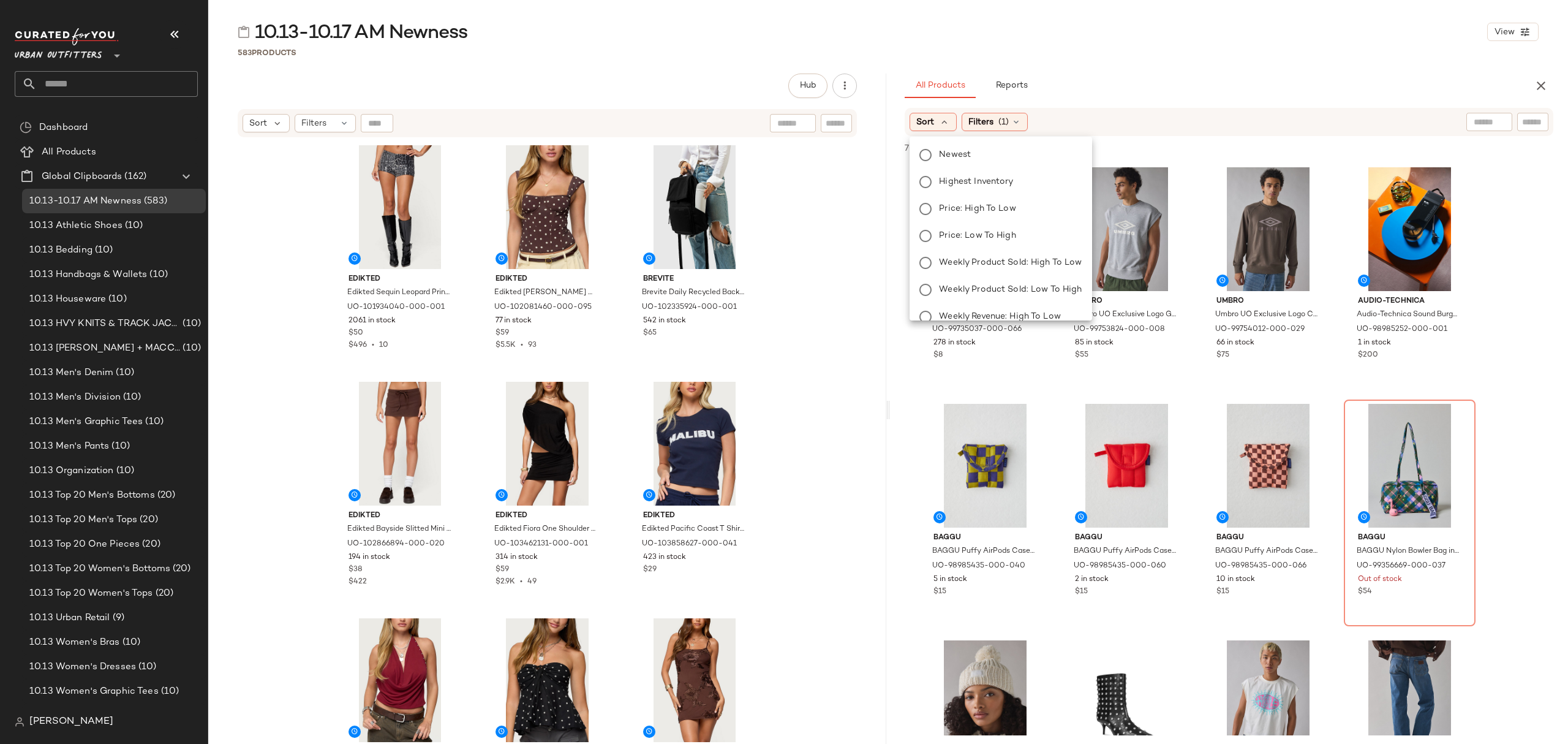
click at [947, 157] on span "Newest" at bounding box center [955, 154] width 32 height 13
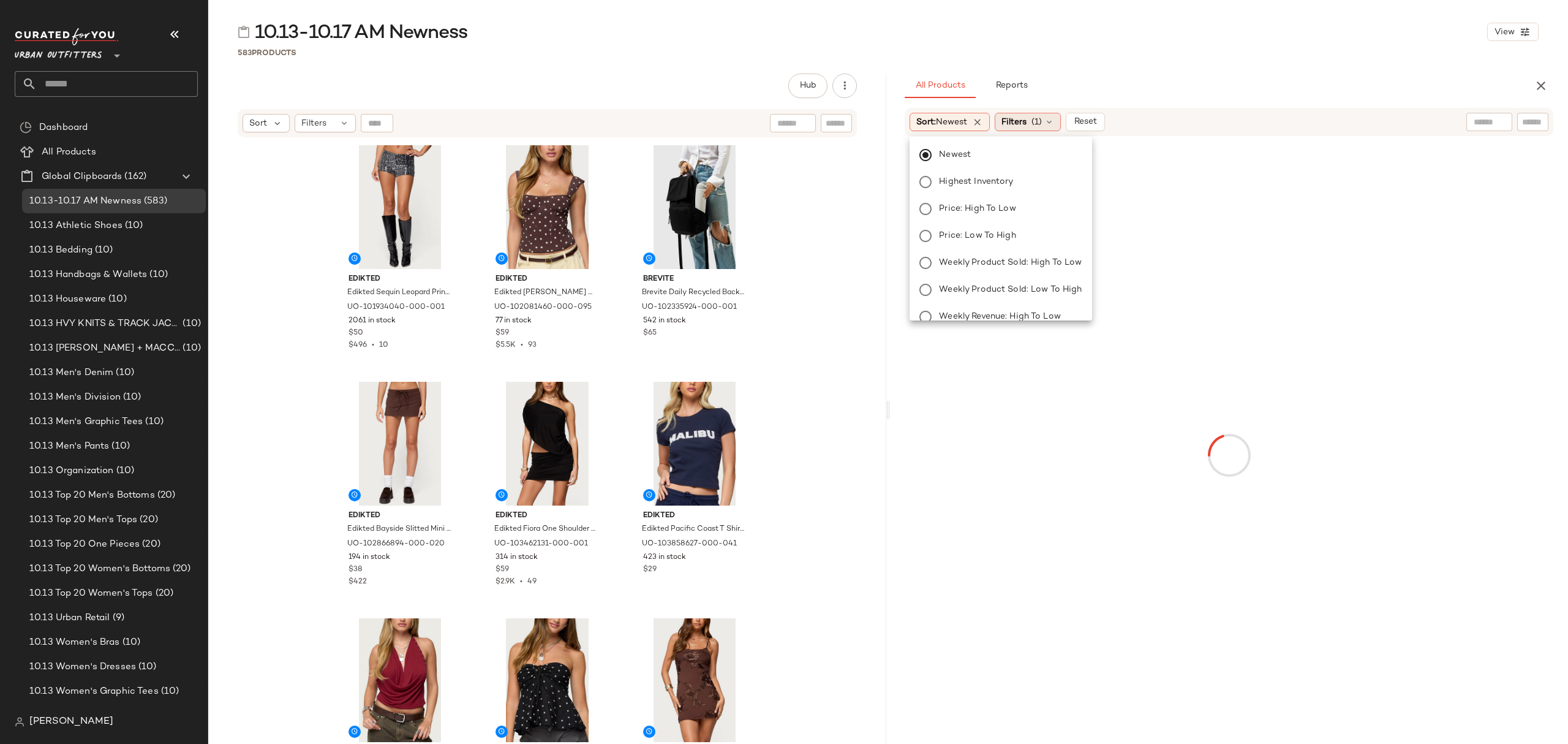
click at [1031, 115] on div "Filters (1)" at bounding box center [1027, 122] width 66 height 18
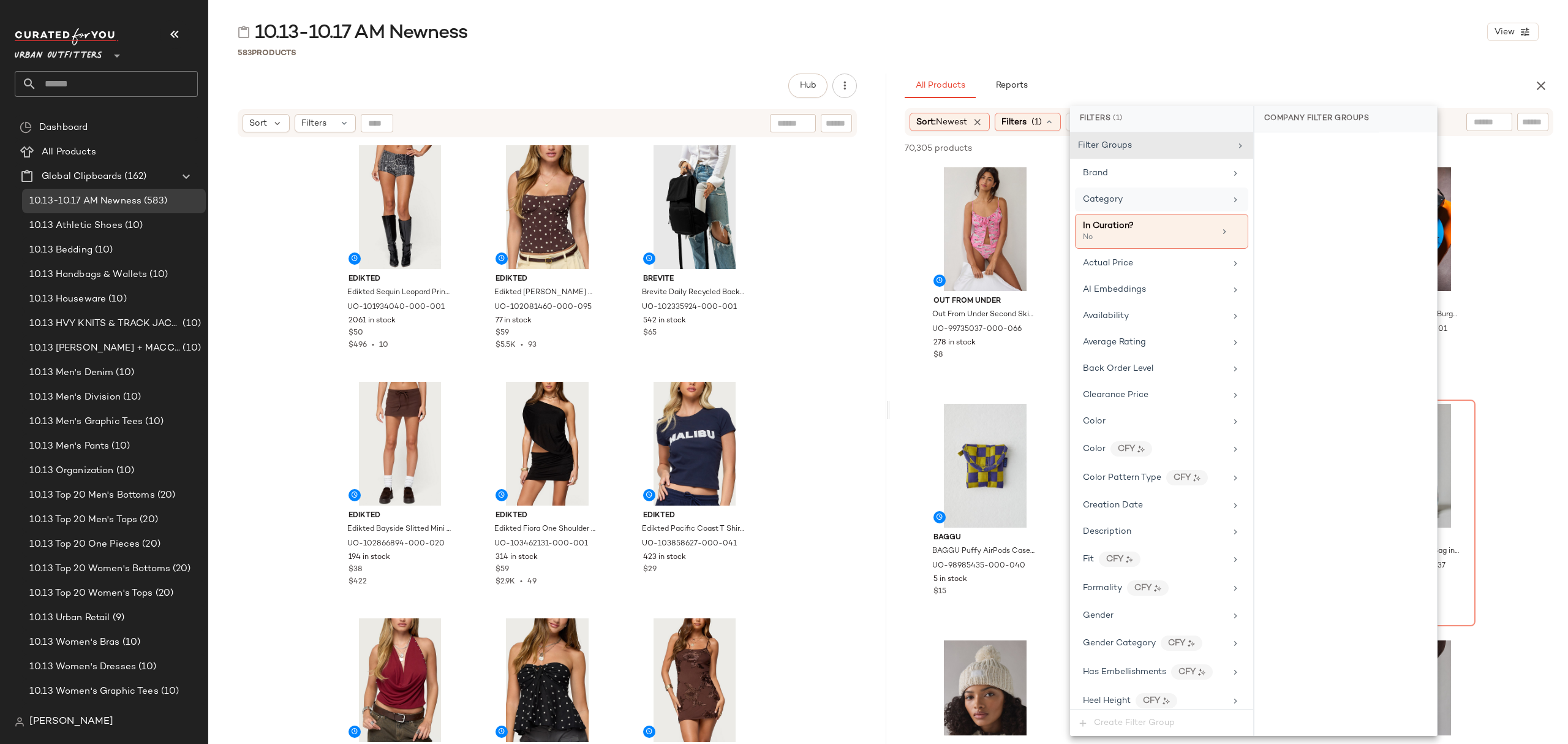
click at [1125, 201] on div "Category" at bounding box center [1154, 199] width 143 height 13
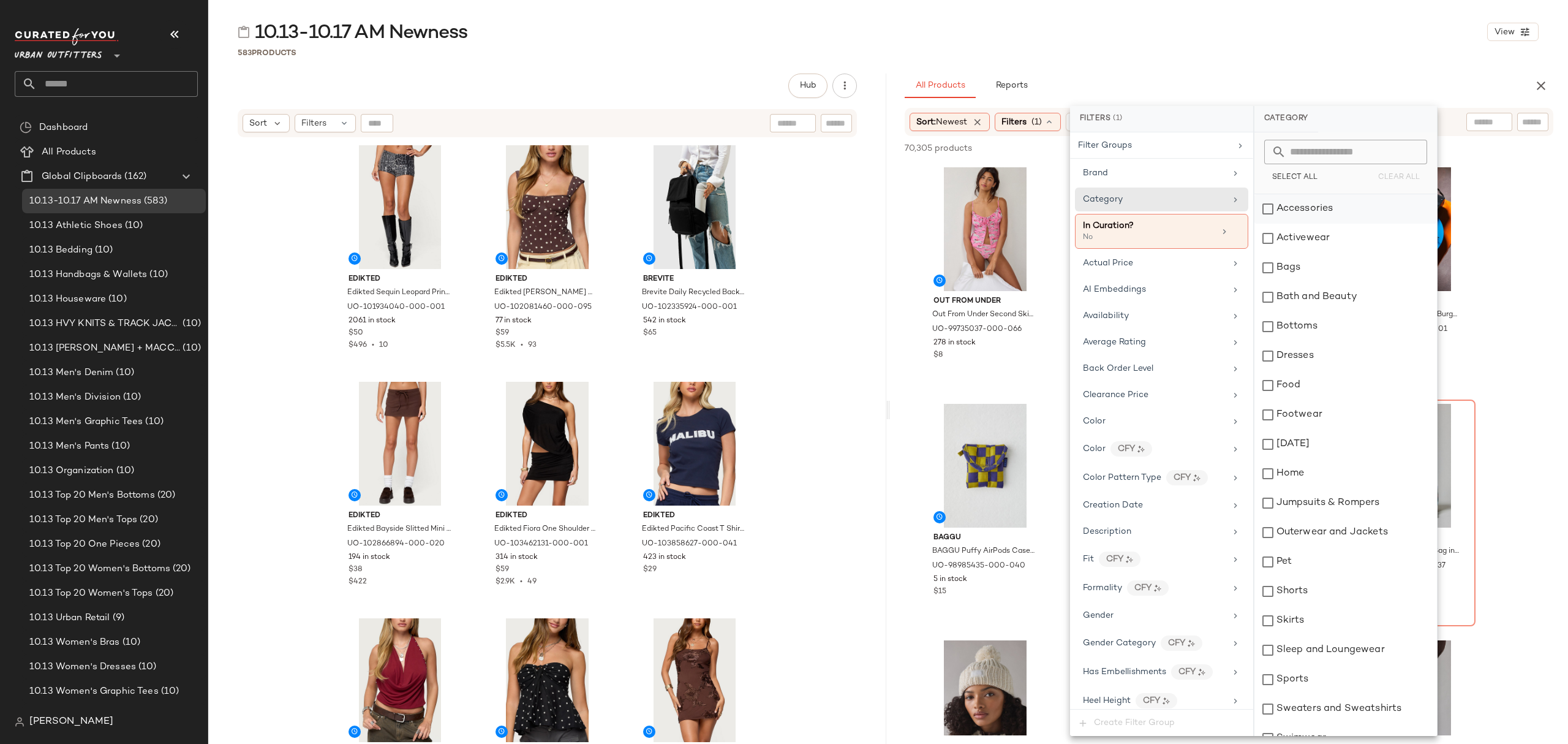
click at [1319, 213] on div "Accessories" at bounding box center [1346, 208] width 182 height 29
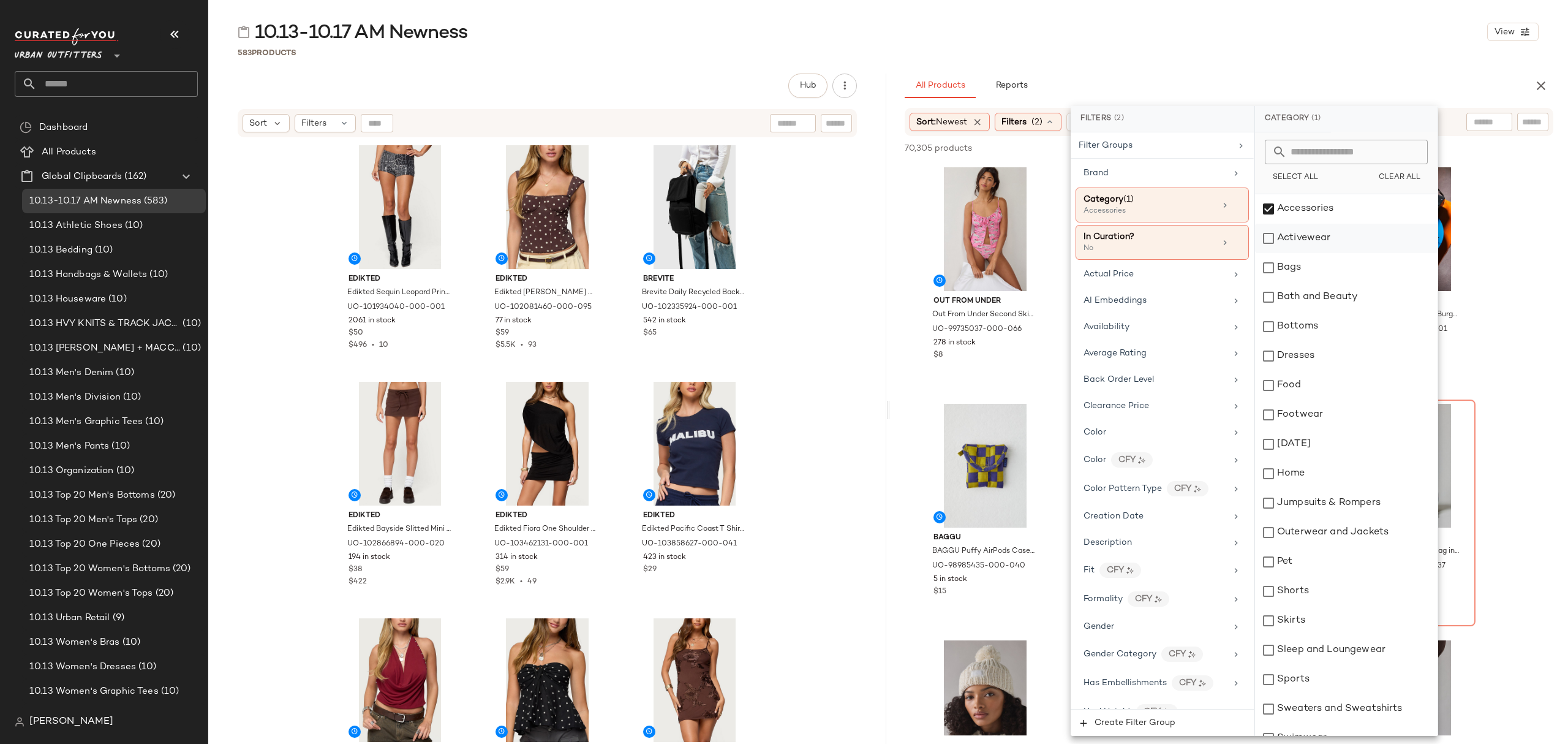
click at [1317, 245] on div "Activewear" at bounding box center [1347, 238] width 182 height 29
click at [1315, 265] on div "Bags" at bounding box center [1347, 268] width 182 height 29
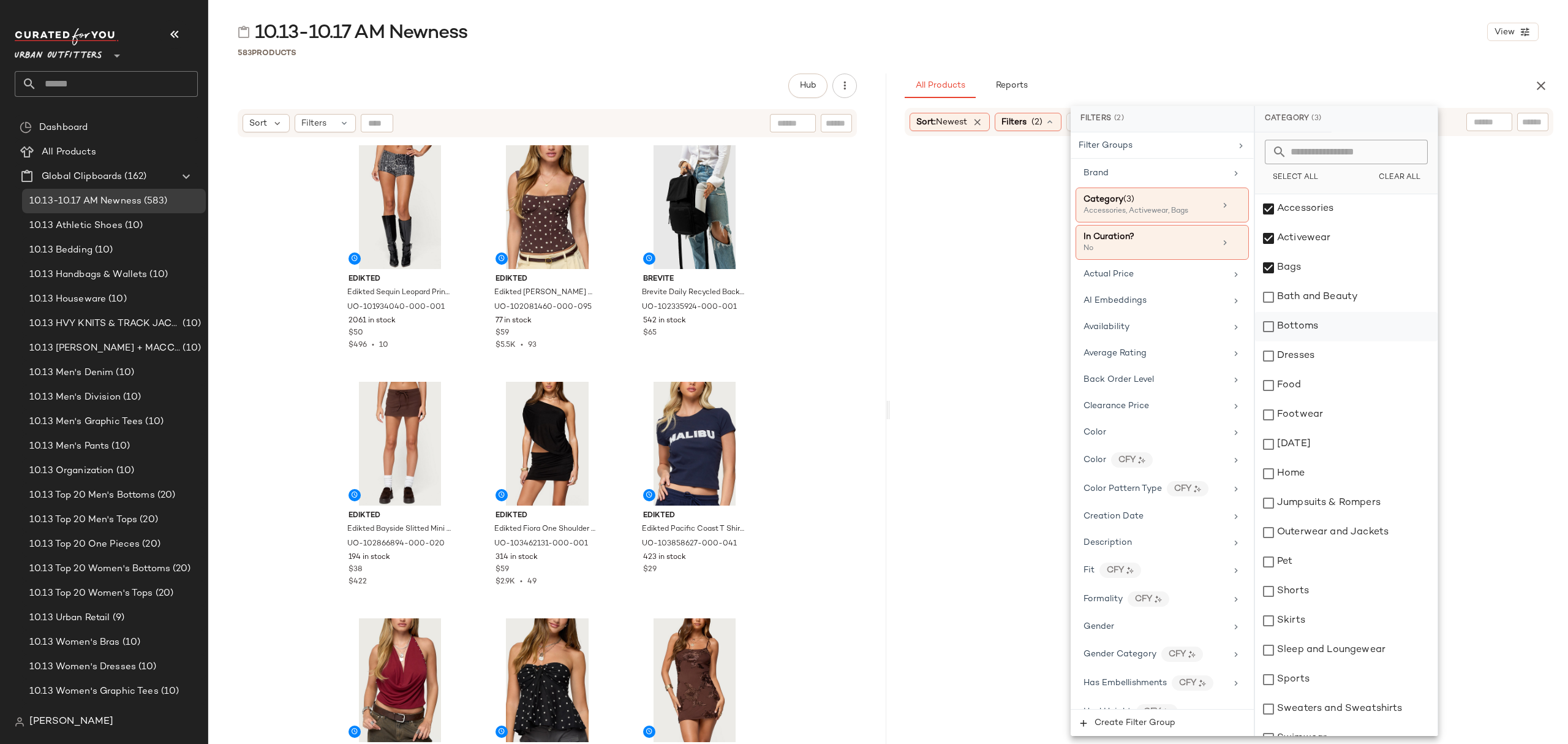
click at [1364, 327] on div "Bottoms" at bounding box center [1347, 326] width 182 height 29
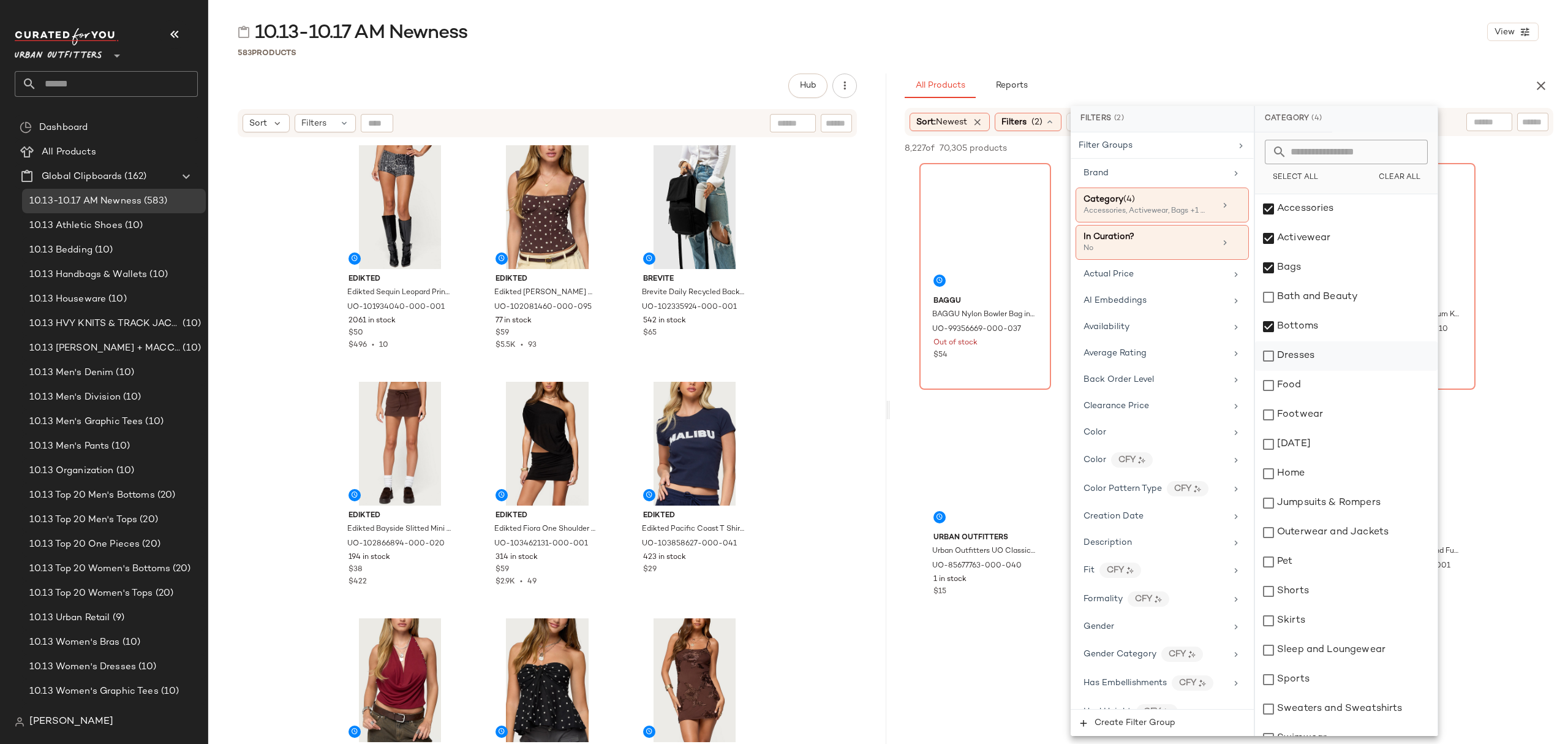
click at [1351, 354] on div "Dresses" at bounding box center [1347, 355] width 182 height 29
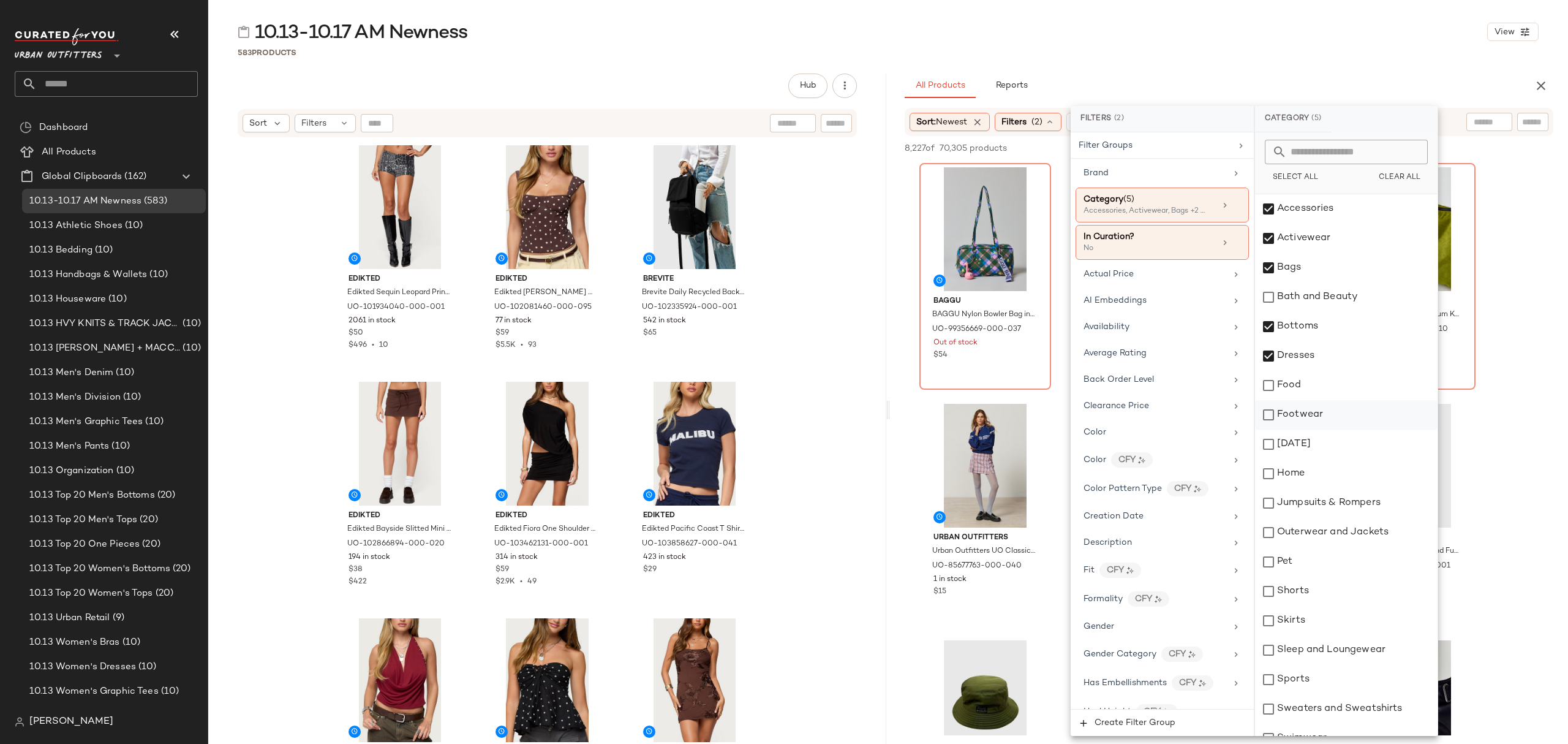
click at [1332, 418] on div "Footwear" at bounding box center [1347, 415] width 182 height 29
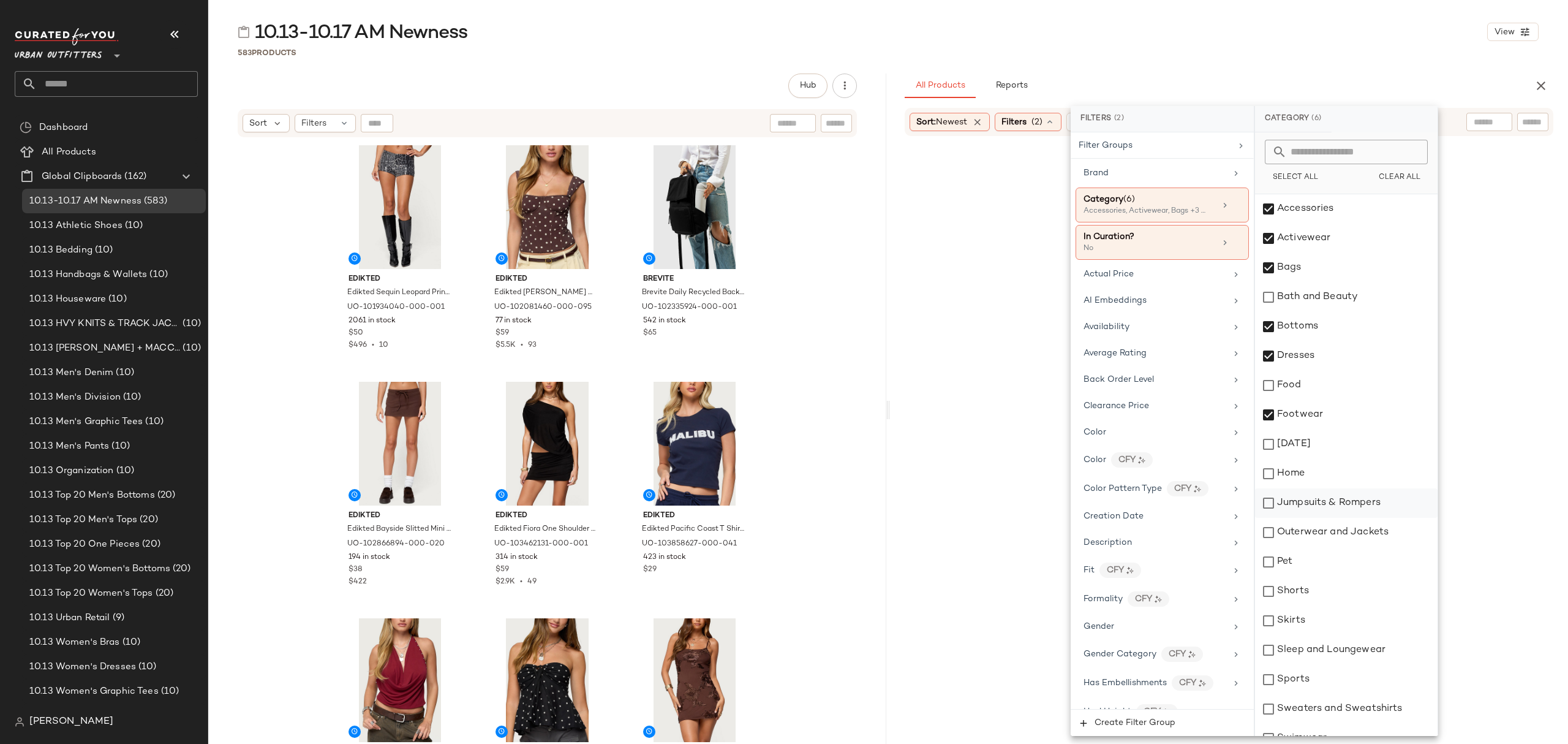
click at [1332, 510] on div "Jumpsuits & Rompers" at bounding box center [1347, 502] width 182 height 29
click at [1331, 538] on div "Outerwear and Jackets" at bounding box center [1347, 532] width 182 height 29
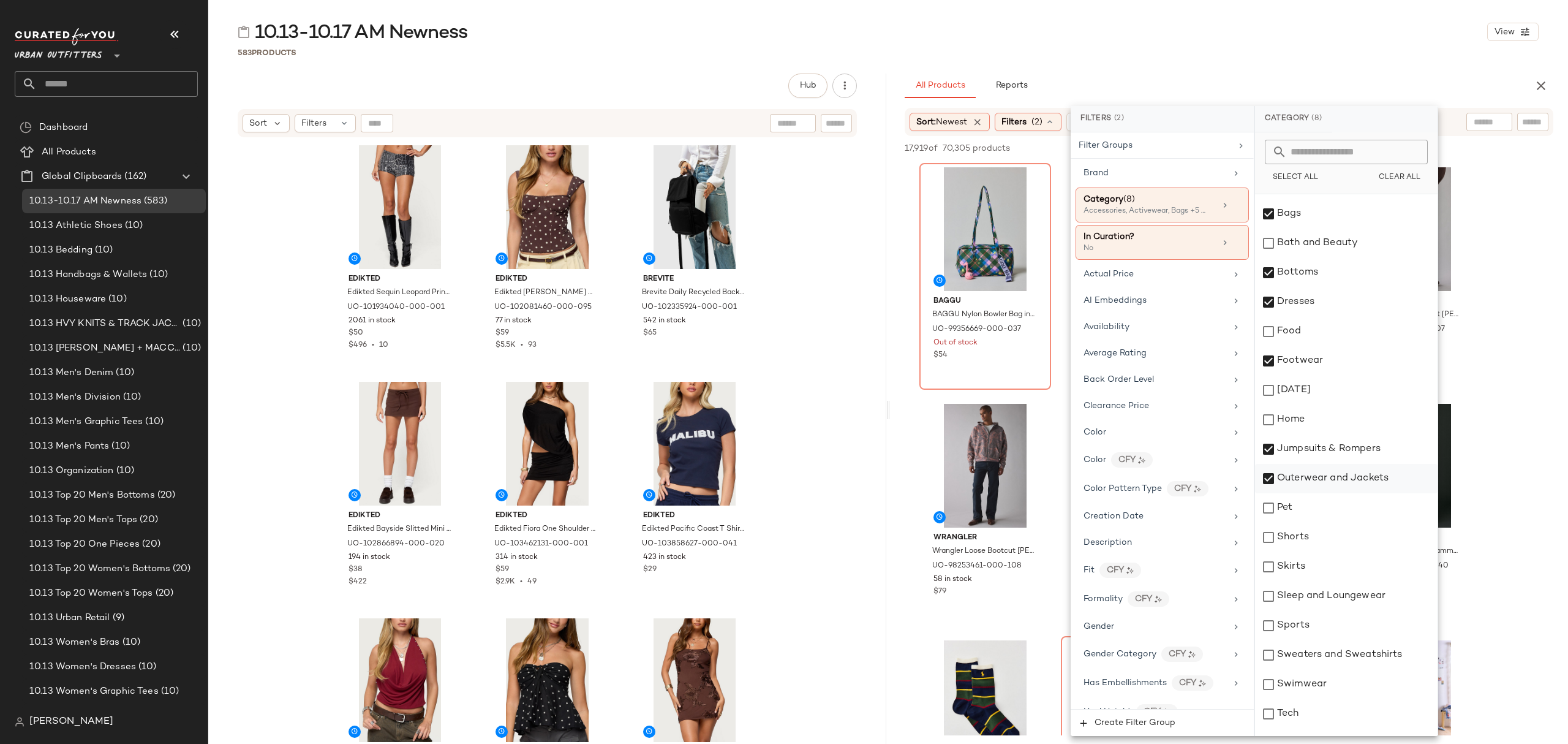
scroll to position [135, 0]
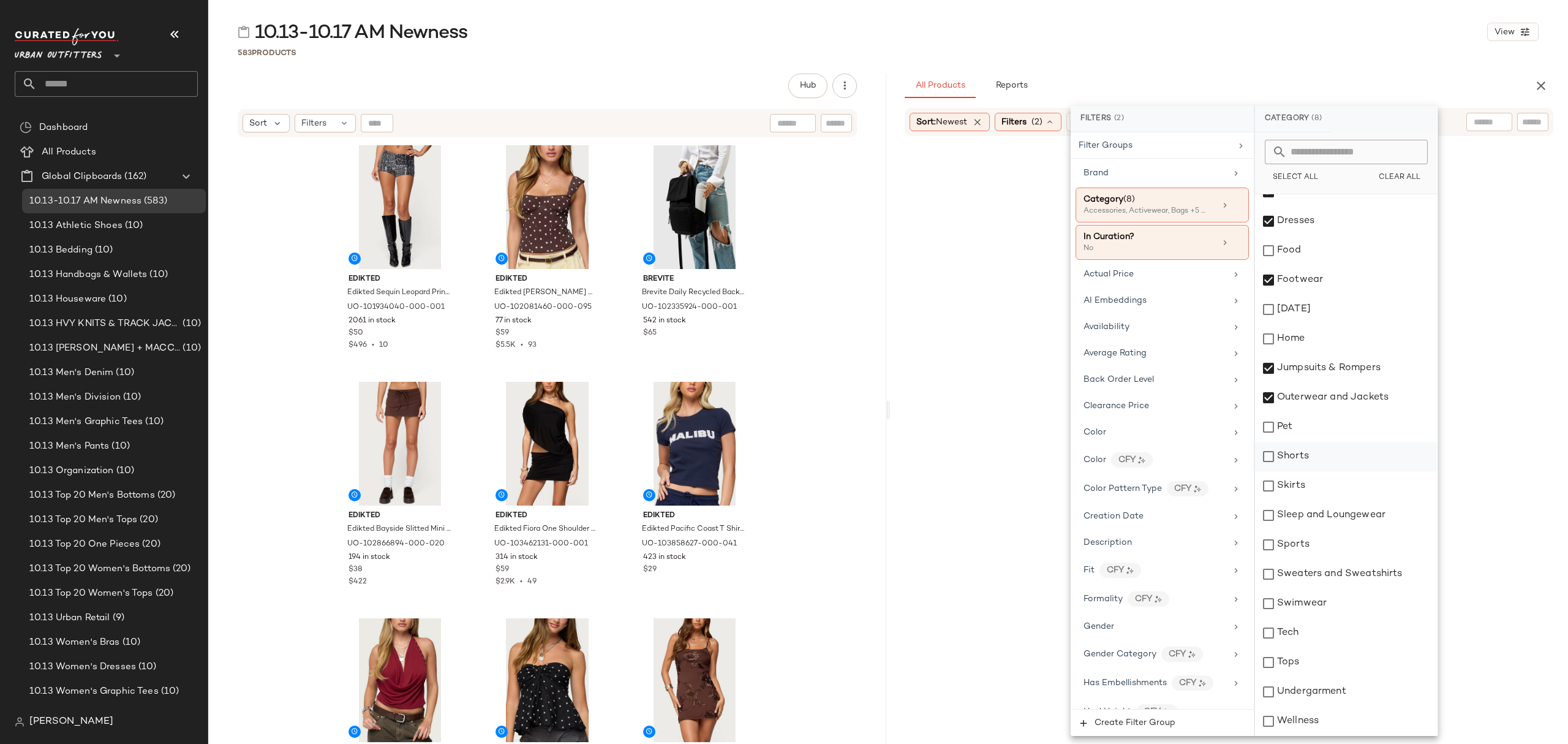
click at [1327, 456] on div "Shorts" at bounding box center [1347, 456] width 182 height 29
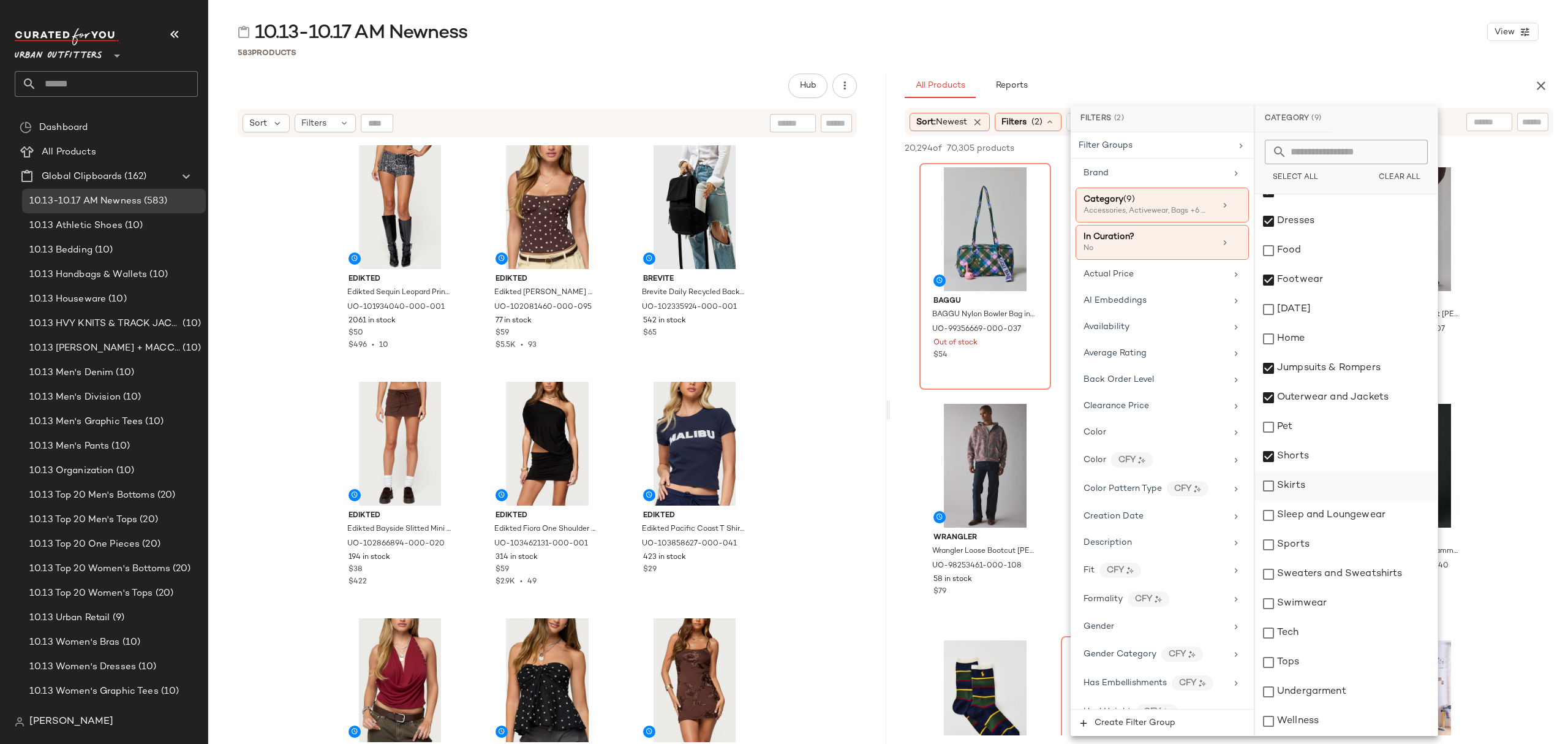
click at [1326, 487] on div "Skirts" at bounding box center [1347, 486] width 182 height 29
click at [1326, 520] on div "Sleep and Loungewear" at bounding box center [1347, 515] width 182 height 29
click at [1321, 573] on div "Sweaters and Sweatshirts" at bounding box center [1347, 573] width 182 height 29
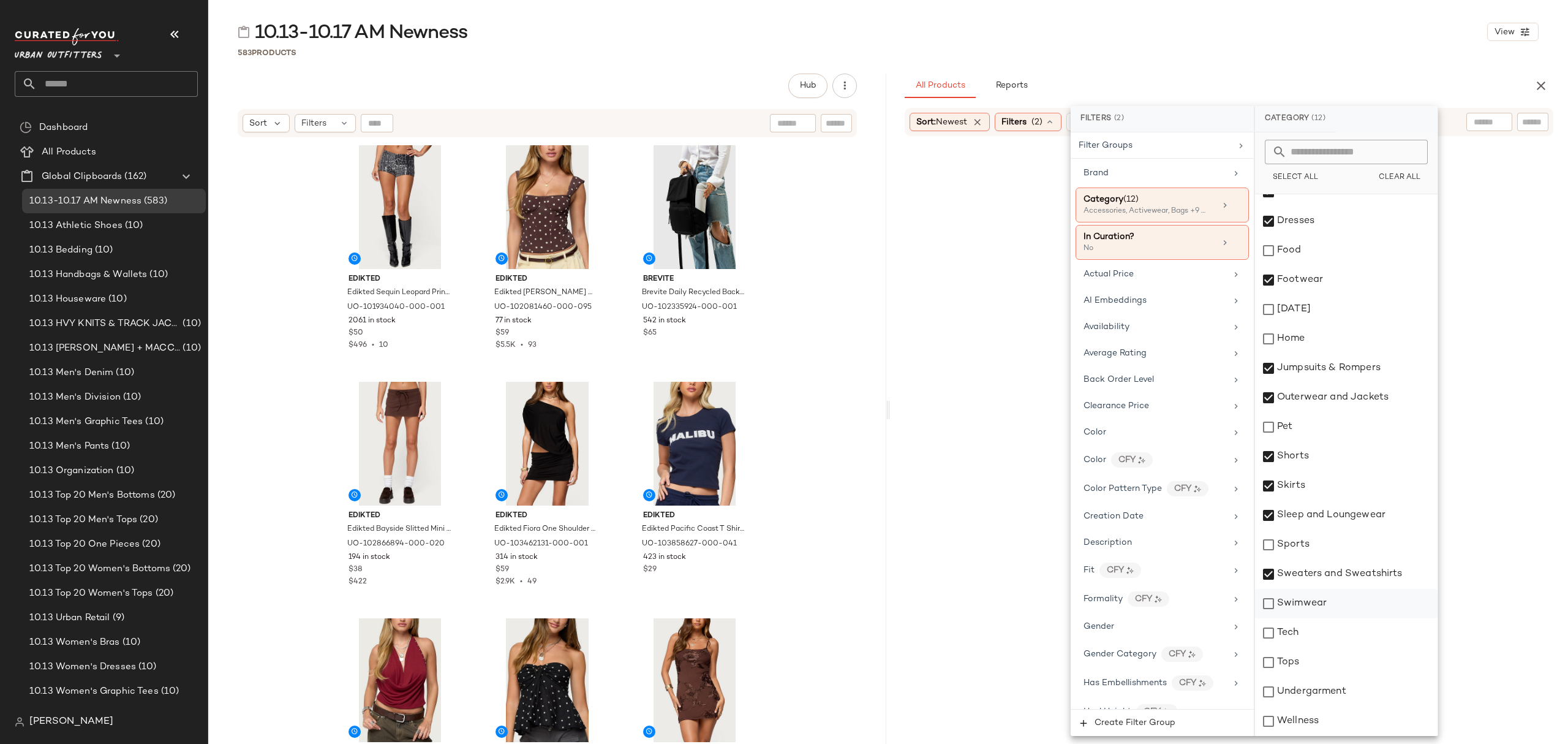
click at [1311, 609] on div "Swimwear" at bounding box center [1347, 603] width 182 height 29
click at [1300, 665] on div "Tops" at bounding box center [1347, 662] width 182 height 29
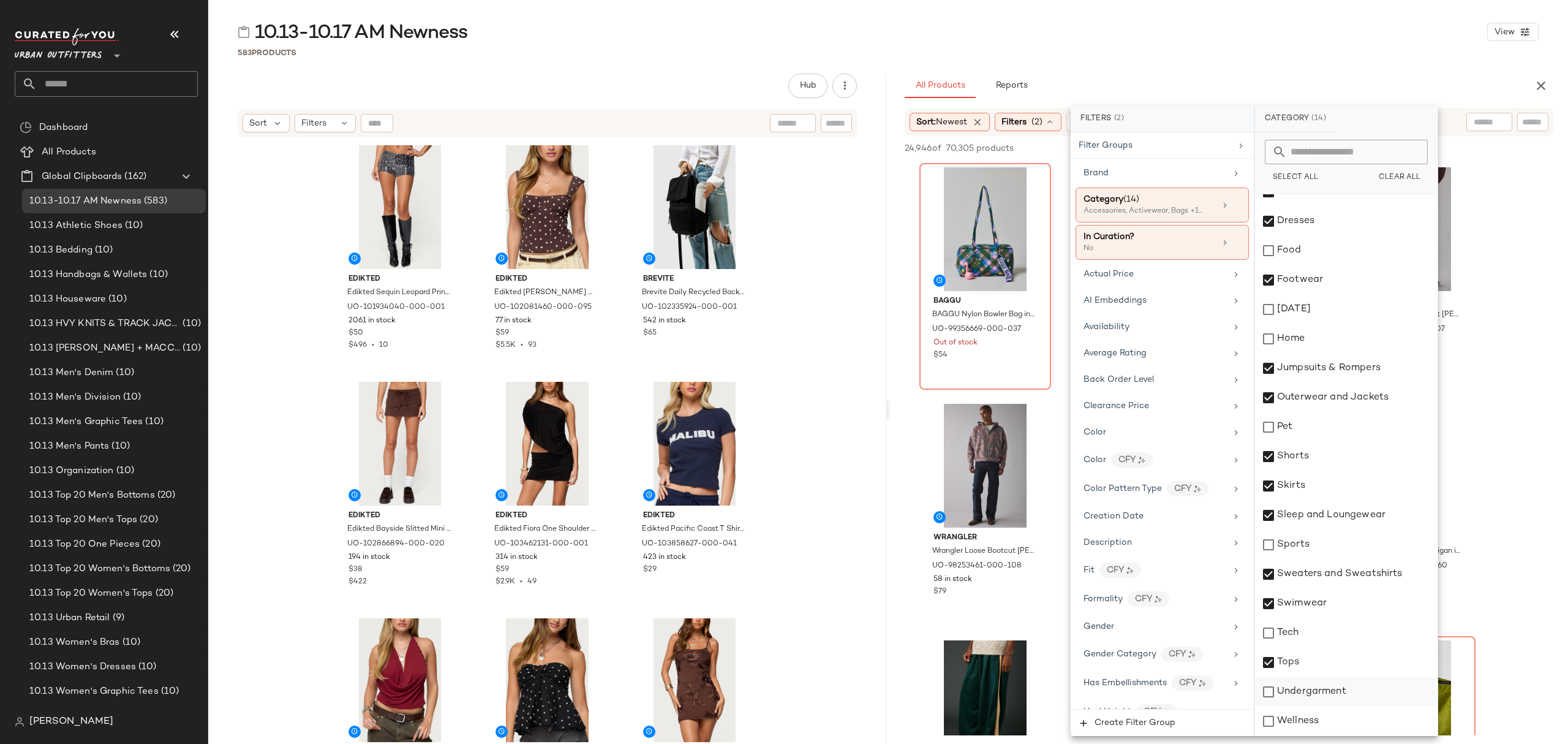
click at [1305, 694] on div "Undergarment" at bounding box center [1347, 691] width 182 height 29
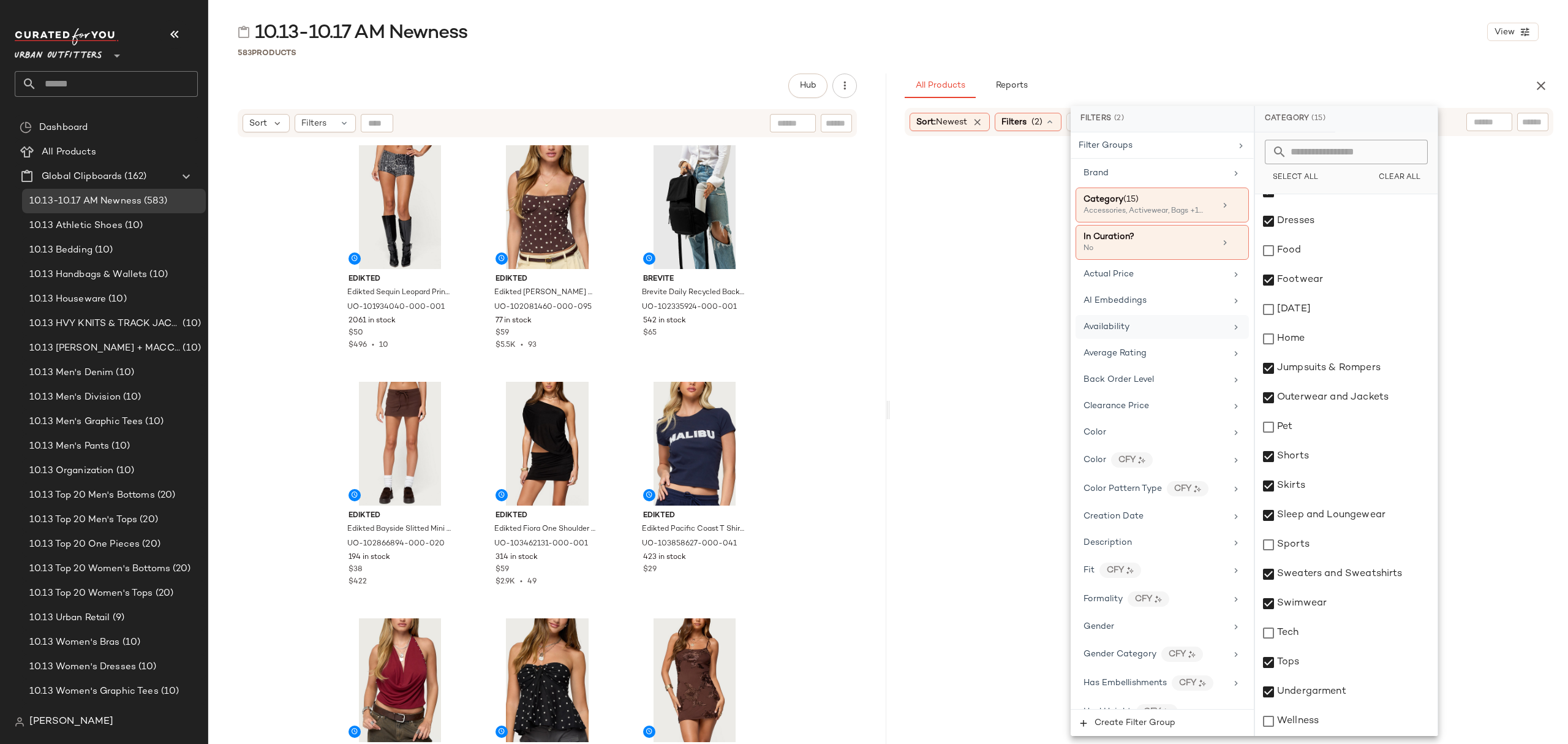
drag, startPoint x: 1144, startPoint y: 339, endPoint x: 1158, endPoint y: 339, distance: 14.0
click at [1144, 339] on div "Availability" at bounding box center [1162, 327] width 173 height 24
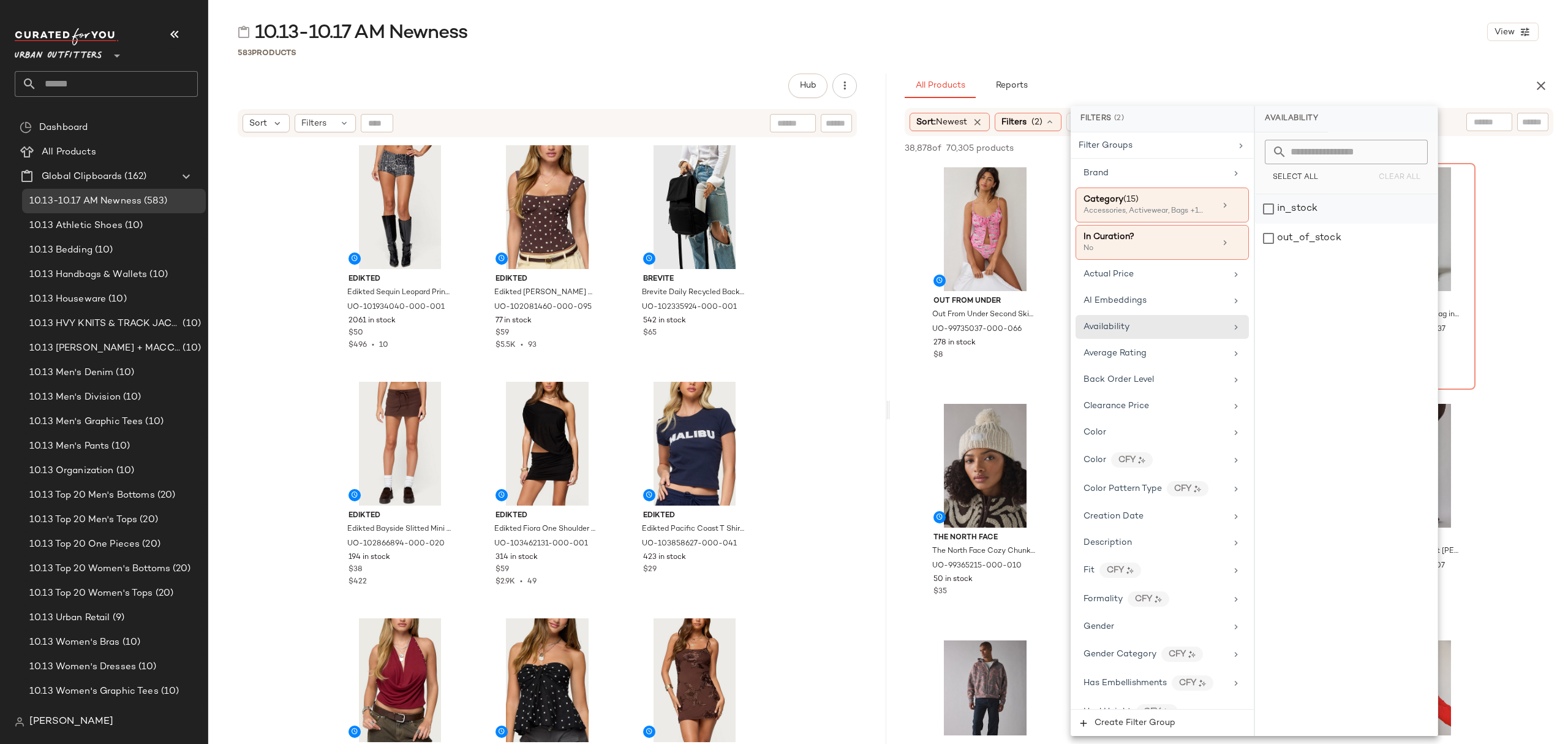
click at [1315, 206] on div "in_stock" at bounding box center [1347, 208] width 182 height 29
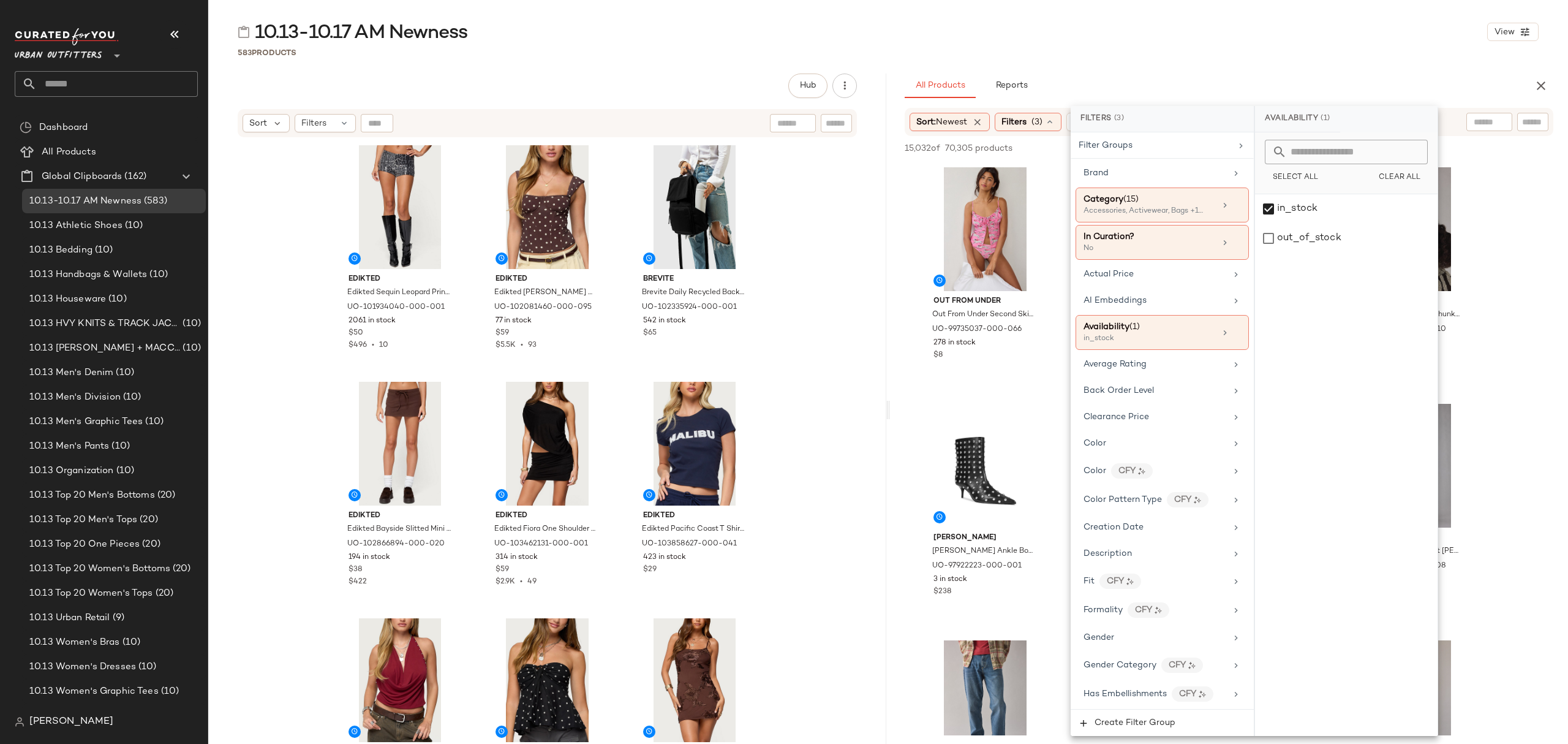
click at [1275, 36] on div "10.13-10.17 AM Newness View" at bounding box center [888, 31] width 1360 height 24
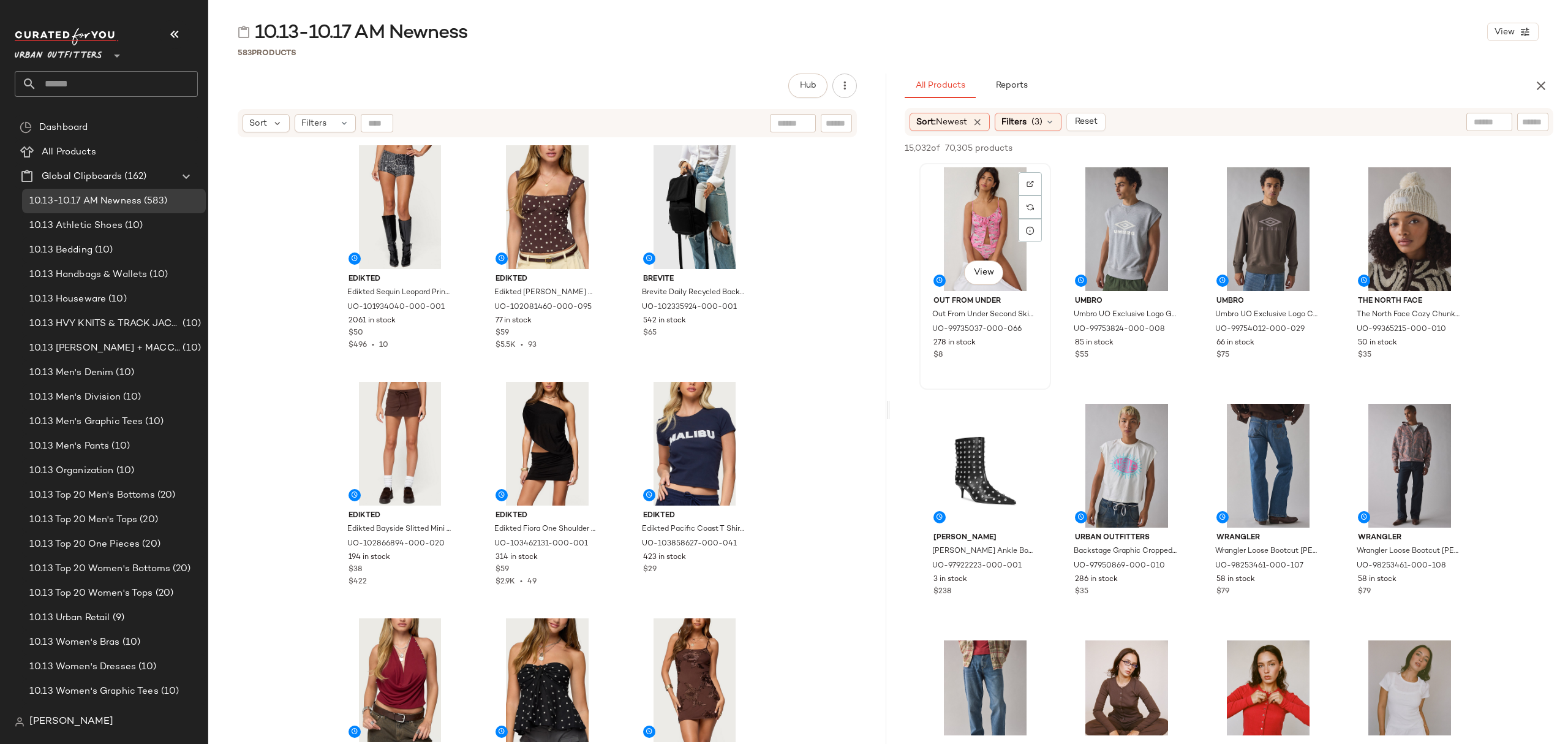
click at [961, 215] on div "View" at bounding box center [985, 229] width 123 height 124
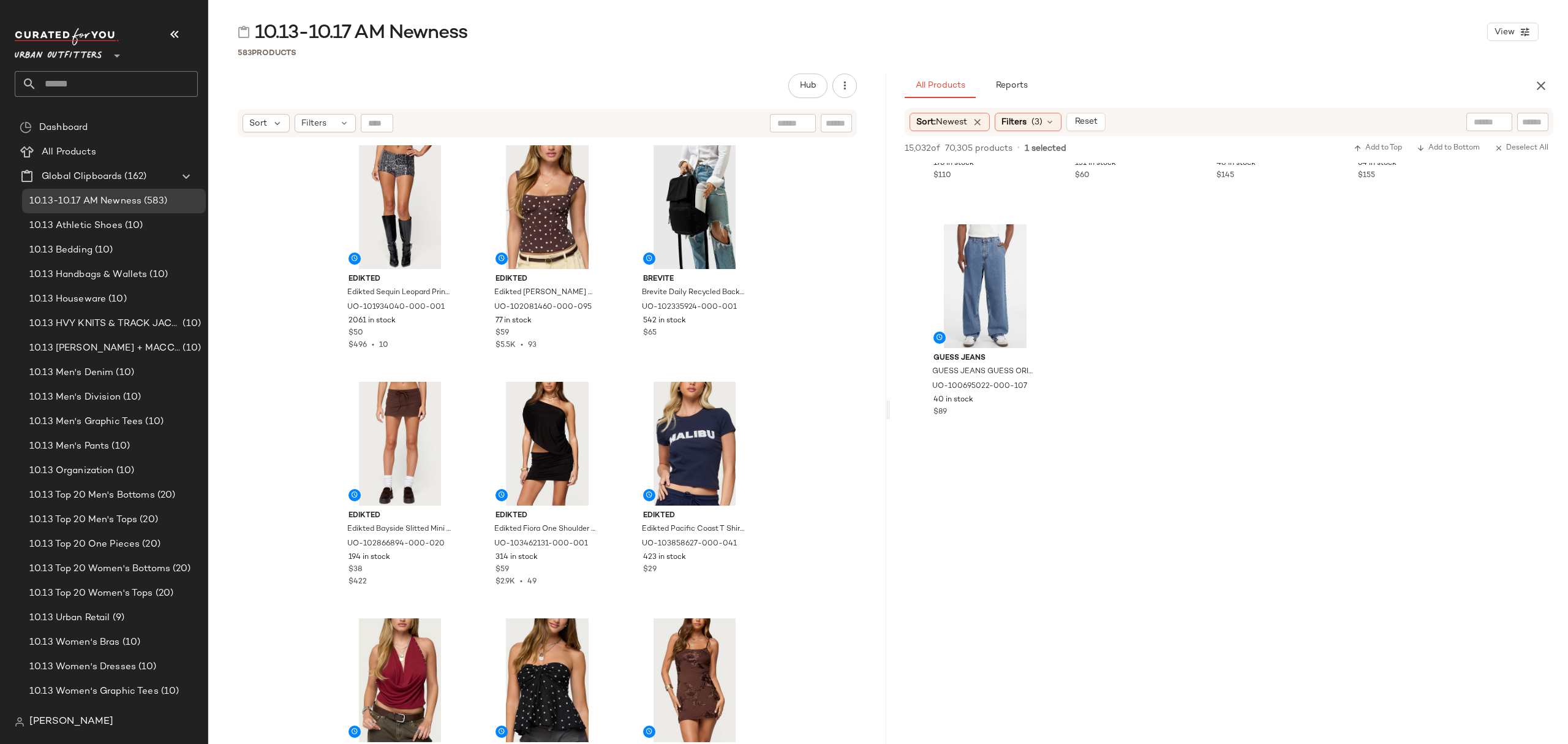
scroll to position [16258, 0]
click at [1005, 415] on div "$89" at bounding box center [985, 417] width 104 height 11
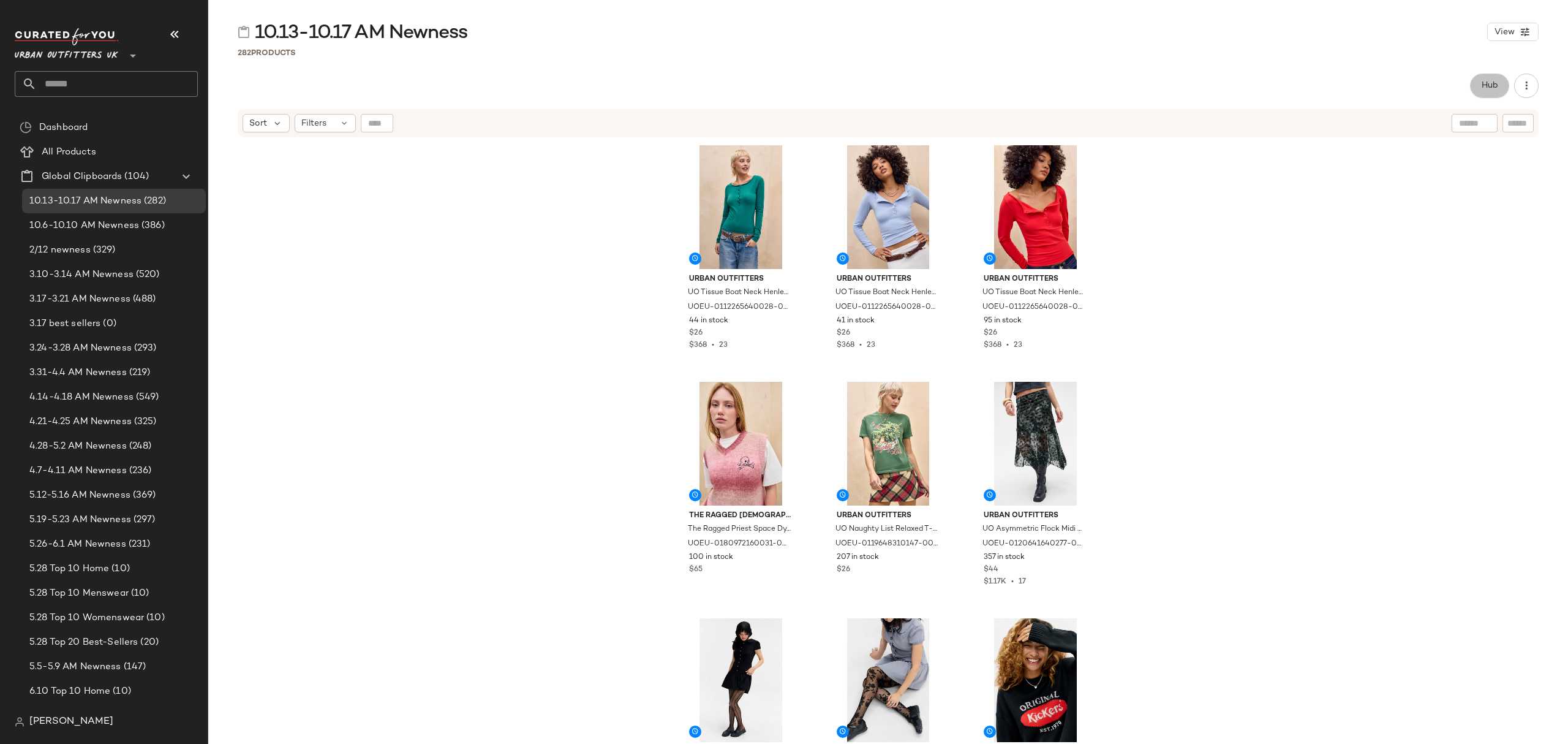
click at [1494, 89] on span "Hub" at bounding box center [1489, 86] width 18 height 10
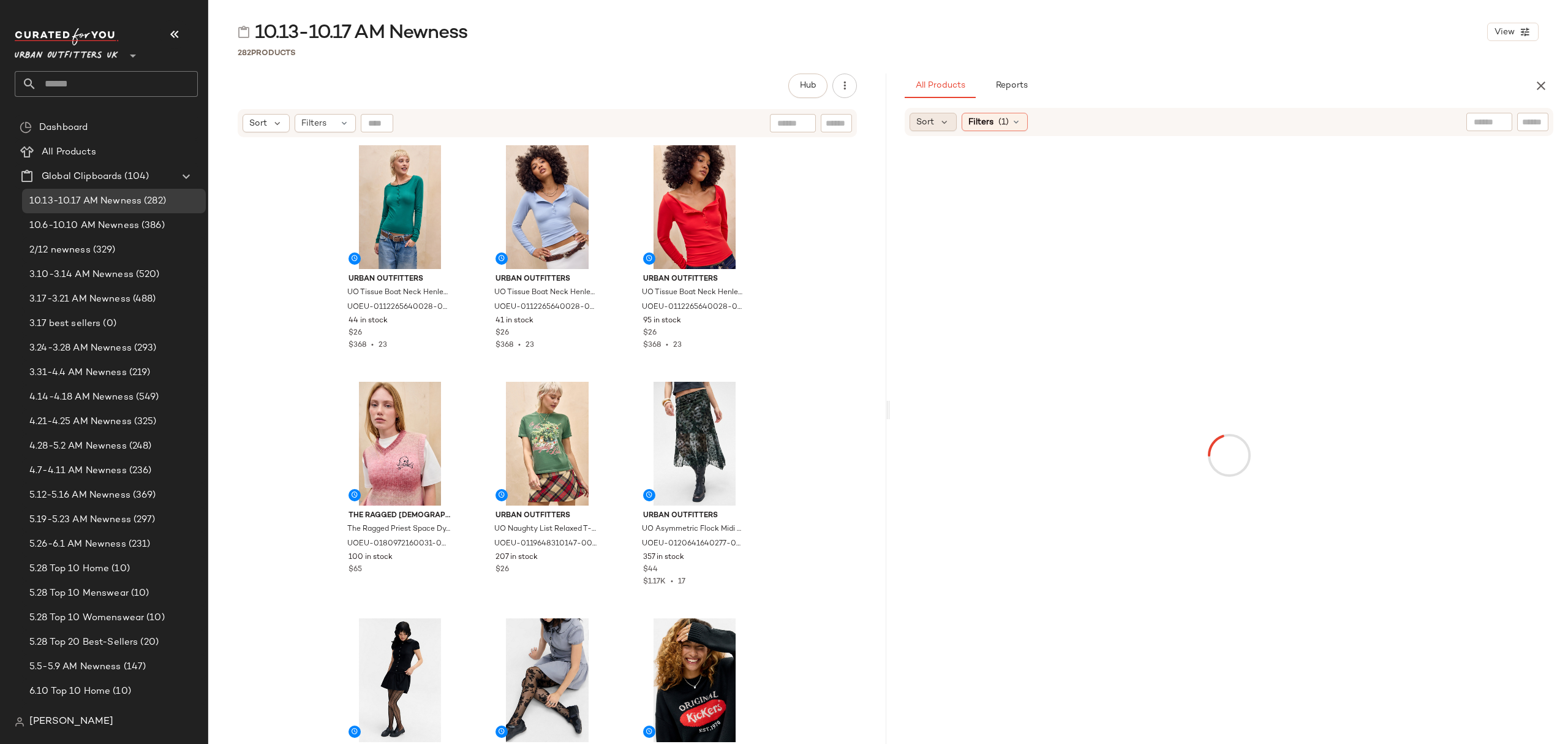
click at [949, 130] on div "Sort" at bounding box center [933, 122] width 47 height 18
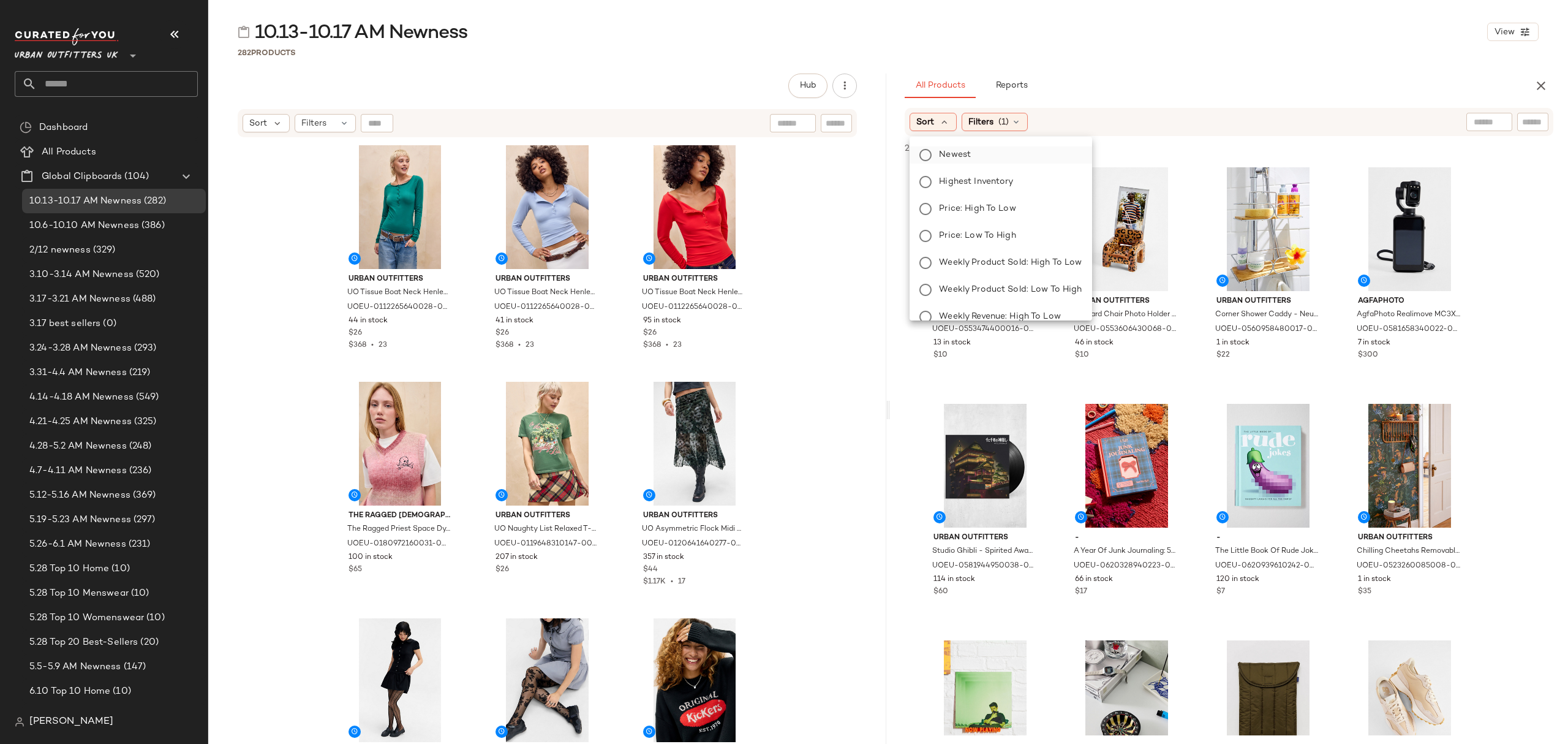
click at [973, 158] on label "Newest" at bounding box center [1008, 155] width 148 height 18
click at [1036, 126] on span "(1)" at bounding box center [1036, 122] width 10 height 13
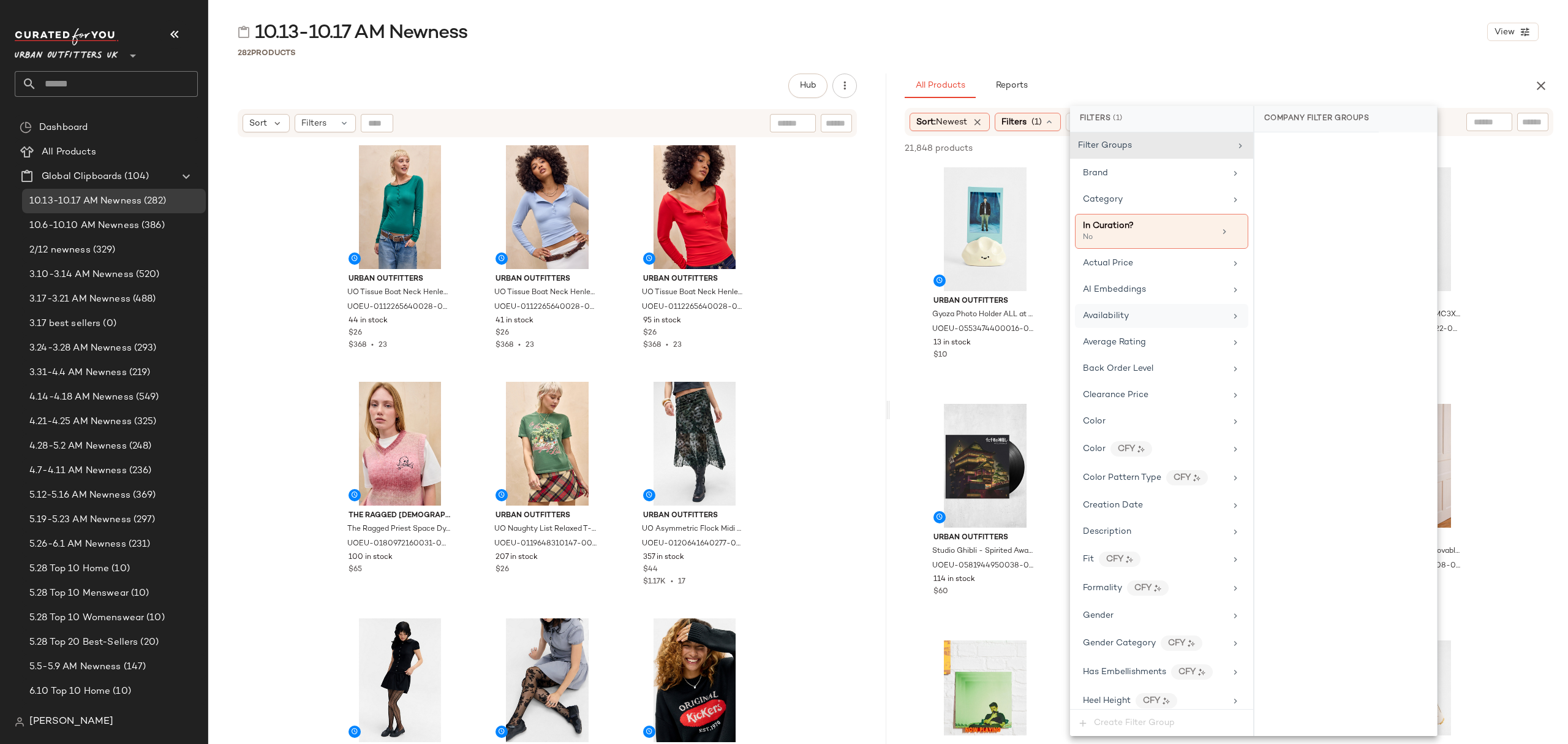
click at [1201, 323] on div "Availability" at bounding box center [1154, 315] width 143 height 13
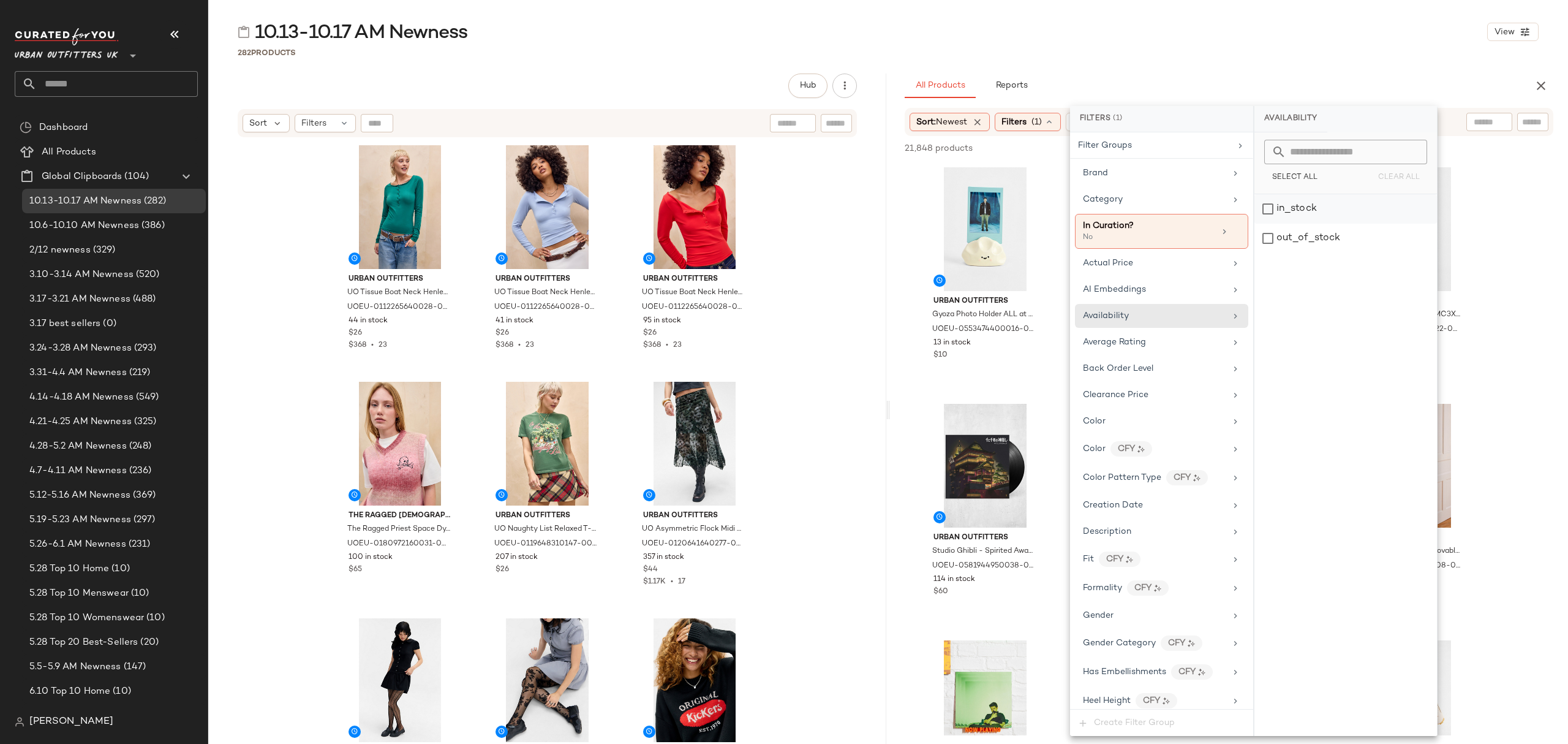
click at [1306, 210] on div "in_stock" at bounding box center [1346, 208] width 182 height 29
drag, startPoint x: 1151, startPoint y: 199, endPoint x: 1158, endPoint y: 201, distance: 7.3
click at [1152, 199] on div "Category" at bounding box center [1155, 199] width 143 height 13
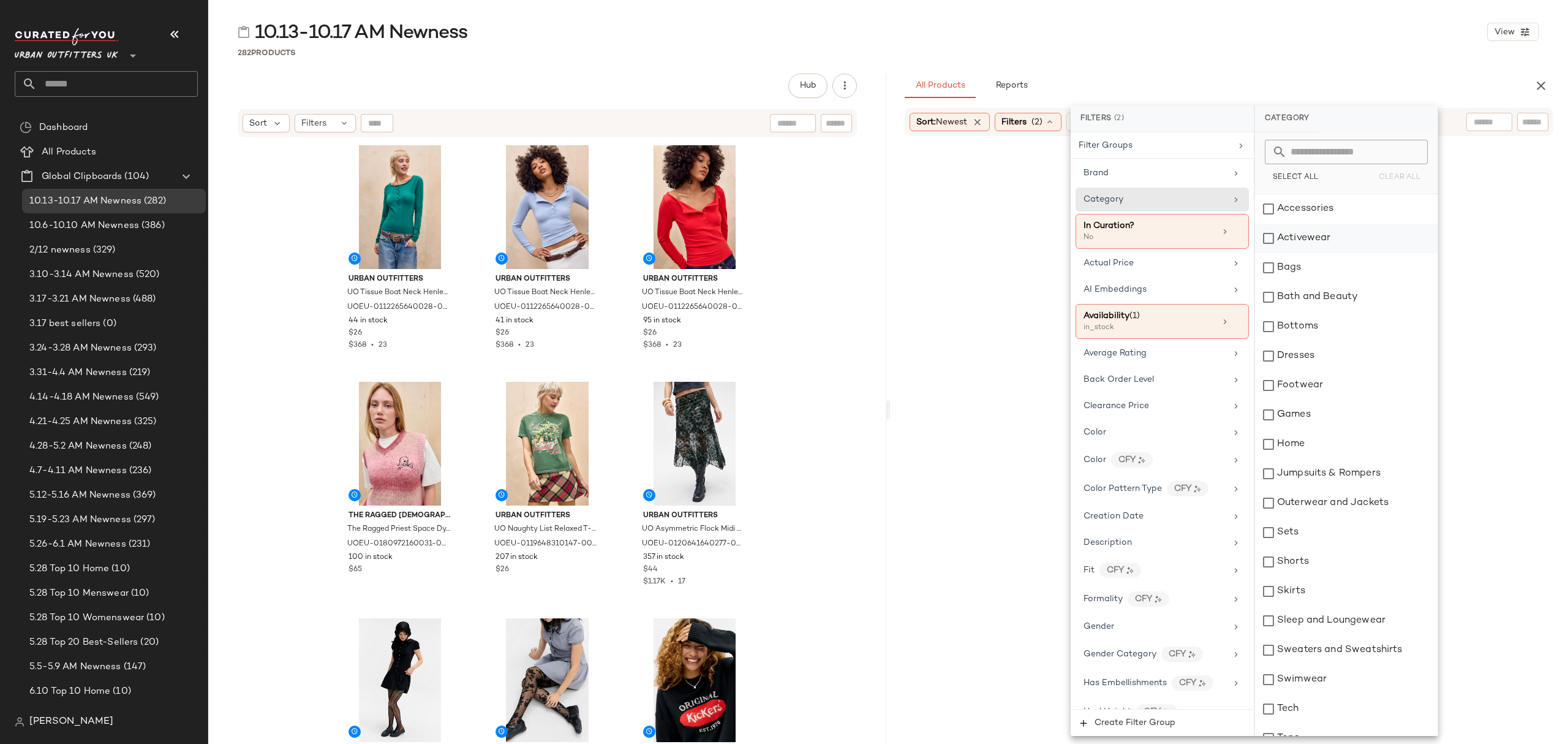
click at [1321, 217] on div "Accessories" at bounding box center [1347, 208] width 182 height 29
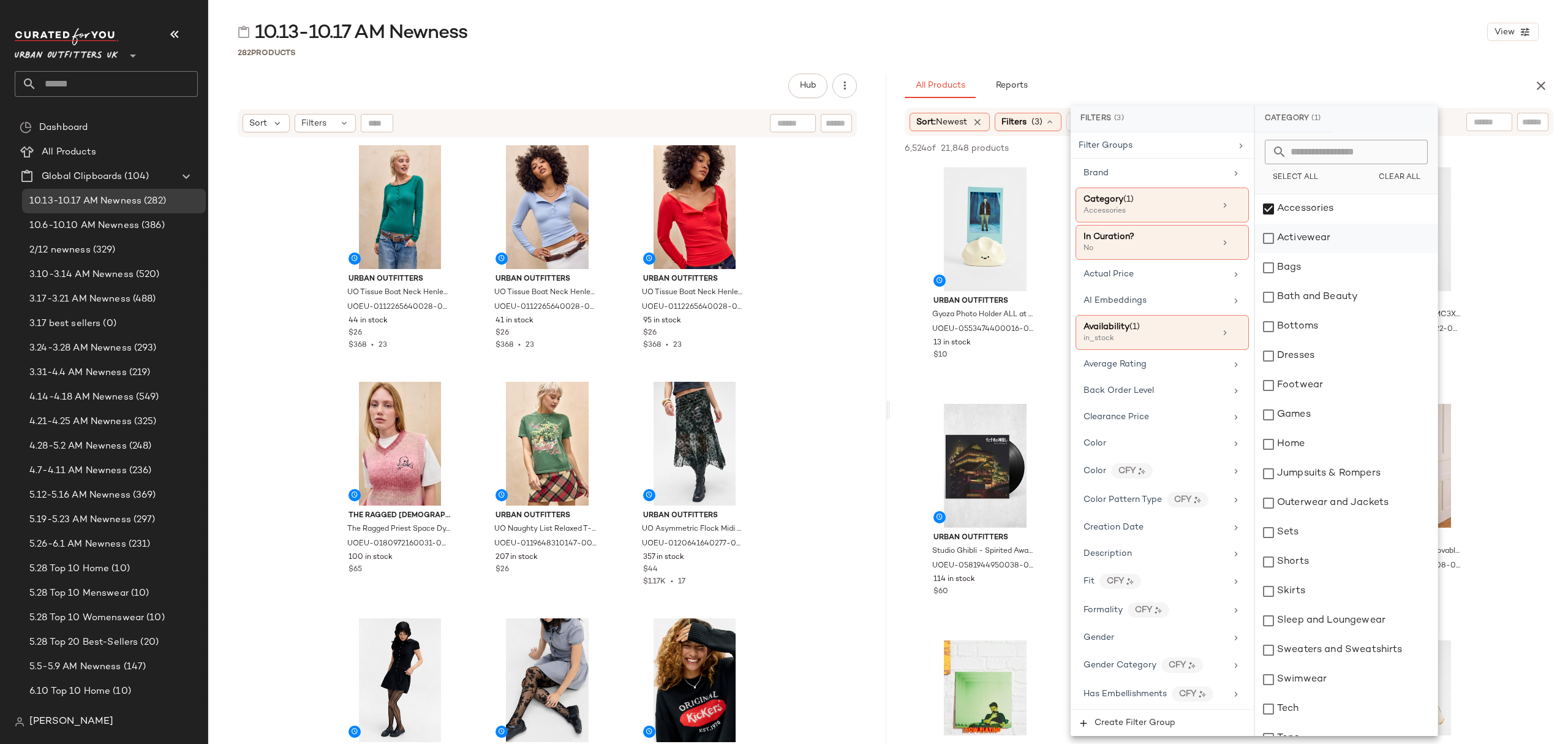
click at [1325, 237] on div "Activewear" at bounding box center [1347, 238] width 182 height 29
drag, startPoint x: 1322, startPoint y: 273, endPoint x: 1332, endPoint y: 300, distance: 28.8
click at [1322, 272] on div "Bags" at bounding box center [1347, 268] width 182 height 29
click at [1343, 334] on div "Bottoms" at bounding box center [1347, 326] width 182 height 29
click at [1334, 355] on div "Dresses" at bounding box center [1347, 355] width 182 height 29
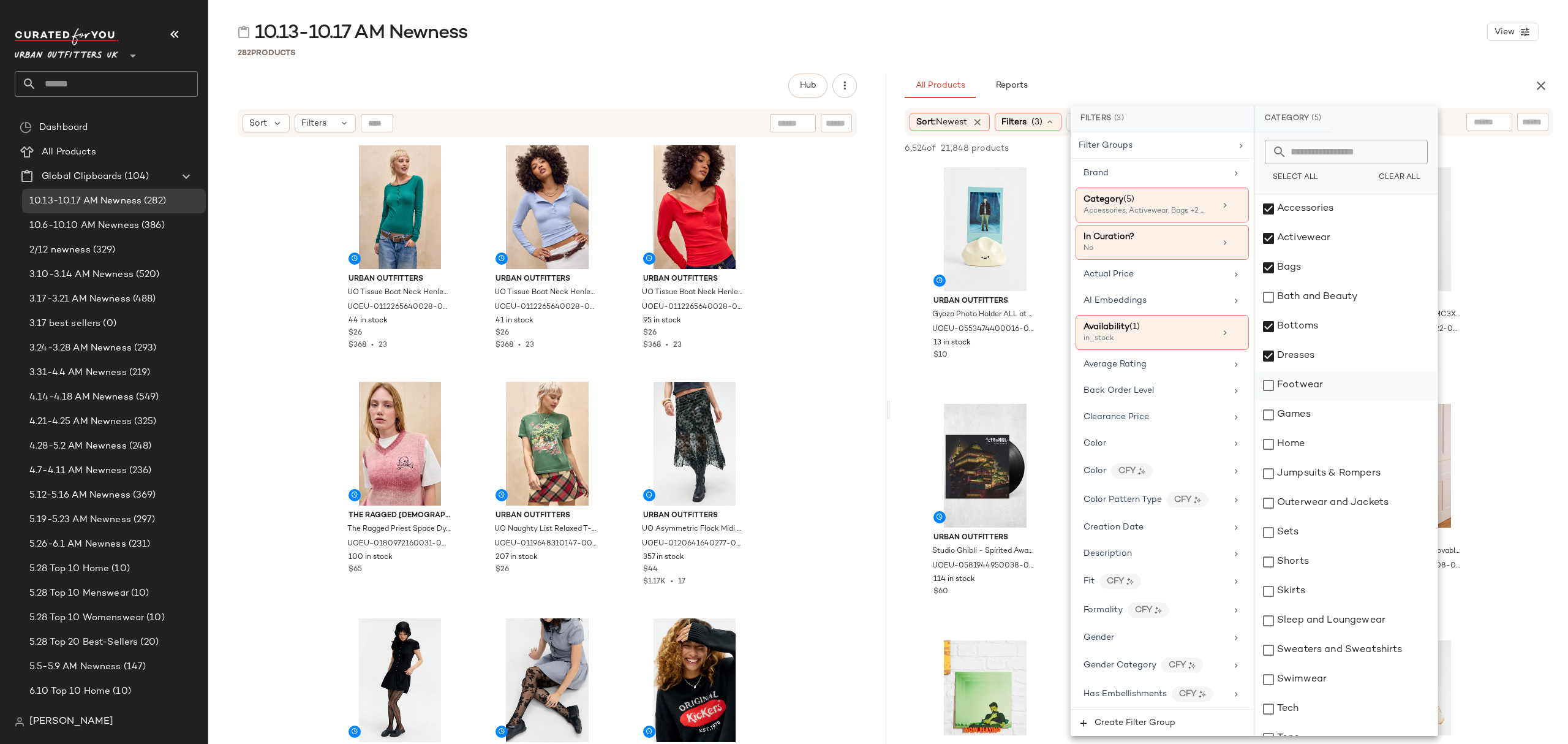
click at [1339, 385] on div "Footwear" at bounding box center [1347, 385] width 182 height 29
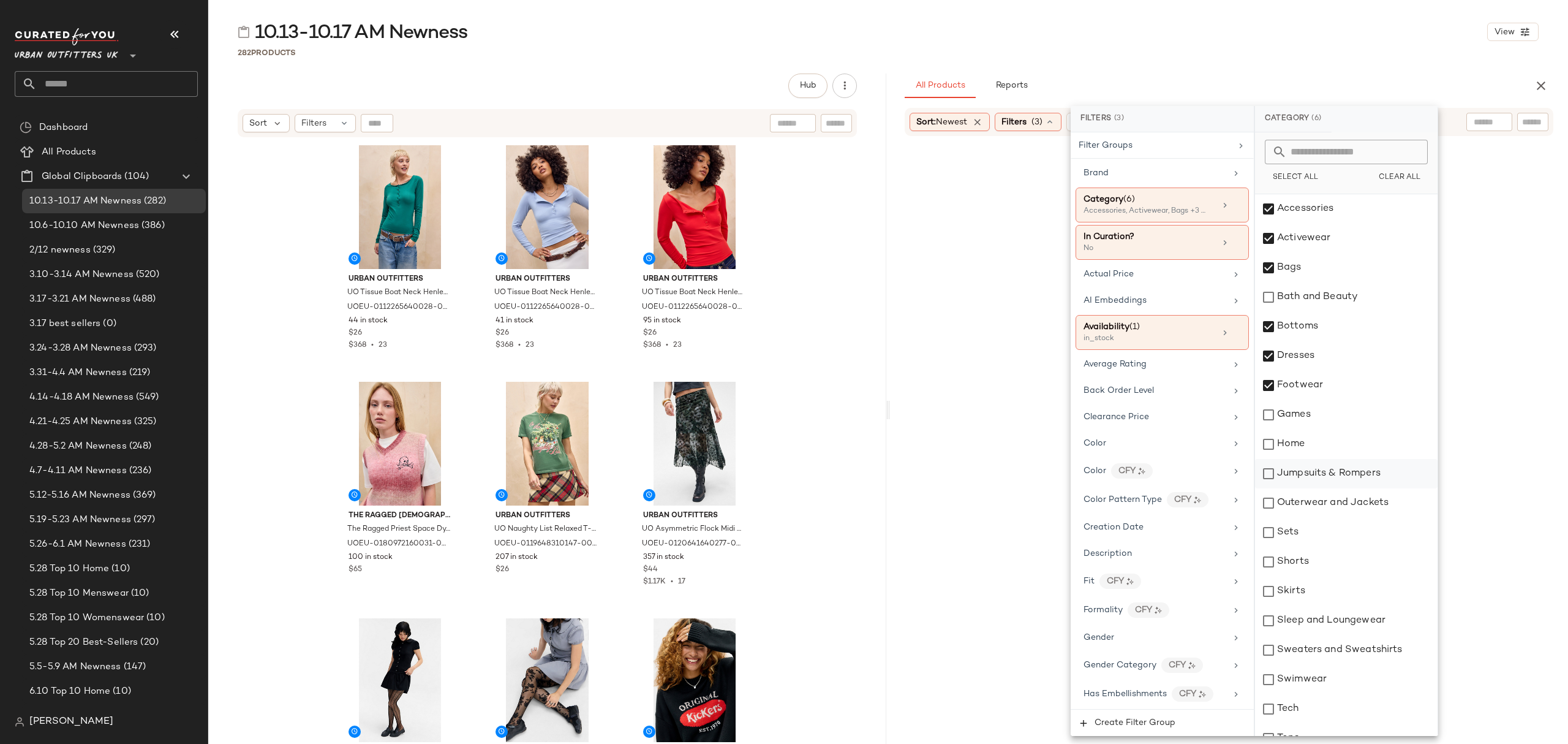
click at [1344, 481] on div "Jumpsuits & Rompers" at bounding box center [1347, 473] width 182 height 29
click at [1348, 503] on div "Outerwear and Jackets" at bounding box center [1347, 502] width 182 height 29
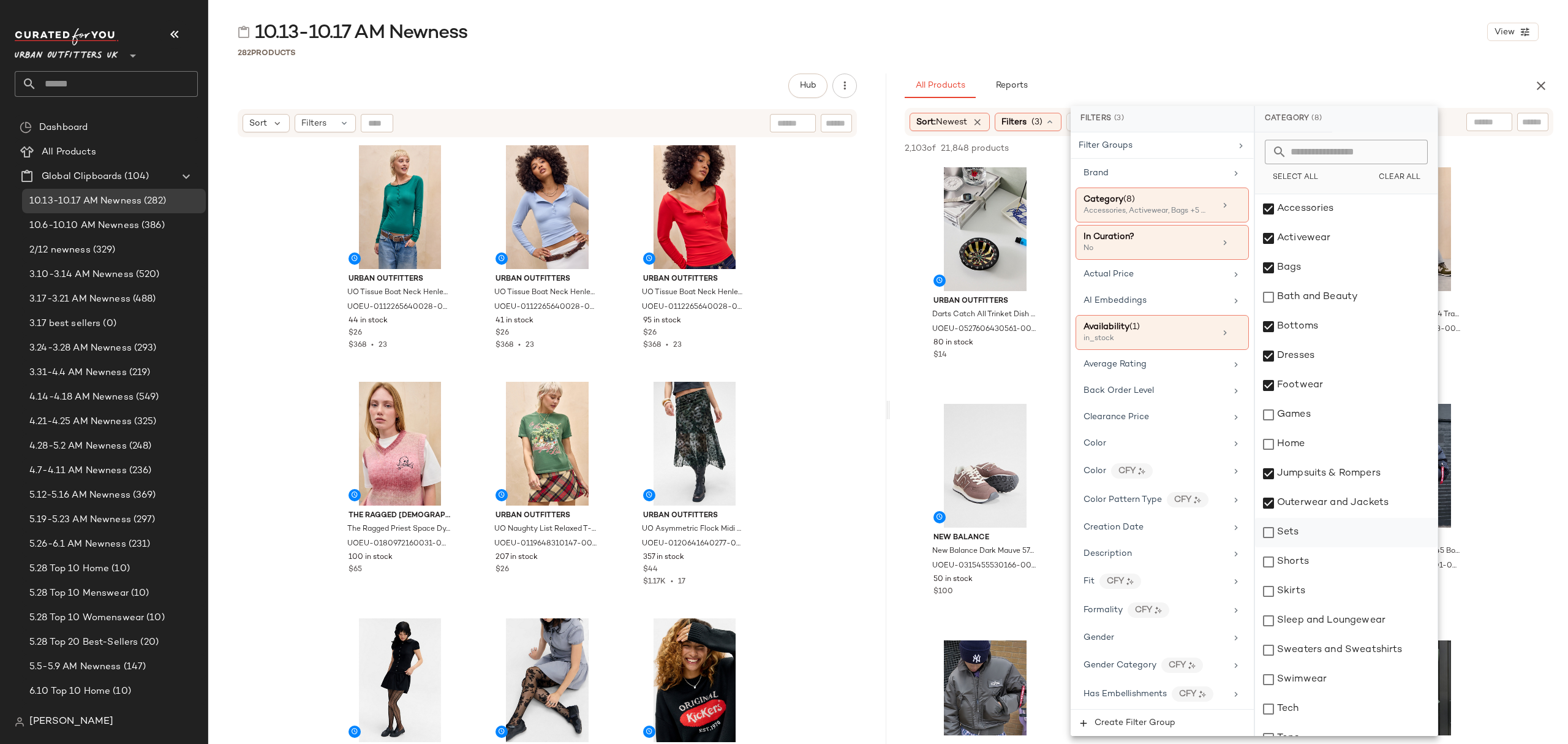
click at [1321, 529] on div "Sets" at bounding box center [1347, 532] width 182 height 29
click at [1315, 559] on div "Shorts" at bounding box center [1347, 562] width 182 height 29
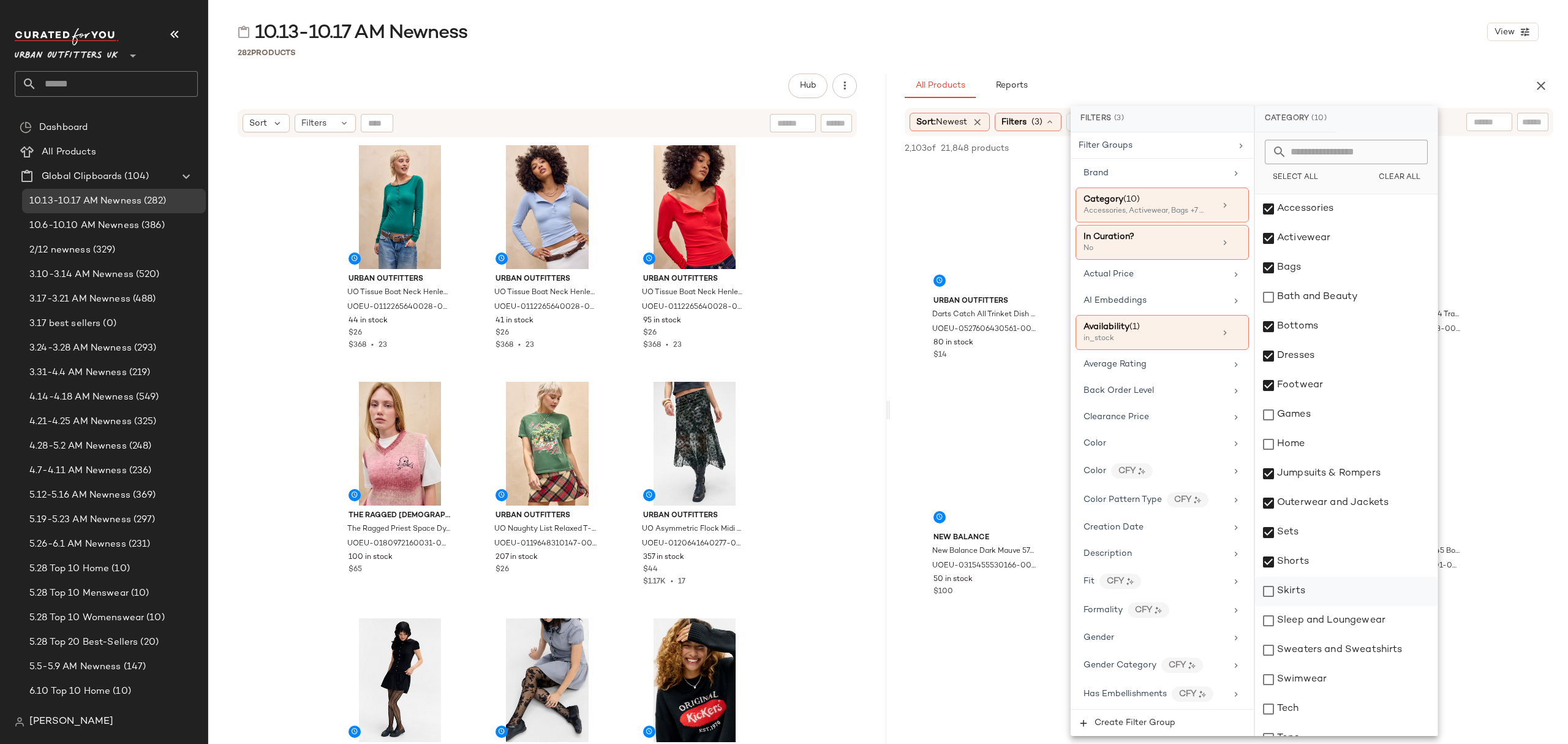
click at [1311, 599] on div "Skirts" at bounding box center [1347, 591] width 182 height 29
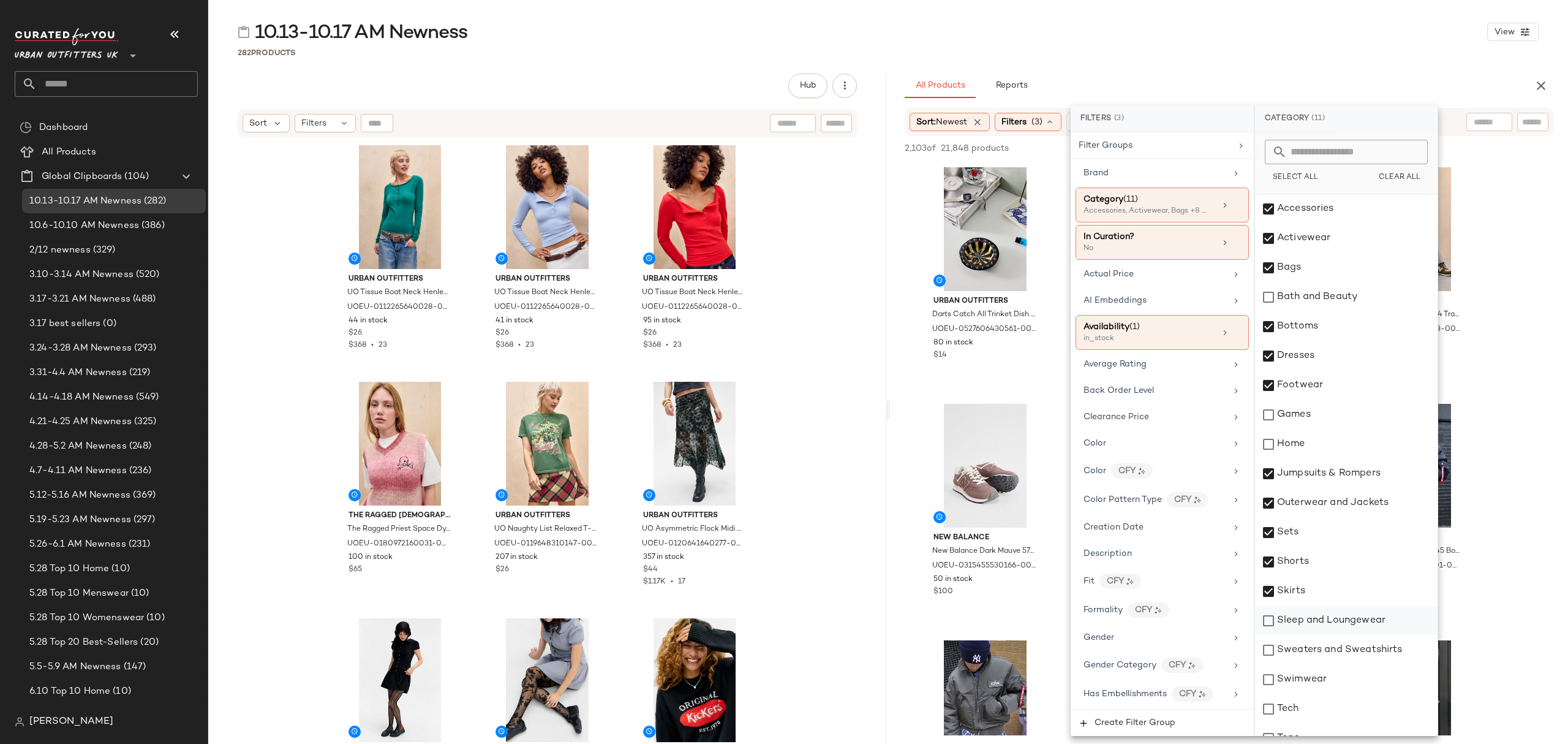
click at [1310, 620] on div "Sleep and Loungewear" at bounding box center [1347, 620] width 182 height 29
click at [1314, 655] on div "Sweaters and Sweatshirts" at bounding box center [1347, 650] width 182 height 29
click at [1305, 685] on div "Swimwear" at bounding box center [1347, 679] width 182 height 29
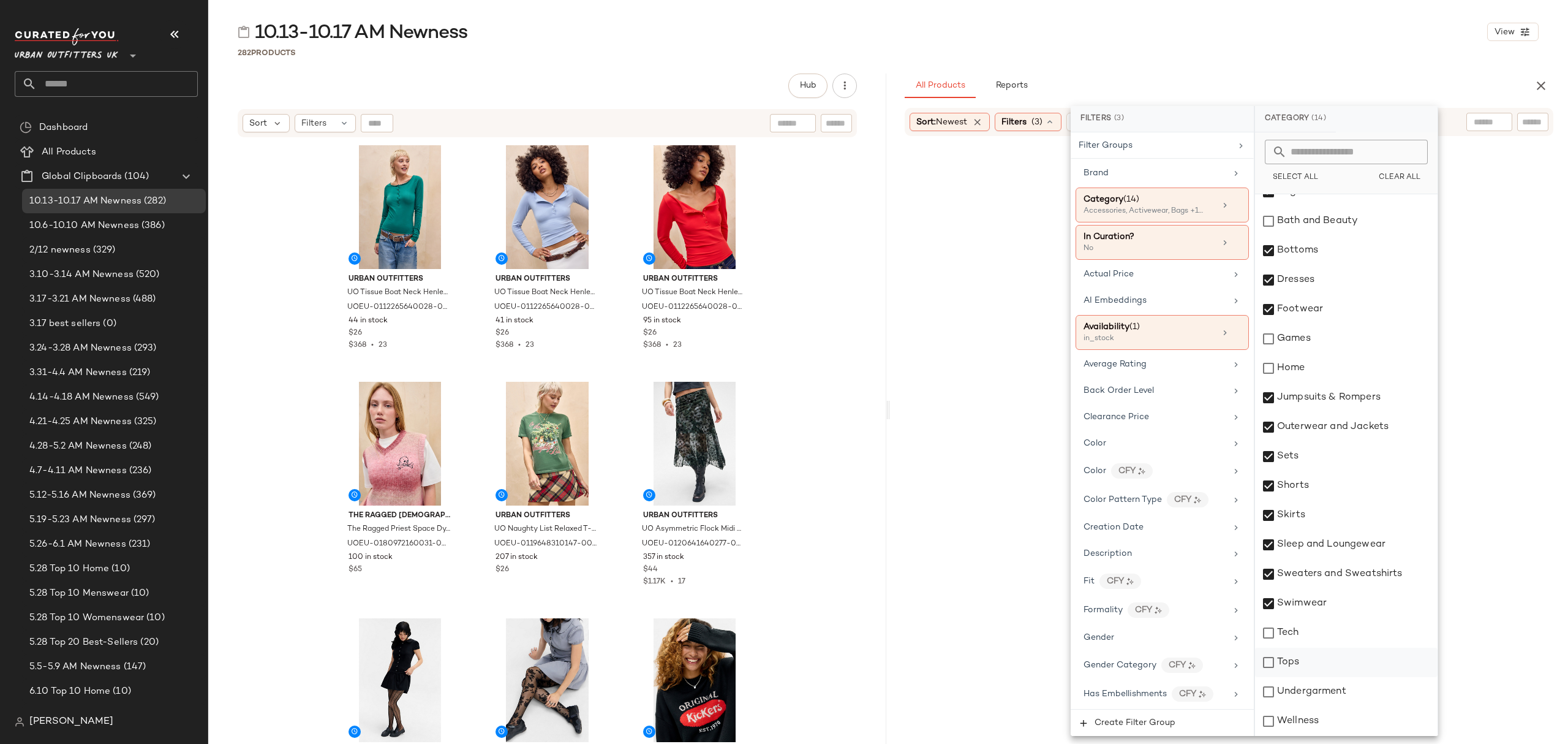
click at [1314, 660] on div "Tops" at bounding box center [1347, 662] width 182 height 29
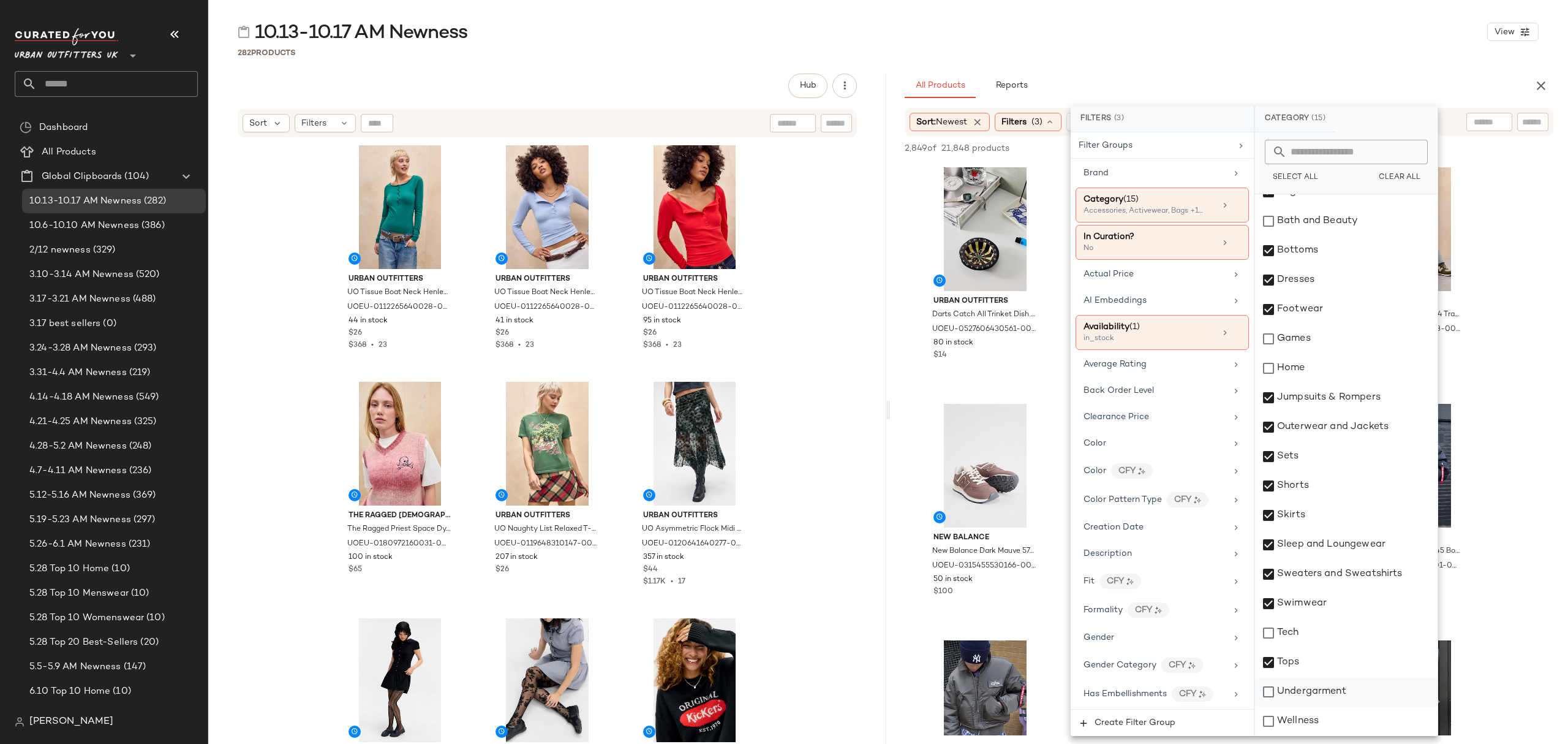
click at [1319, 692] on div "Undergarment" at bounding box center [1347, 691] width 182 height 29
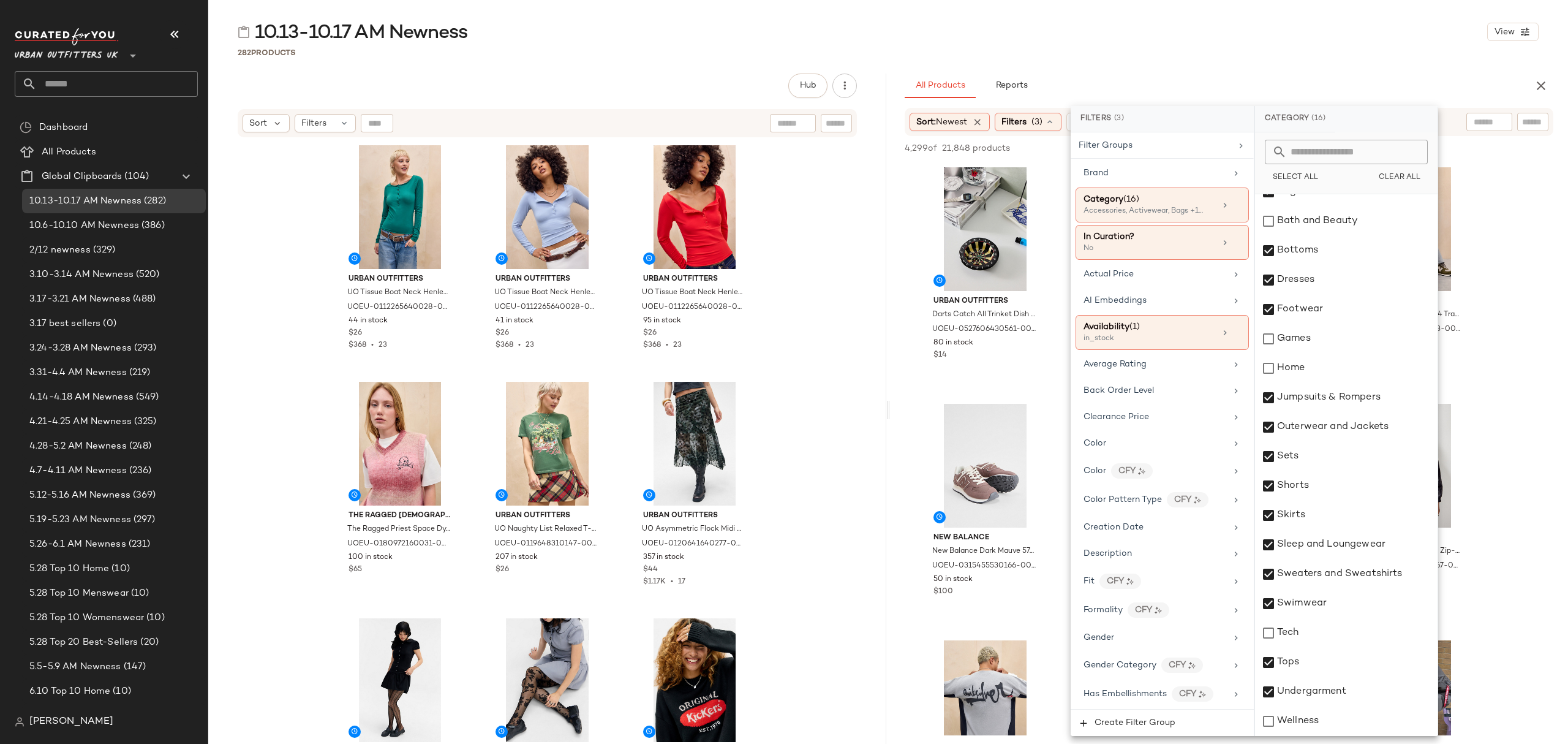
click at [1075, 47] on div "282 Products" at bounding box center [888, 53] width 1360 height 13
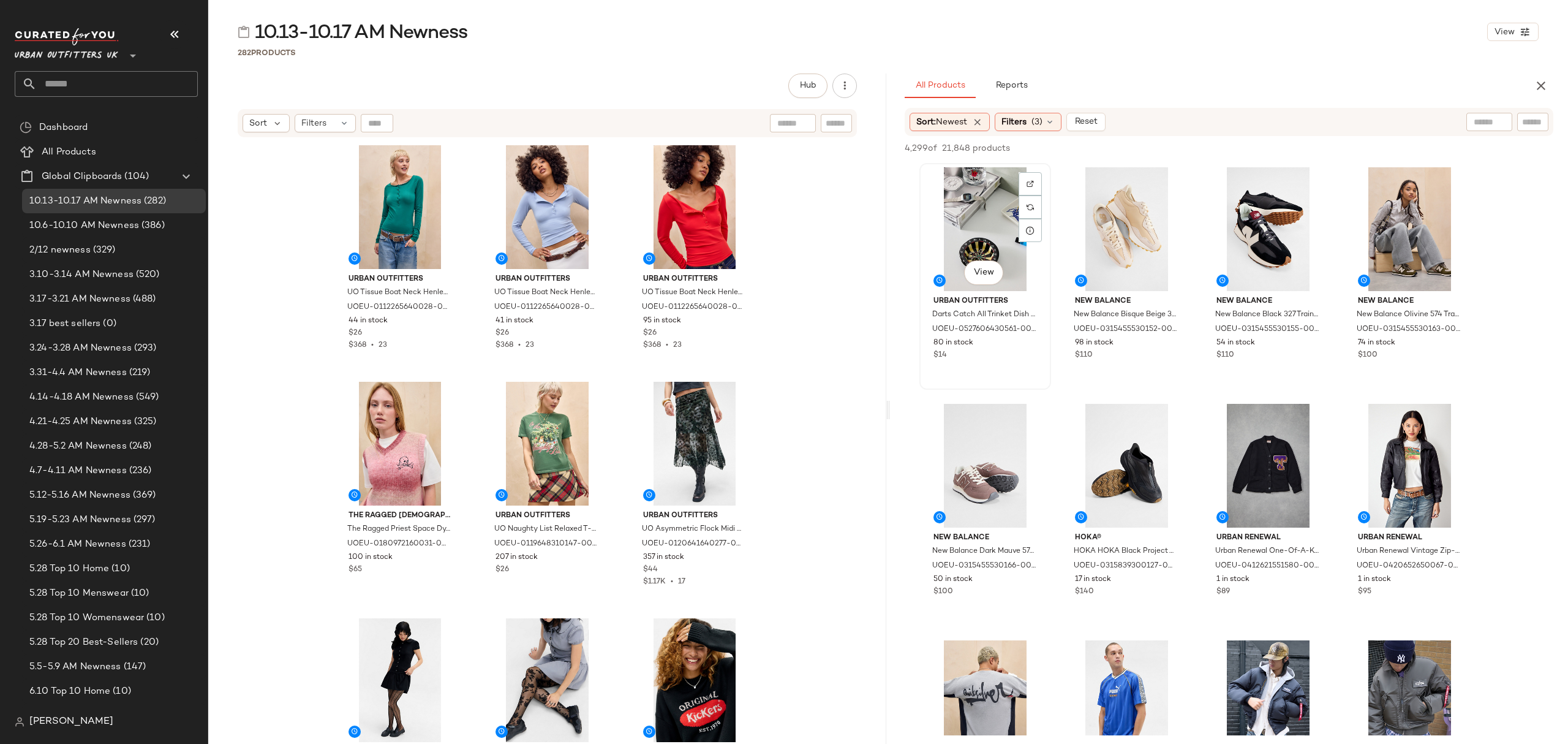
click at [985, 227] on div "View" at bounding box center [985, 229] width 123 height 124
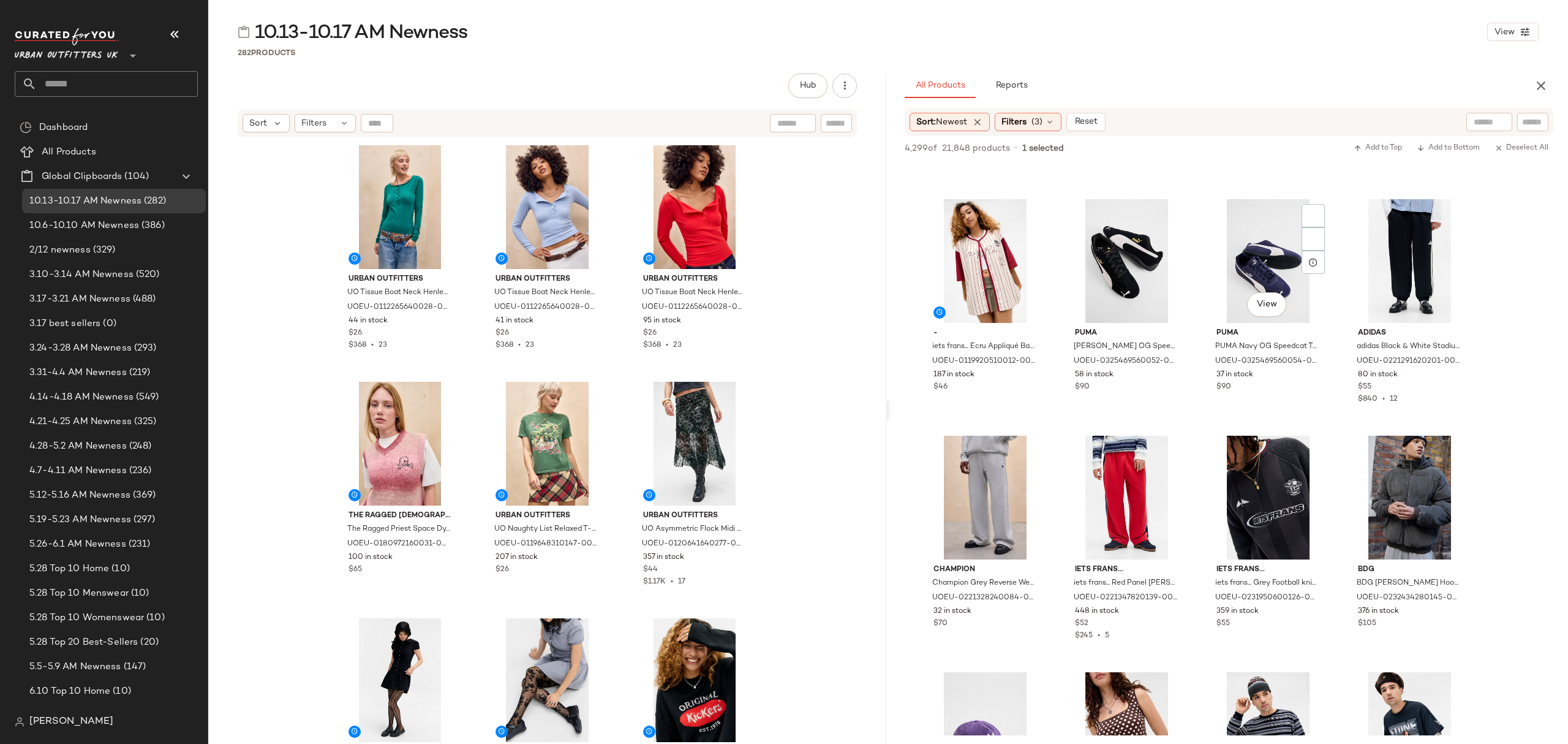
scroll to position [3677, 0]
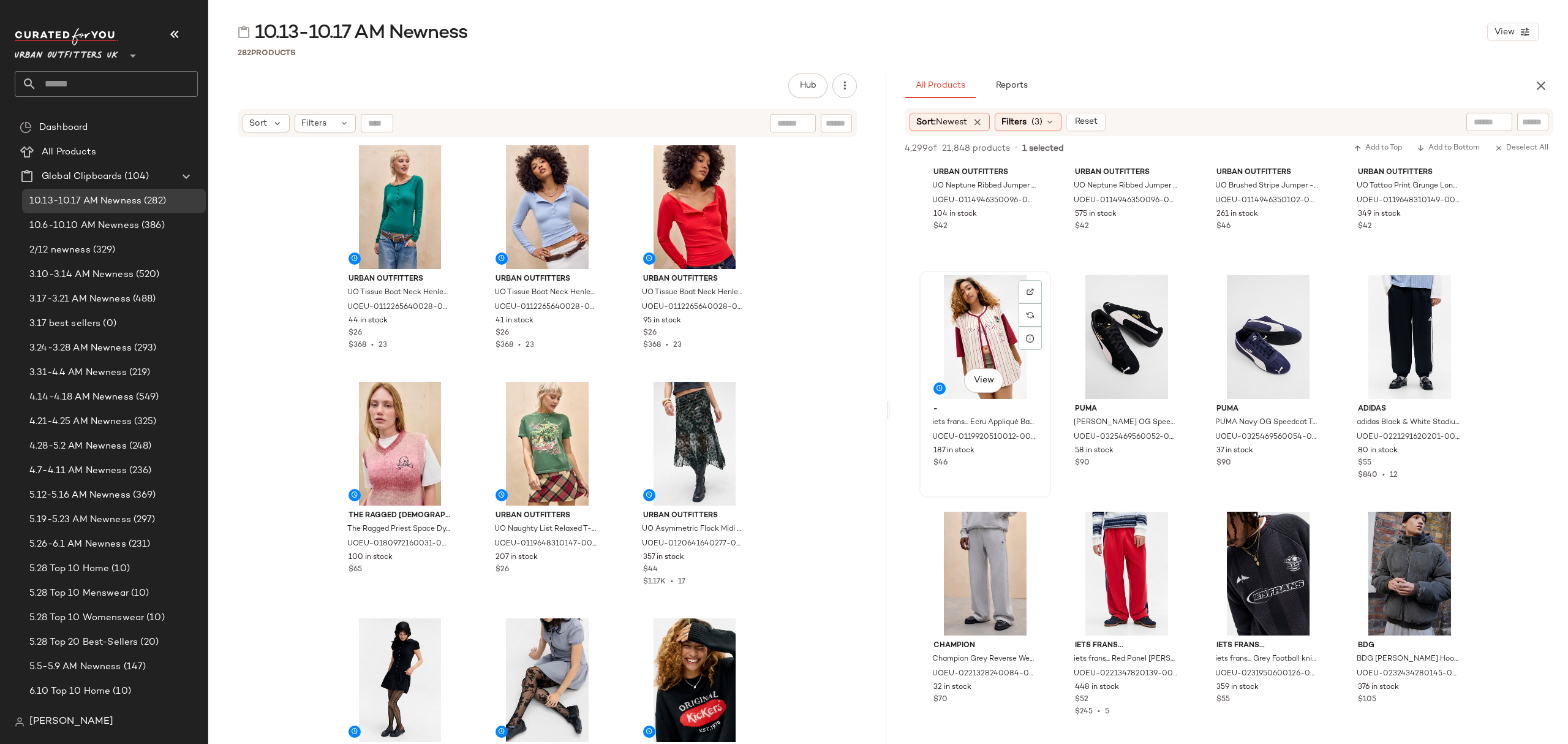
click at [1016, 481] on div "View - iets frans... Ecru Appliqué Baseball Top - Cream S at Urban Outfitters U…" at bounding box center [985, 384] width 130 height 224
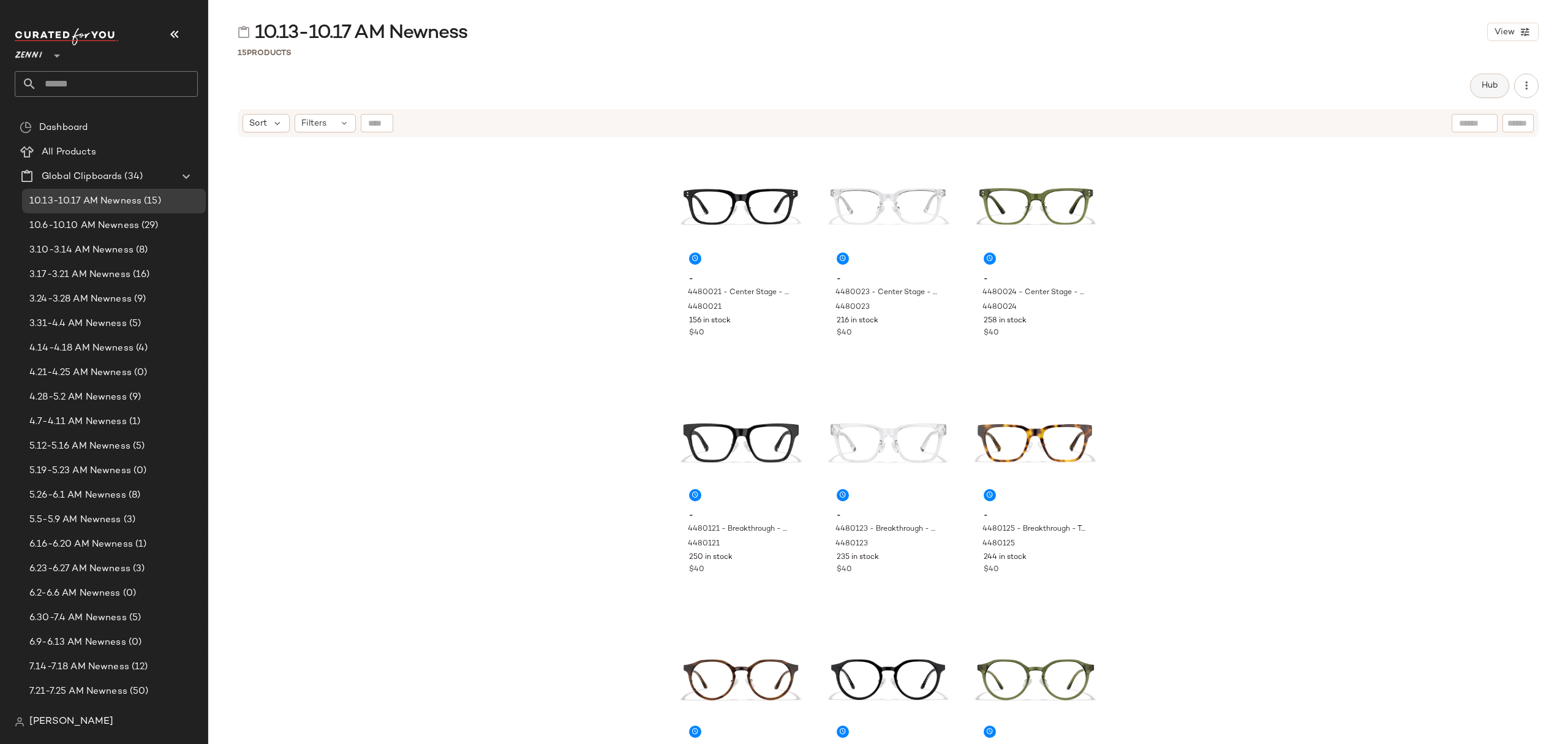
click at [1478, 81] on button "Hub" at bounding box center [1489, 85] width 39 height 24
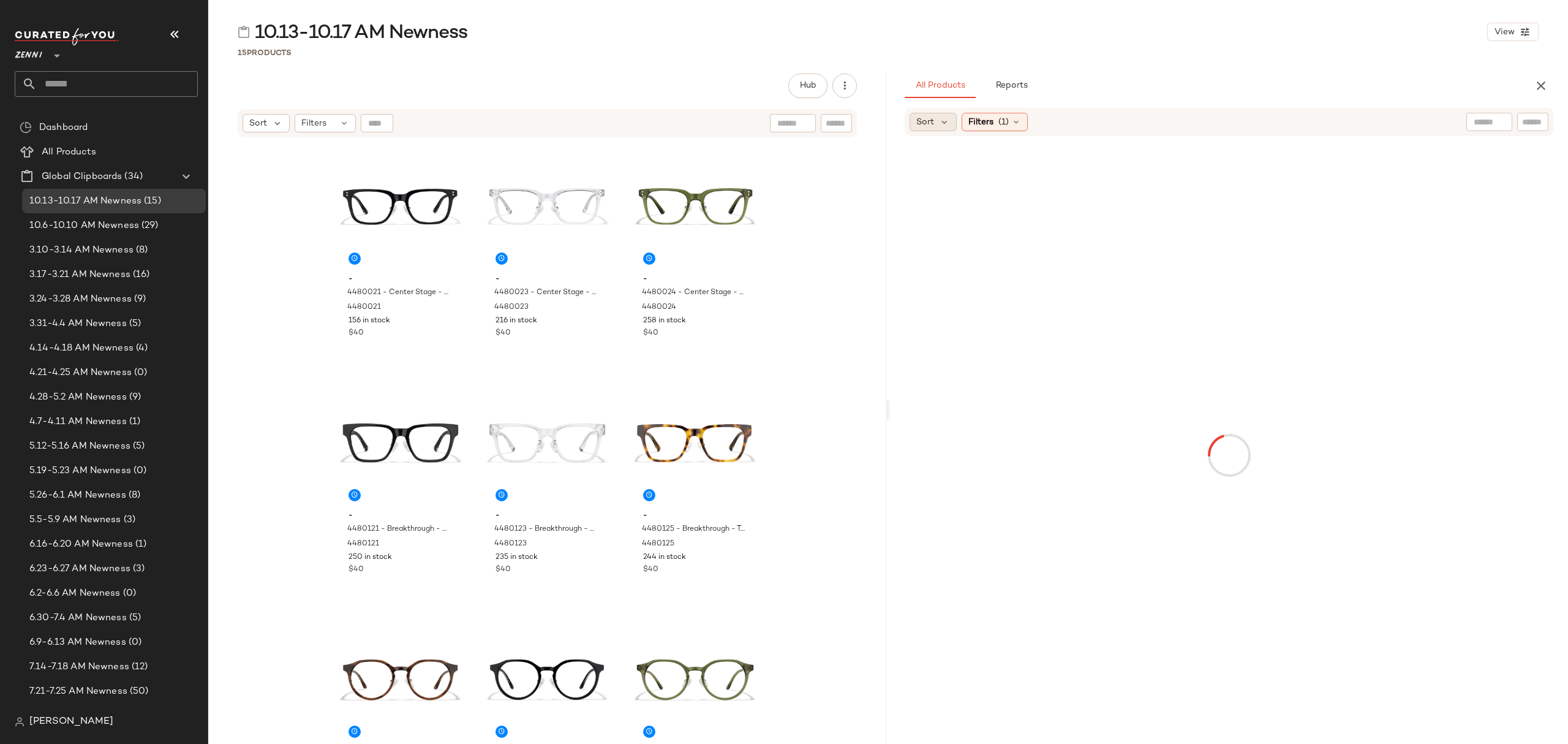
click at [926, 126] on span "Sort" at bounding box center [925, 122] width 18 height 13
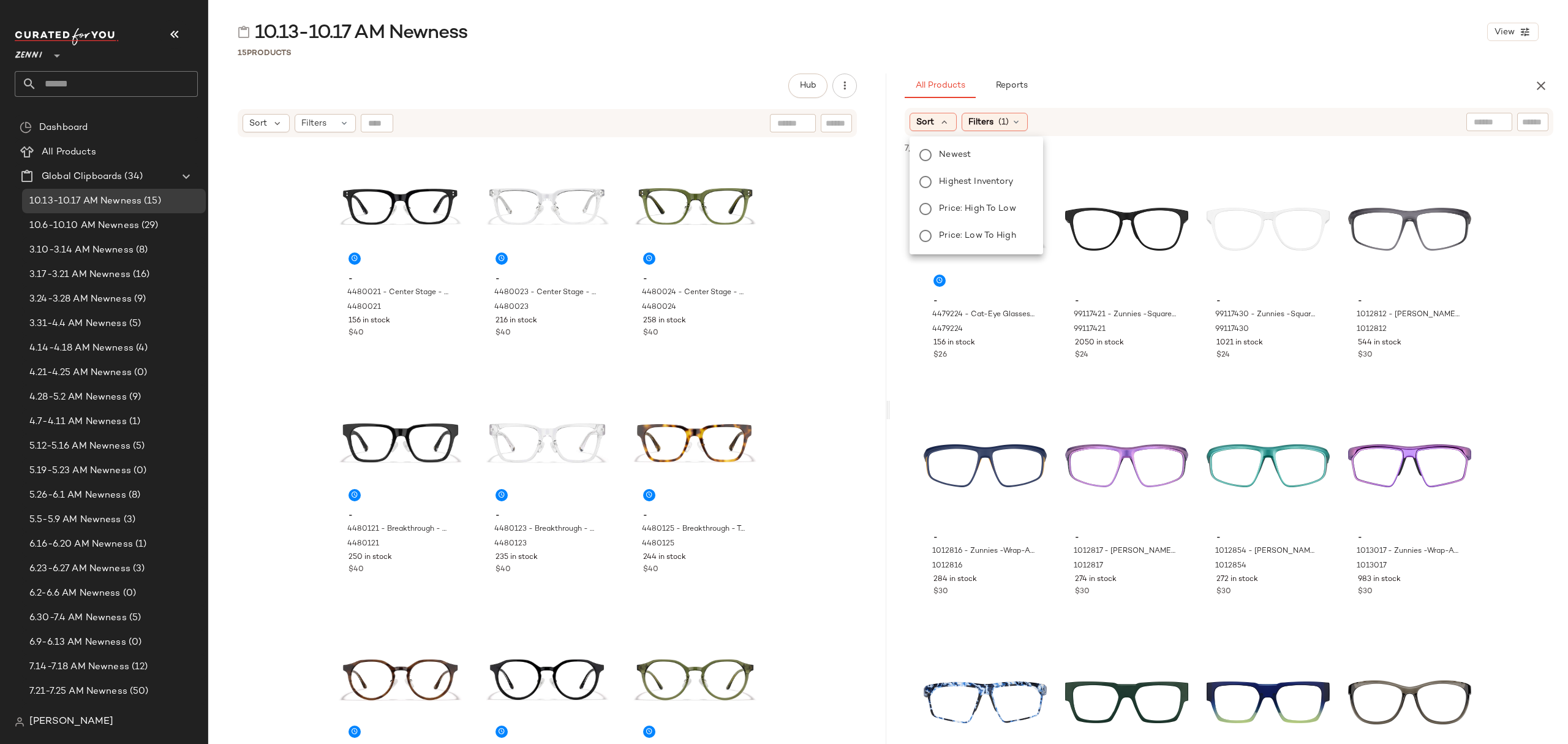
click at [954, 160] on span "Newest" at bounding box center [955, 154] width 32 height 13
click at [1120, 89] on div "All Products Reports" at bounding box center [1209, 85] width 609 height 24
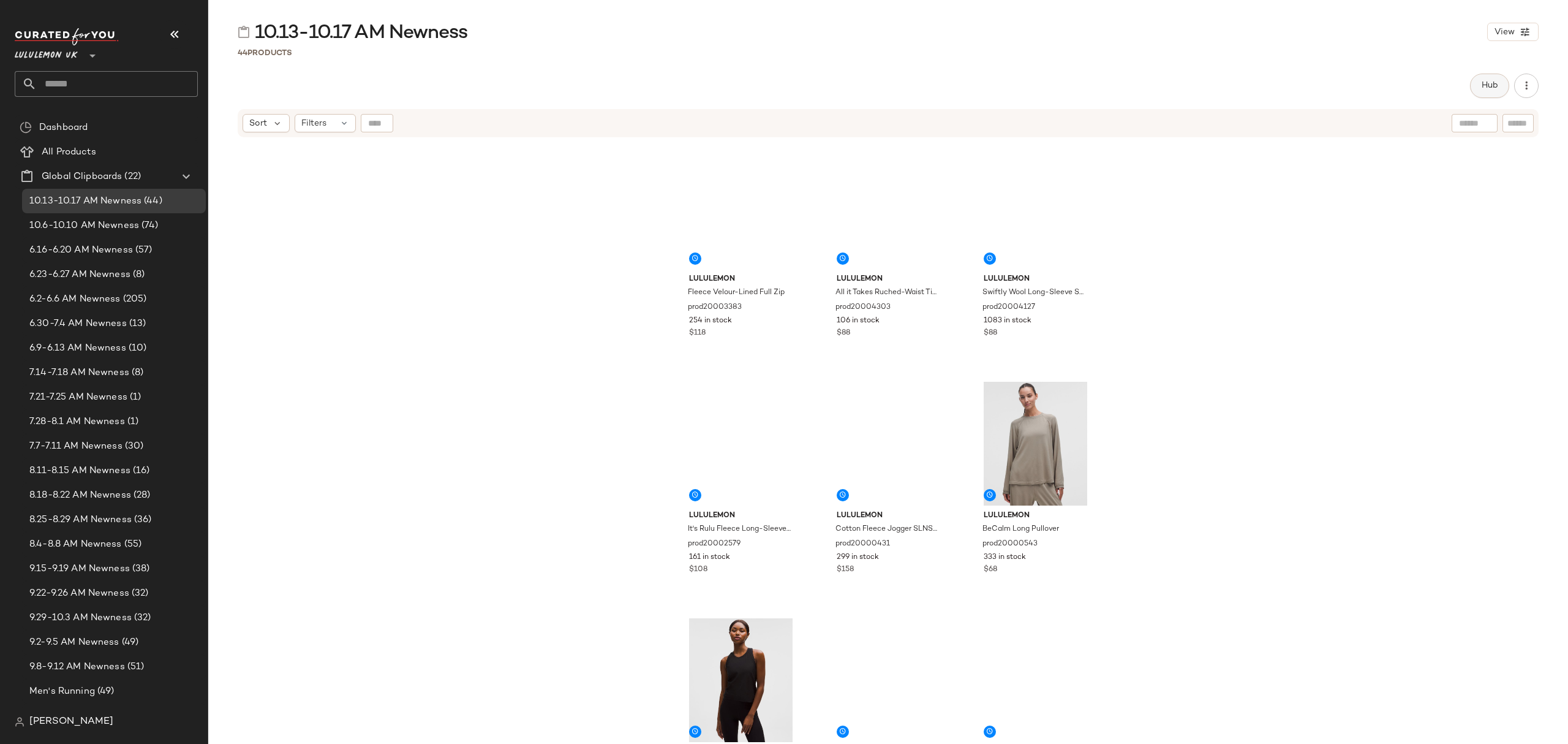
click at [1488, 89] on span "Hub" at bounding box center [1489, 86] width 18 height 10
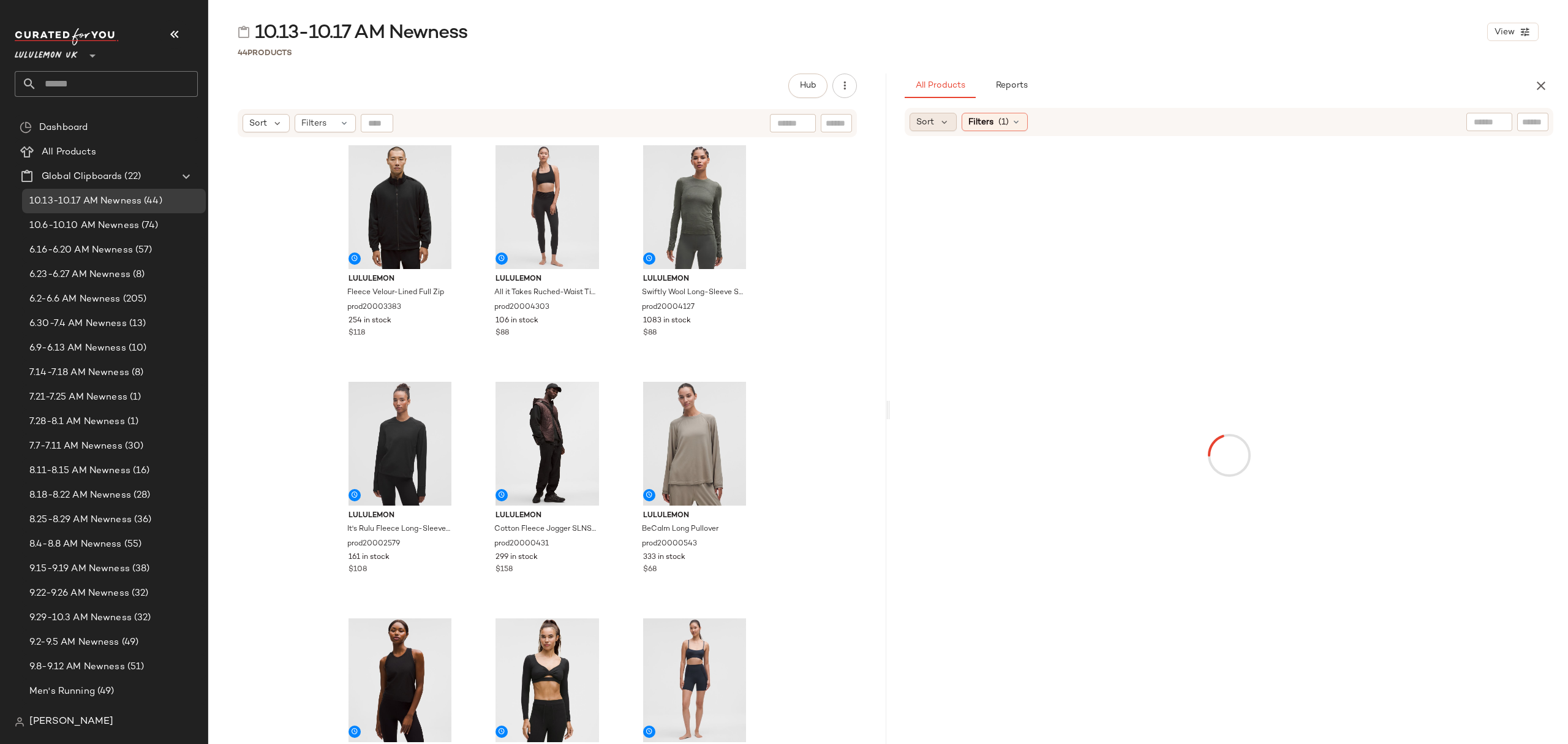
click at [931, 116] on span "Sort" at bounding box center [925, 122] width 18 height 13
click at [968, 160] on span "Newest" at bounding box center [955, 154] width 32 height 13
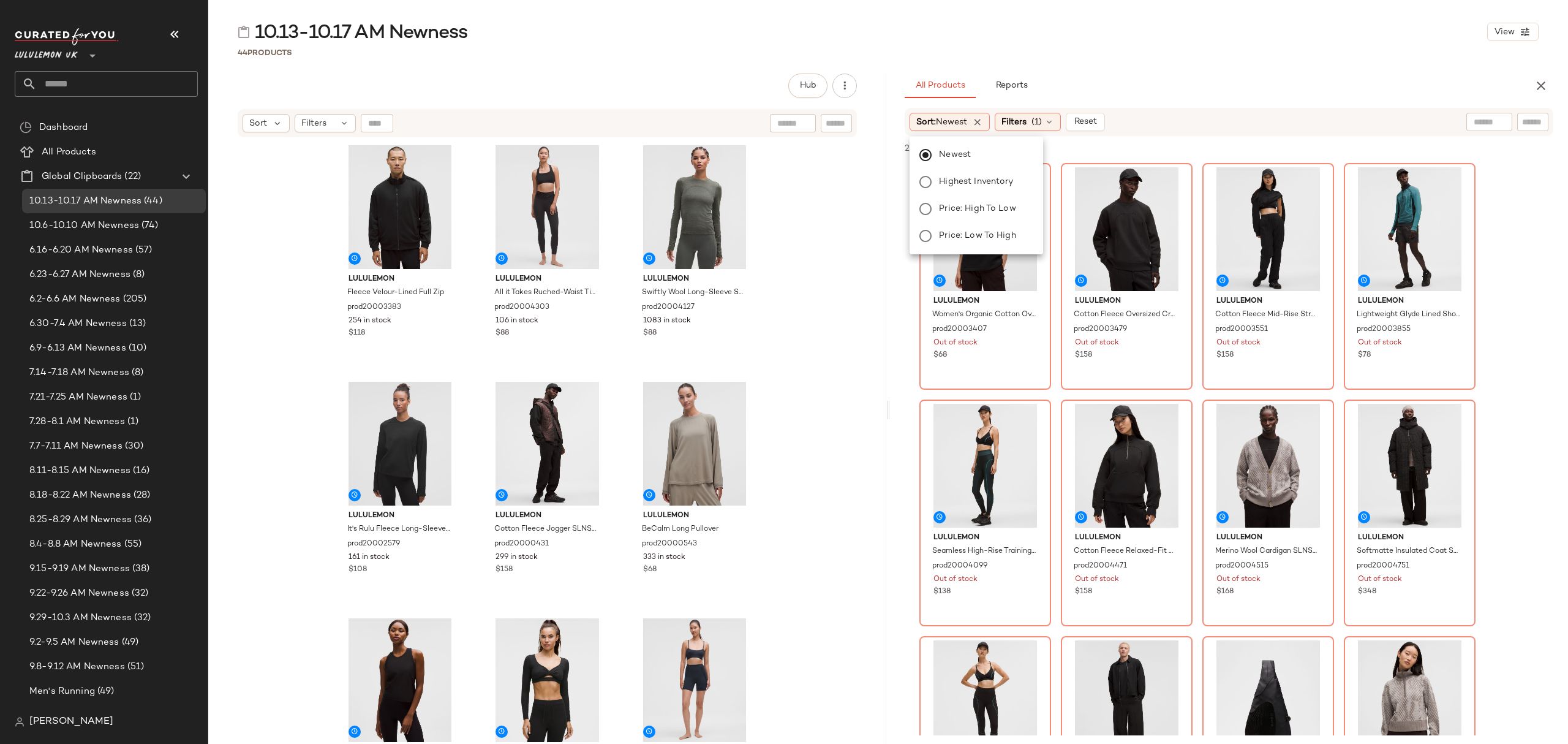
click at [1180, 95] on div "All Products Reports" at bounding box center [1209, 85] width 609 height 24
click at [1041, 124] on span "(1)" at bounding box center [1036, 122] width 10 height 13
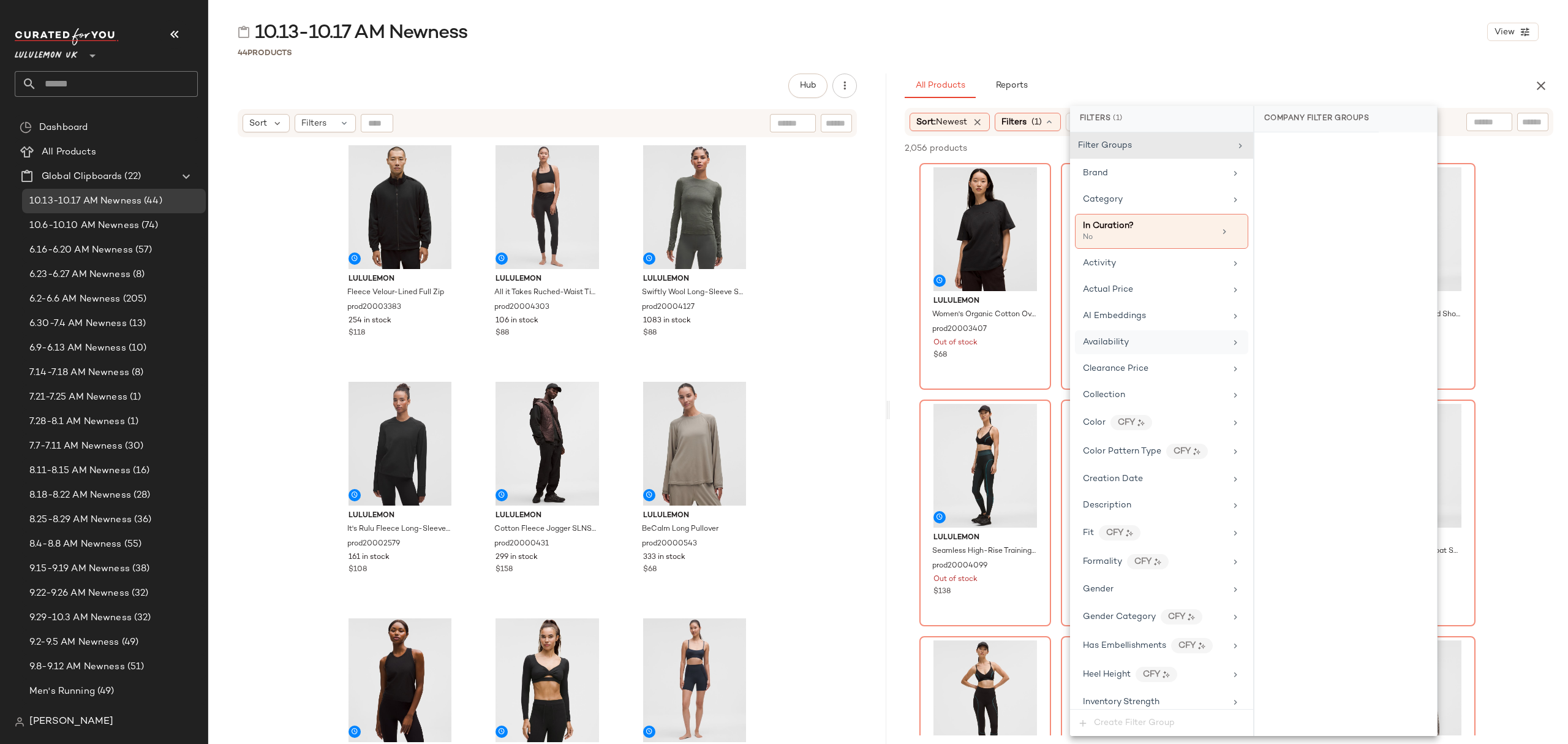
drag, startPoint x: 1137, startPoint y: 342, endPoint x: 1179, endPoint y: 339, distance: 42.1
click at [1138, 342] on div "Availability" at bounding box center [1154, 342] width 143 height 13
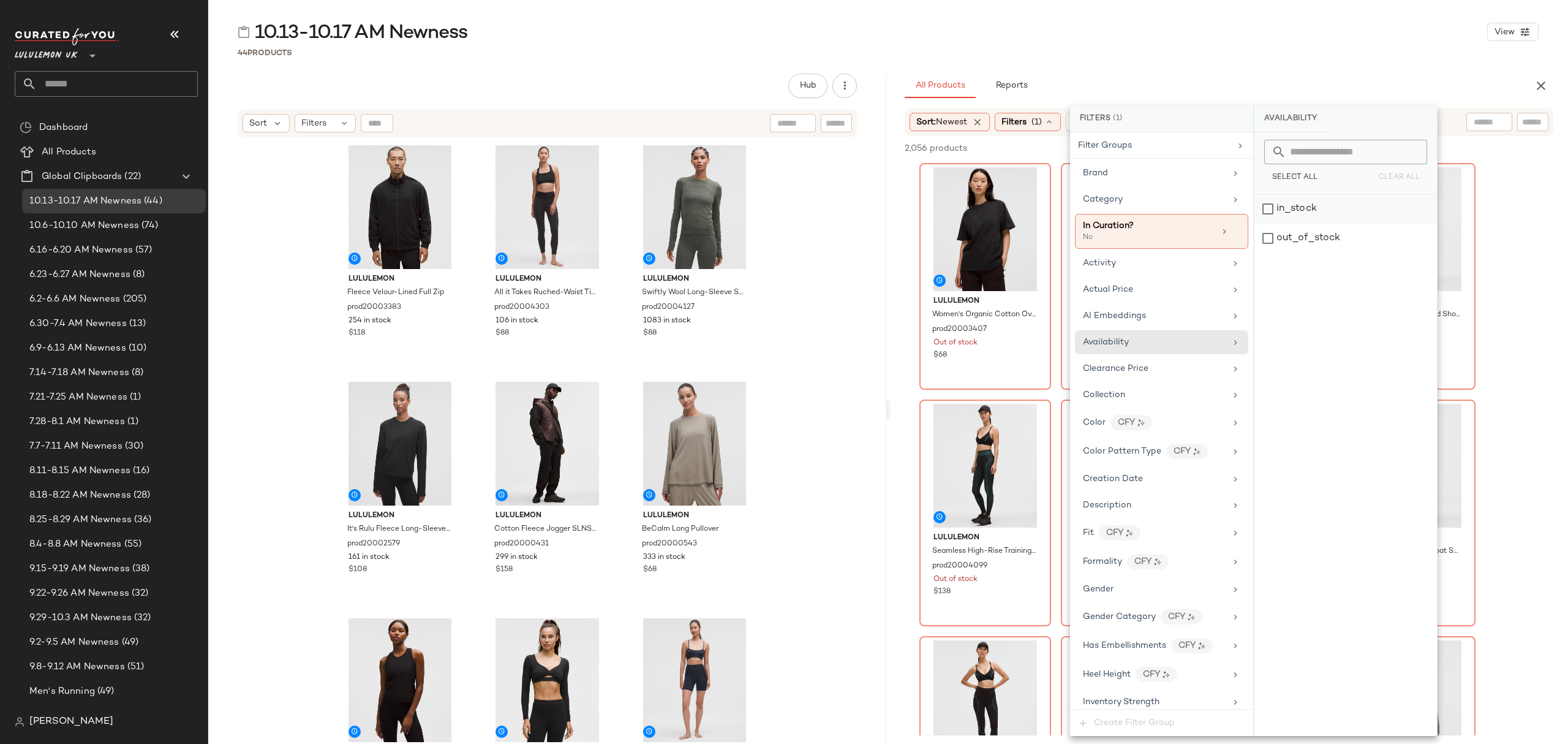
click at [1324, 216] on div "in_stock" at bounding box center [1346, 208] width 182 height 29
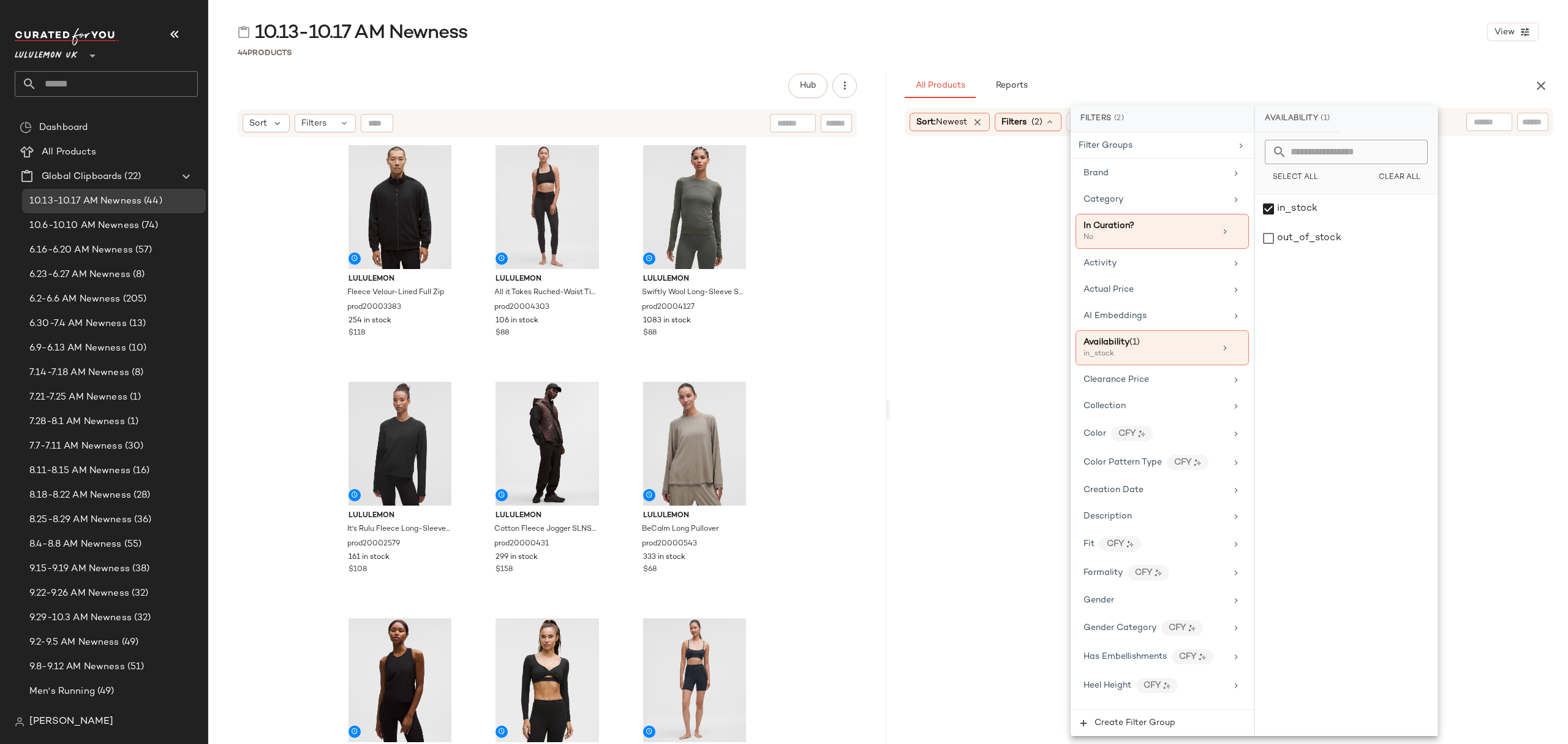
click at [1247, 61] on div "10.13-10.17 AM Newness View 44 Products Hub Send for Review External Review Int…" at bounding box center [888, 381] width 1360 height 724
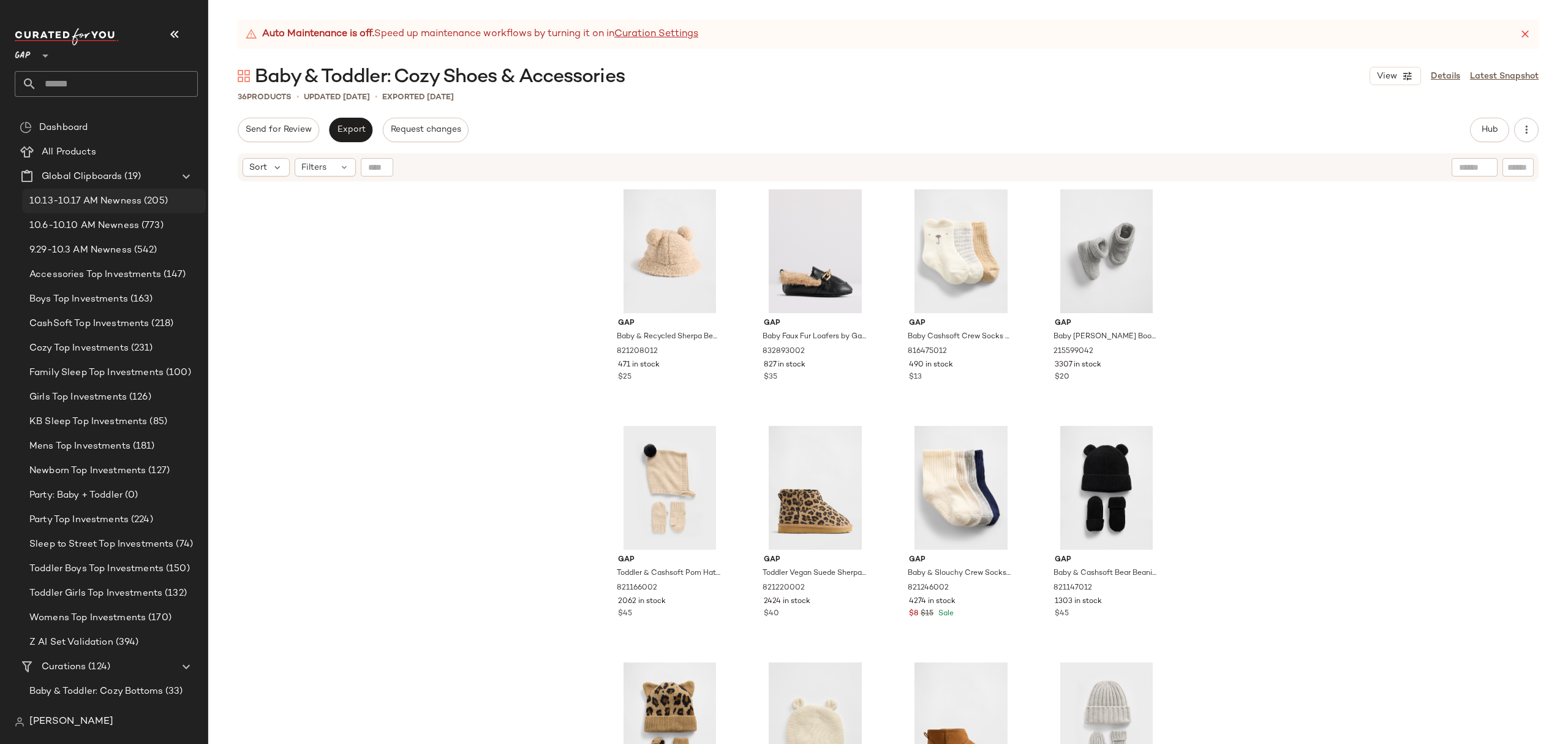
click at [141, 195] on span "(205)" at bounding box center [155, 201] width 27 height 14
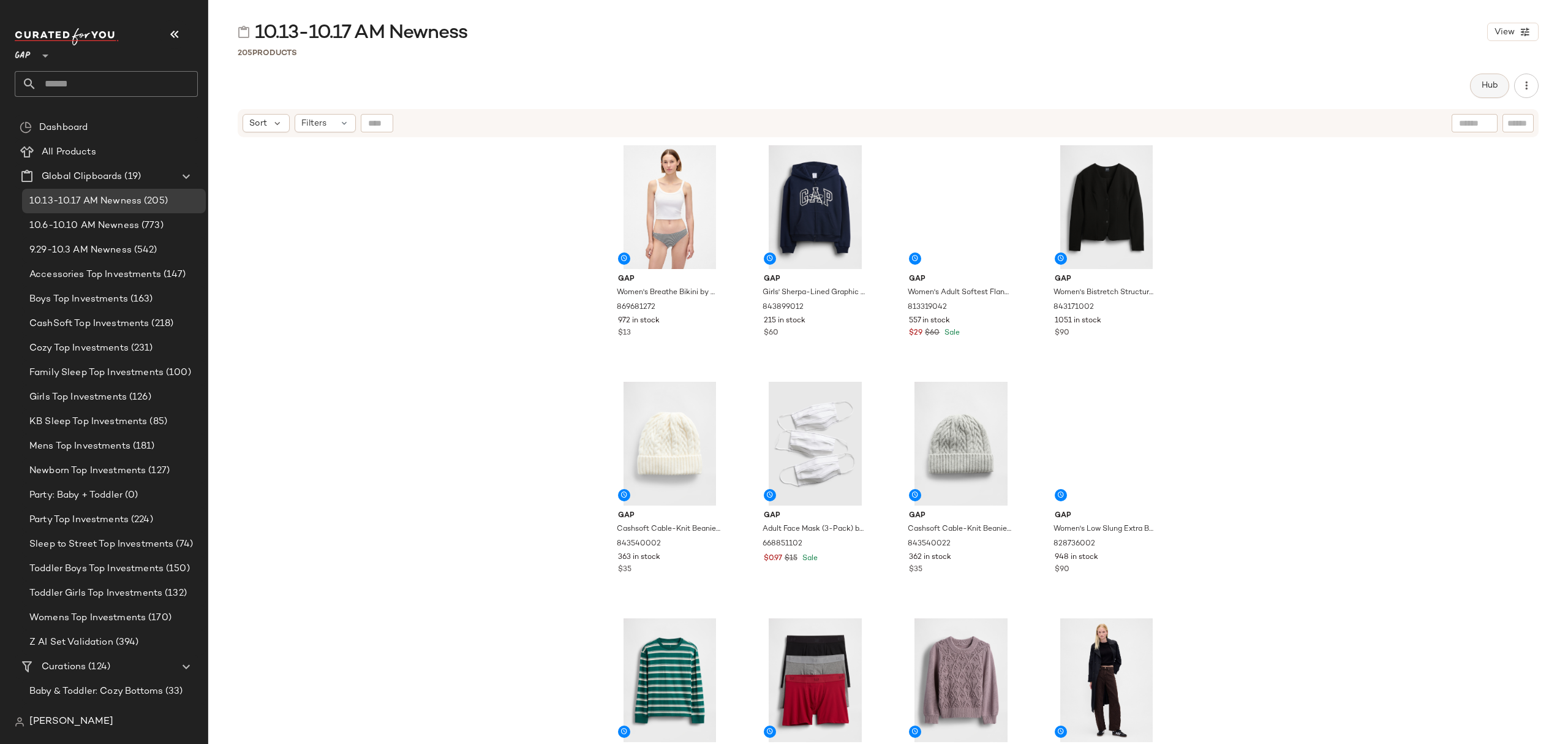
click at [1498, 86] on span "Hub" at bounding box center [1489, 86] width 18 height 10
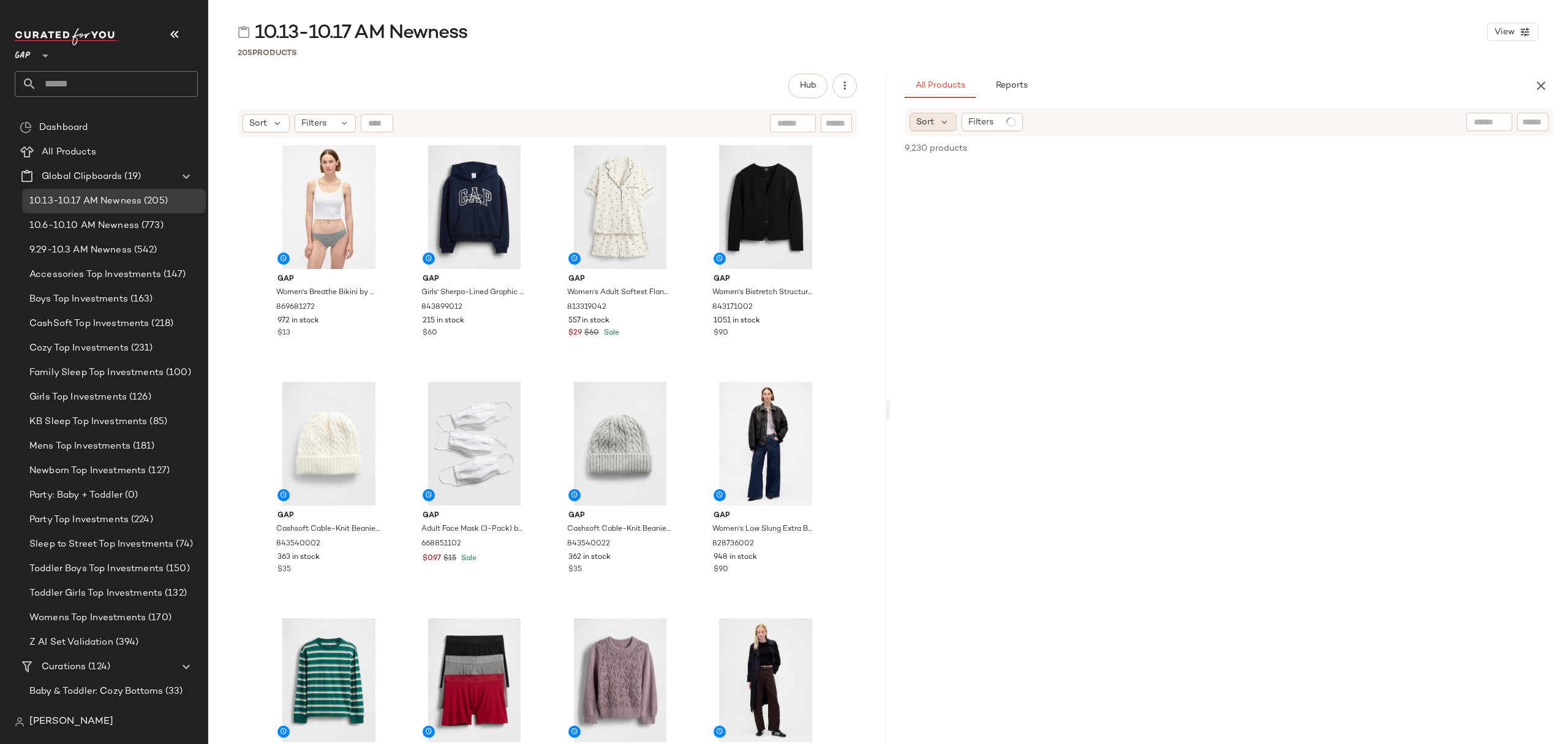
click at [934, 116] on div "Sort" at bounding box center [933, 122] width 47 height 18
click at [957, 155] on span "Newest" at bounding box center [955, 154] width 32 height 13
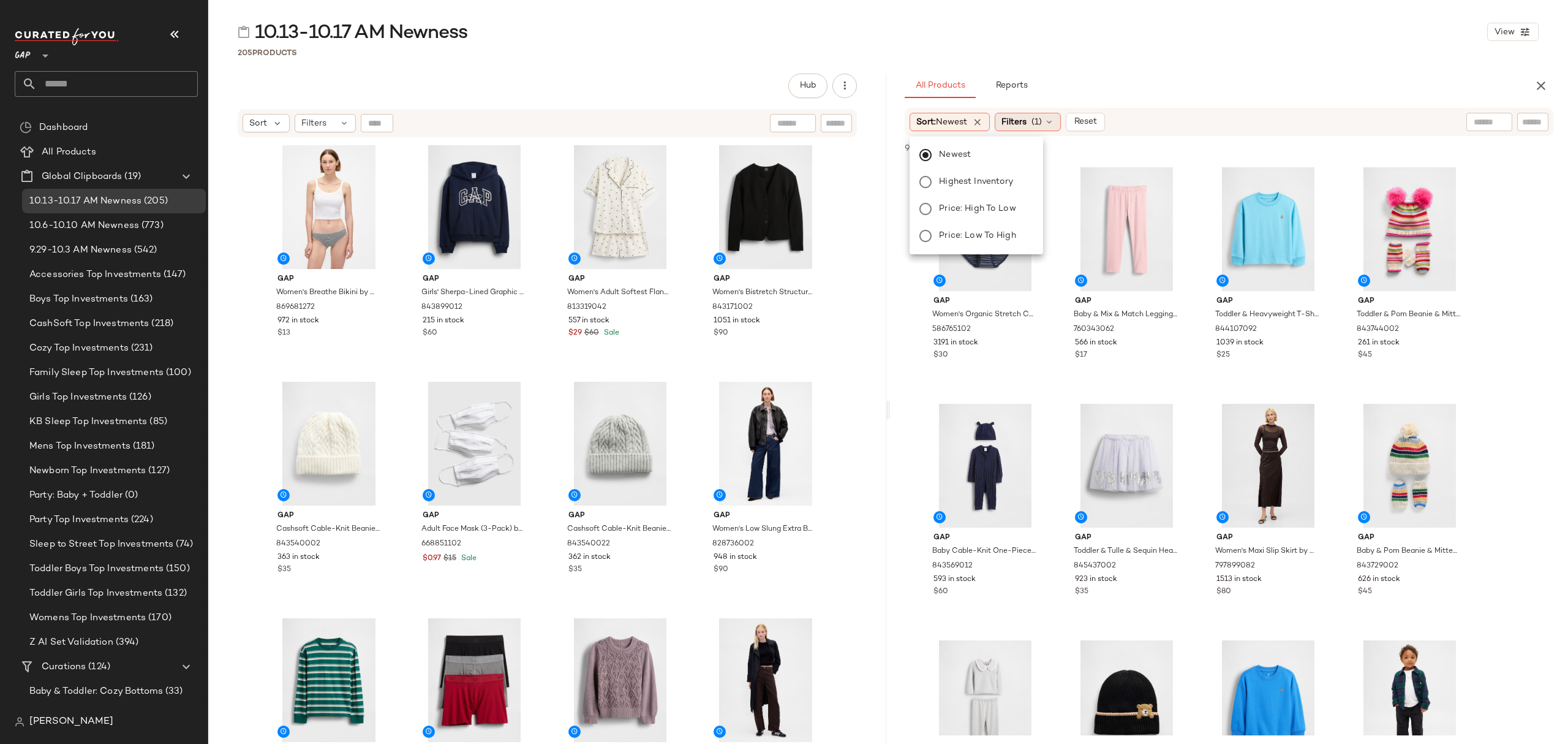
click at [1042, 116] on span "(1)" at bounding box center [1036, 122] width 10 height 13
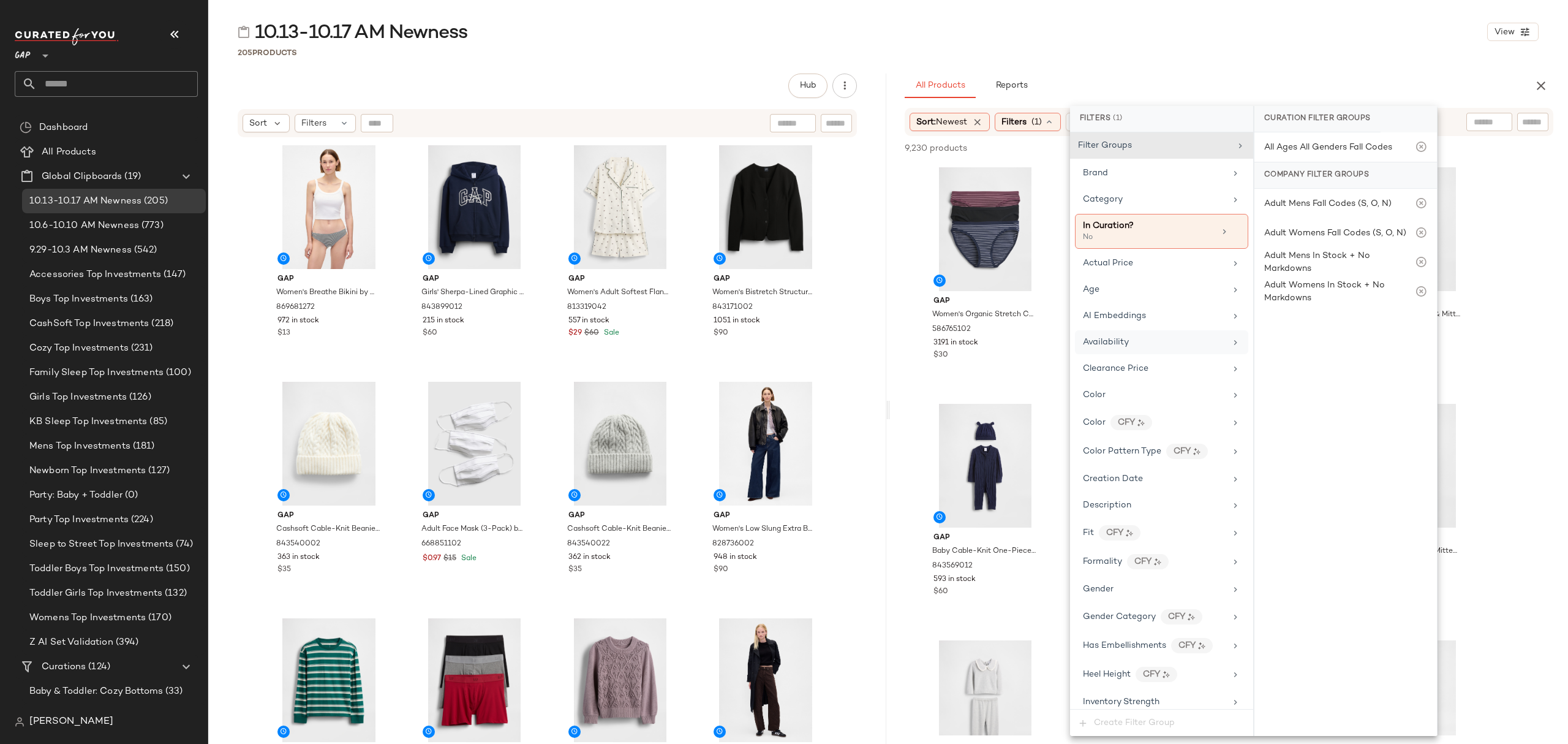
click at [1157, 353] on div "Availability" at bounding box center [1161, 342] width 173 height 24
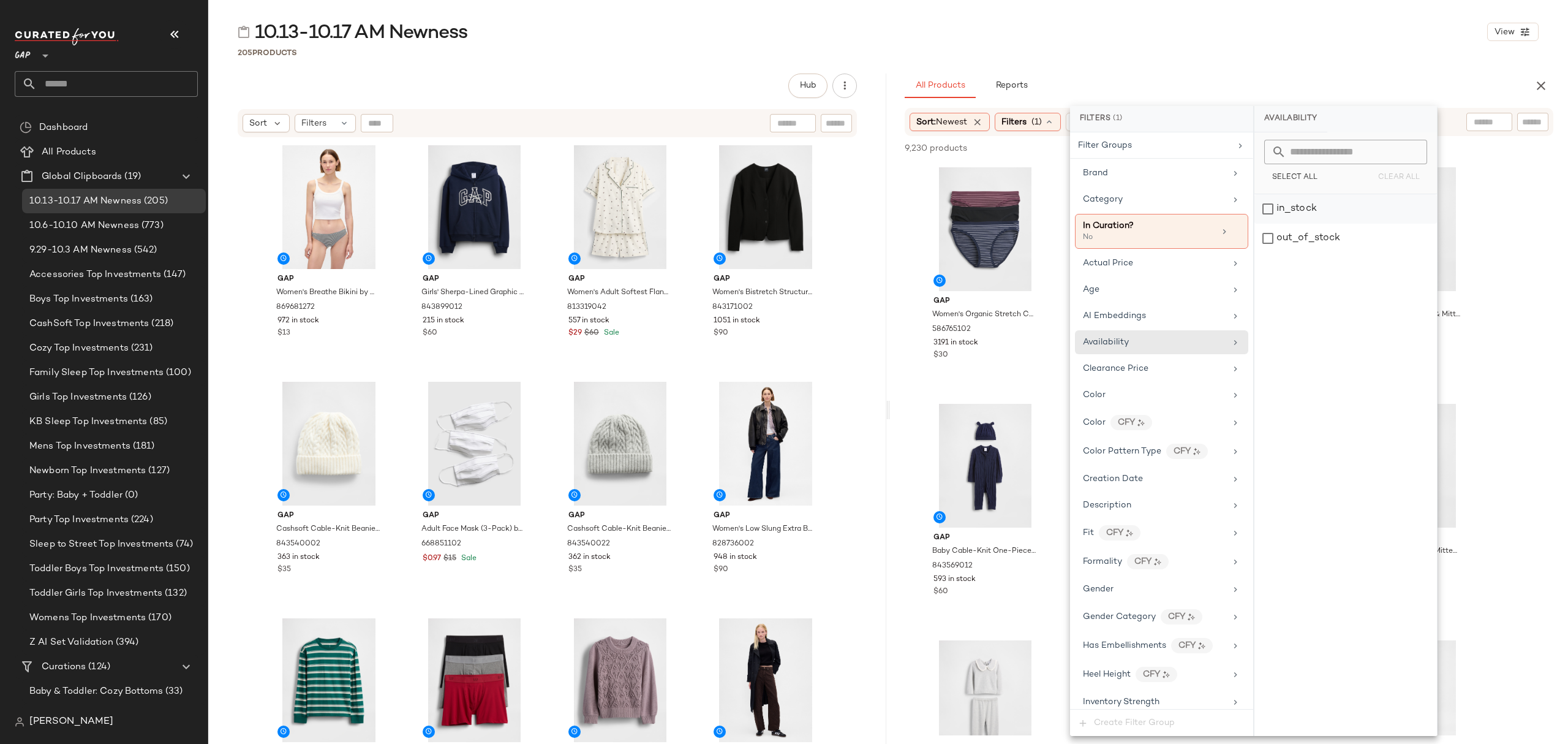
click at [1321, 210] on div "in_stock" at bounding box center [1346, 208] width 182 height 29
click at [1268, 79] on div "All Products Reports" at bounding box center [1209, 85] width 609 height 24
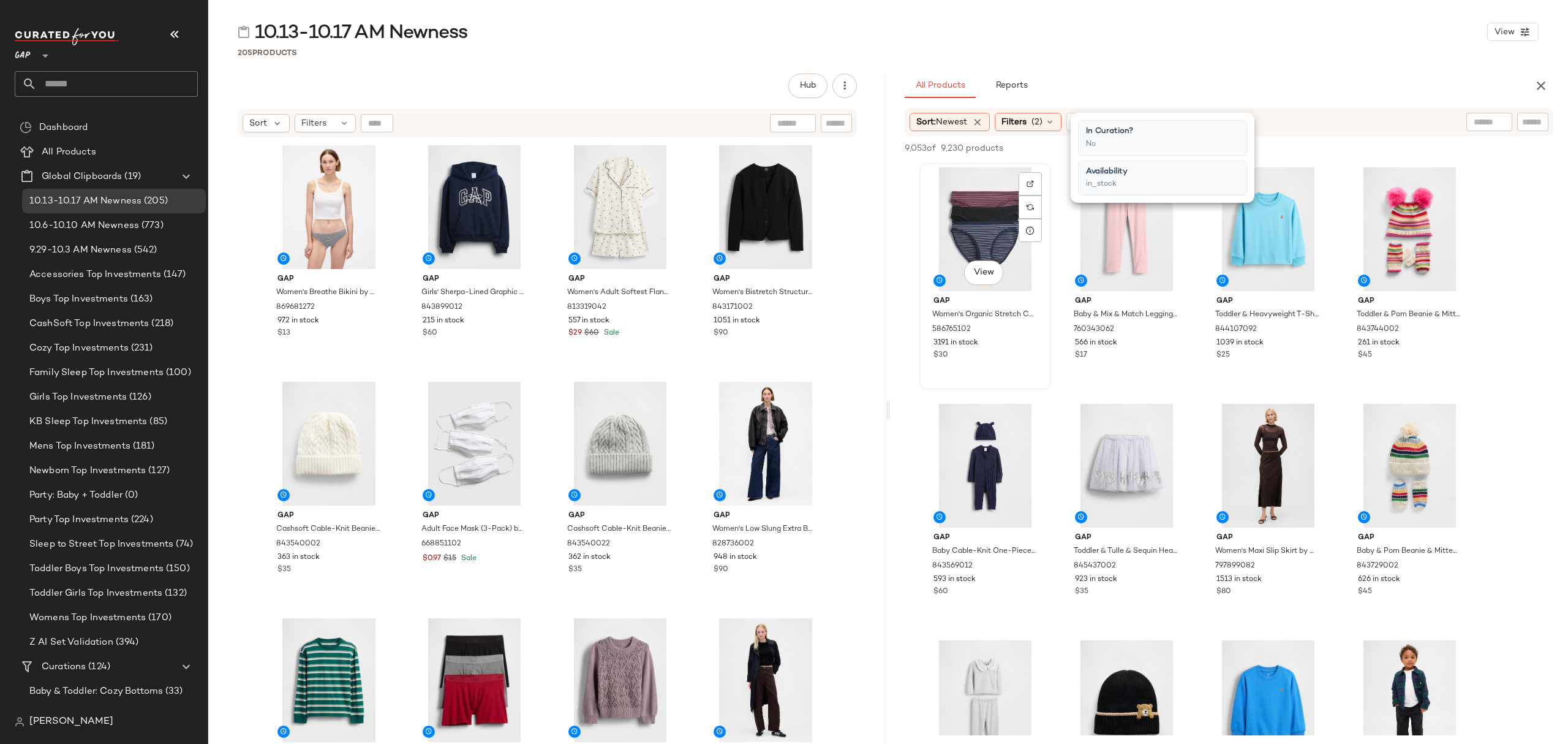
click at [970, 186] on div "View" at bounding box center [985, 229] width 123 height 124
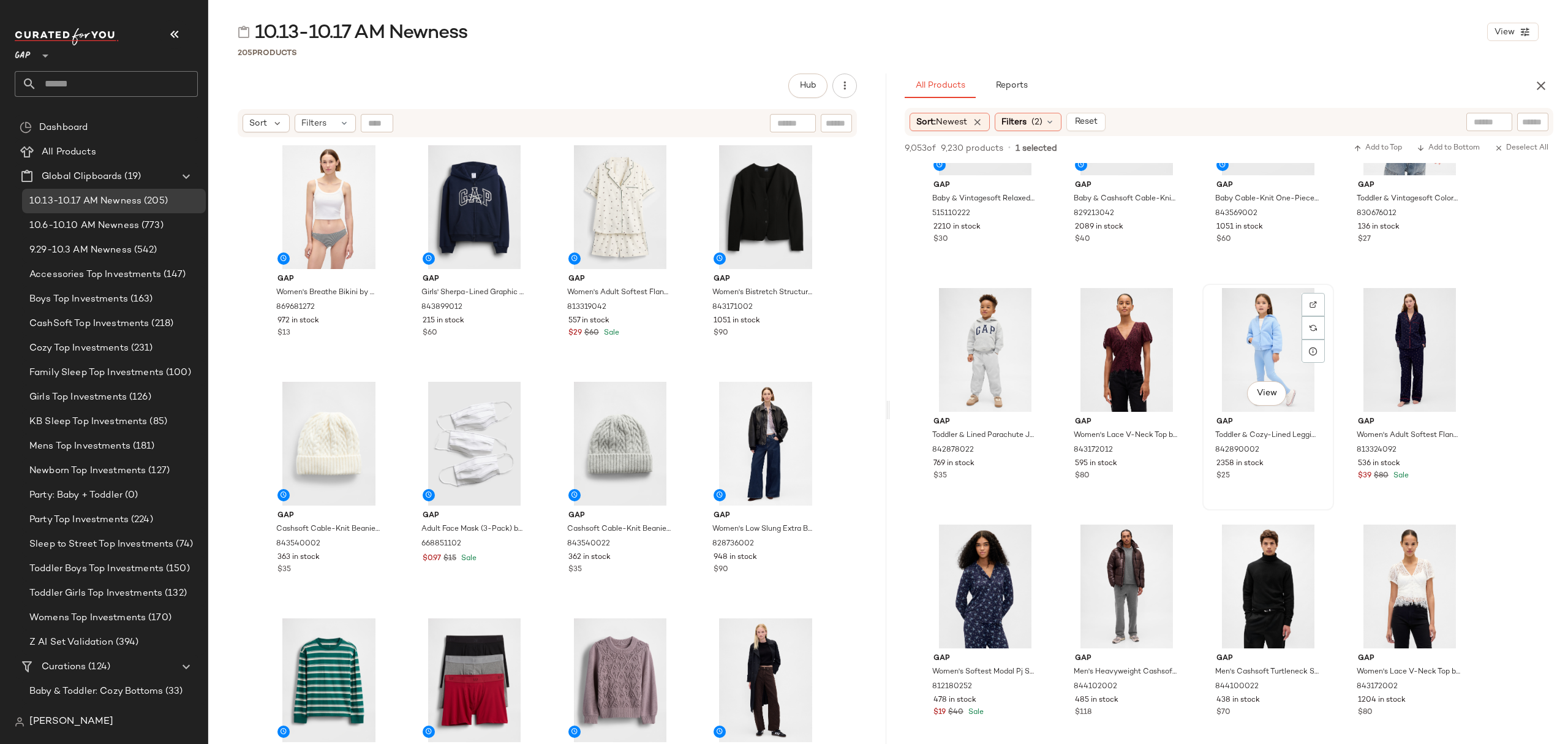
scroll to position [736, 0]
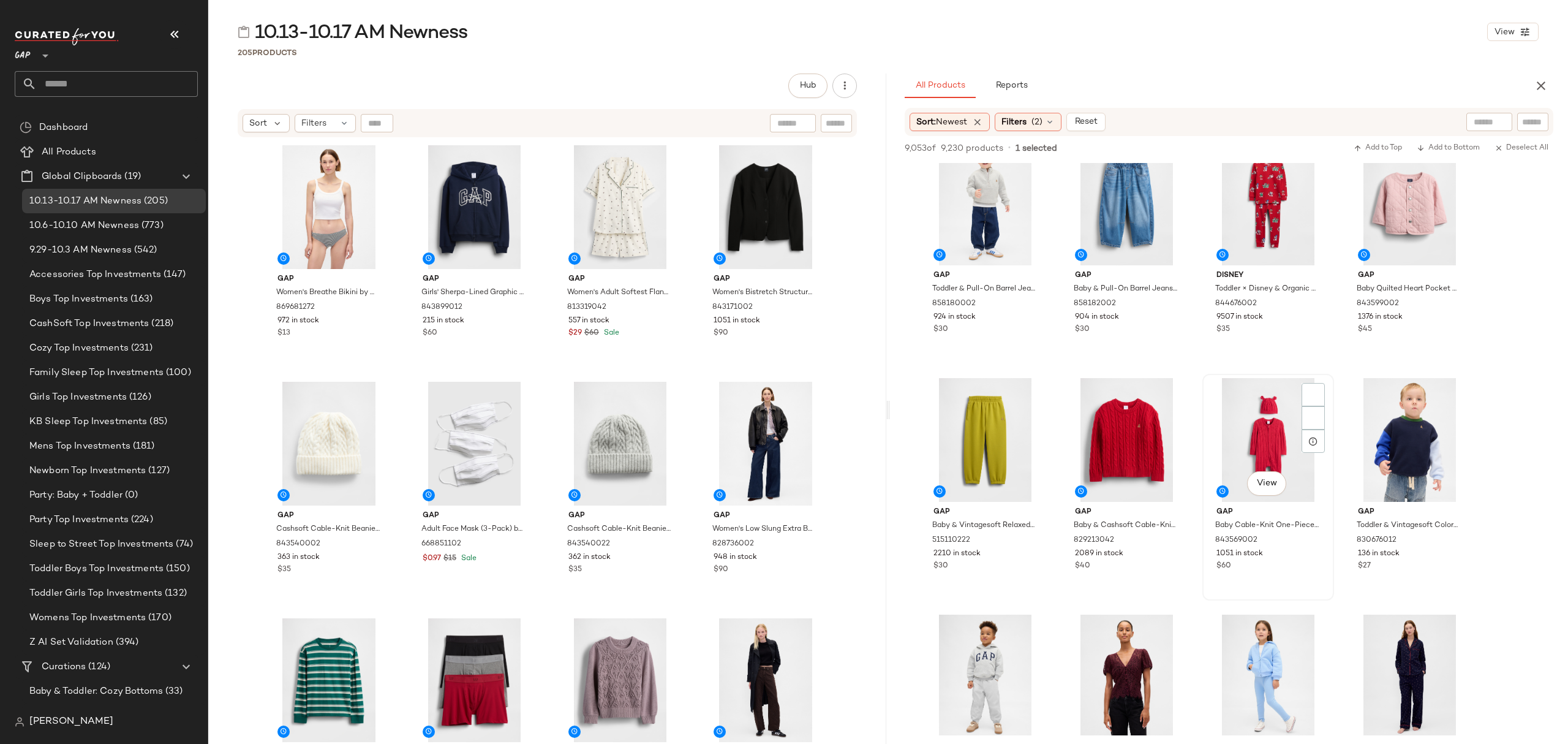
click at [1305, 563] on div "$60" at bounding box center [1269, 566] width 104 height 11
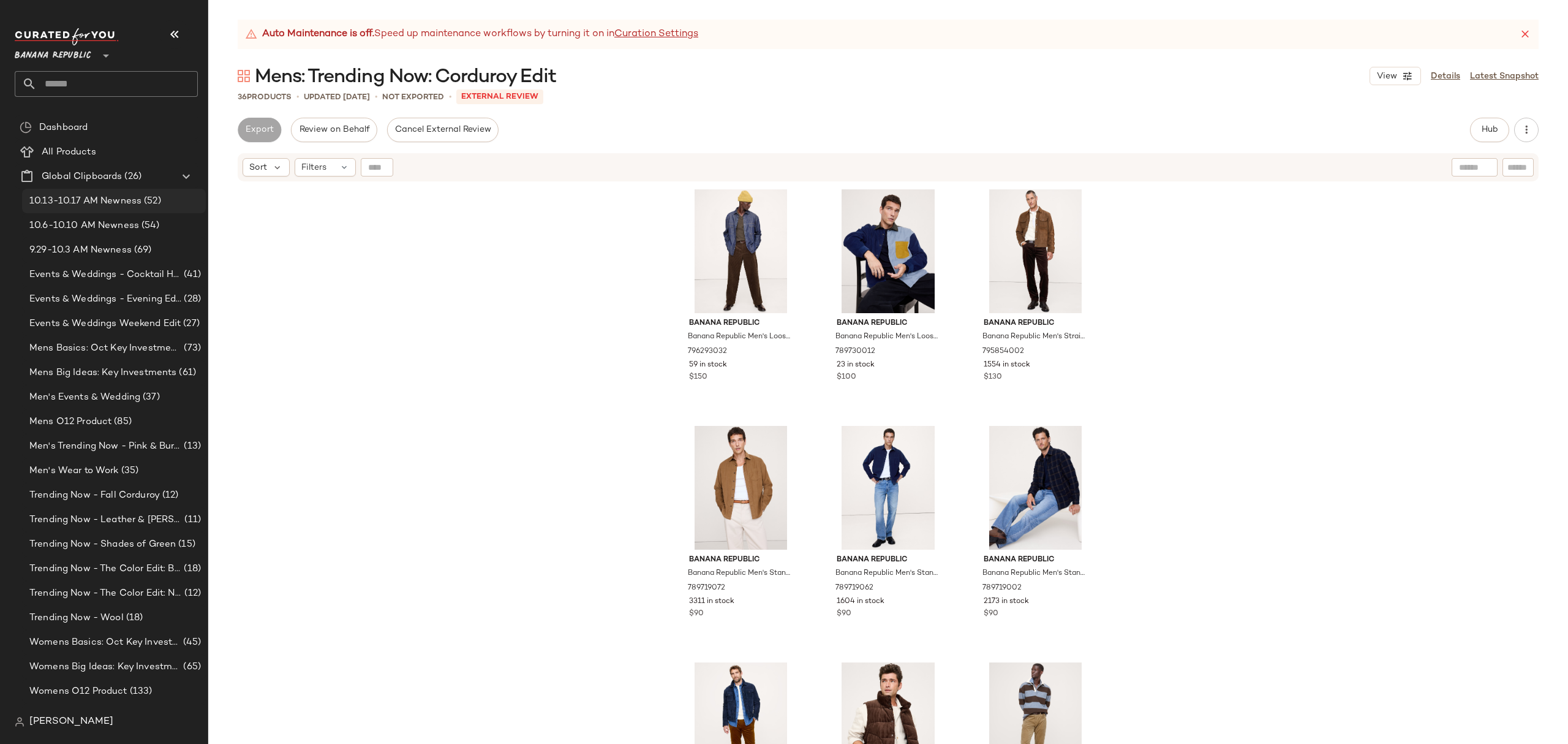
click at [160, 198] on div "10.13-10.17 AM Newness (52)" at bounding box center [114, 201] width 176 height 14
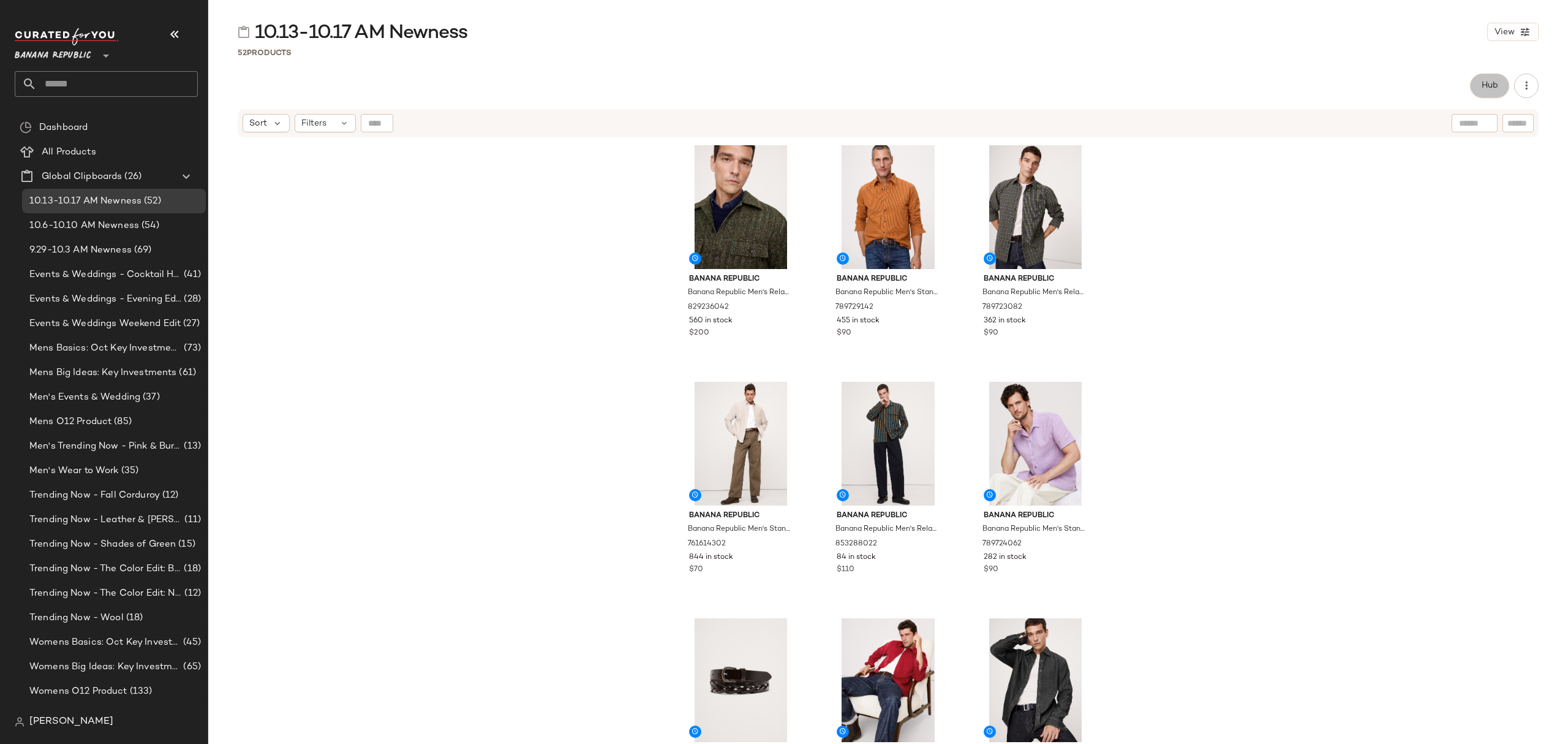
click at [1484, 86] on span "Hub" at bounding box center [1489, 86] width 18 height 10
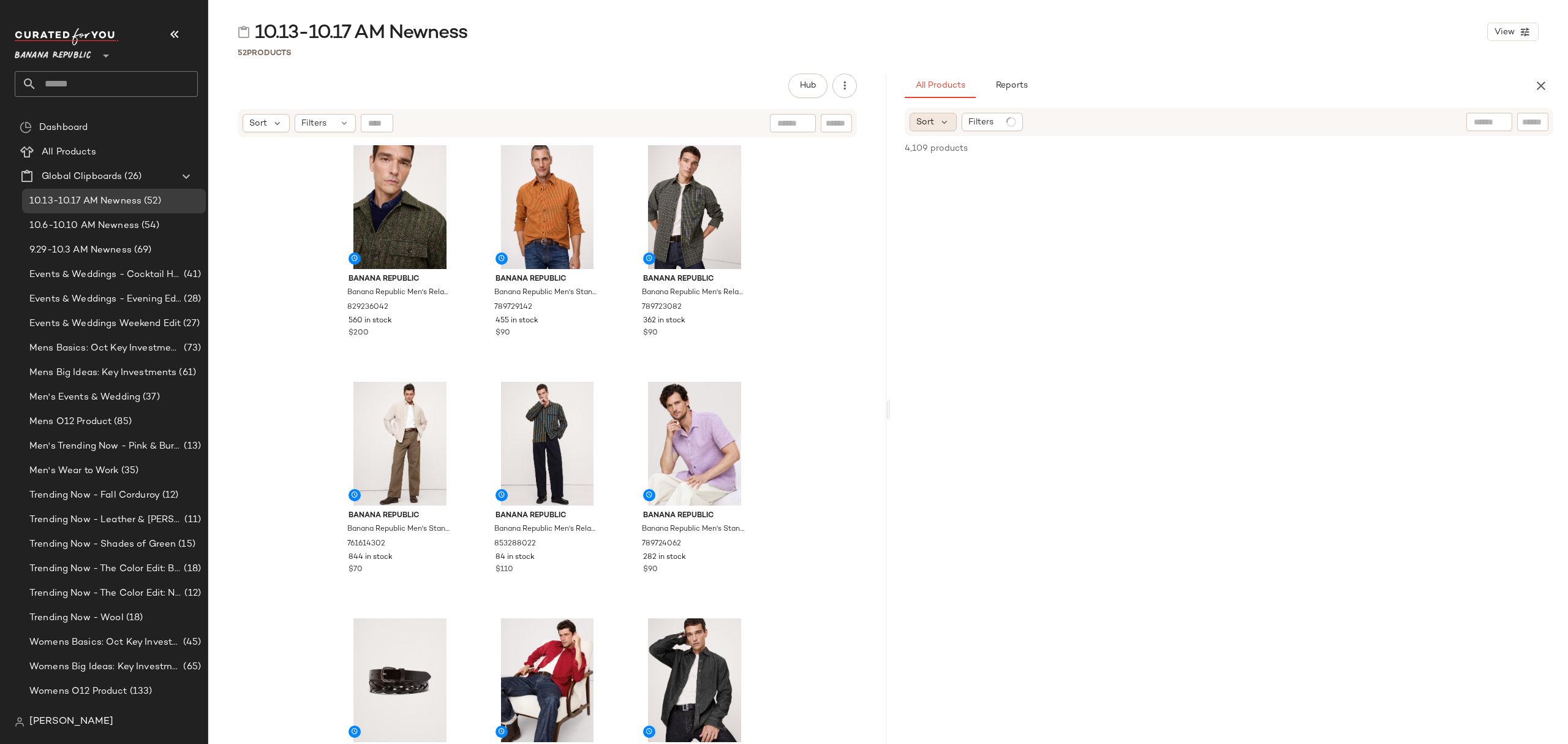
click at [951, 124] on div "Sort" at bounding box center [933, 122] width 47 height 18
click at [988, 155] on label "Newest" at bounding box center [984, 155] width 99 height 18
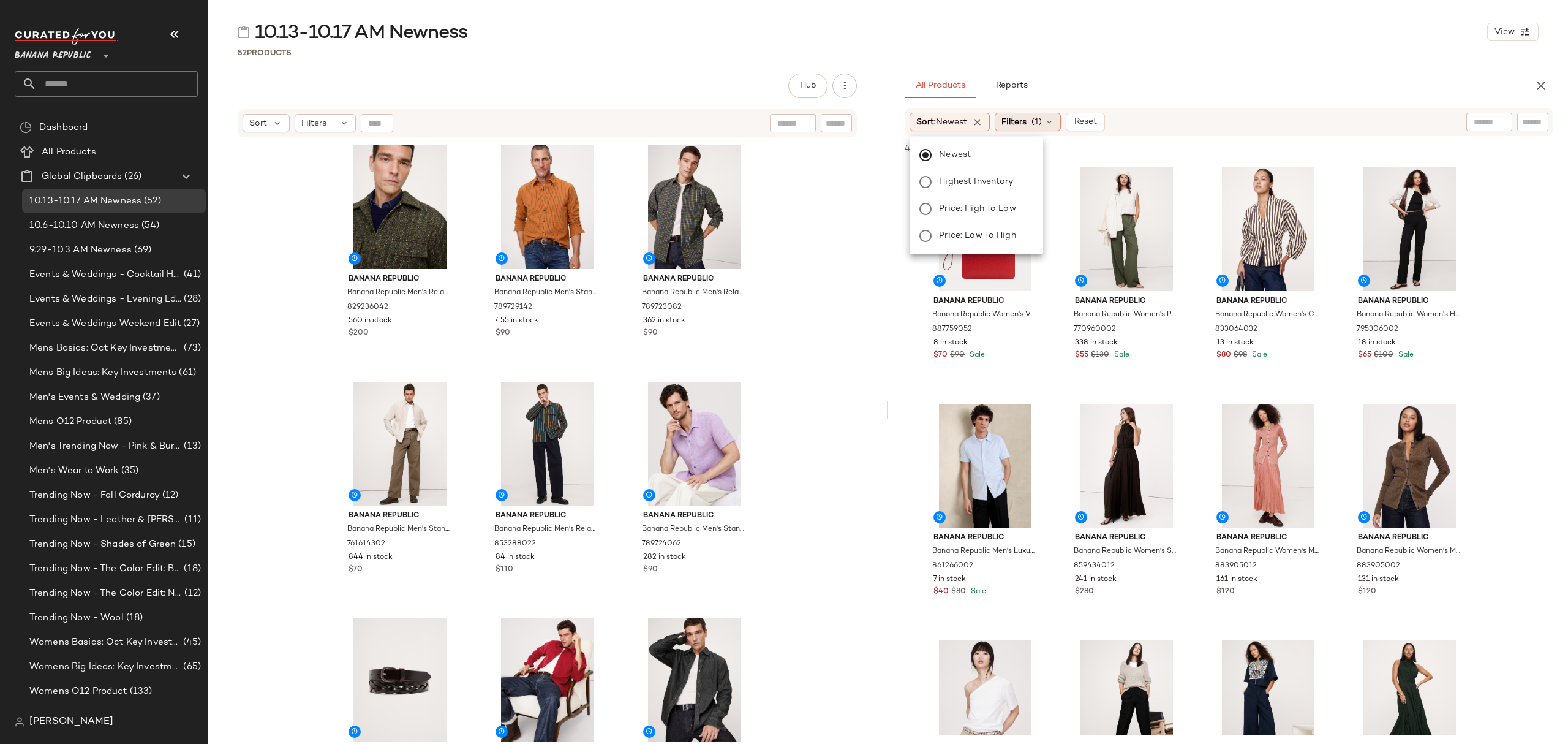
click at [1060, 123] on div "Filters (1)" at bounding box center [1027, 122] width 66 height 18
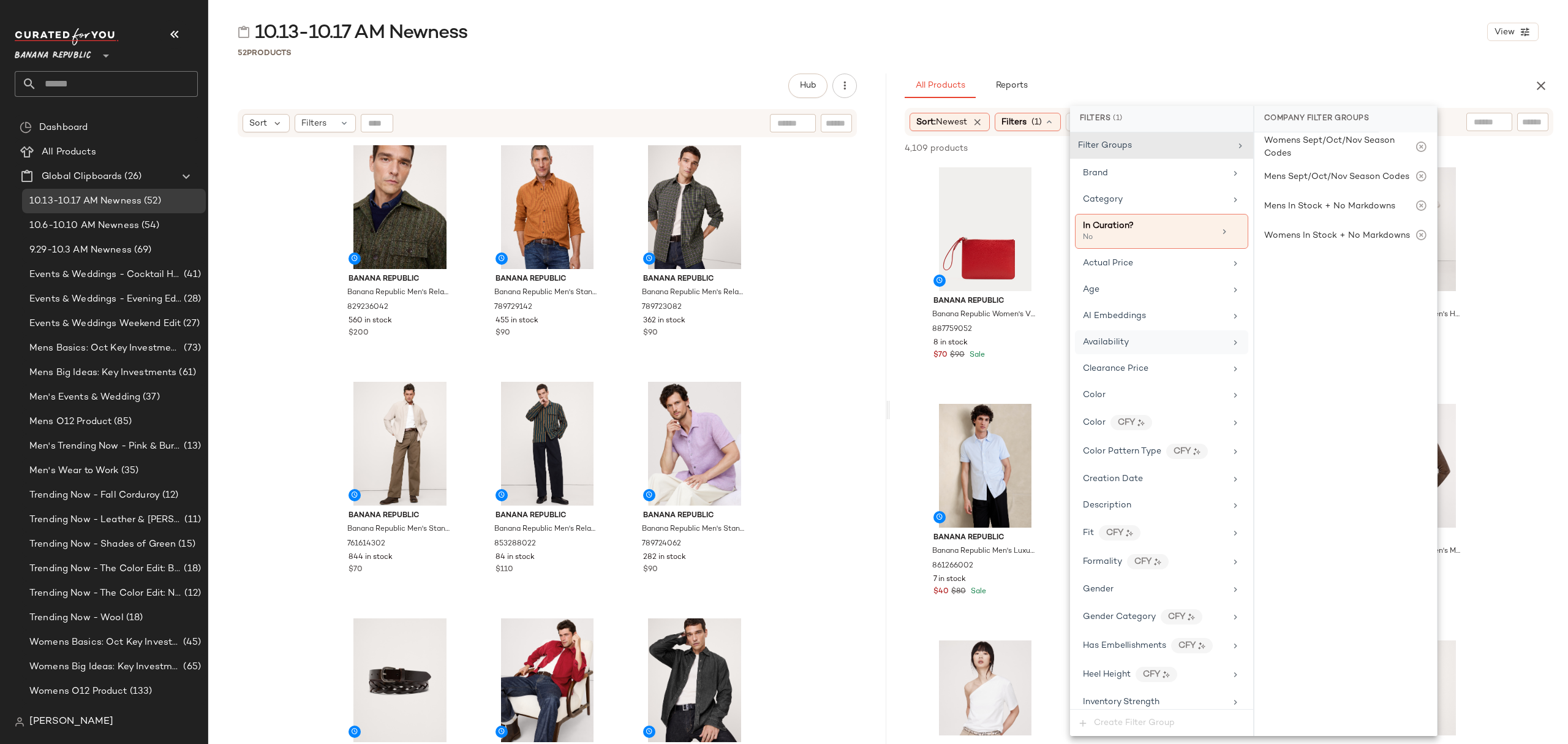
click at [1143, 341] on div "Availability" at bounding box center [1154, 342] width 143 height 13
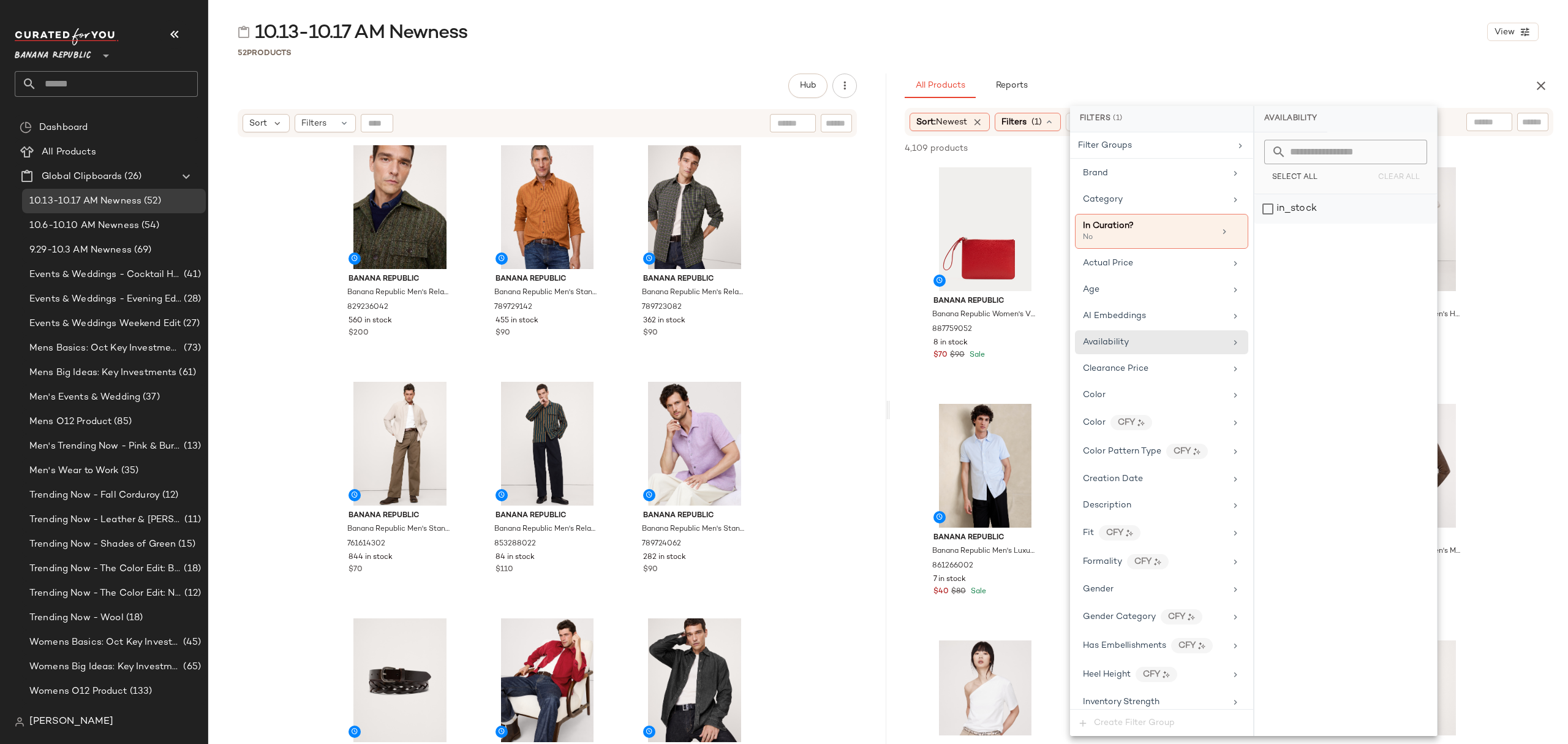
click at [1302, 206] on div "in_stock" at bounding box center [1346, 208] width 182 height 29
click at [1339, 58] on div "52 Products" at bounding box center [888, 53] width 1360 height 13
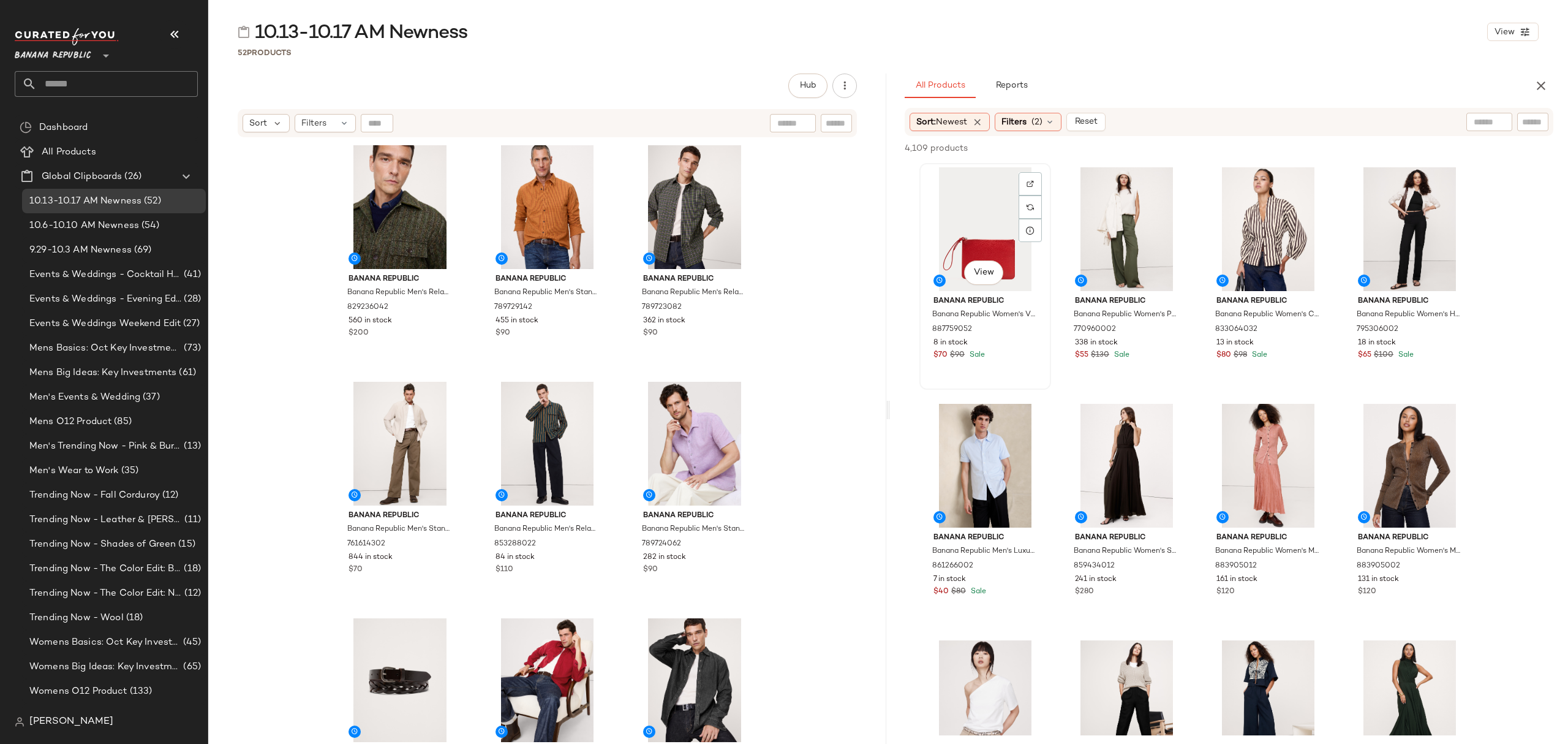
click at [970, 227] on div "View" at bounding box center [985, 229] width 123 height 124
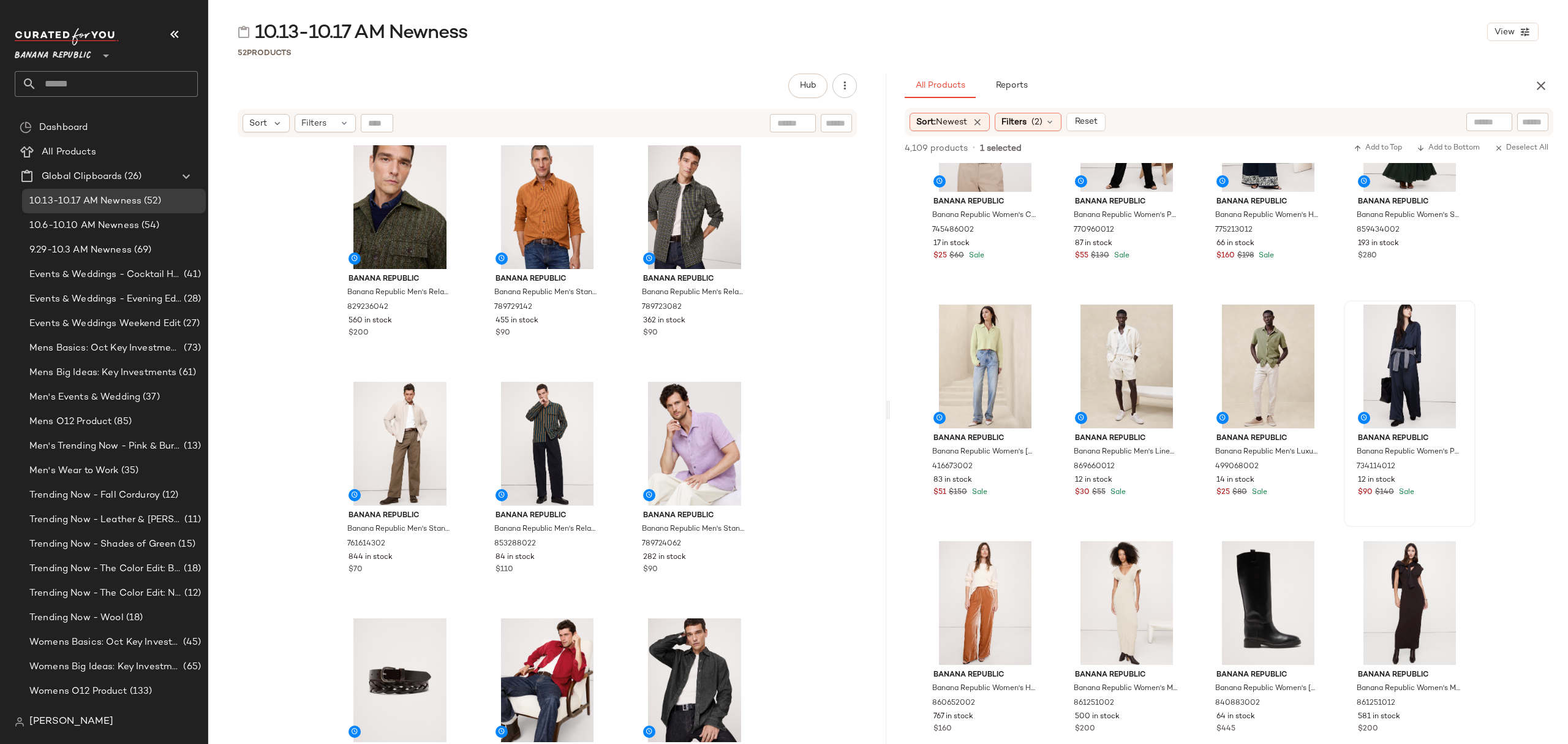
scroll to position [572, 0]
click at [1438, 487] on div "$90 $140 Sale" at bounding box center [1410, 492] width 104 height 11
